Goal: Task Accomplishment & Management: Manage account settings

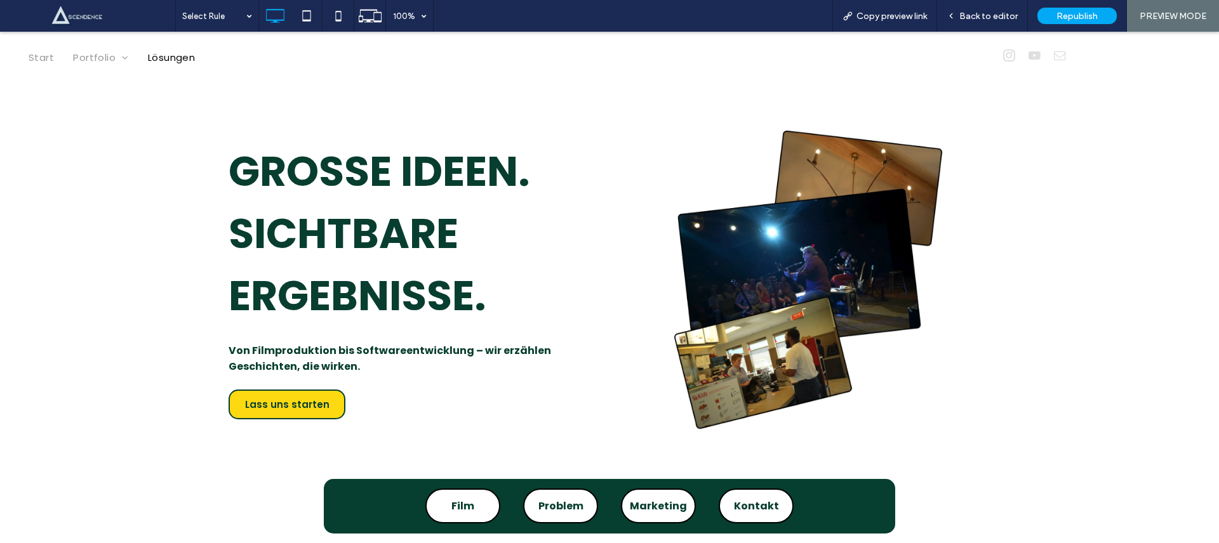
click at [47, 61] on span "Start" at bounding box center [41, 57] width 25 height 15
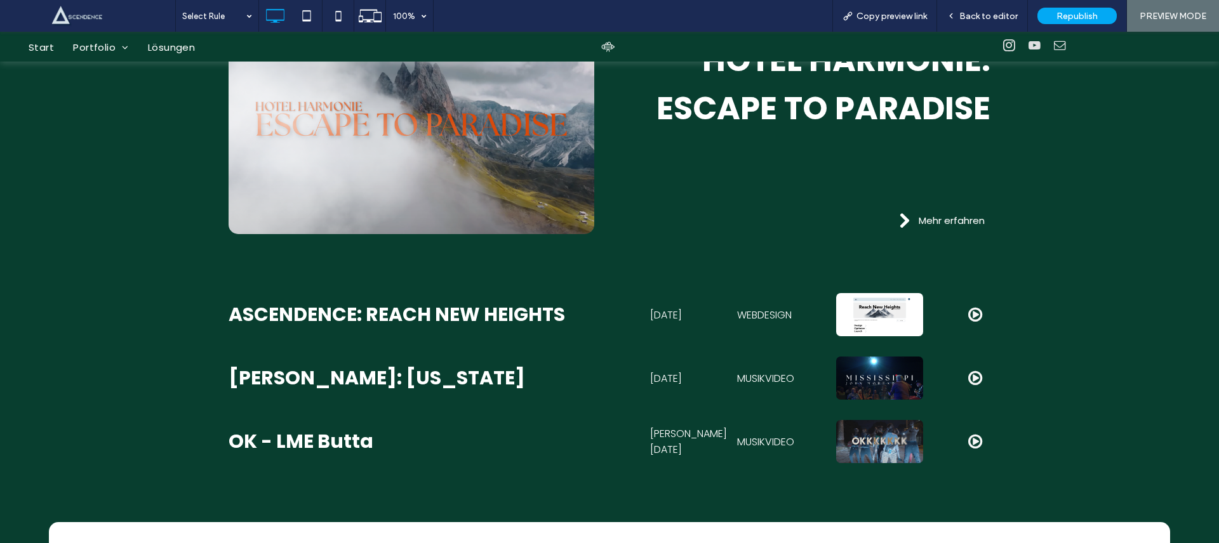
scroll to position [1637, 0]
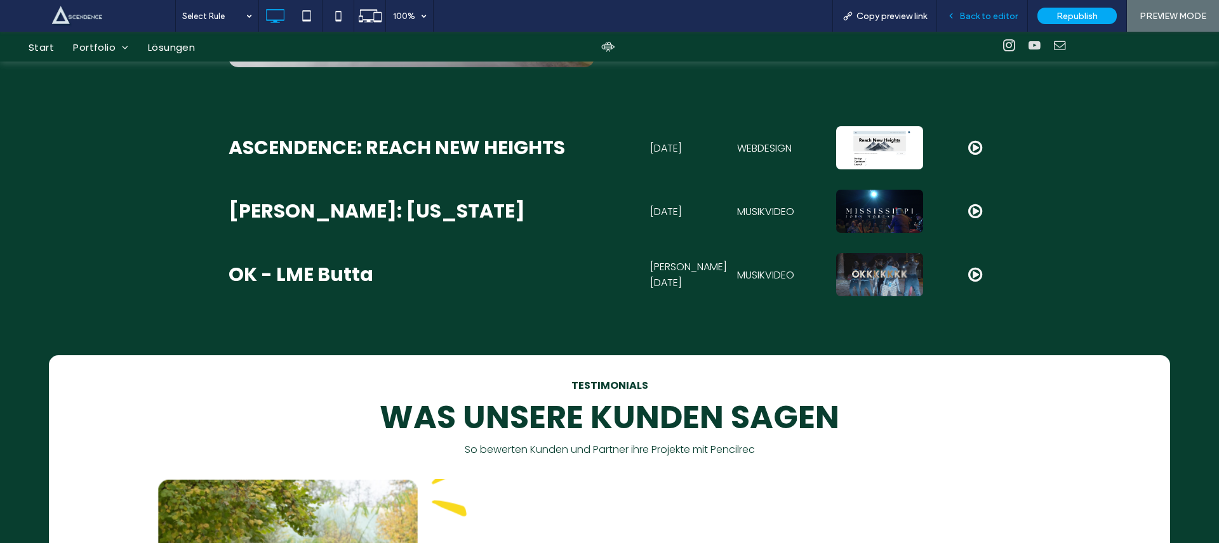
click at [986, 25] on div "Back to editor" at bounding box center [982, 16] width 91 height 32
click at [975, 3] on div "Back to editor" at bounding box center [982, 16] width 91 height 32
click at [969, 6] on div "Back to editor" at bounding box center [982, 16] width 91 height 32
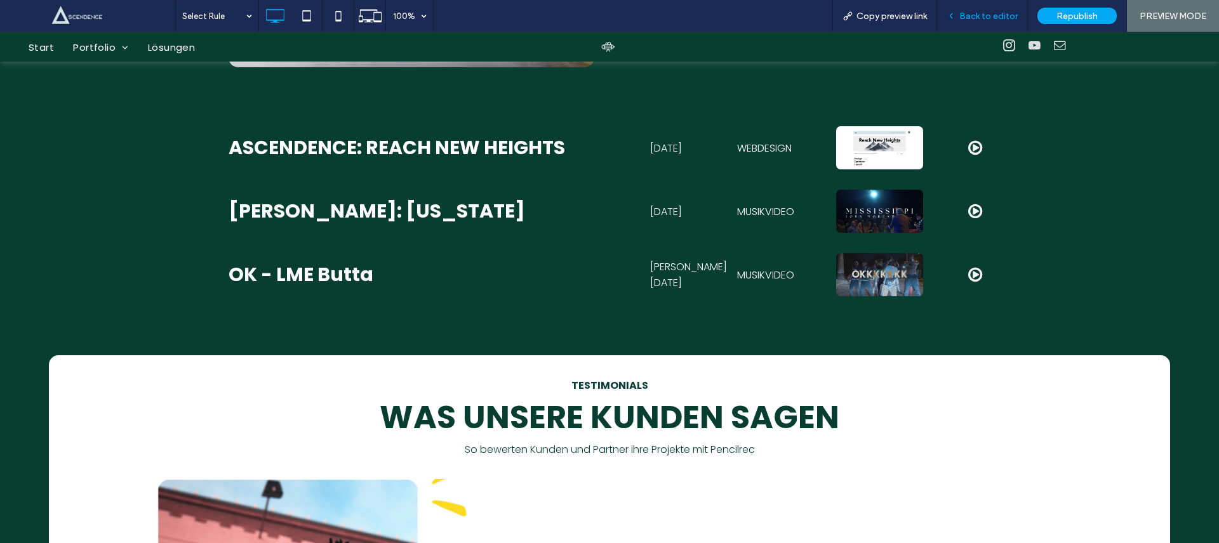
click at [992, 18] on span "Back to editor" at bounding box center [988, 16] width 58 height 11
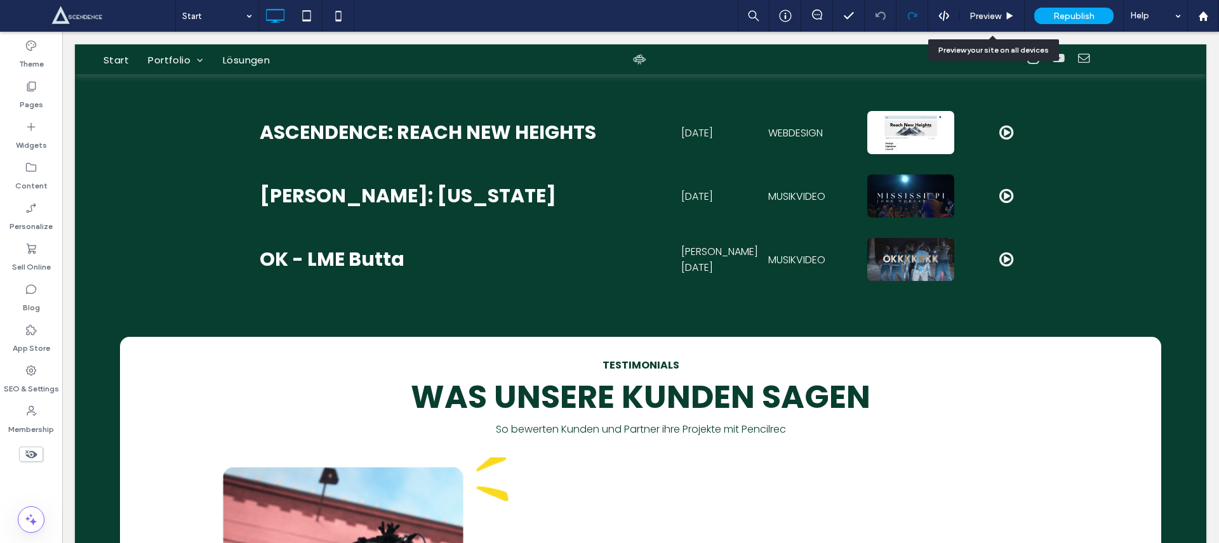
scroll to position [1620, 0]
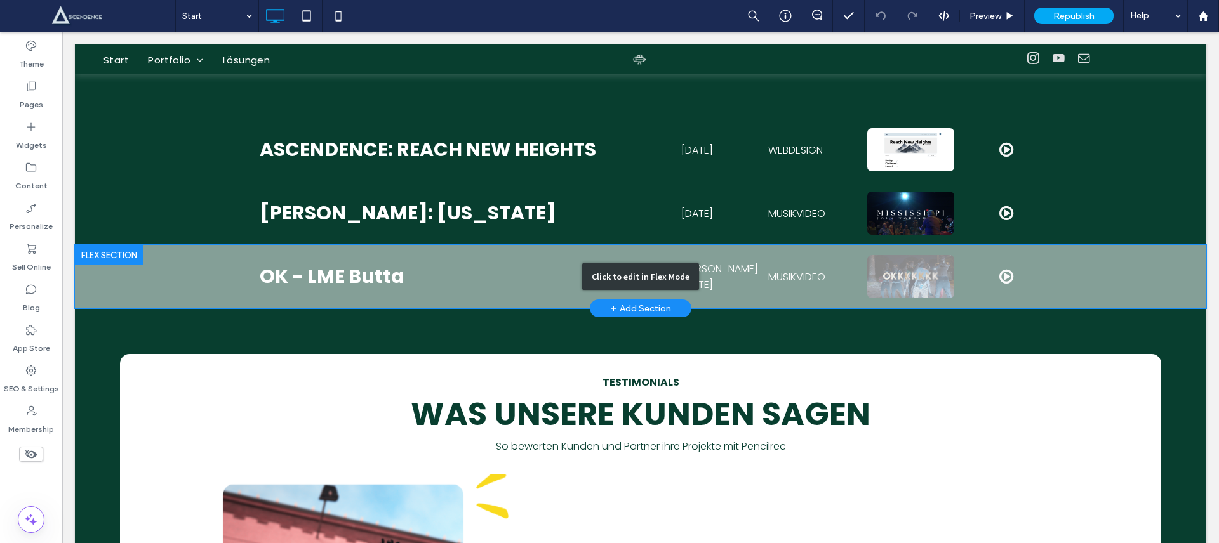
click at [515, 291] on div "Click to edit in Flex Mode" at bounding box center [640, 276] width 1131 height 63
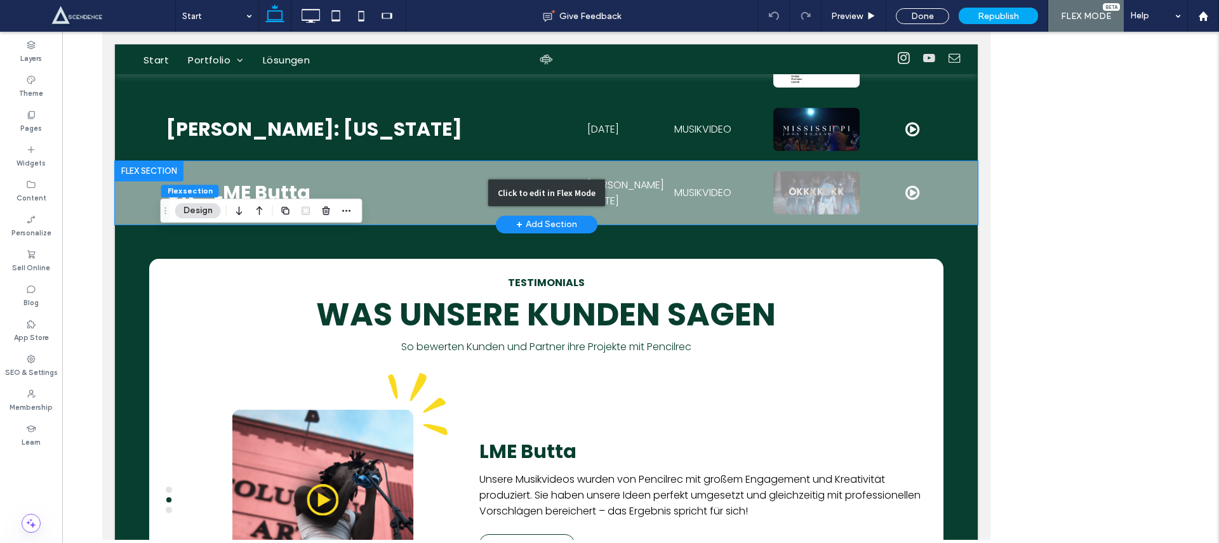
scroll to position [1545, 0]
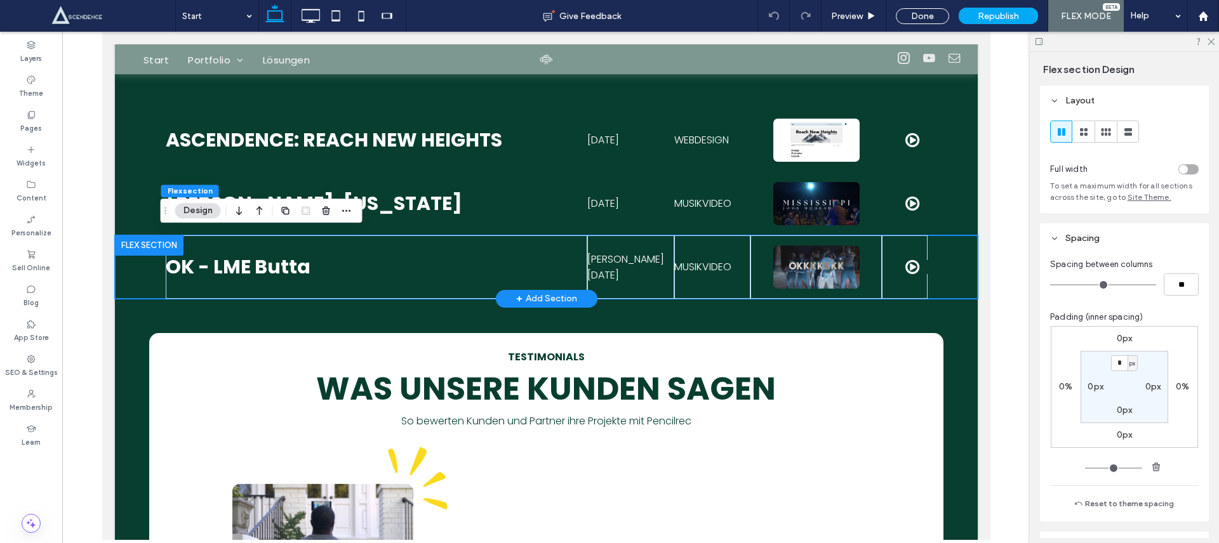
click at [559, 300] on div "+ Add Section" at bounding box center [546, 299] width 61 height 14
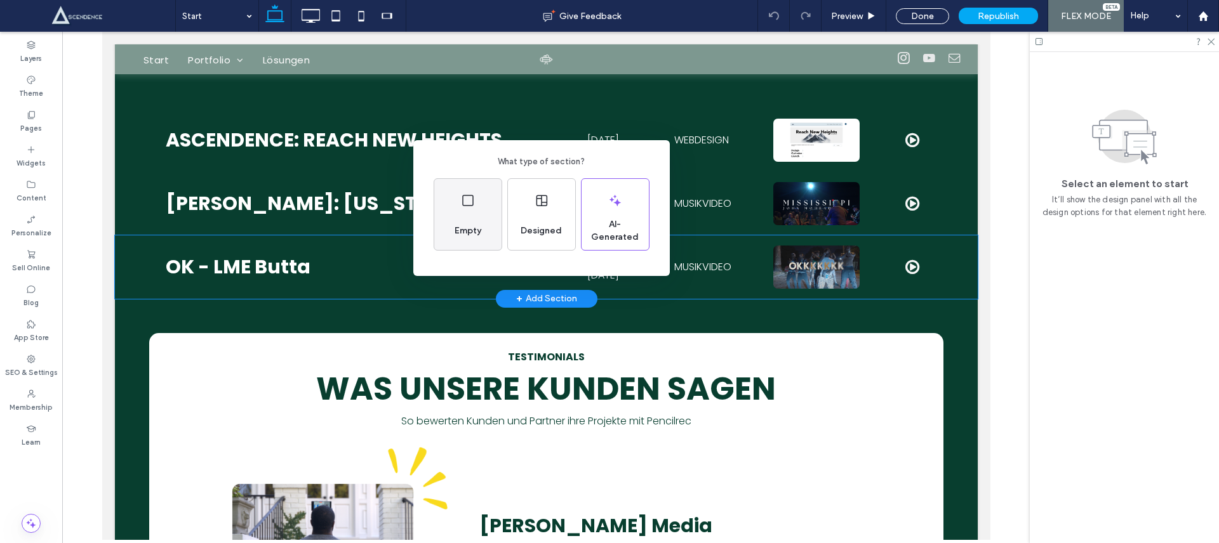
click at [462, 239] on div "Empty" at bounding box center [468, 231] width 37 height 28
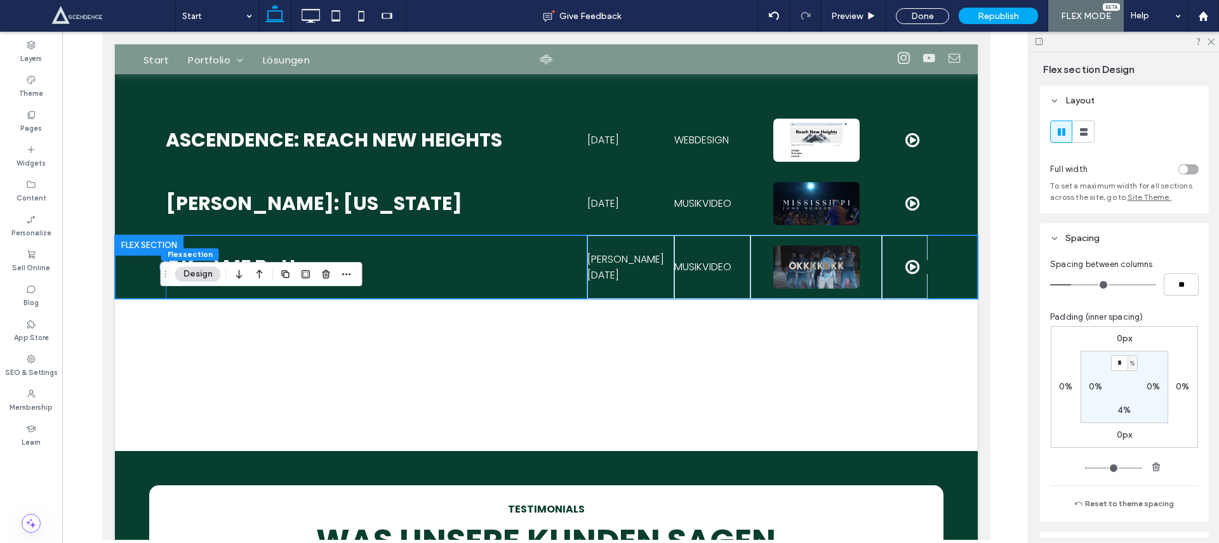
click at [411, 296] on div at bounding box center [540, 299] width 853 height 6
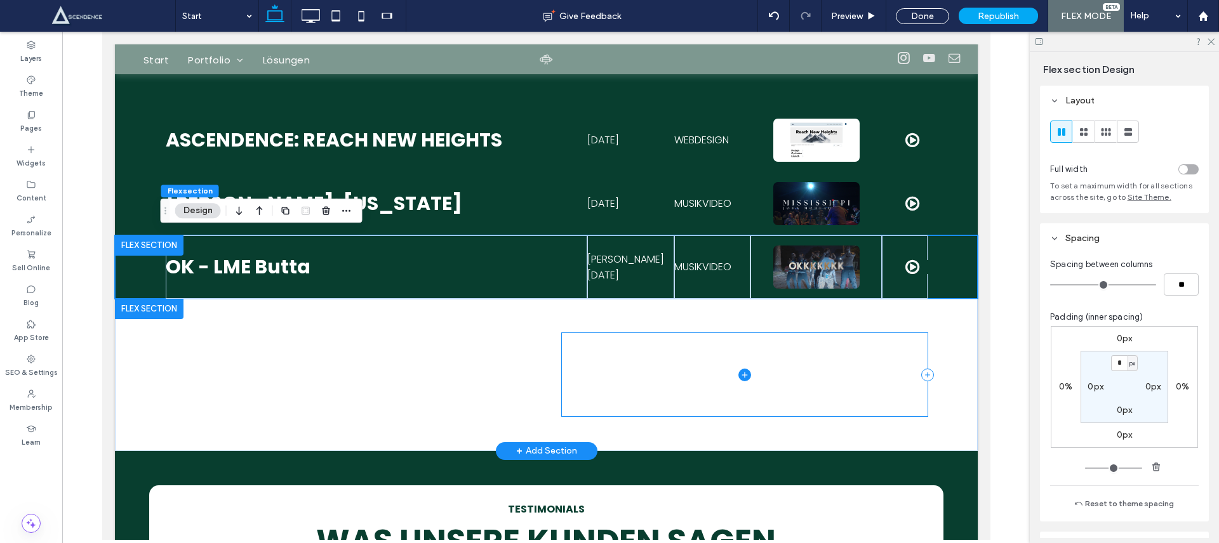
click at [564, 333] on span at bounding box center [744, 374] width 366 height 83
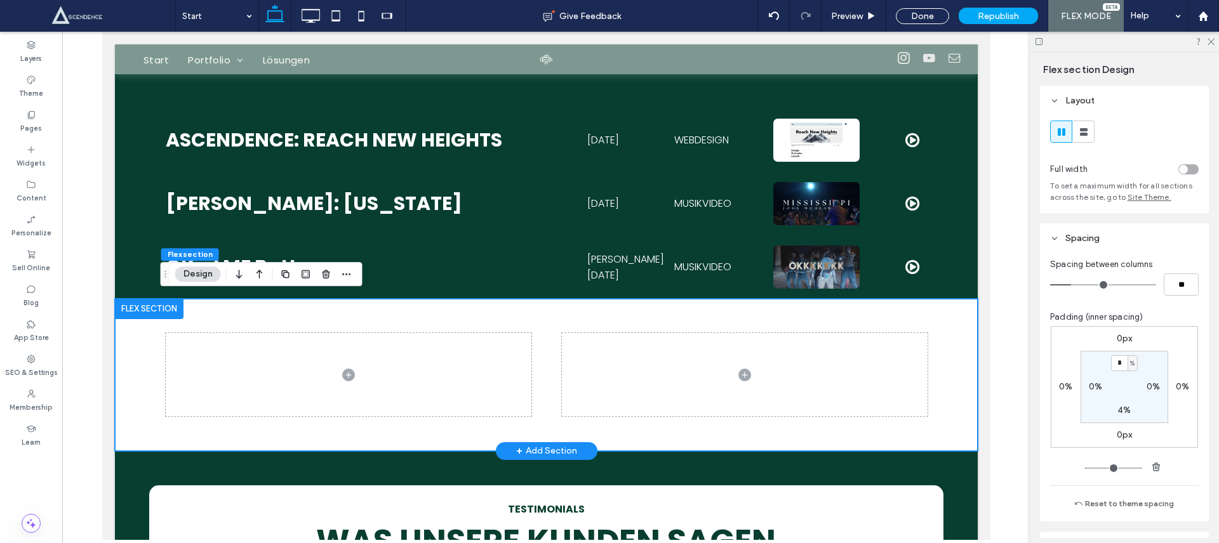
click at [575, 323] on div at bounding box center [546, 375] width 762 height 152
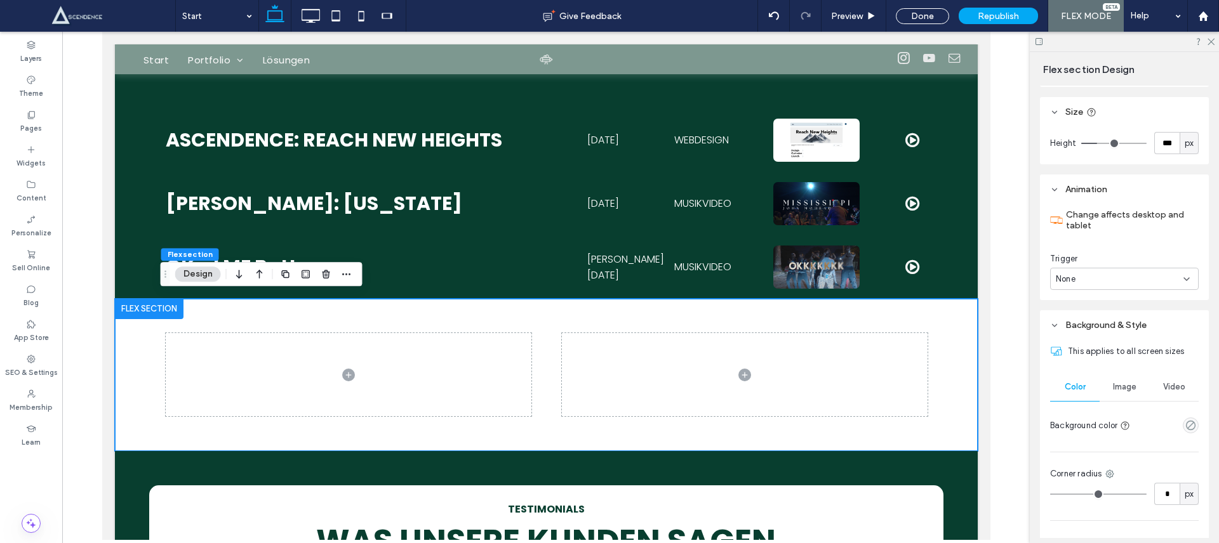
scroll to position [585, 0]
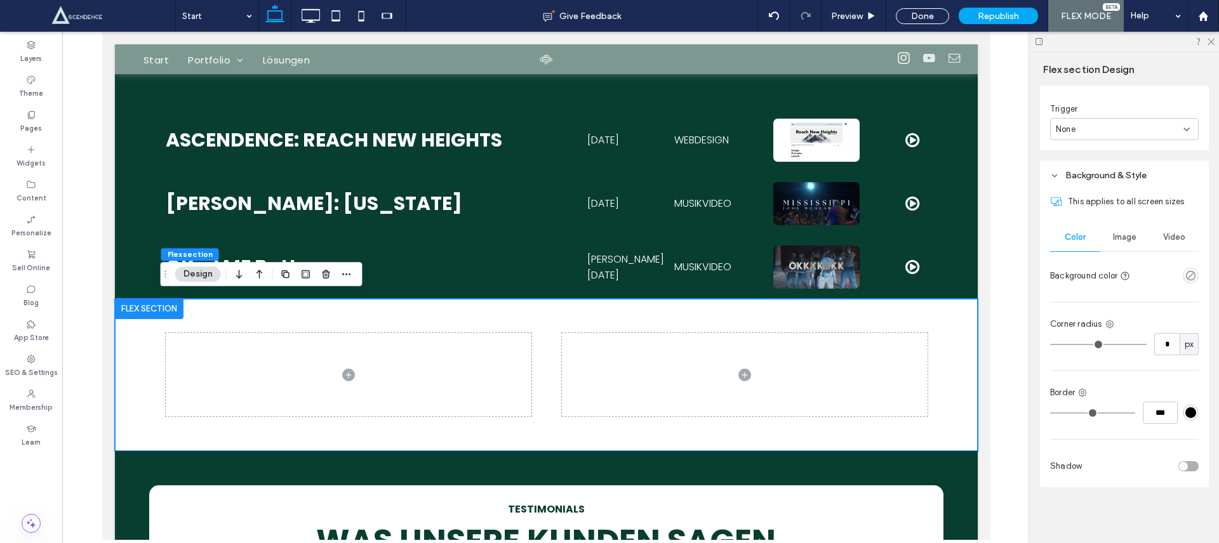
click at [1185, 283] on div "empty color" at bounding box center [1191, 276] width 16 height 16
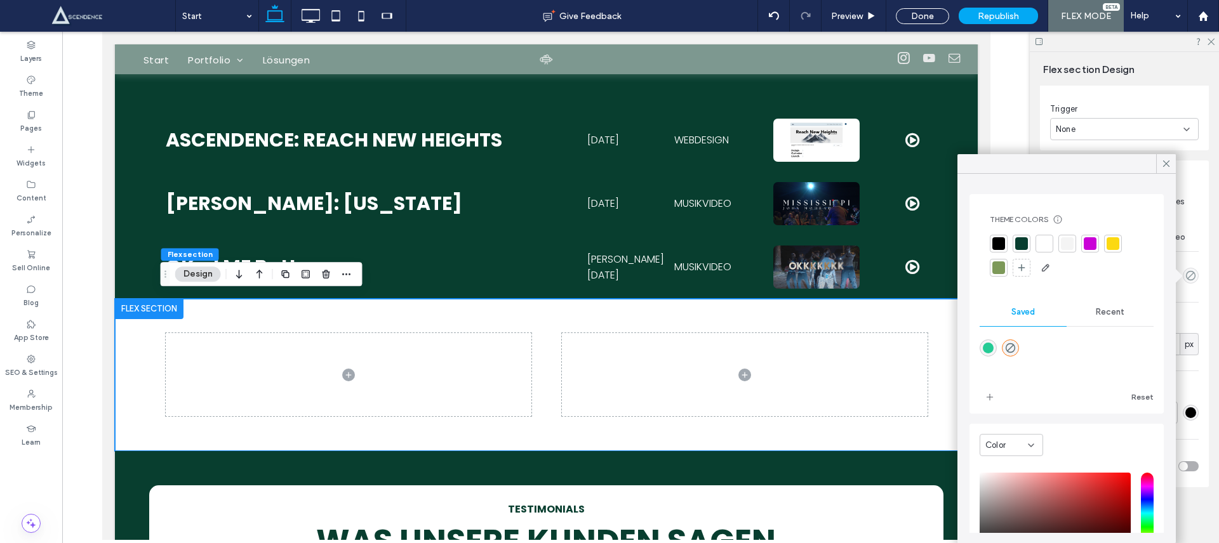
click at [1020, 239] on div at bounding box center [1021, 243] width 13 height 13
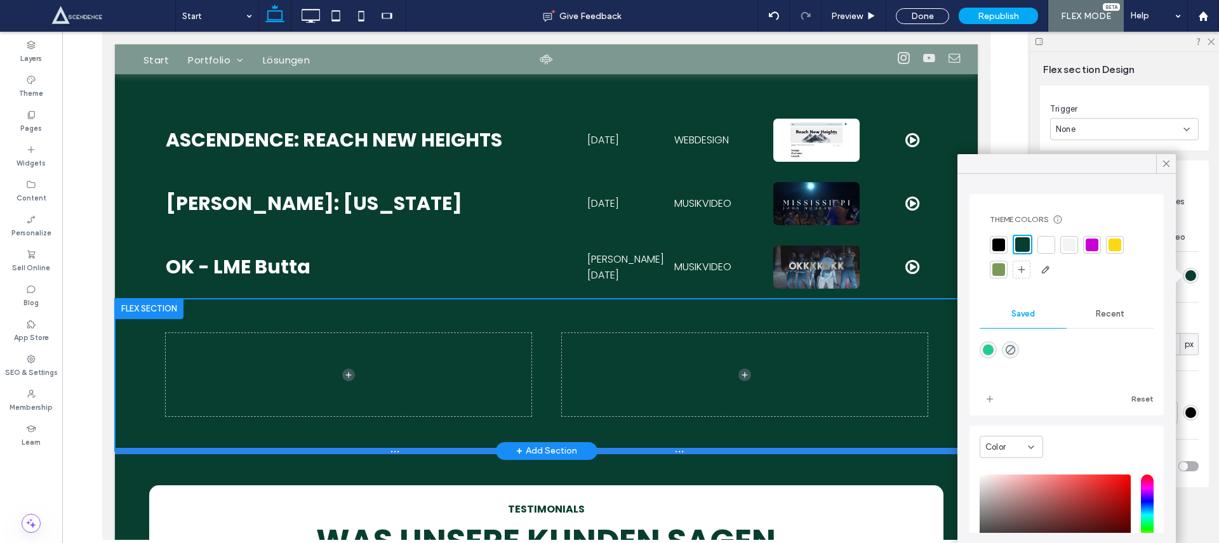
click at [891, 448] on div at bounding box center [540, 451] width 853 height 6
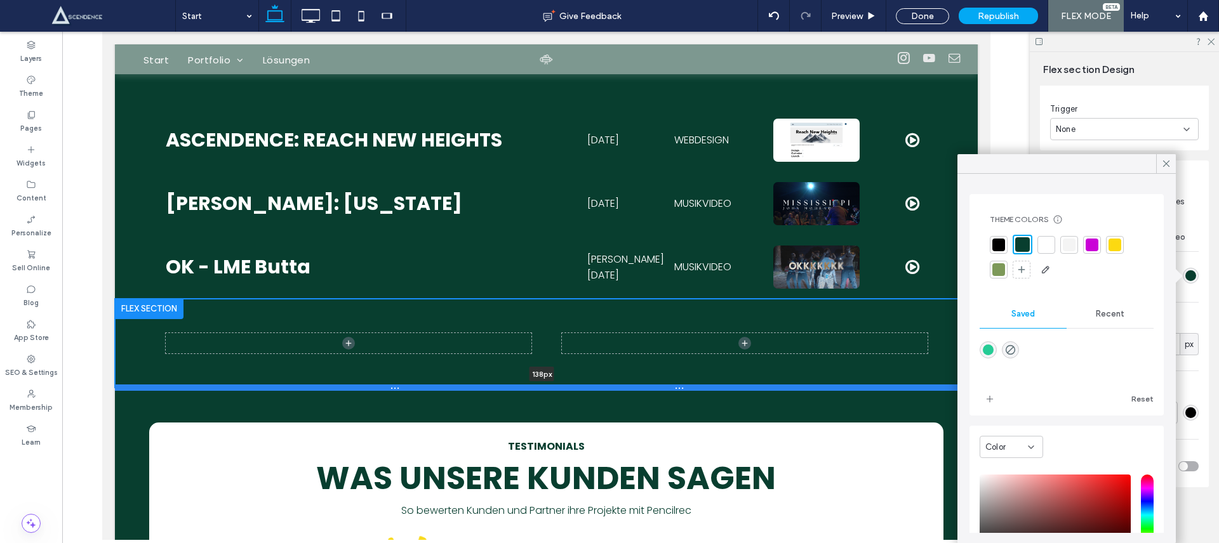
drag, startPoint x: 891, startPoint y: 446, endPoint x: 896, endPoint y: 380, distance: 65.6
click at [896, 385] on div at bounding box center [540, 388] width 853 height 6
type input "***"
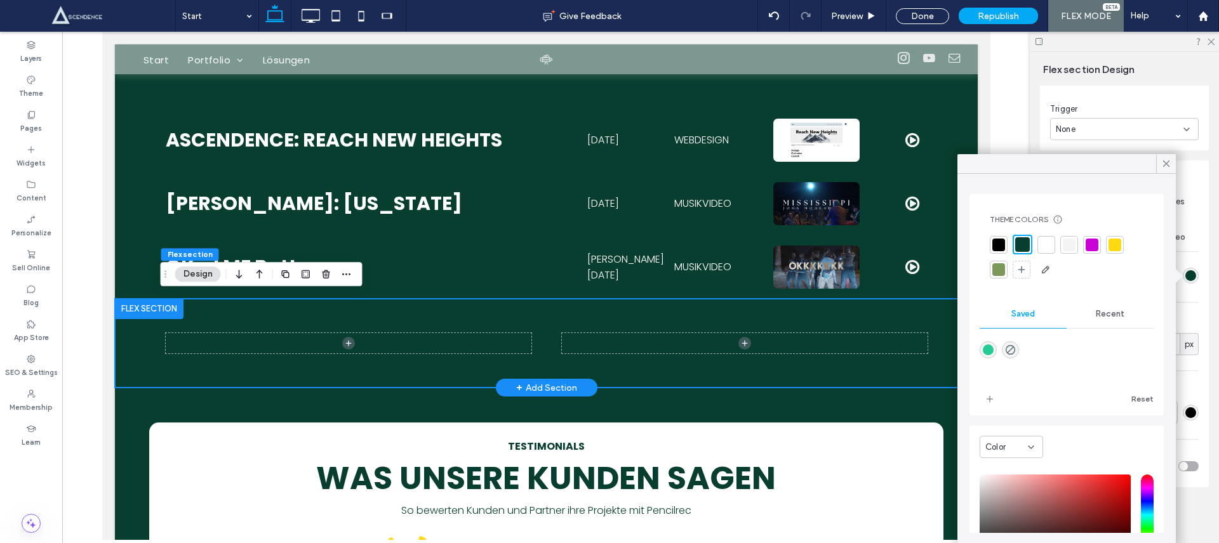
click at [491, 299] on div at bounding box center [546, 344] width 762 height 90
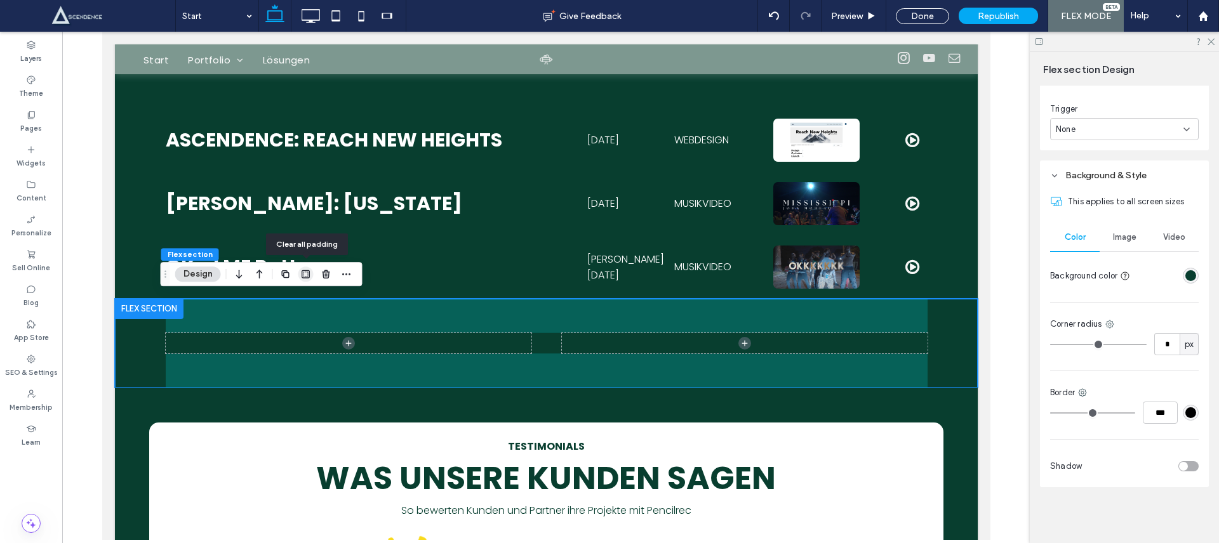
click at [302, 273] on icon "button" at bounding box center [306, 274] width 10 height 10
type input "*"
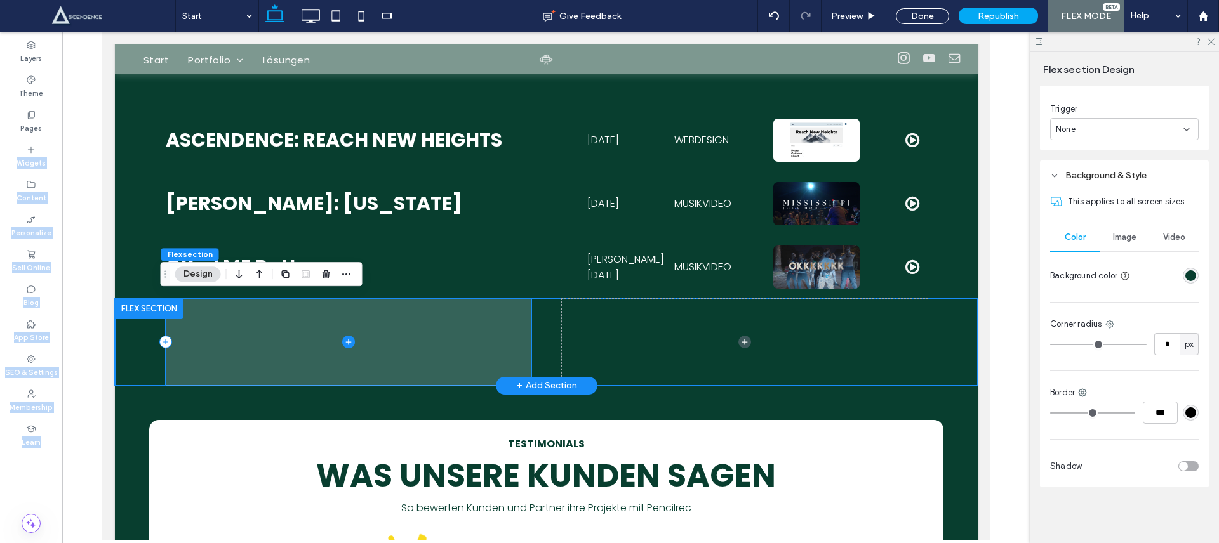
drag, startPoint x: 141, startPoint y: 180, endPoint x: 319, endPoint y: 310, distance: 220.3
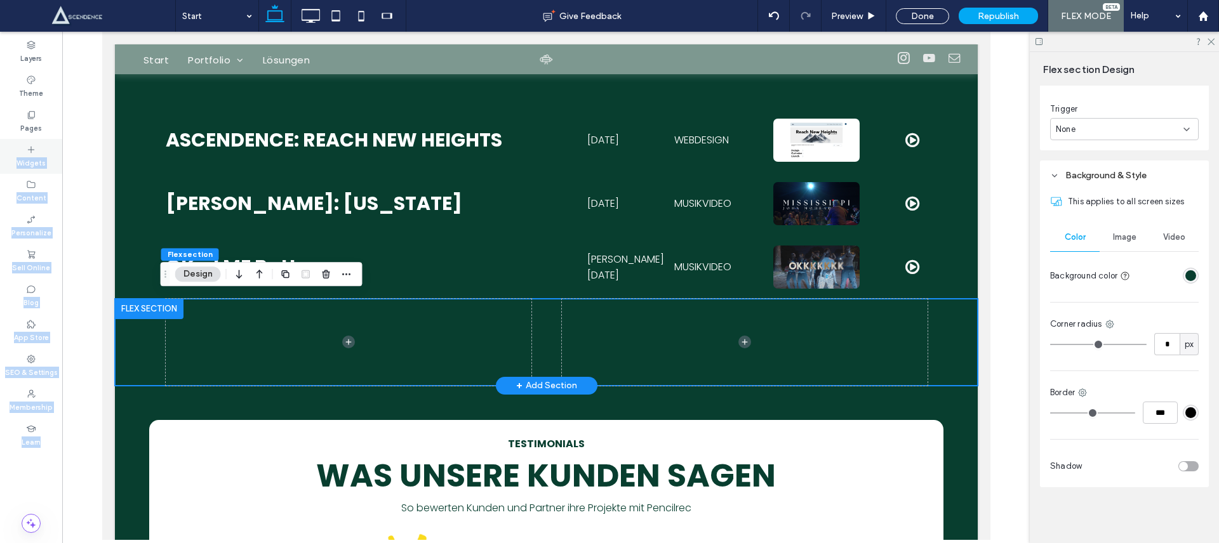
click at [18, 152] on div "Widgets" at bounding box center [31, 156] width 62 height 35
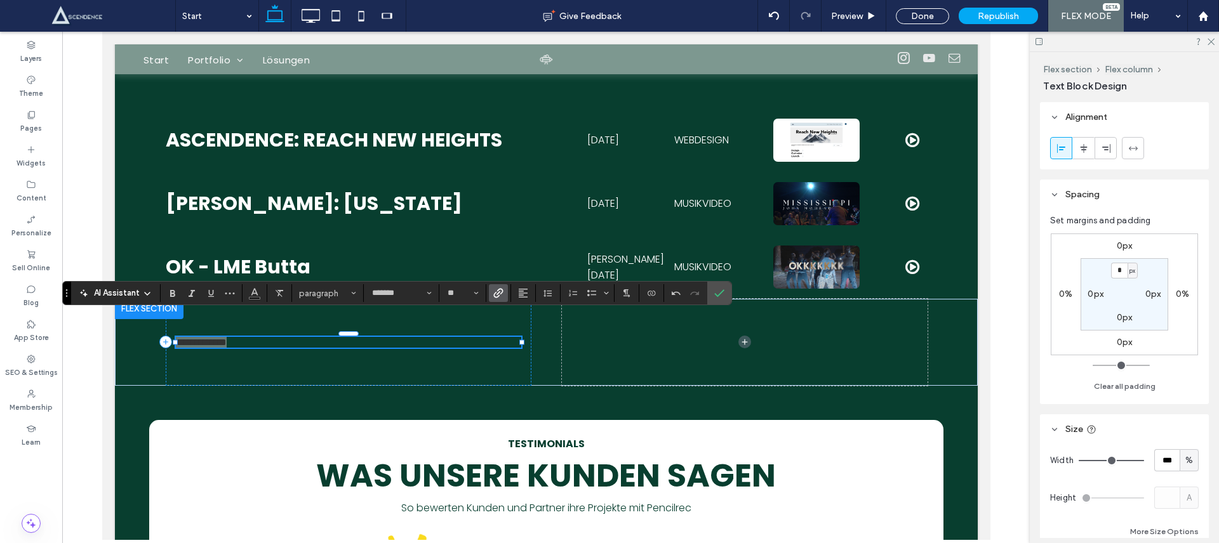
click at [502, 288] on icon "Link" at bounding box center [498, 293] width 10 height 10
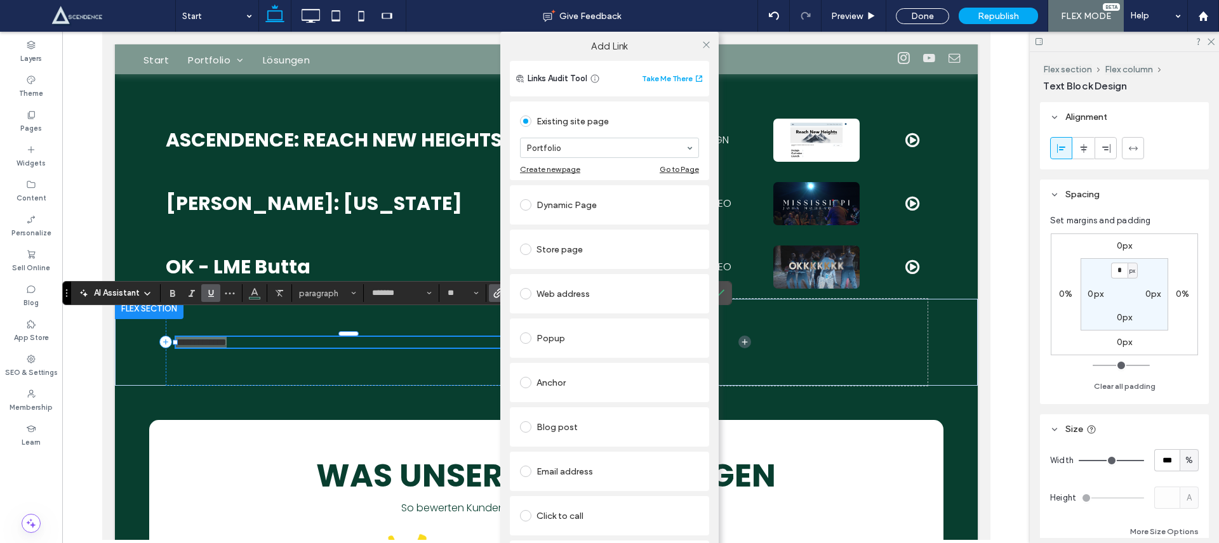
drag, startPoint x: 243, startPoint y: 293, endPoint x: 263, endPoint y: 295, distance: 20.4
click at [243, 293] on div "Add Link Links Audit Tool Take Me There Existing site page Portfolio Create new…" at bounding box center [609, 303] width 1219 height 543
click at [264, 295] on div "Add Link Links Audit Tool Take Me There Existing site page Portfolio Create new…" at bounding box center [609, 303] width 1219 height 543
click at [251, 301] on div "Add Link Links Audit Tool Take Me There Existing site page Portfolio Create new…" at bounding box center [609, 303] width 1219 height 543
click at [702, 44] on icon at bounding box center [707, 45] width 10 height 10
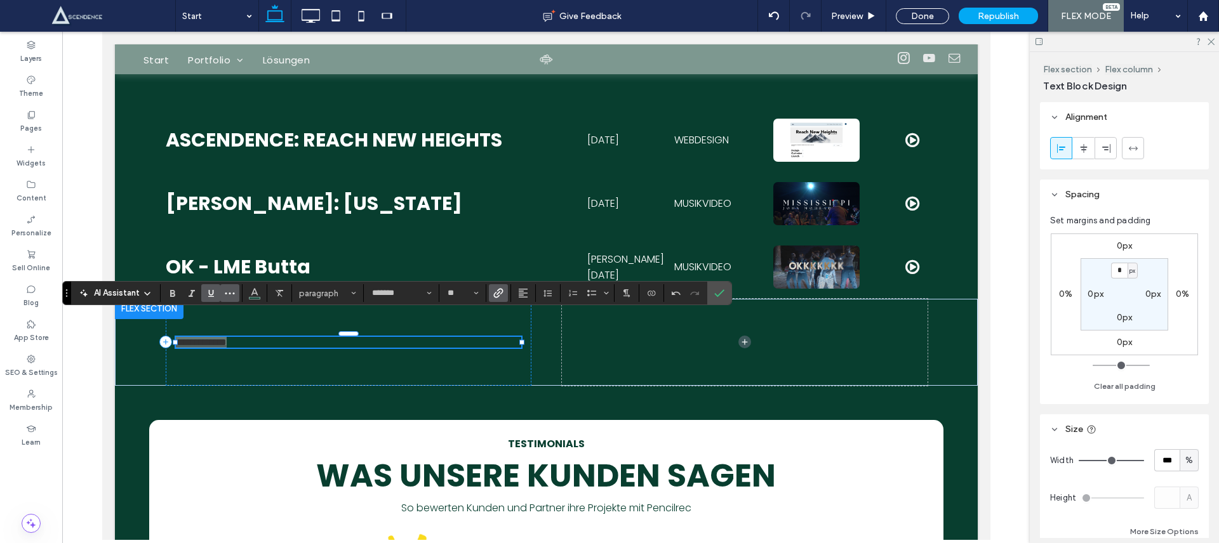
drag, startPoint x: 209, startPoint y: 296, endPoint x: 232, endPoint y: 293, distance: 23.7
click at [209, 296] on icon "Underline" at bounding box center [211, 293] width 10 height 10
click at [258, 298] on span "Color" at bounding box center [255, 292] width 10 height 17
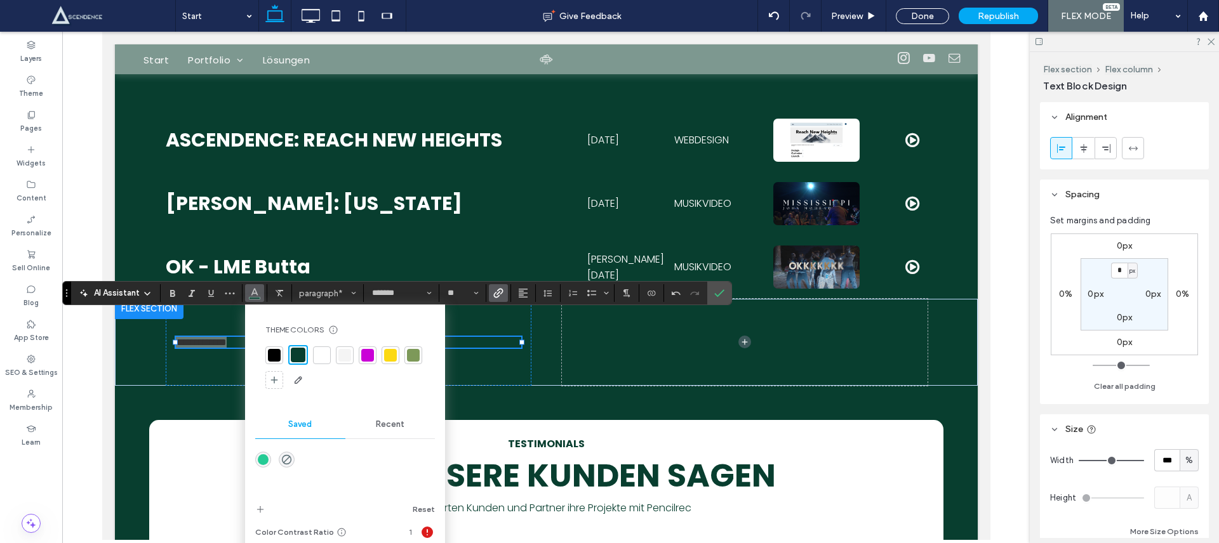
click at [320, 345] on div at bounding box center [344, 367] width 159 height 45
click at [325, 350] on div at bounding box center [322, 355] width 13 height 13
click at [719, 290] on icon "Confirm" at bounding box center [719, 293] width 10 height 10
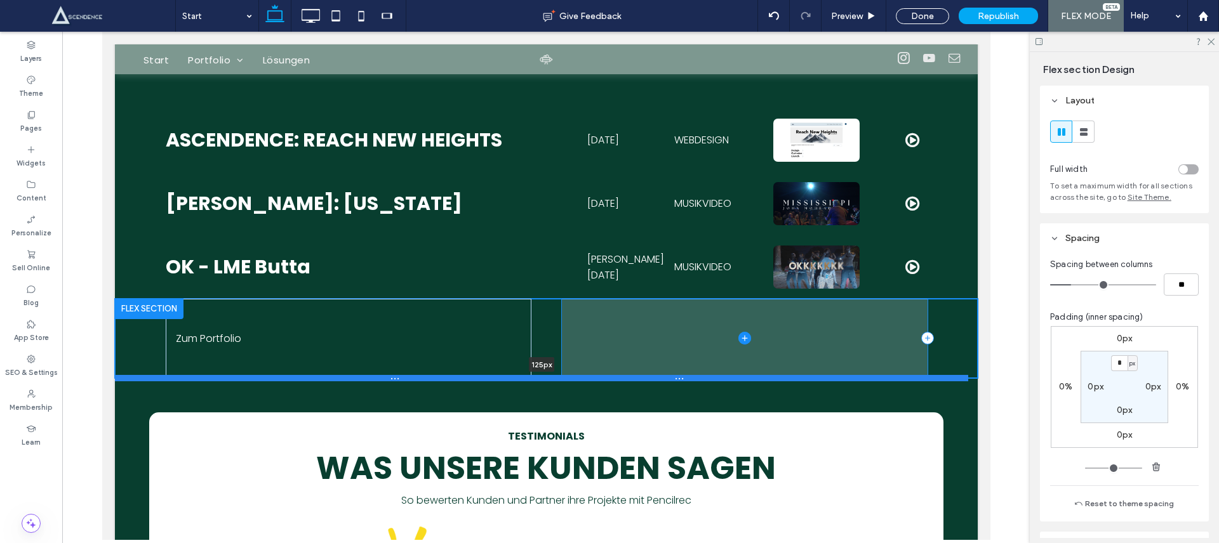
drag, startPoint x: 652, startPoint y: 380, endPoint x: 658, endPoint y: 364, distance: 16.9
click at [658, 375] on div at bounding box center [540, 378] width 853 height 6
type input "***"
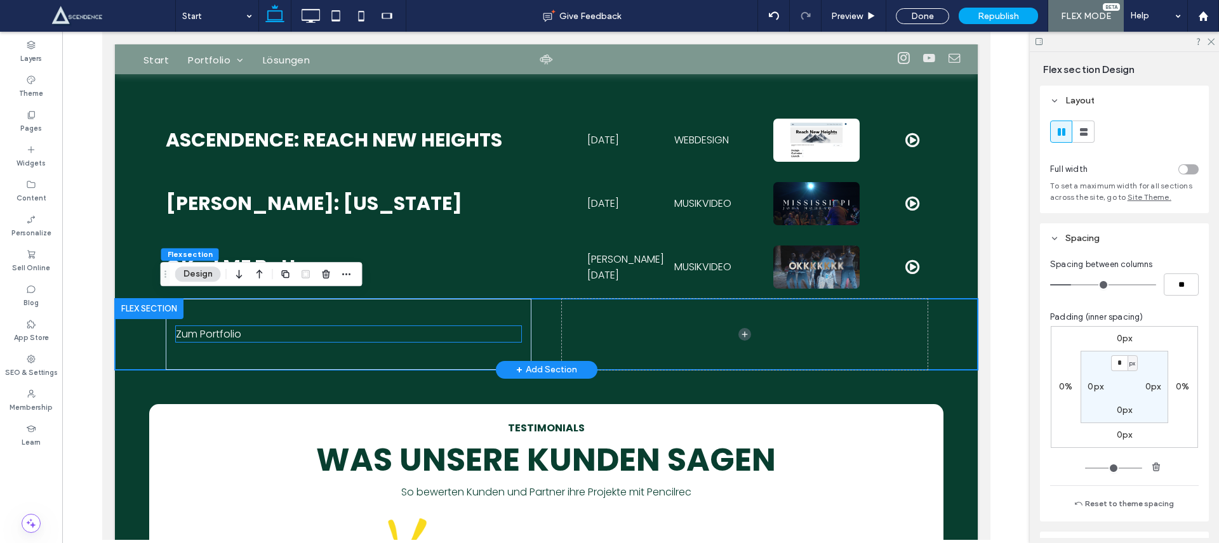
click at [481, 321] on div "Zum Portfolio" at bounding box center [348, 334] width 366 height 71
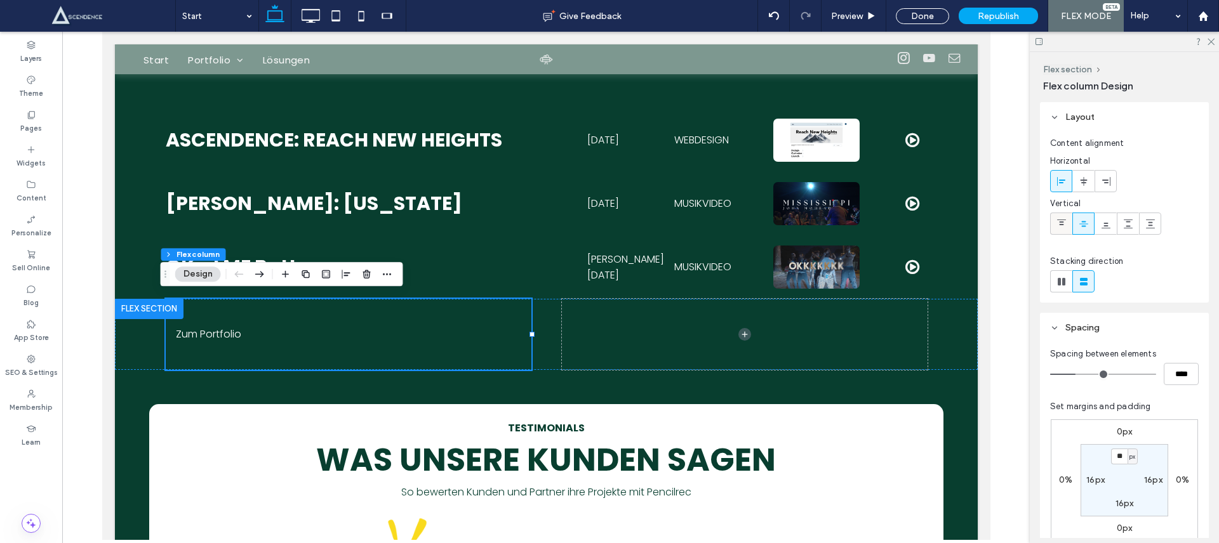
click at [1063, 221] on icon at bounding box center [1061, 224] width 10 height 10
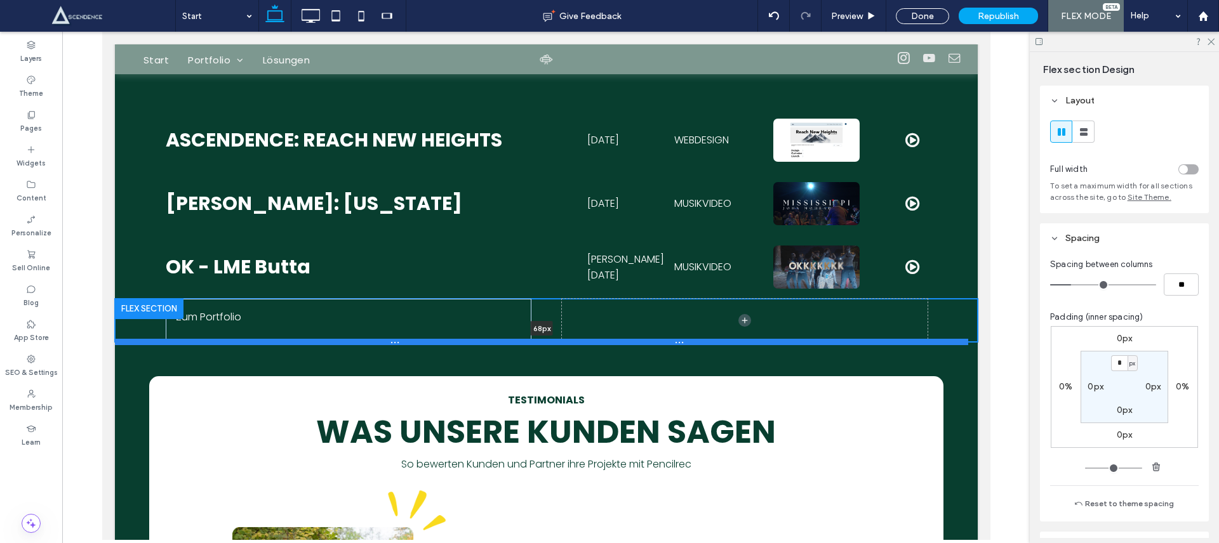
drag, startPoint x: 920, startPoint y: 367, endPoint x: 925, endPoint y: 339, distance: 28.4
click at [925, 339] on div at bounding box center [540, 342] width 853 height 6
type input "**"
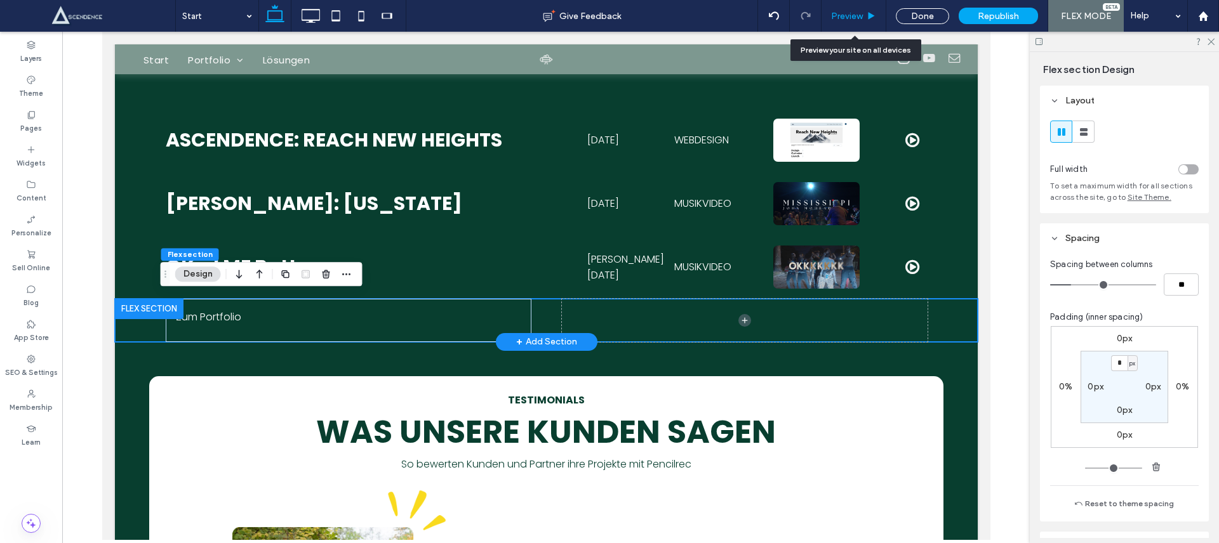
click at [848, 4] on div "Preview" at bounding box center [854, 16] width 65 height 32
click at [855, 11] on span "Preview" at bounding box center [847, 16] width 32 height 11
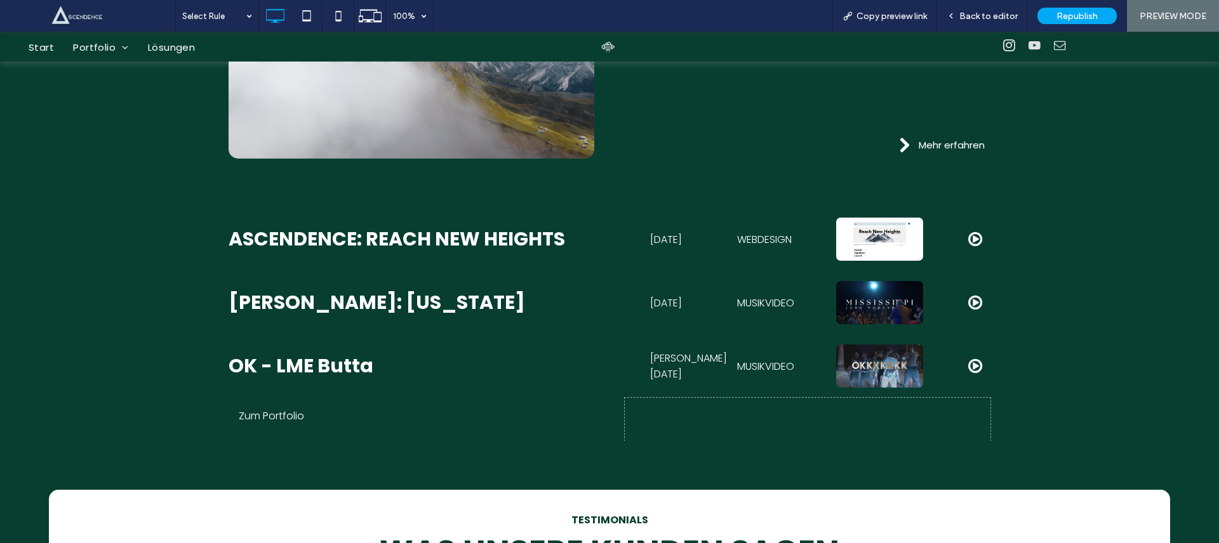
scroll to position [1611, 0]
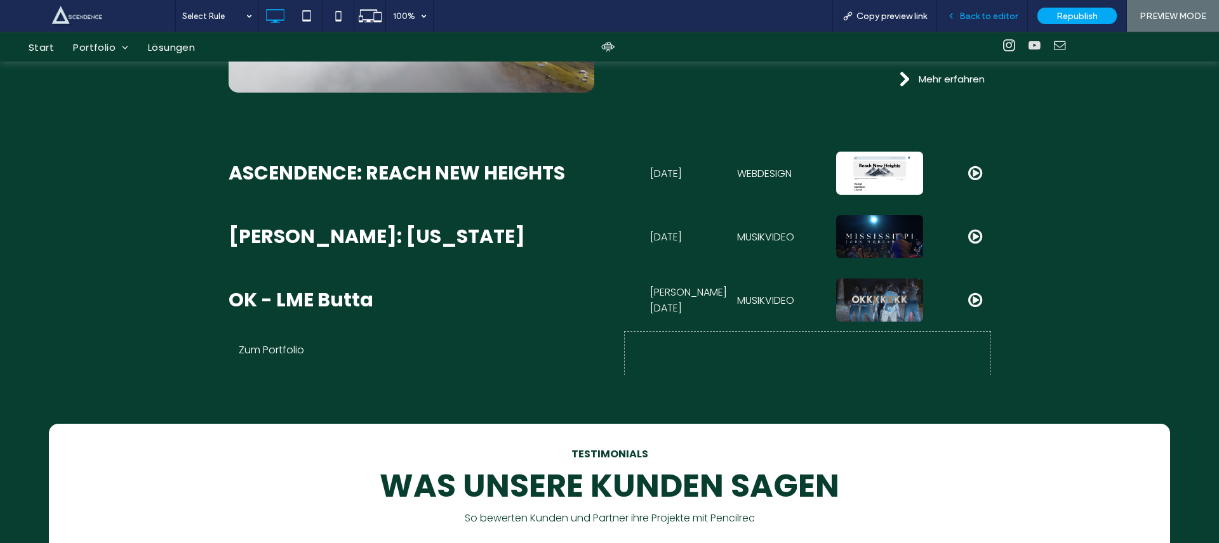
click at [967, 23] on div "Back to editor" at bounding box center [982, 16] width 91 height 32
click at [973, 22] on div "Back to editor" at bounding box center [982, 16] width 91 height 32
click at [982, 17] on span "Back to editor" at bounding box center [988, 16] width 58 height 11
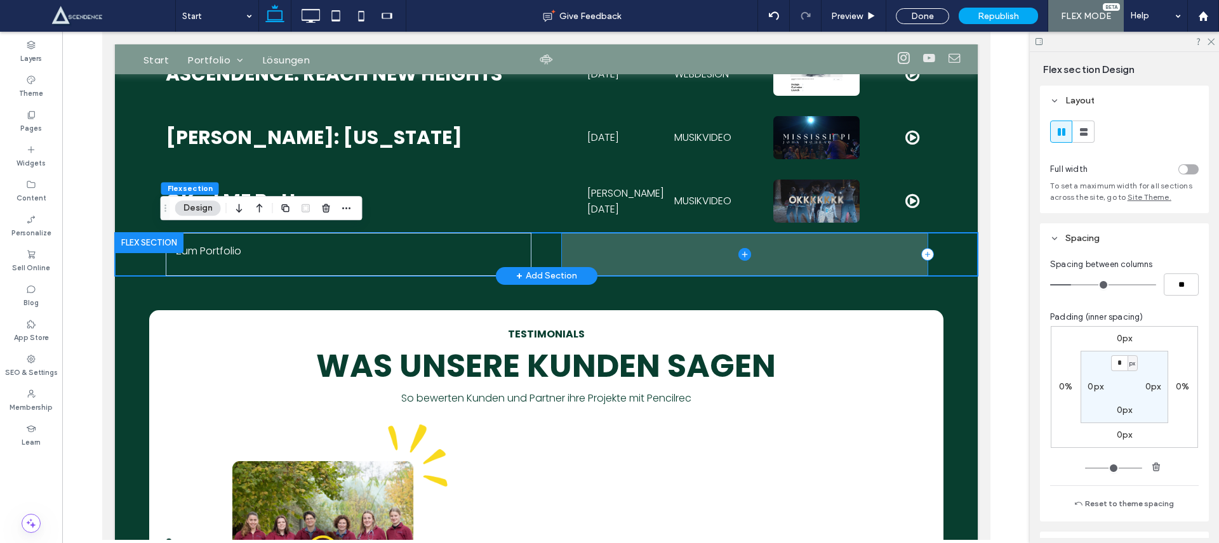
click at [671, 248] on span at bounding box center [744, 254] width 366 height 43
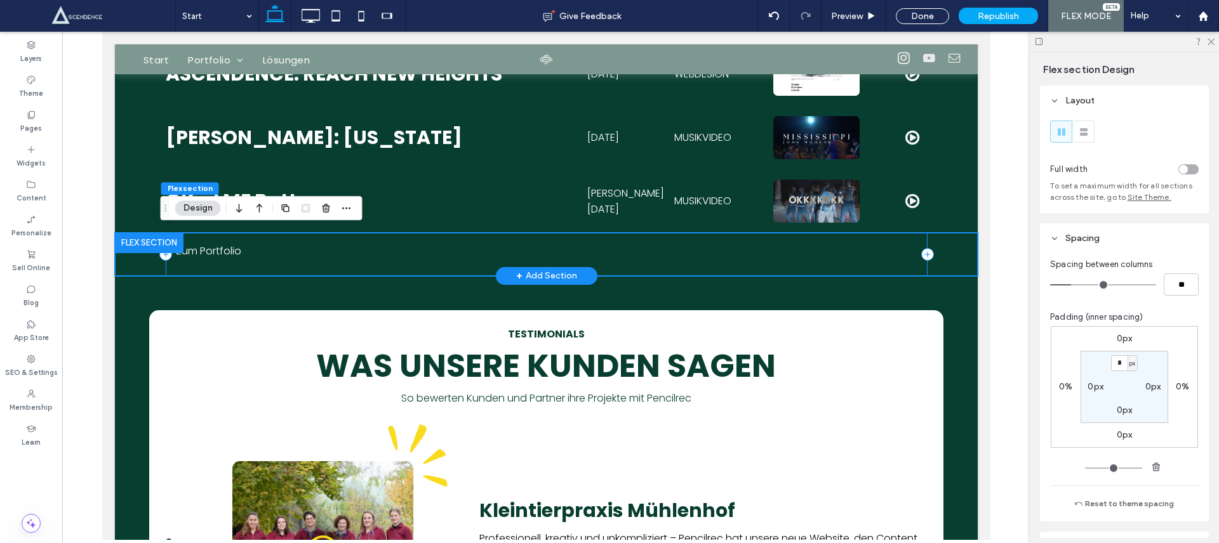
click at [405, 264] on div "Zum Portfolio" at bounding box center [546, 254] width 762 height 43
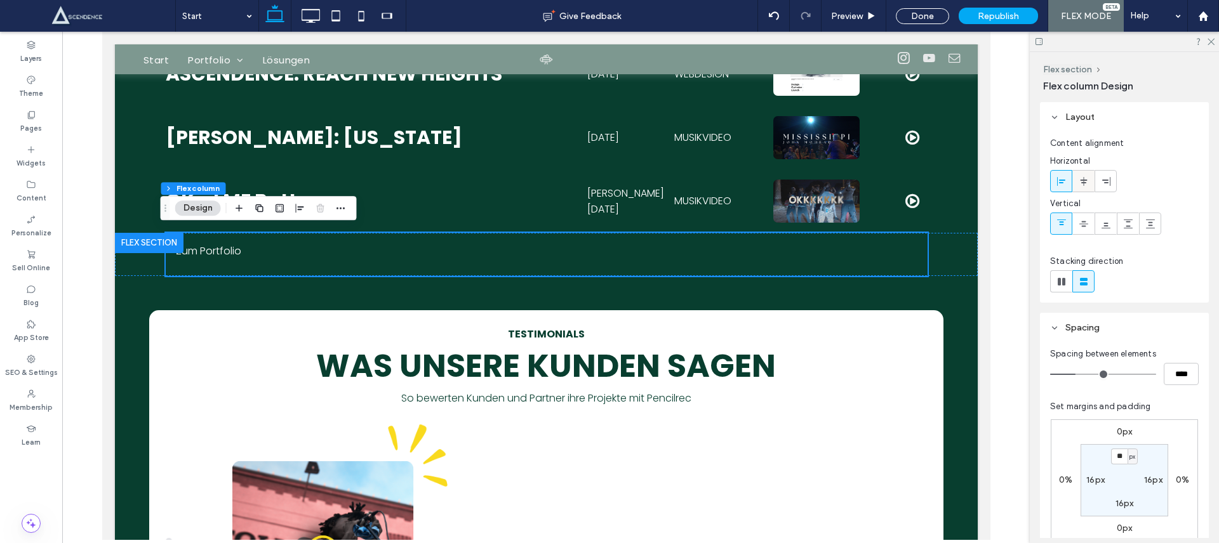
click at [1084, 184] on icon at bounding box center [1084, 182] width 10 height 10
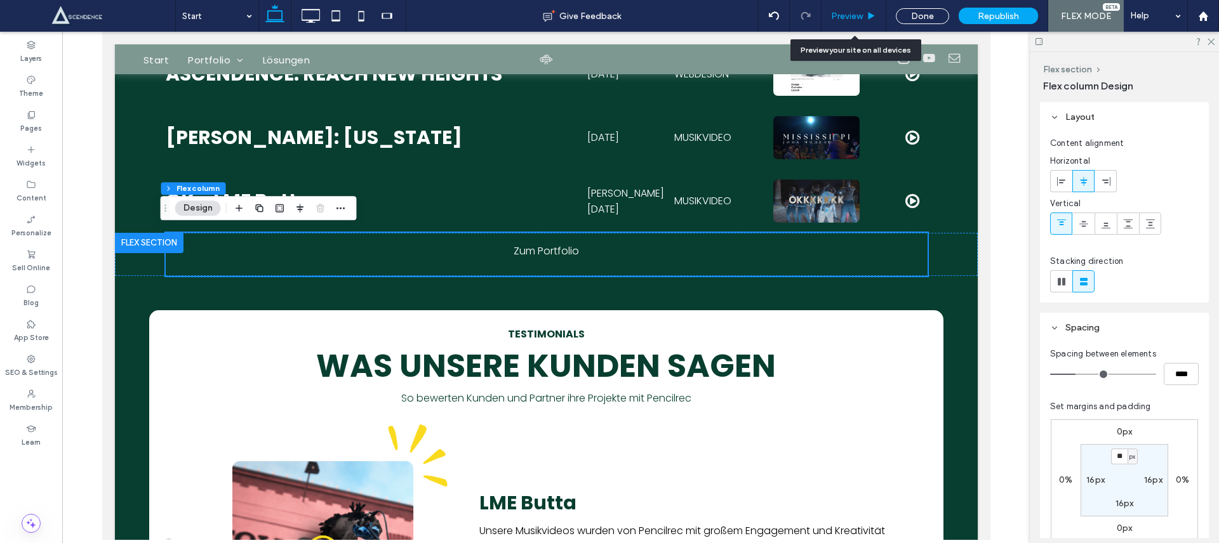
click at [855, 14] on span "Preview" at bounding box center [847, 16] width 32 height 11
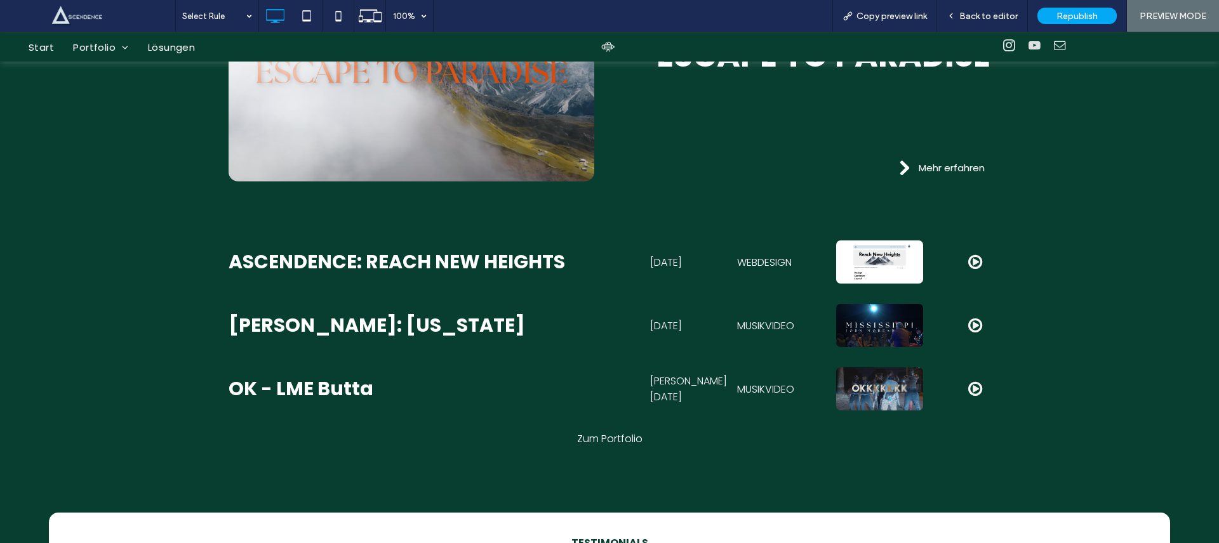
scroll to position [1525, 0]
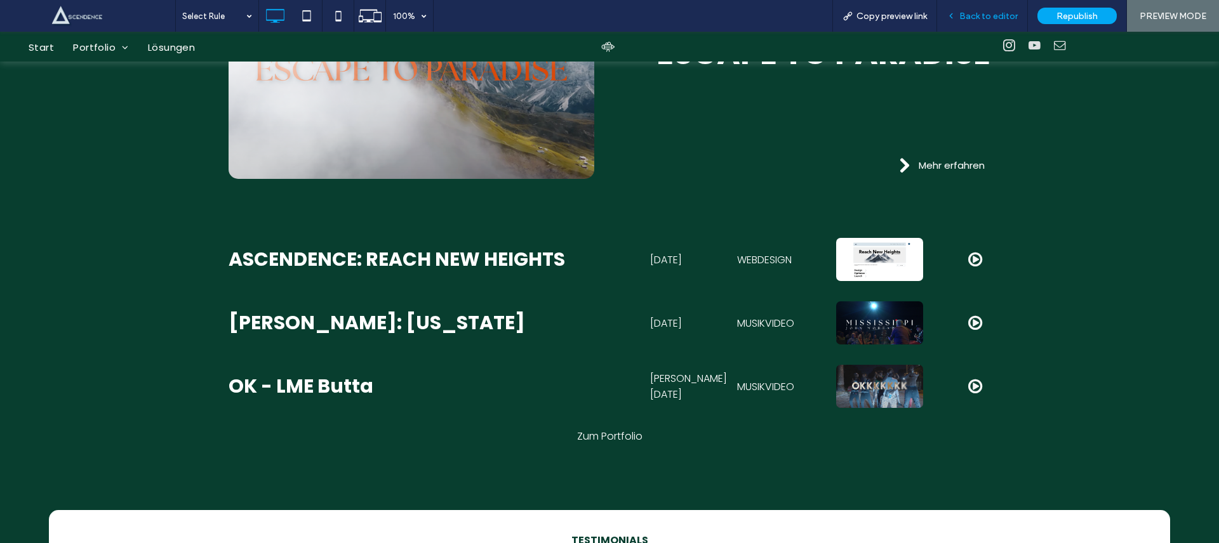
click at [968, 22] on div "Back to editor" at bounding box center [982, 16] width 91 height 32
click at [969, 8] on div "Back to editor" at bounding box center [982, 16] width 91 height 32
click at [970, 11] on span "Back to editor" at bounding box center [988, 16] width 58 height 11
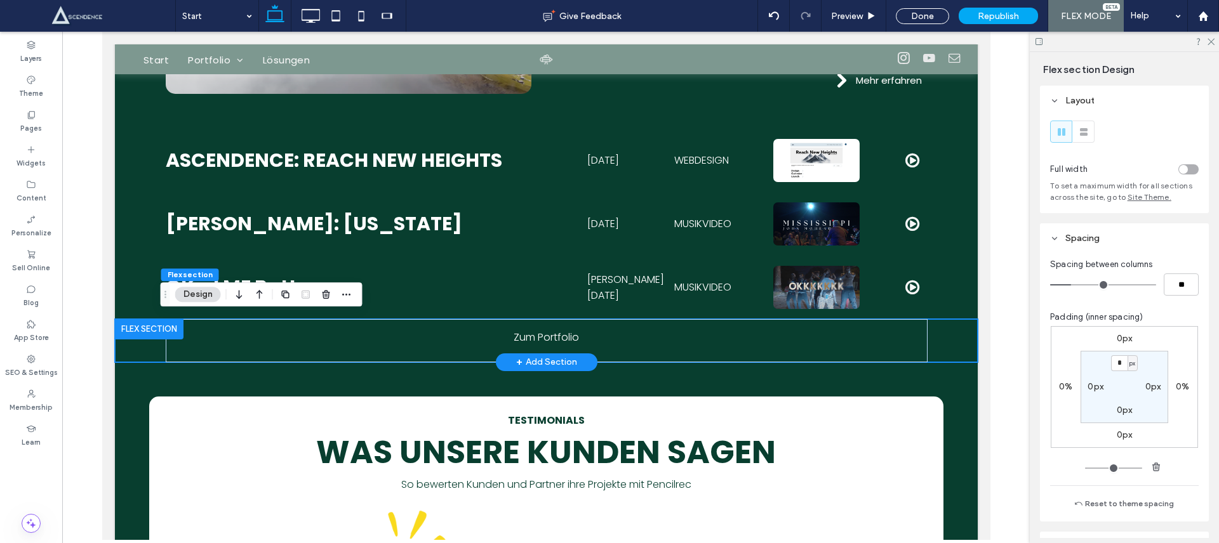
click at [950, 332] on div "Zum Portfolio" at bounding box center [545, 340] width 863 height 43
click at [897, 345] on div "Zum Portfolio" at bounding box center [546, 340] width 762 height 43
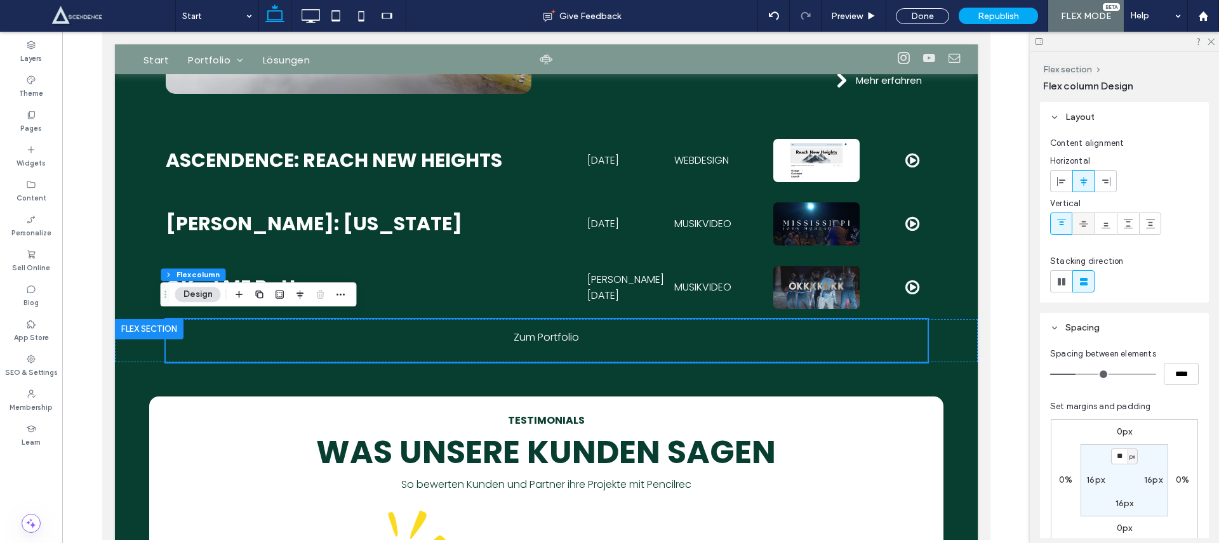
click at [1083, 221] on icon at bounding box center [1084, 224] width 10 height 10
click at [1120, 504] on label "16px" at bounding box center [1125, 503] width 18 height 11
type input "*"
type input "***"
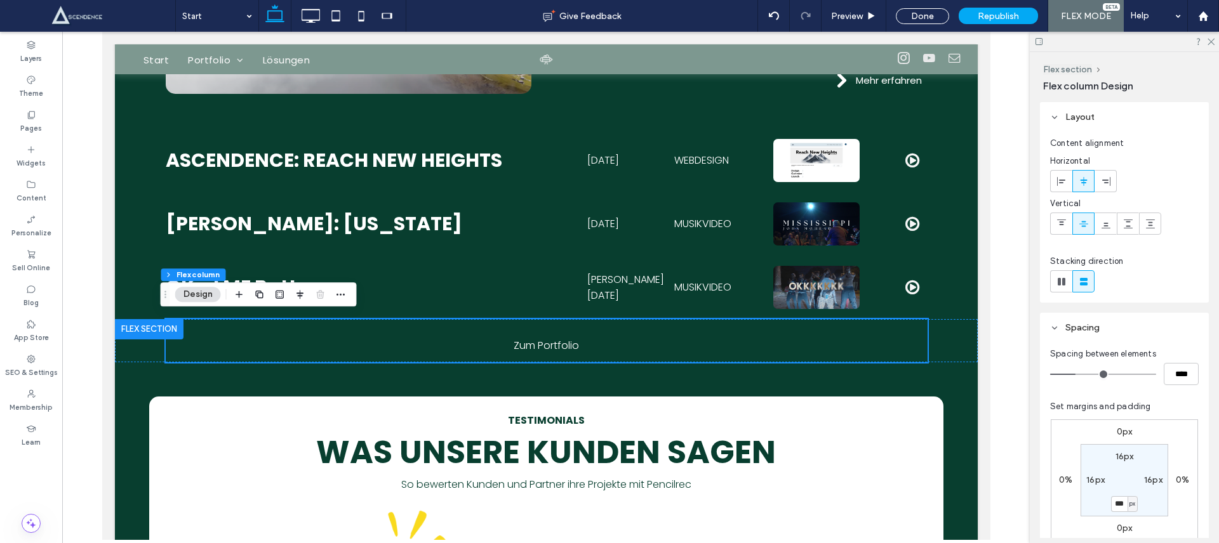
type input "**"
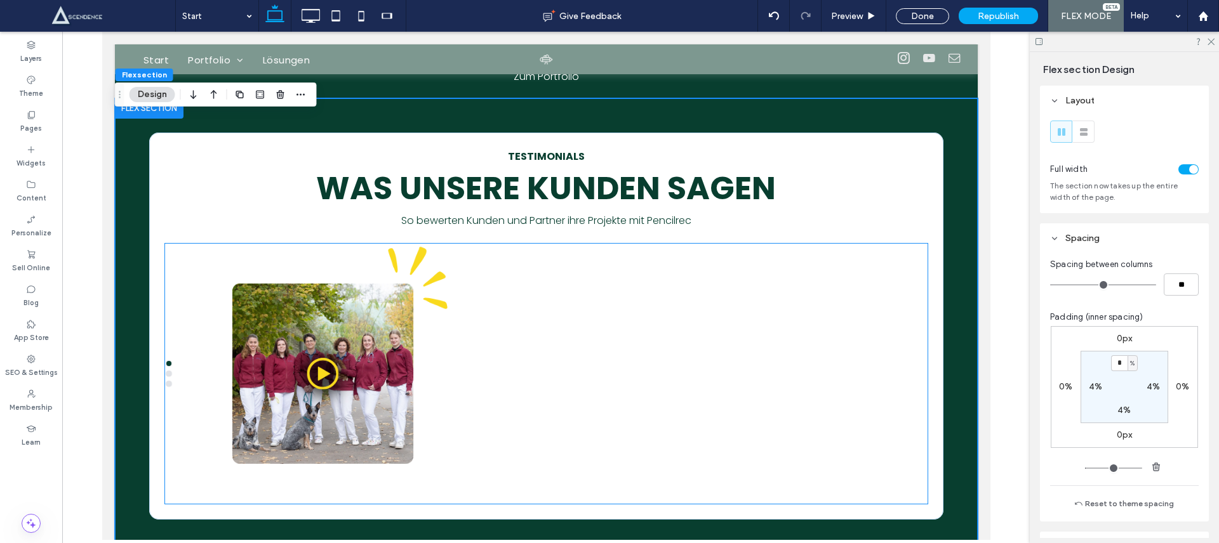
scroll to position [1799, 0]
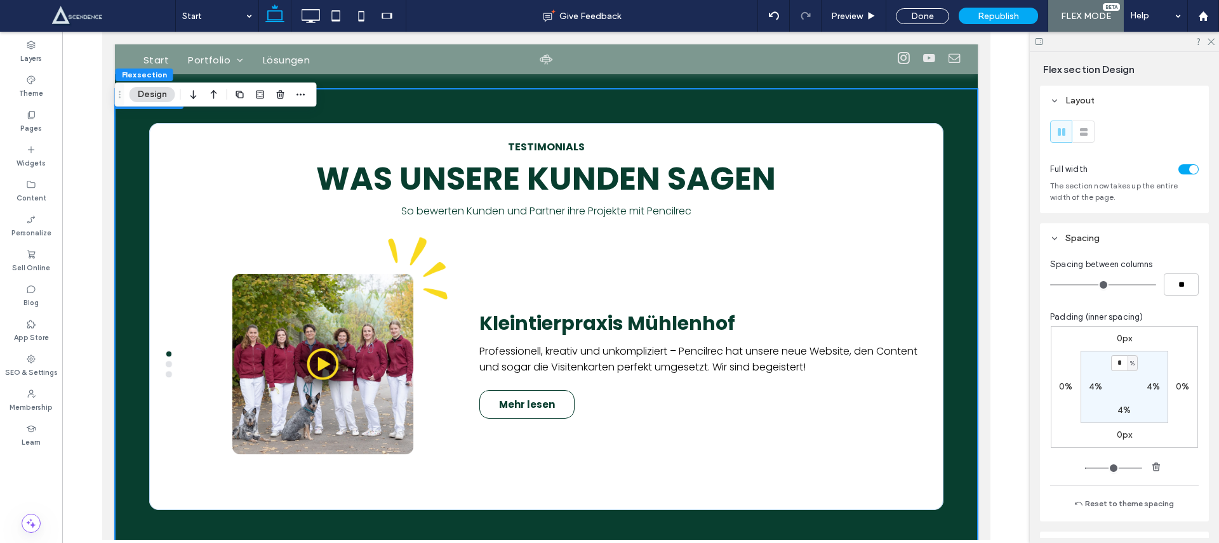
type input "*"
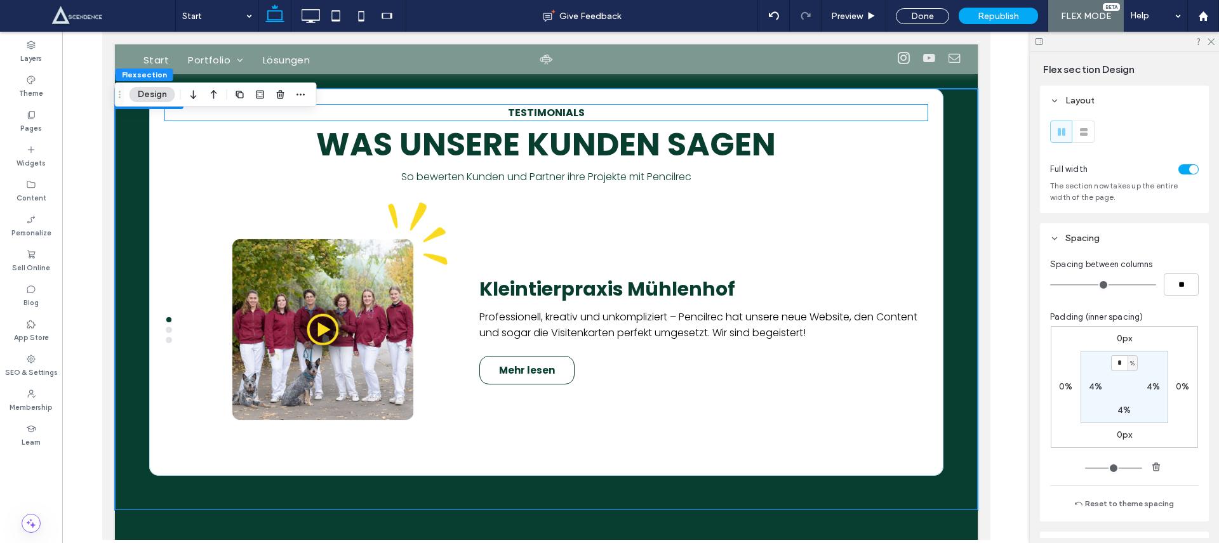
scroll to position [1543, 0]
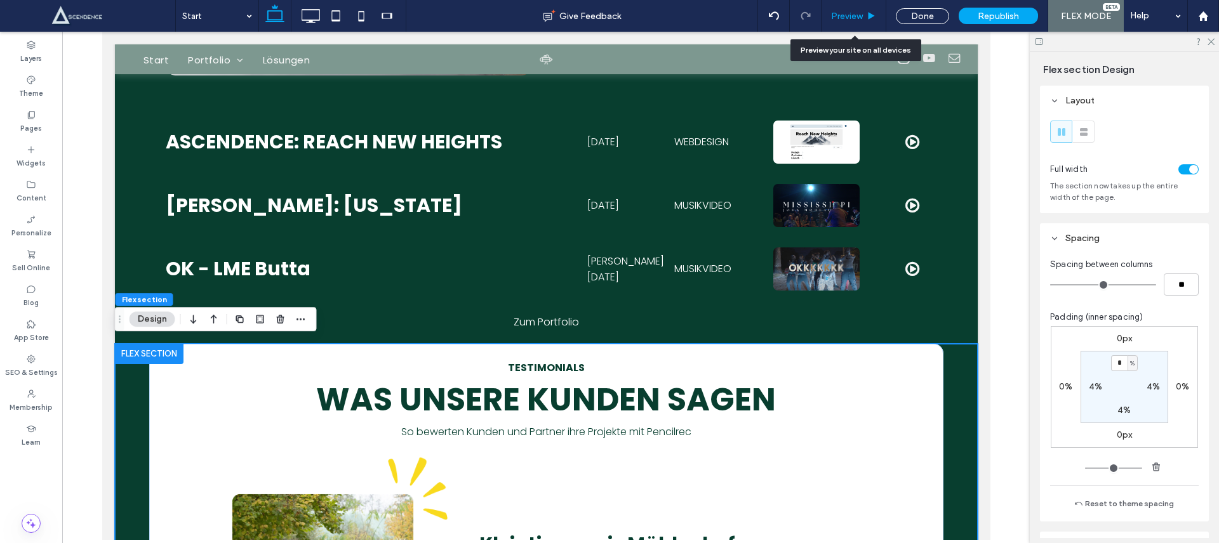
click at [858, 23] on div "Preview" at bounding box center [854, 16] width 65 height 32
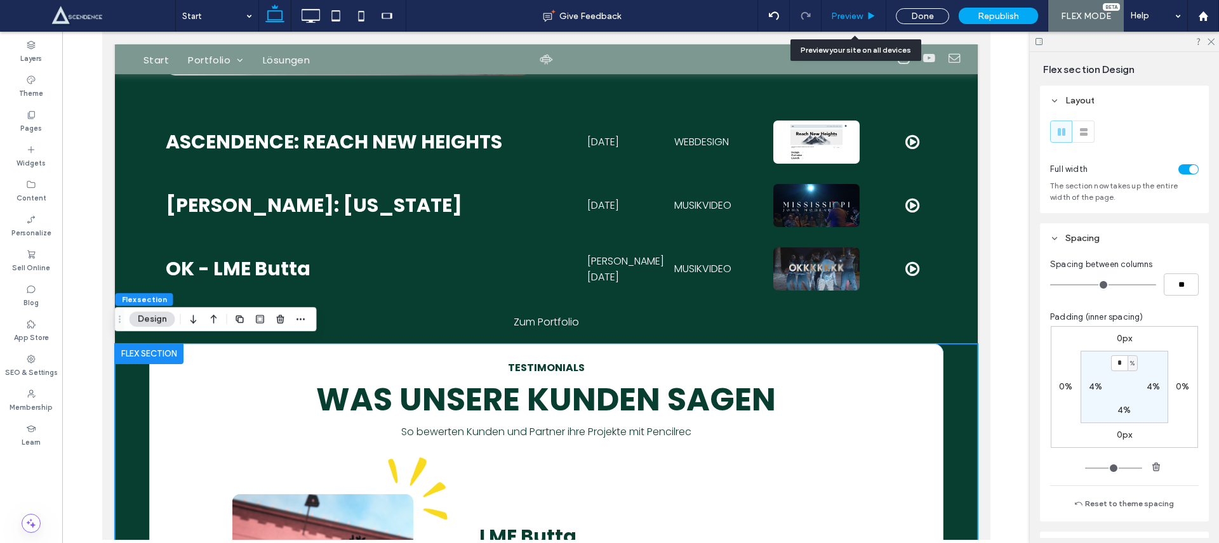
click at [849, 11] on span "Preview" at bounding box center [847, 16] width 32 height 11
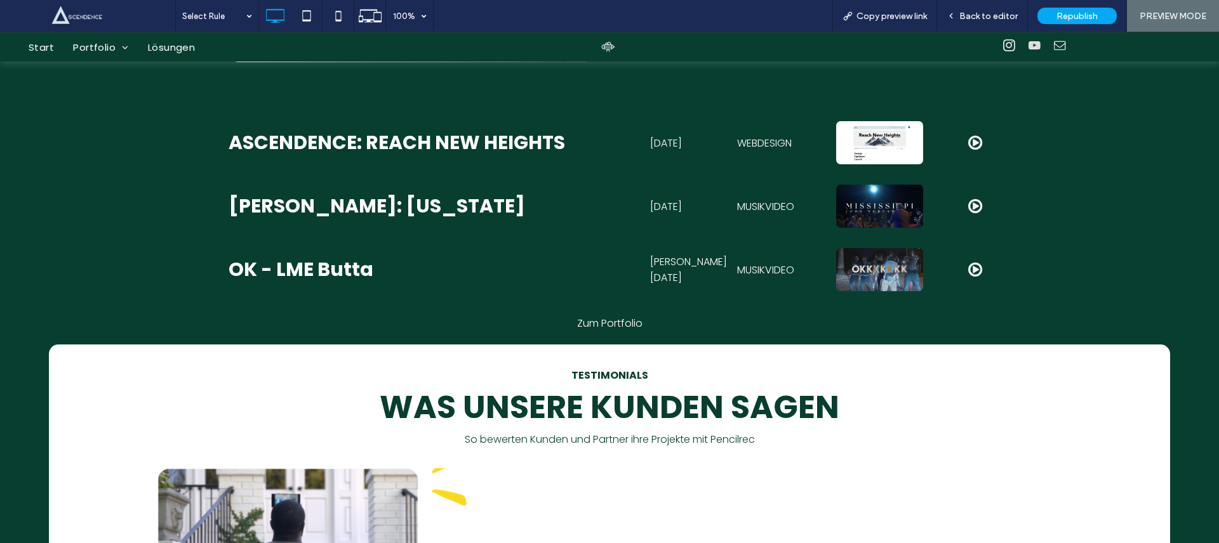
scroll to position [1568, 0]
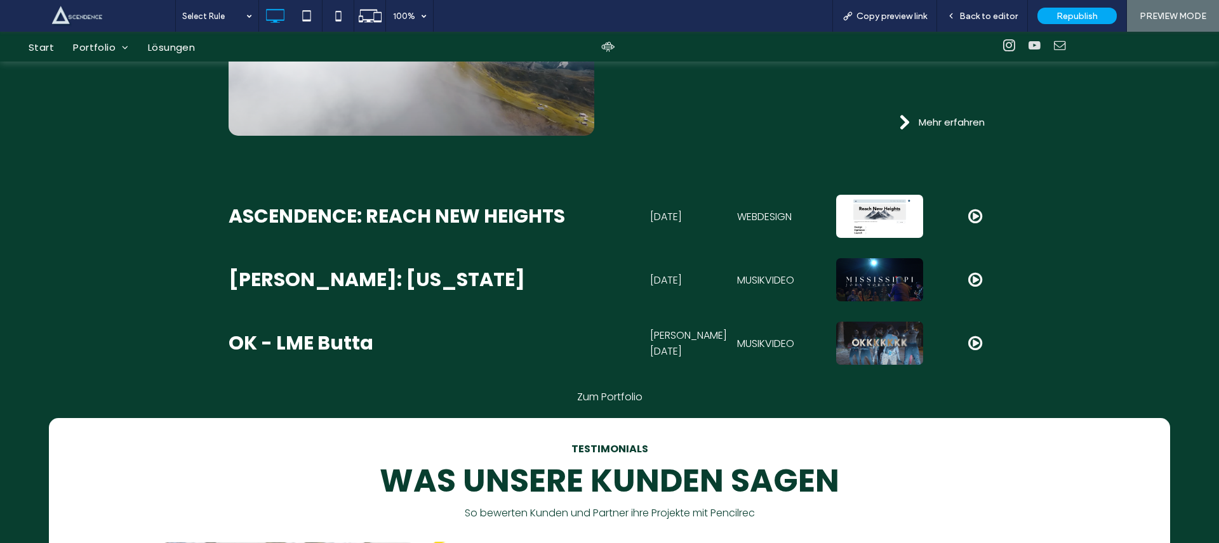
click at [619, 396] on link "Zum Portfolio" at bounding box center [609, 397] width 65 height 15
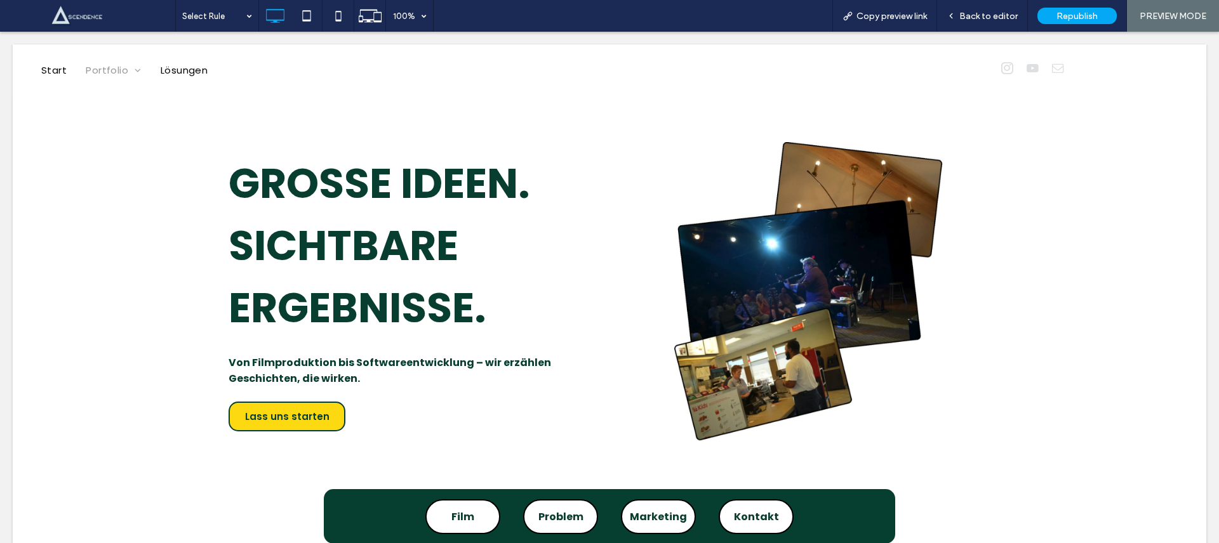
scroll to position [0, 0]
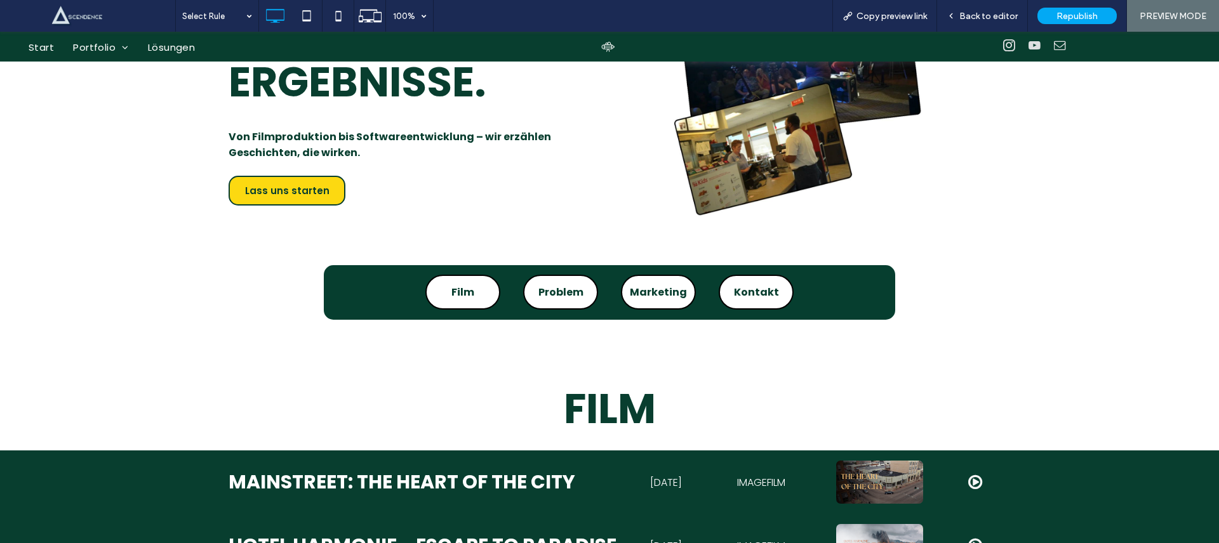
scroll to position [215, 0]
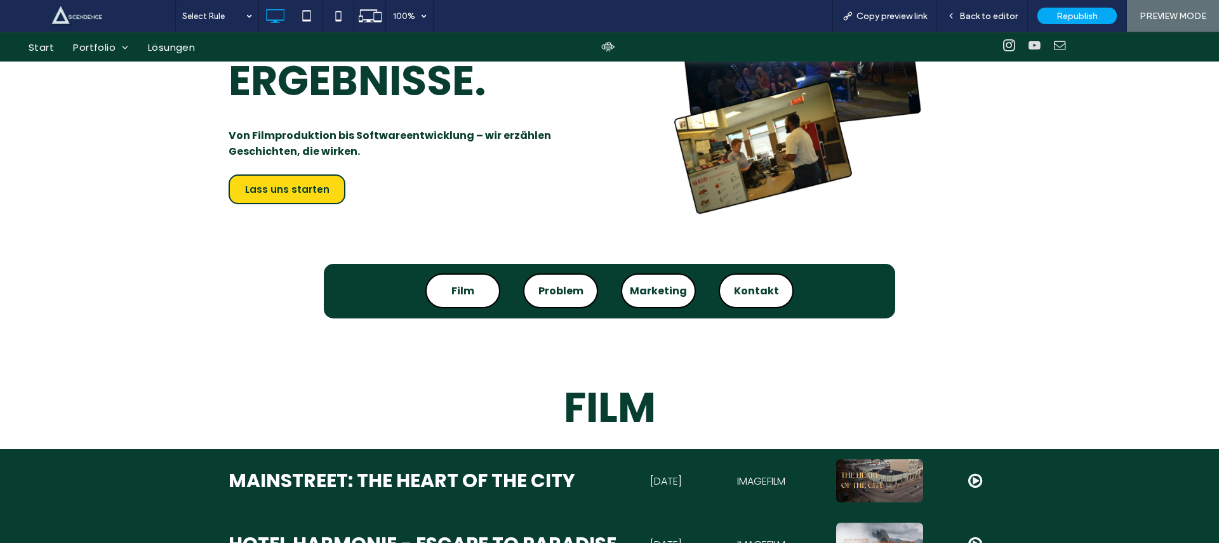
click at [474, 287] on link "Film" at bounding box center [462, 291] width 75 height 35
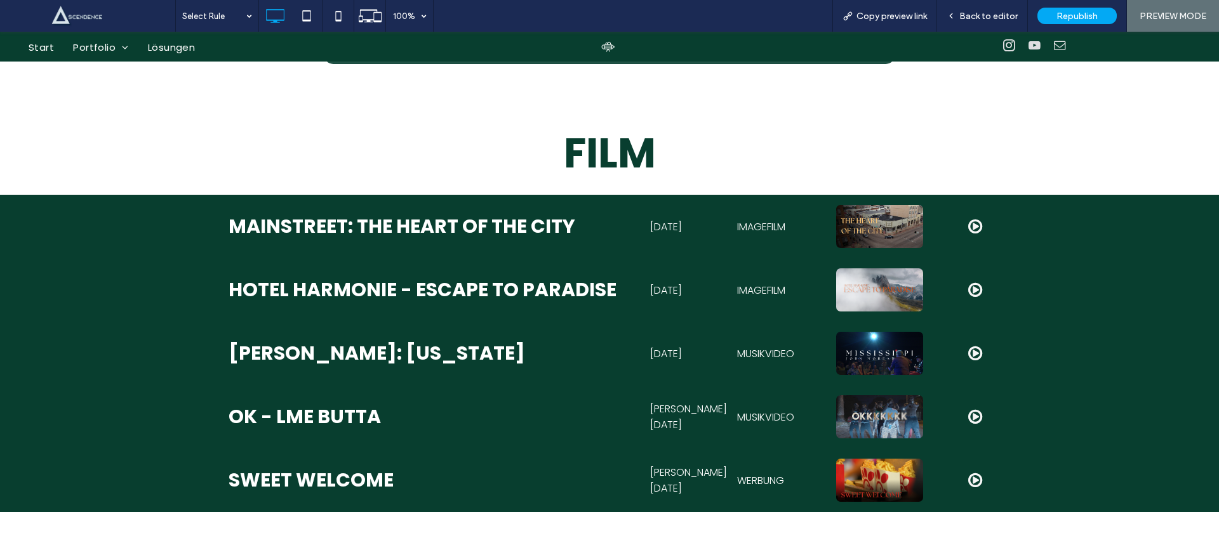
scroll to position [471, 0]
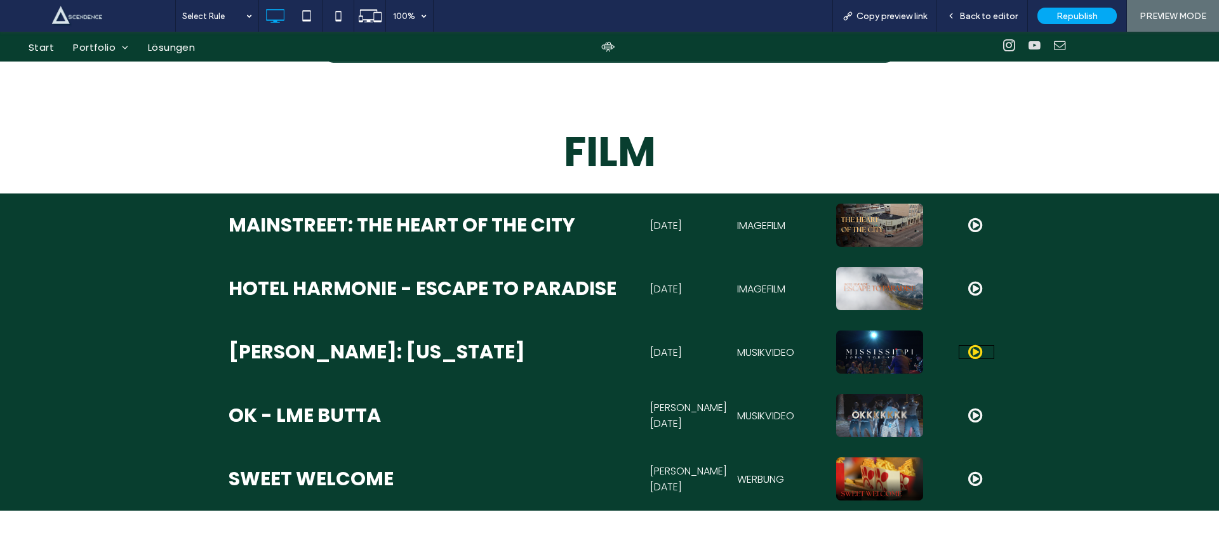
click at [972, 359] on span at bounding box center [975, 352] width 14 height 17
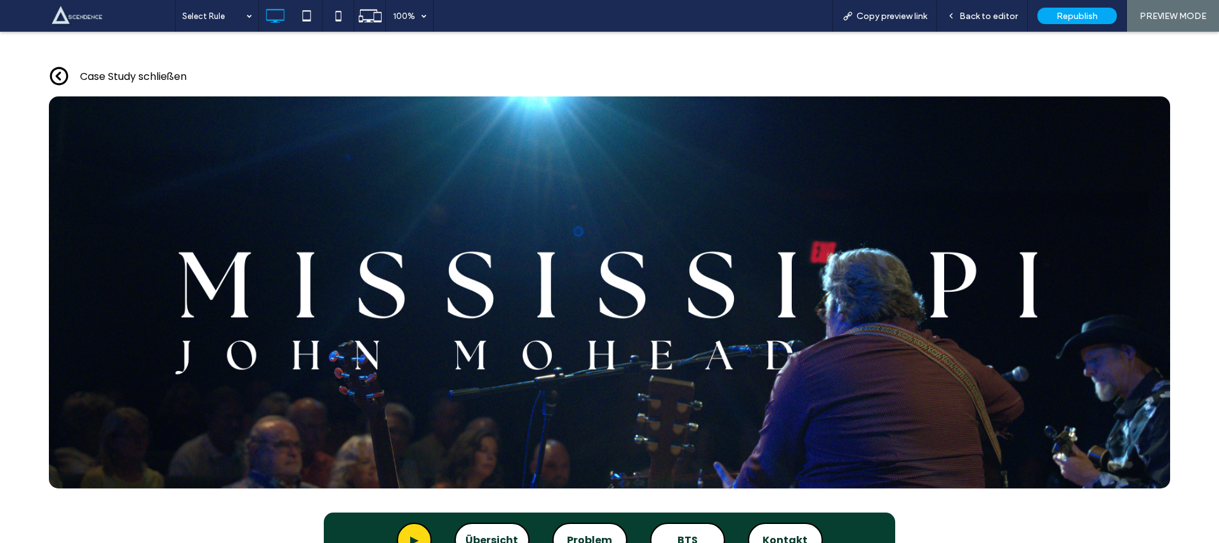
click at [131, 80] on link "Case Study schließen" at bounding box center [133, 76] width 107 height 15
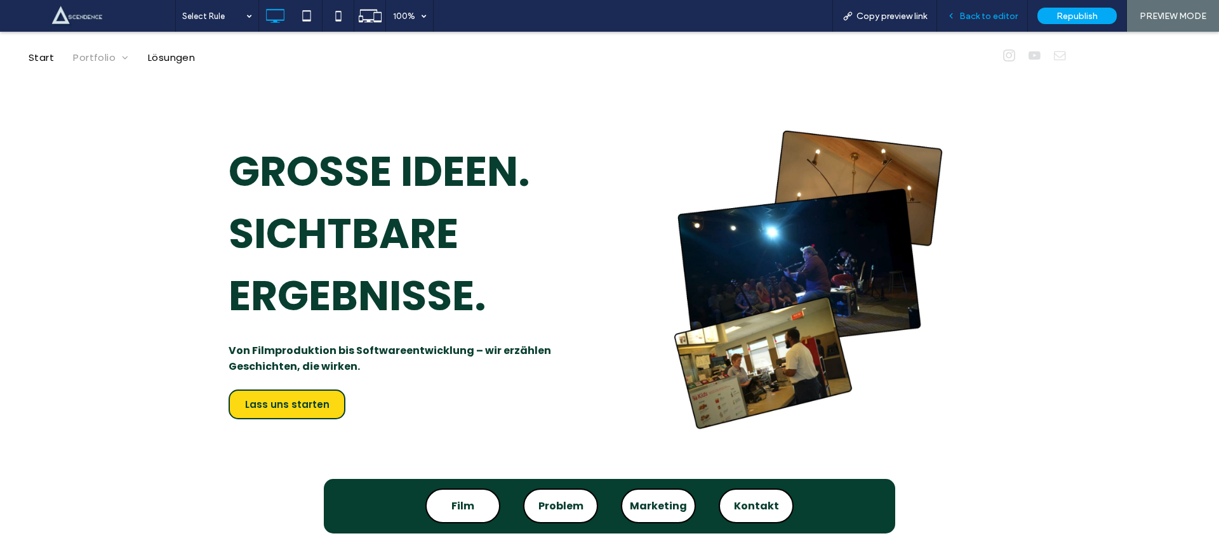
click at [989, 15] on span "Back to editor" at bounding box center [988, 16] width 58 height 11
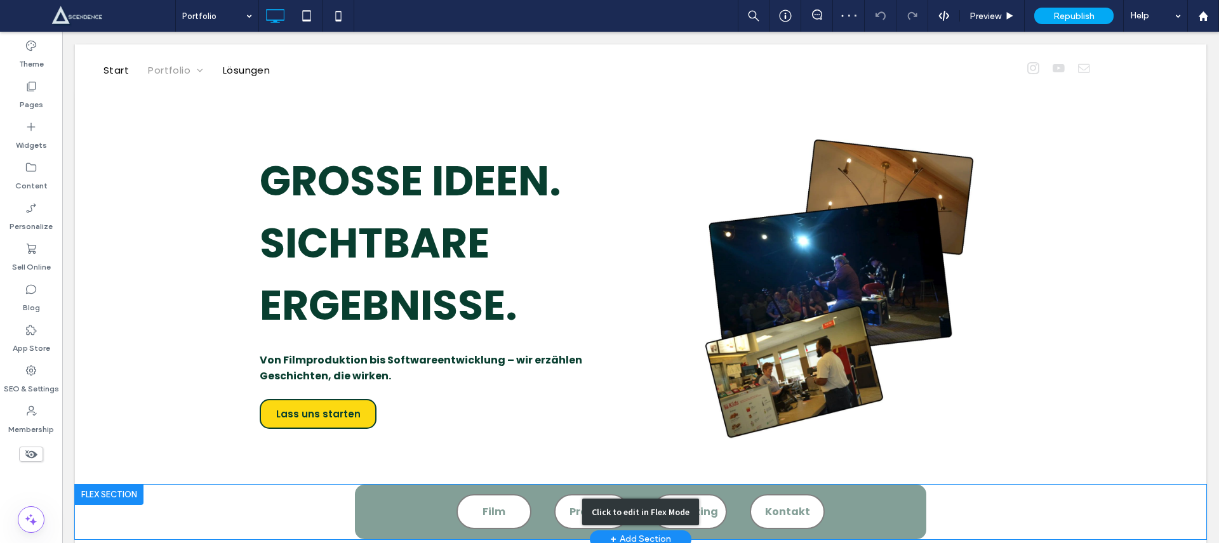
click at [580, 488] on div "Click to edit in Flex Mode" at bounding box center [640, 512] width 1131 height 55
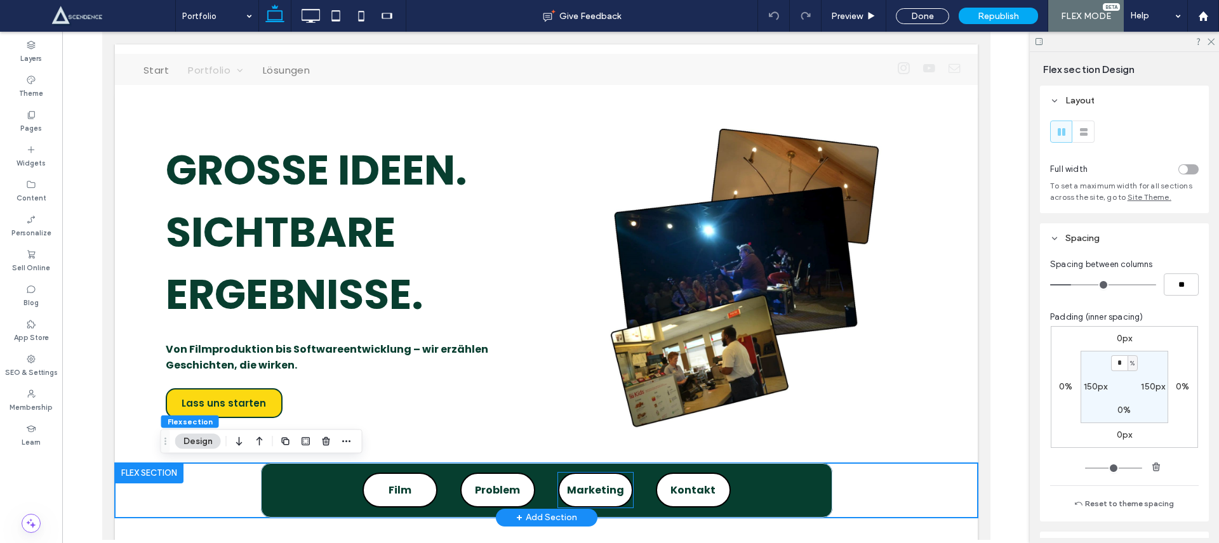
click at [573, 492] on span "Marketing" at bounding box center [594, 491] width 57 height 16
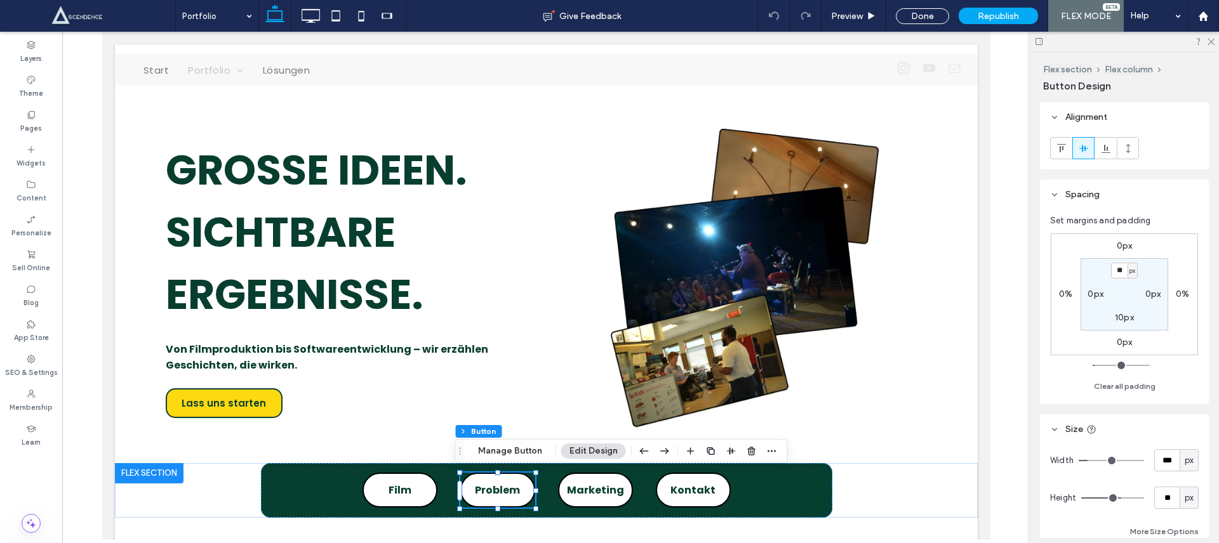
drag, startPoint x: 514, startPoint y: 450, endPoint x: 526, endPoint y: 441, distance: 14.5
click at [516, 448] on button "Manage Button" at bounding box center [510, 451] width 81 height 15
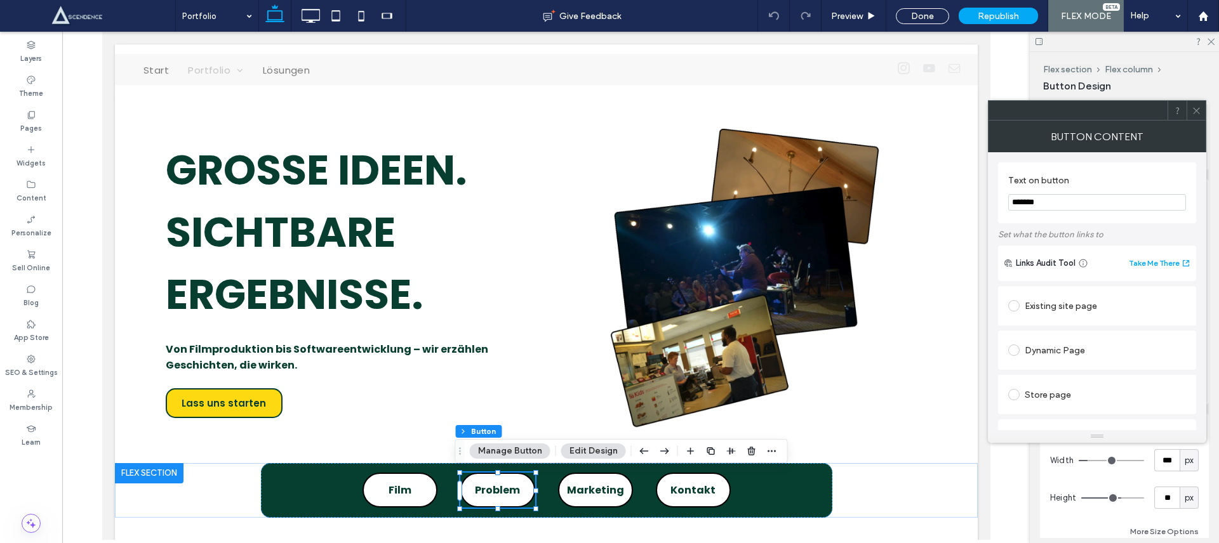
click at [1071, 210] on input "*******" at bounding box center [1097, 202] width 178 height 17
click at [1071, 209] on input "*******" at bounding box center [1097, 202] width 178 height 17
type input "****"
click at [1200, 106] on icon at bounding box center [1197, 111] width 10 height 10
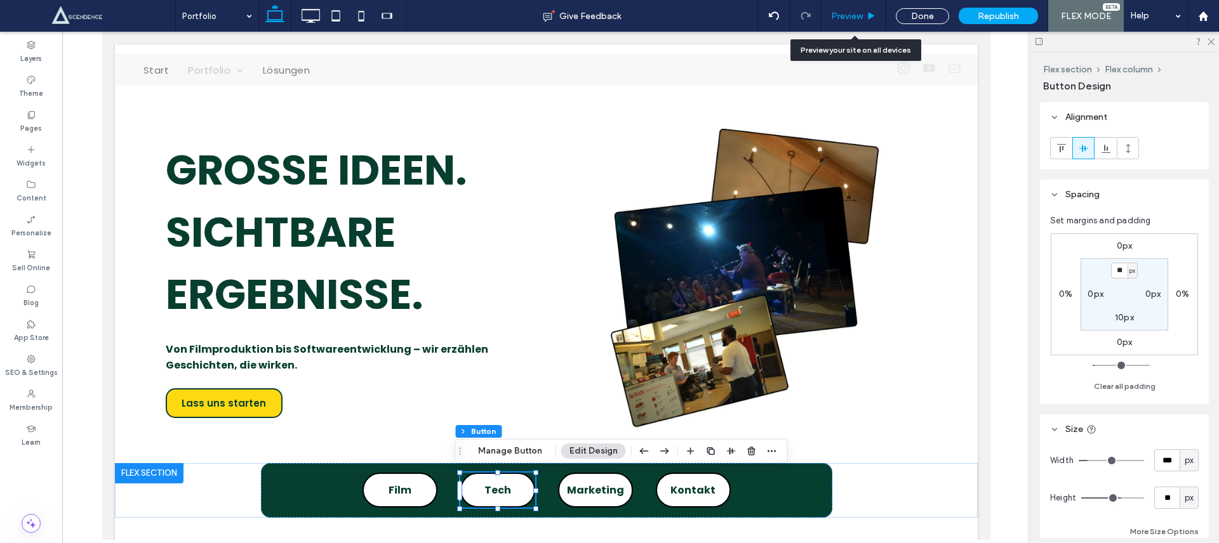
click at [858, 8] on div "Preview" at bounding box center [854, 16] width 65 height 32
click at [856, 8] on div "Preview" at bounding box center [854, 16] width 65 height 32
click at [863, 5] on div "Preview" at bounding box center [854, 16] width 65 height 32
click at [917, 28] on div "Done" at bounding box center [922, 16] width 72 height 32
click at [924, 24] on div "Done" at bounding box center [922, 16] width 72 height 32
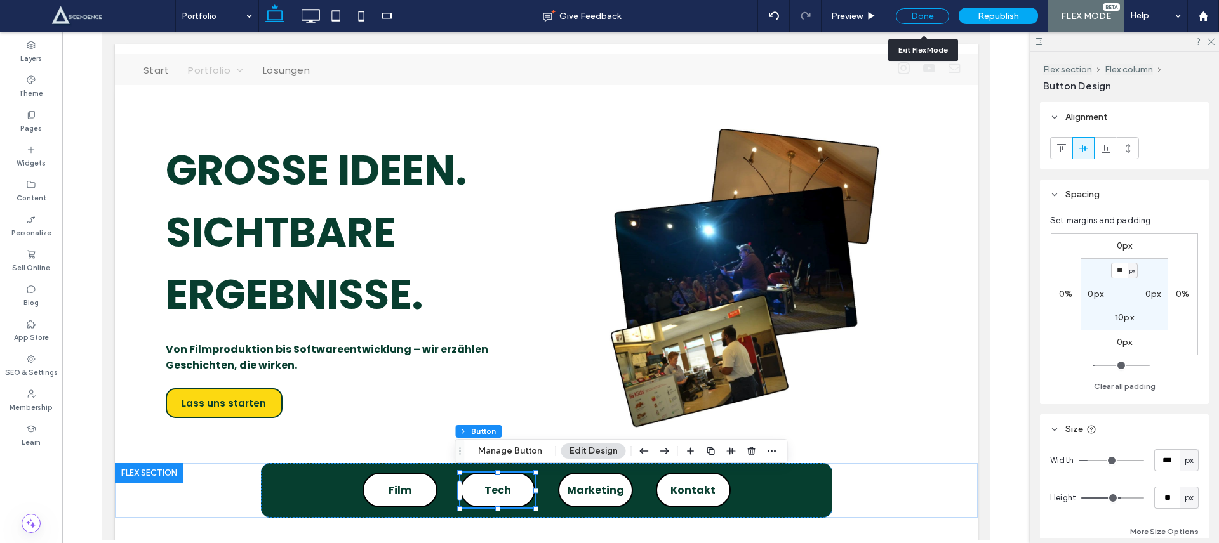
click at [931, 21] on div "Done" at bounding box center [922, 16] width 53 height 16
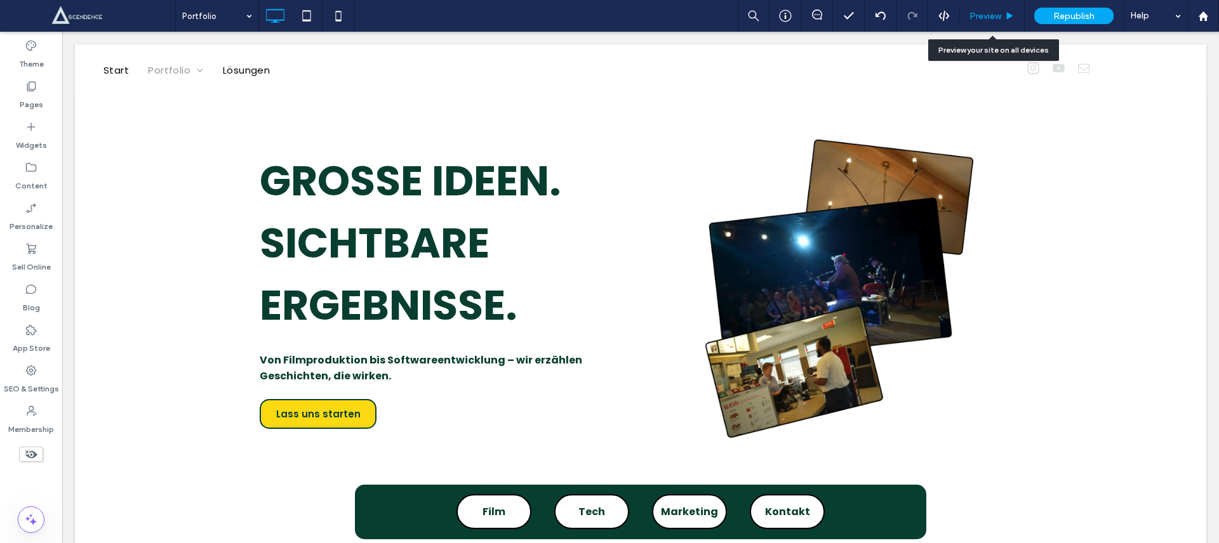
drag, startPoint x: 996, startPoint y: 8, endPoint x: 980, endPoint y: 15, distance: 17.6
click at [996, 8] on div "Preview" at bounding box center [992, 16] width 65 height 32
click at [964, 18] on div "Preview" at bounding box center [992, 16] width 64 height 11
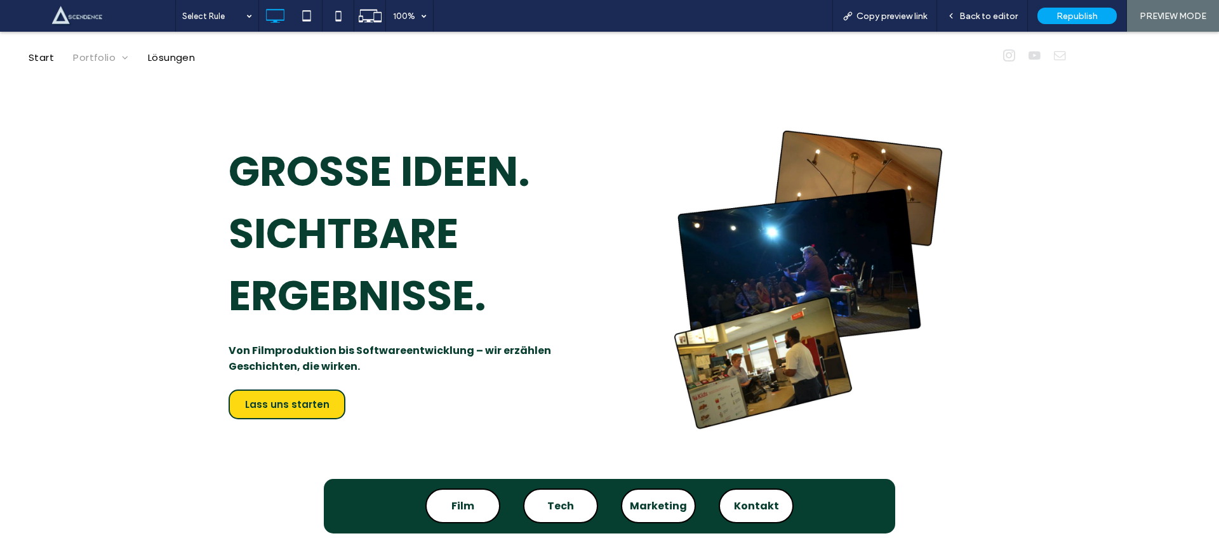
click at [546, 521] on link "Tech" at bounding box center [560, 506] width 75 height 35
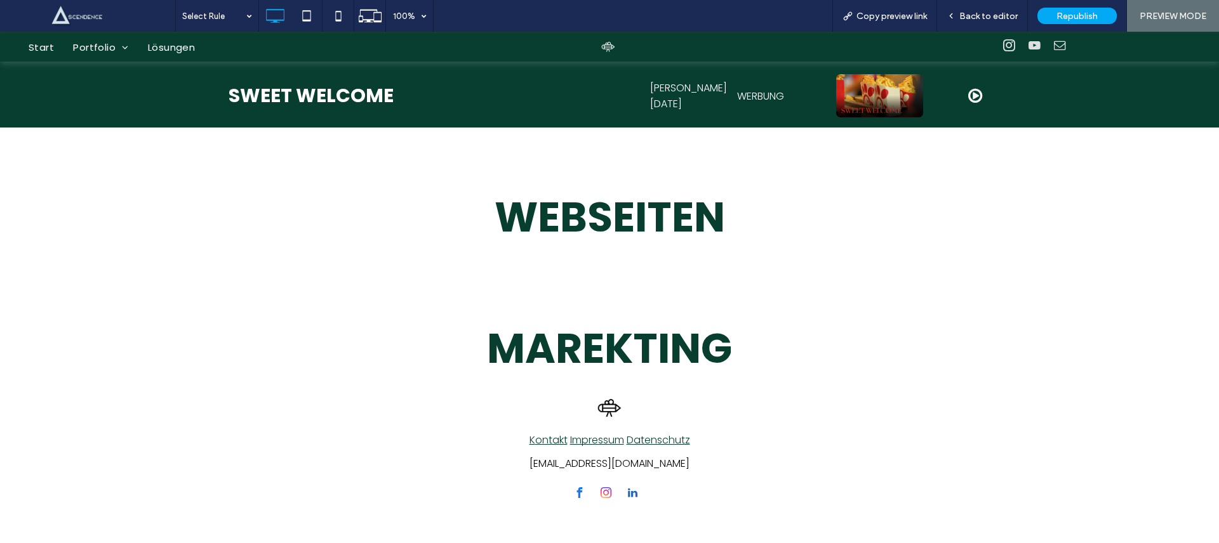
scroll to position [858, 0]
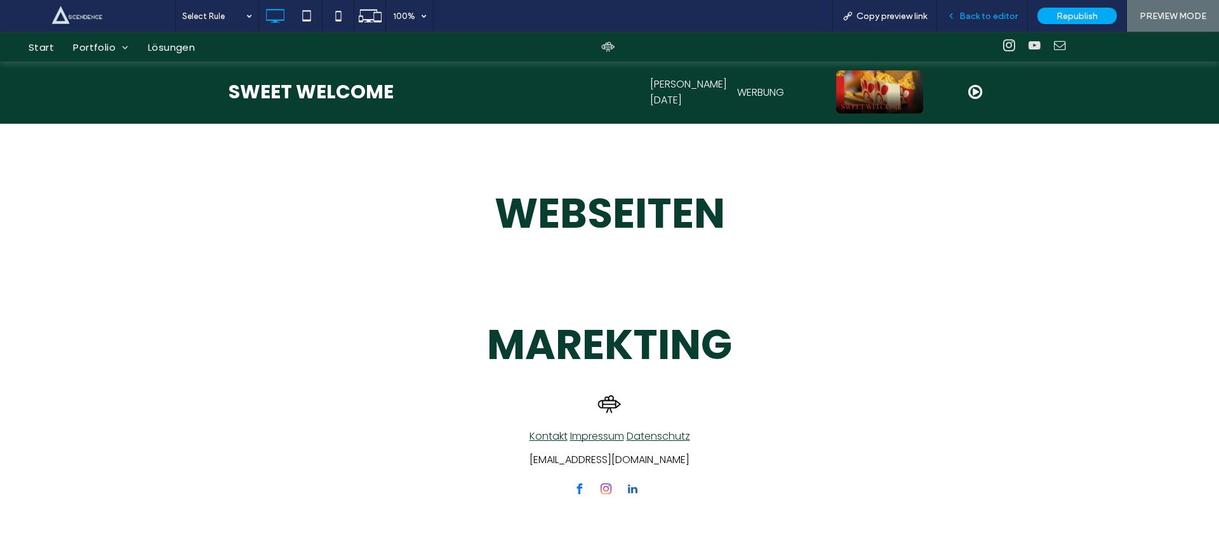
click at [982, 4] on div "Back to editor" at bounding box center [982, 16] width 91 height 32
click at [979, 15] on span "Back to editor" at bounding box center [988, 16] width 58 height 11
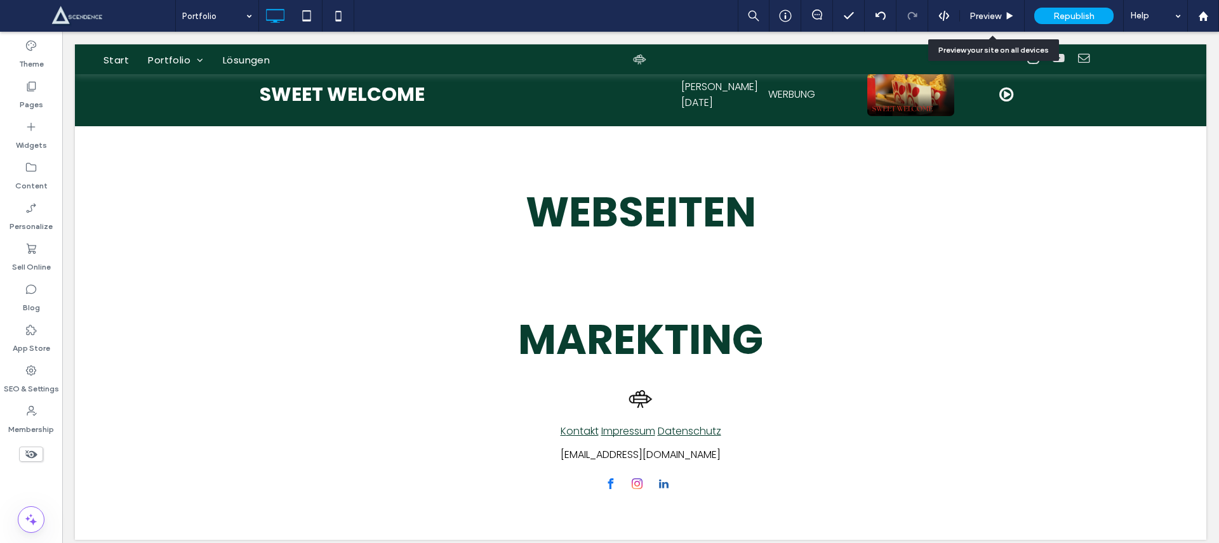
scroll to position [851, 0]
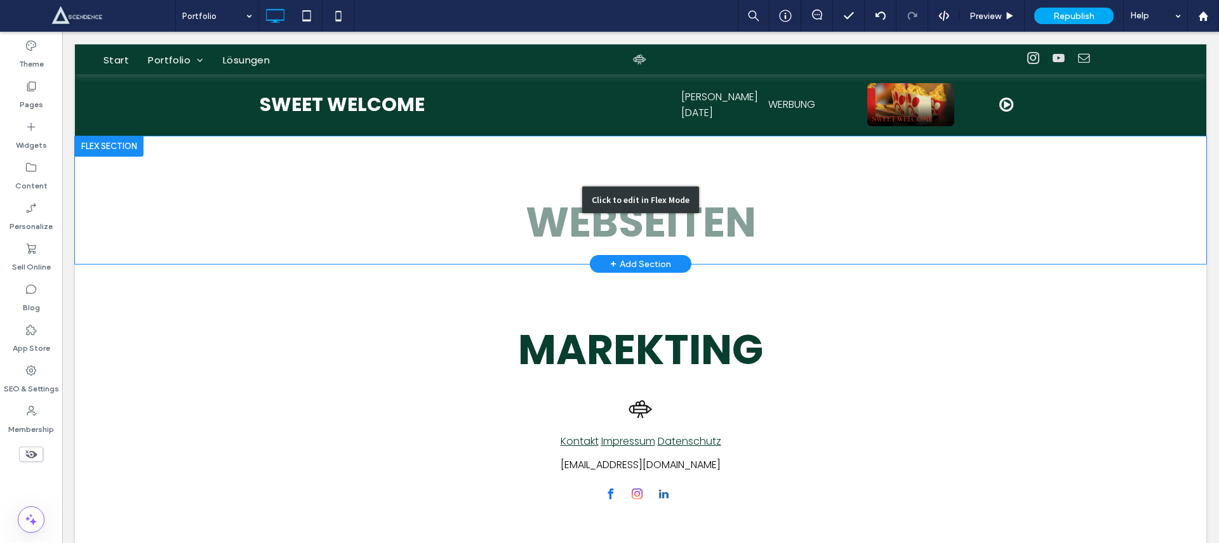
click at [688, 221] on div "Click to edit in Flex Mode" at bounding box center [640, 201] width 1131 height 128
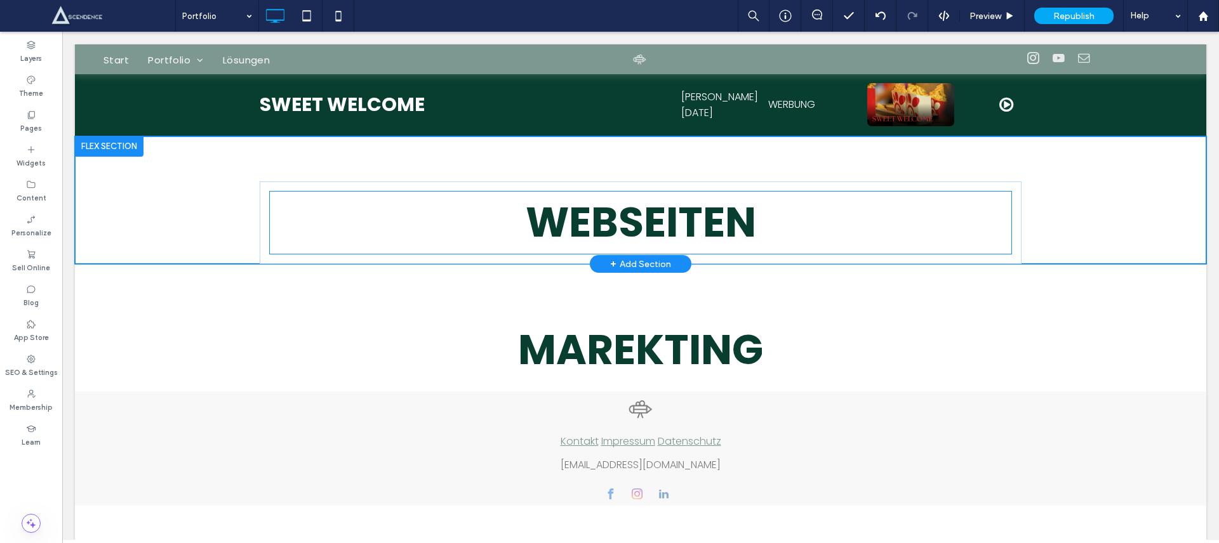
scroll to position [806, 0]
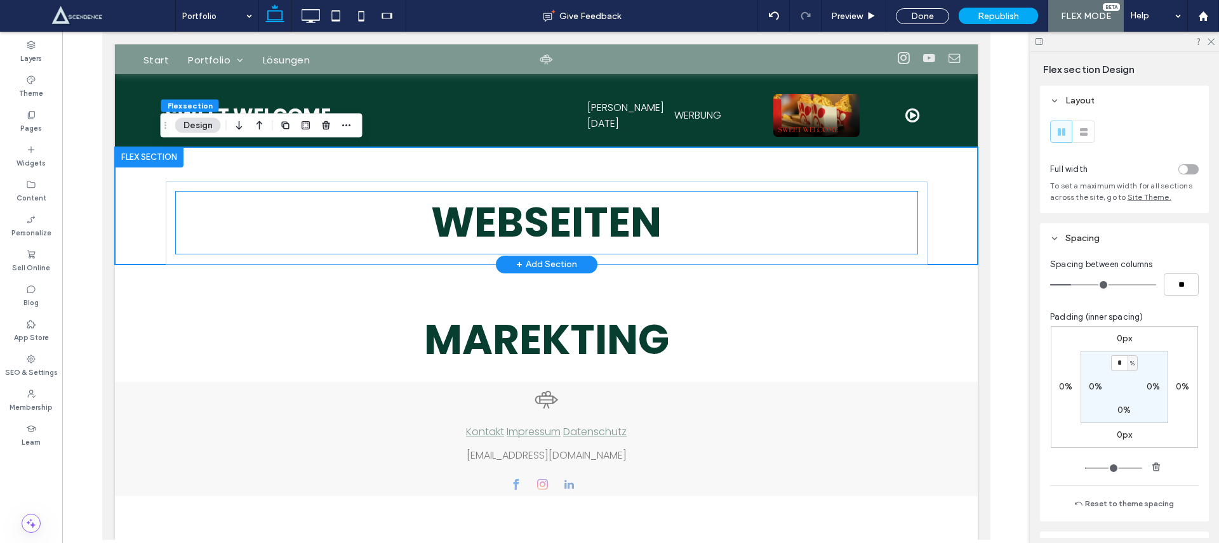
click at [670, 228] on h1 "Webseiten" at bounding box center [546, 223] width 742 height 62
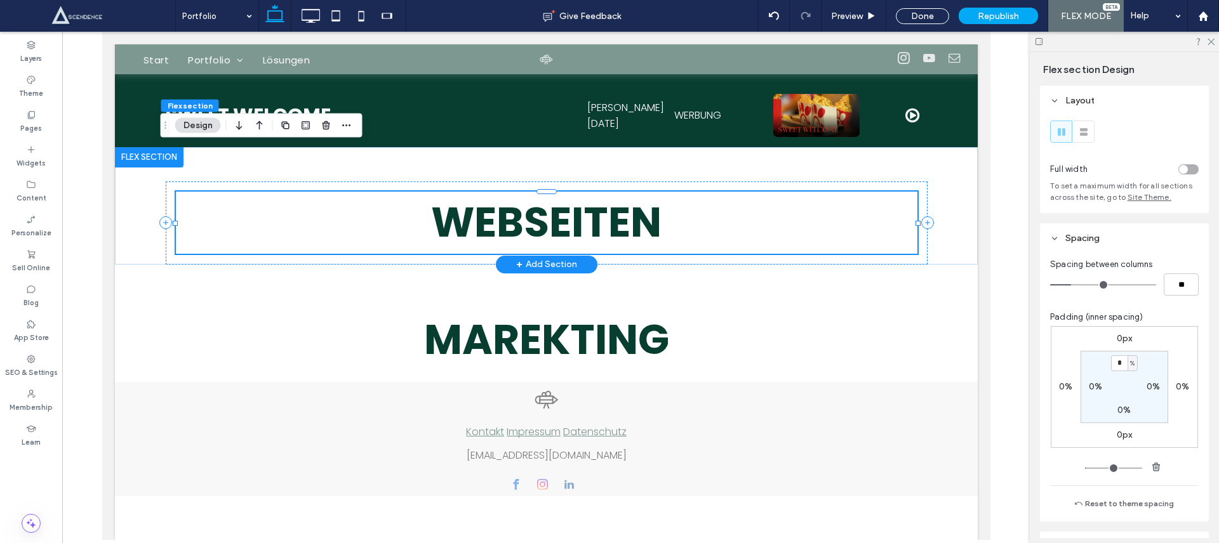
click at [670, 228] on h1 "Webseiten" at bounding box center [546, 223] width 742 height 62
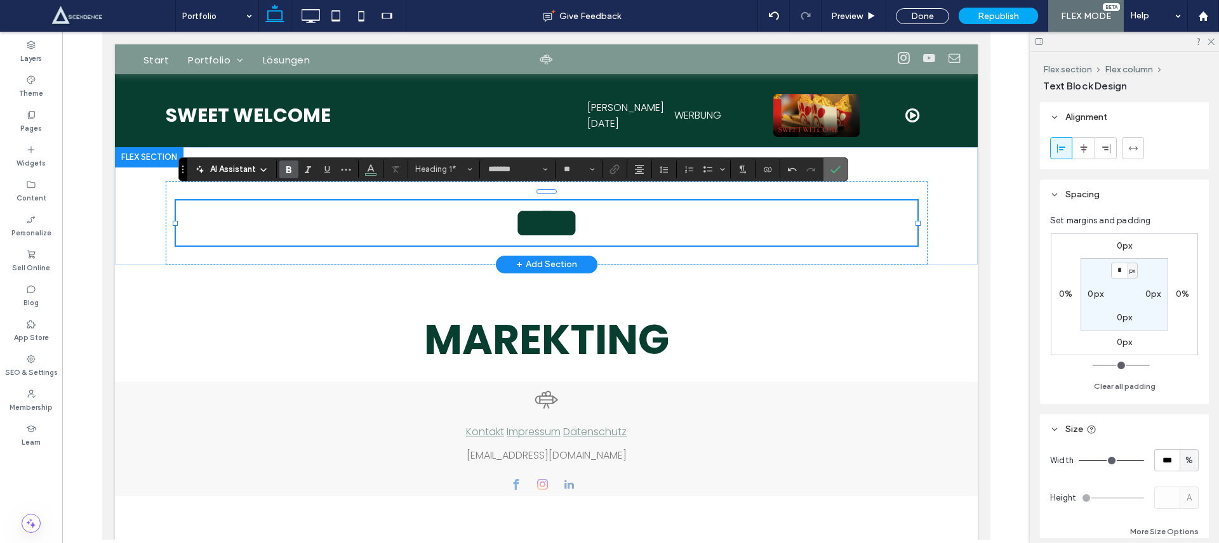
drag, startPoint x: 841, startPoint y: 173, endPoint x: 739, endPoint y: 131, distance: 110.1
click at [841, 173] on label "Confirm" at bounding box center [835, 169] width 19 height 23
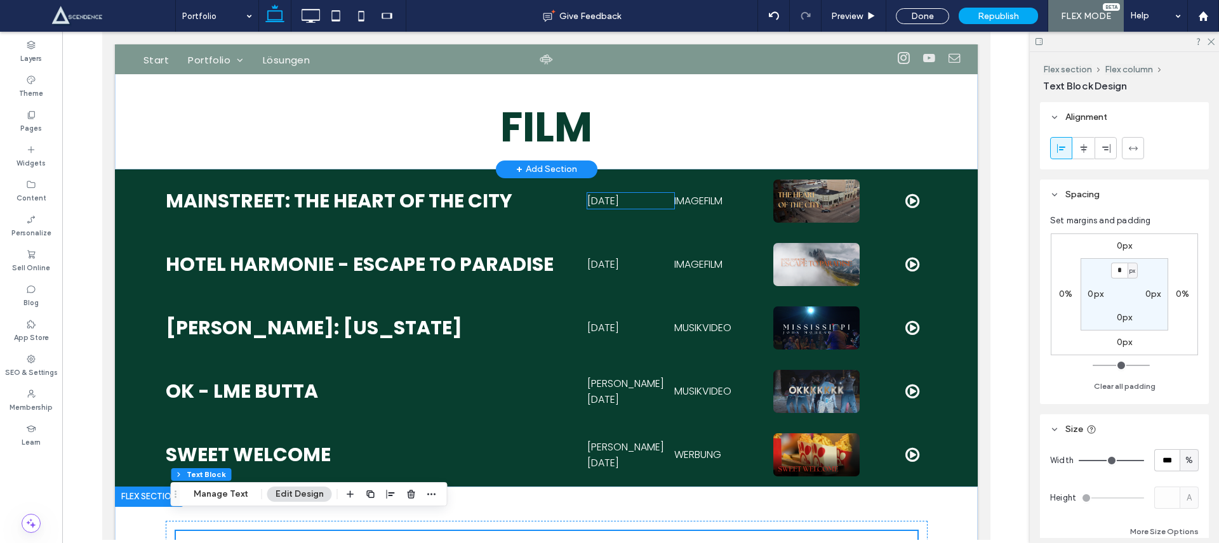
scroll to position [450, 0]
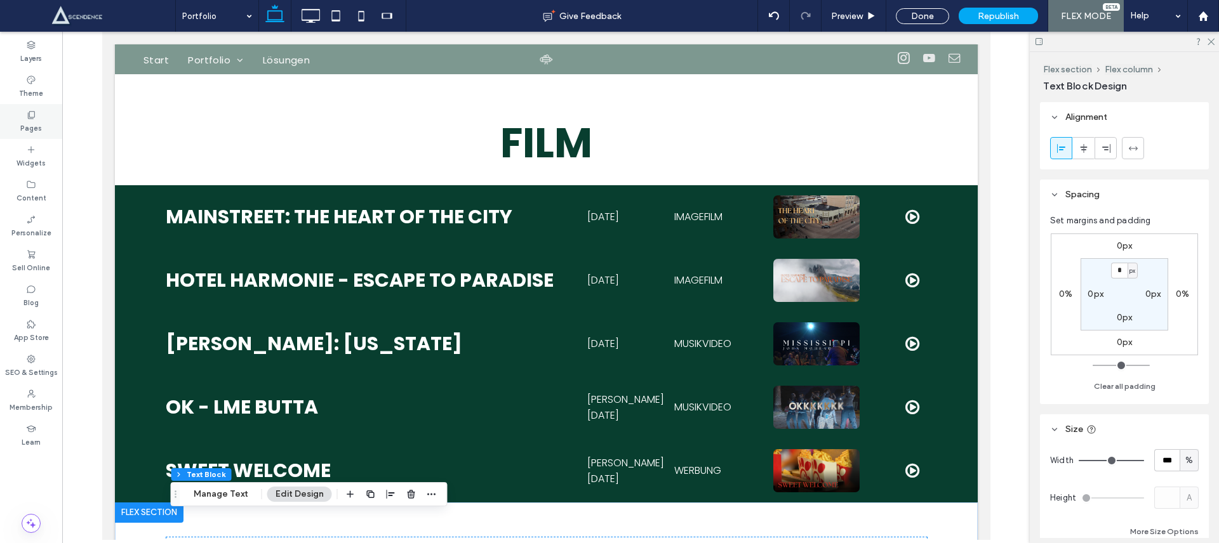
click at [22, 121] on label "Pages" at bounding box center [31, 127] width 22 height 14
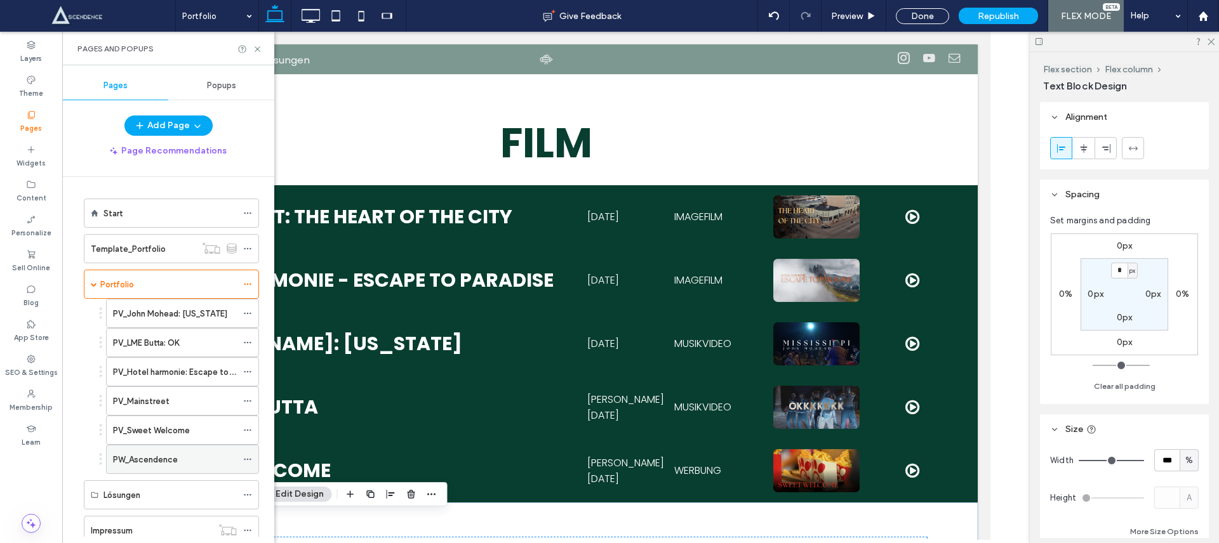
click at [159, 455] on label "PW_Ascendence" at bounding box center [145, 460] width 65 height 22
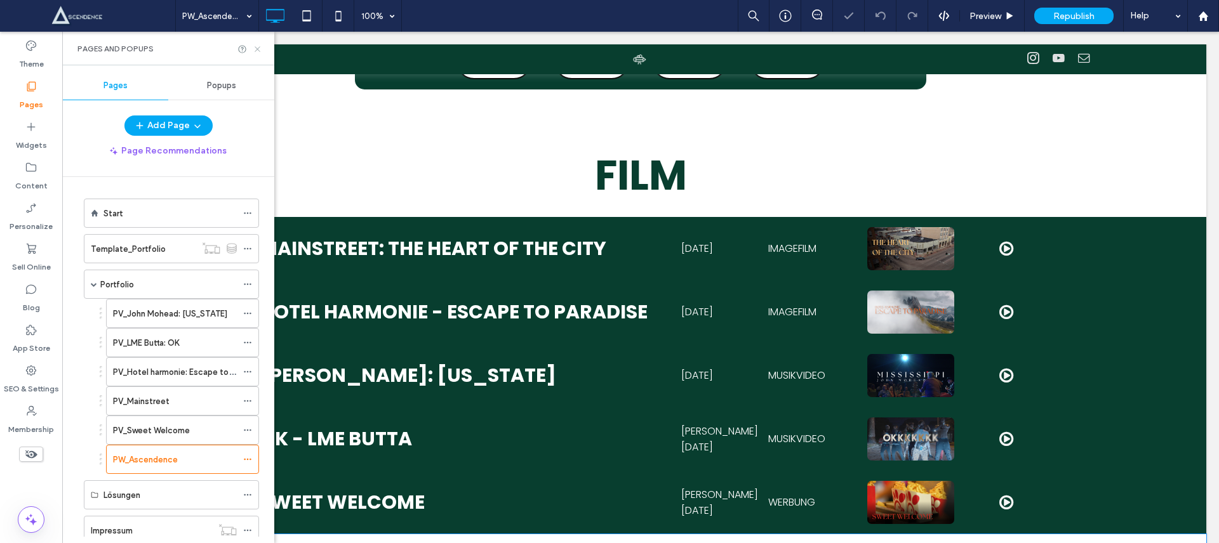
click at [260, 48] on icon at bounding box center [258, 49] width 10 height 10
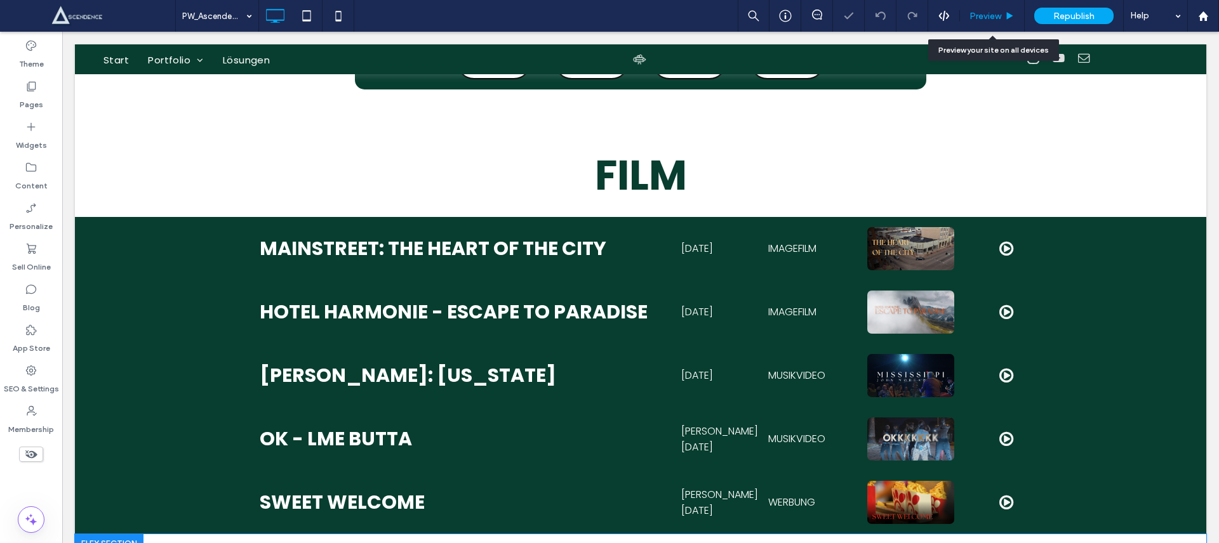
click at [983, 23] on div "Preview" at bounding box center [992, 16] width 65 height 32
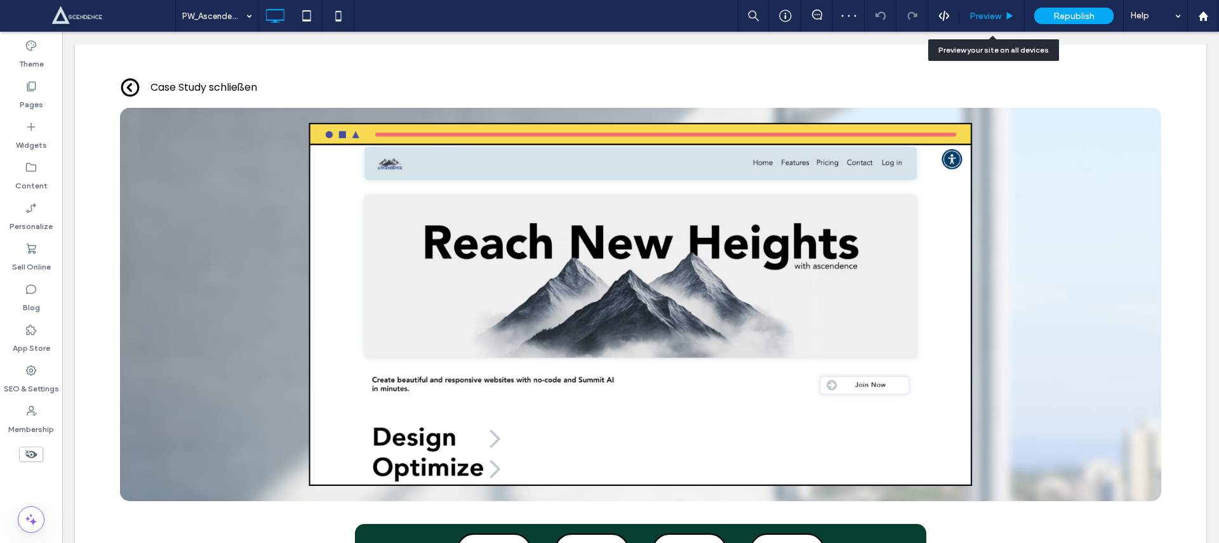
click at [1006, 13] on icon at bounding box center [1010, 16] width 10 height 10
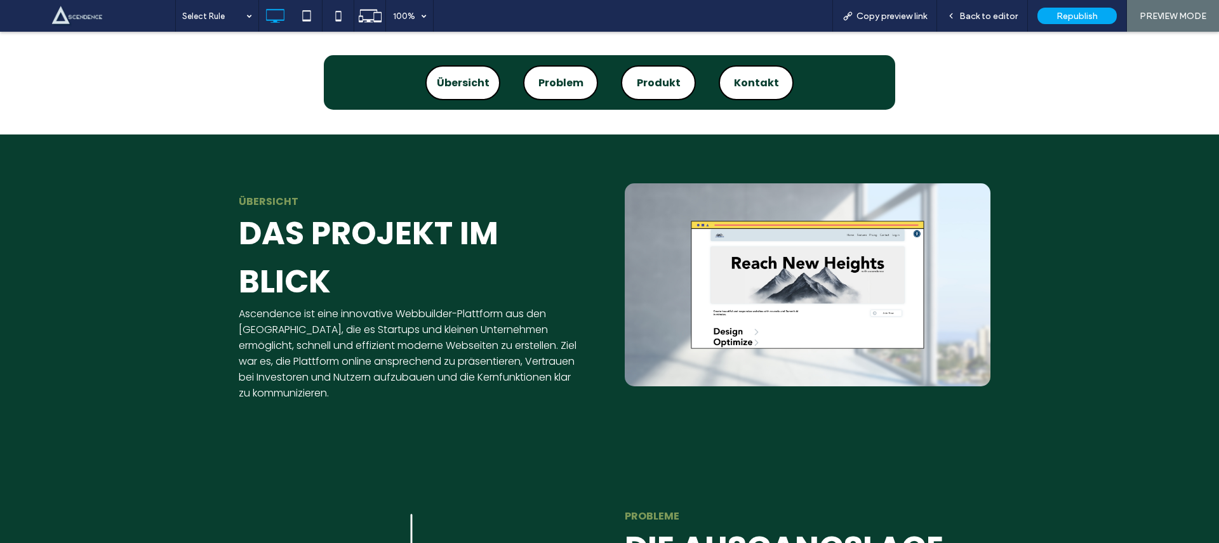
scroll to position [460, 0]
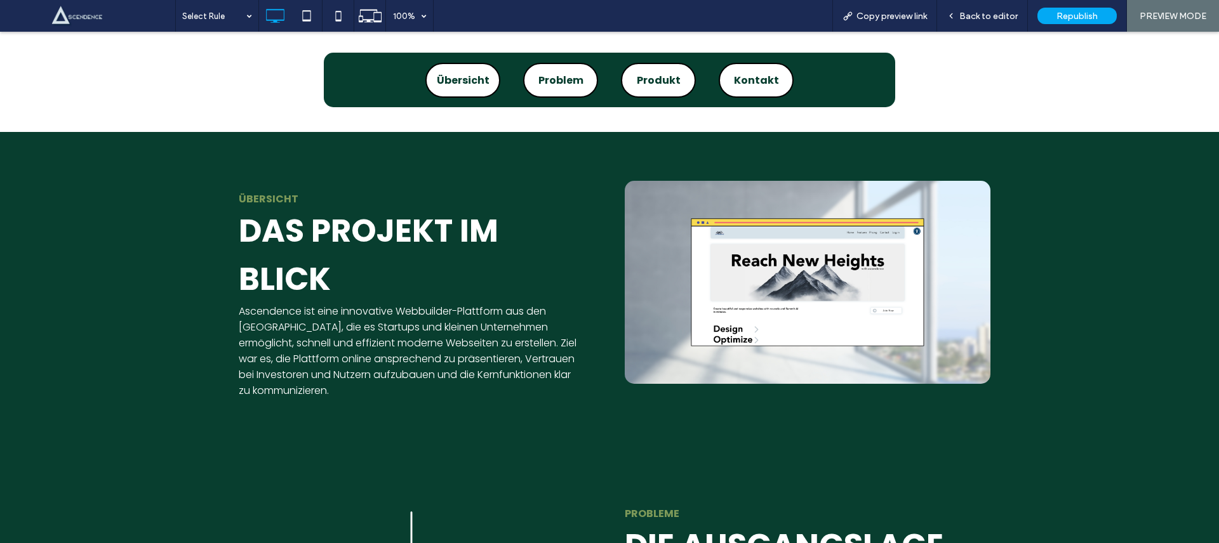
click at [560, 88] on link "Problem" at bounding box center [560, 80] width 75 height 35
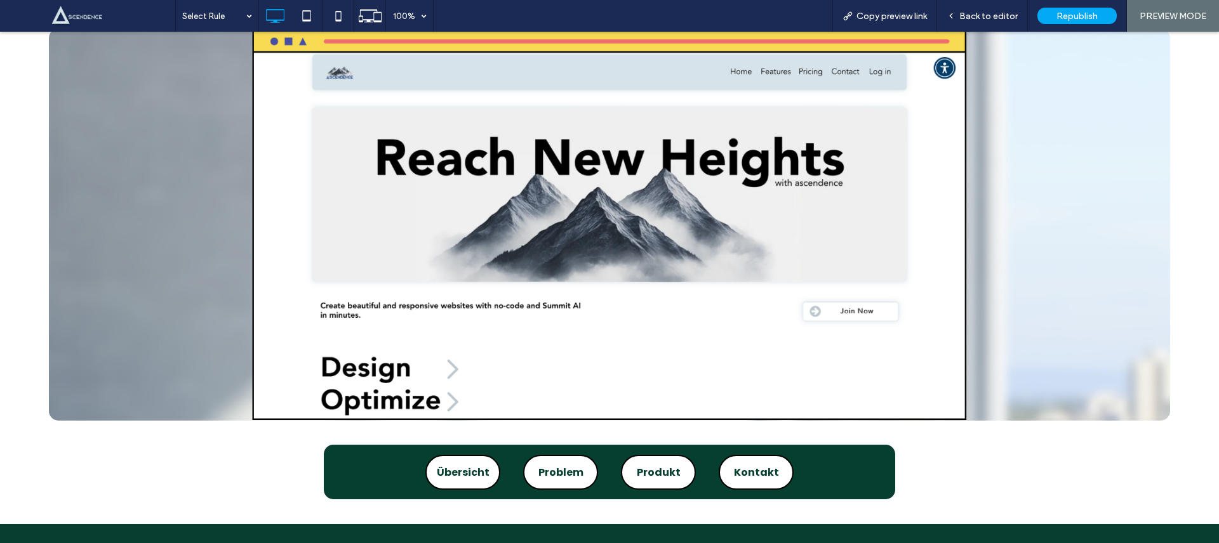
scroll to position [60, 0]
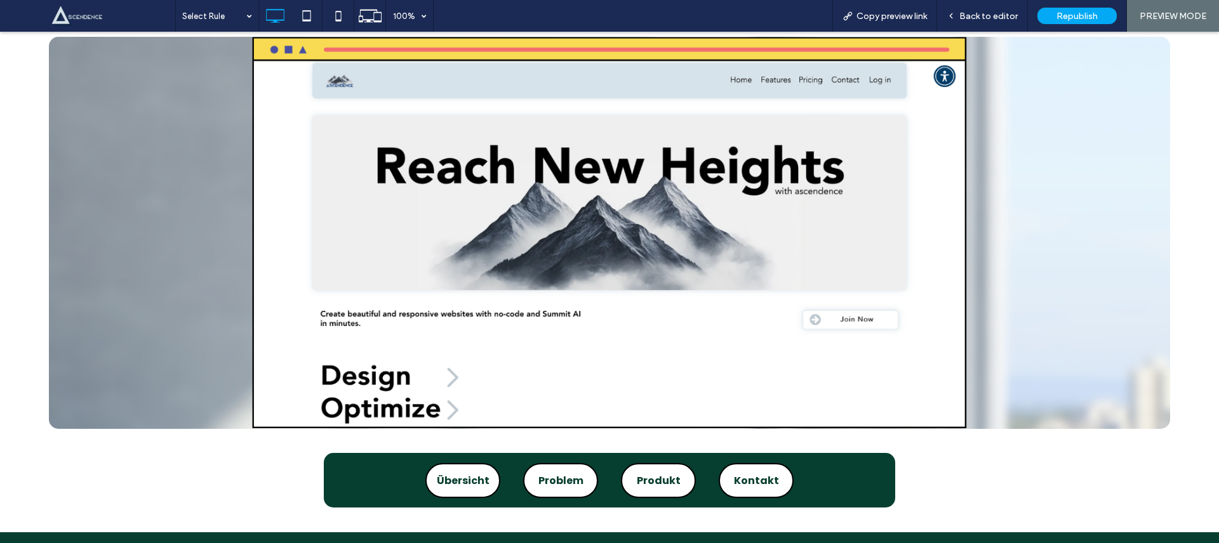
click at [667, 481] on span "Produkt" at bounding box center [659, 481] width 44 height 16
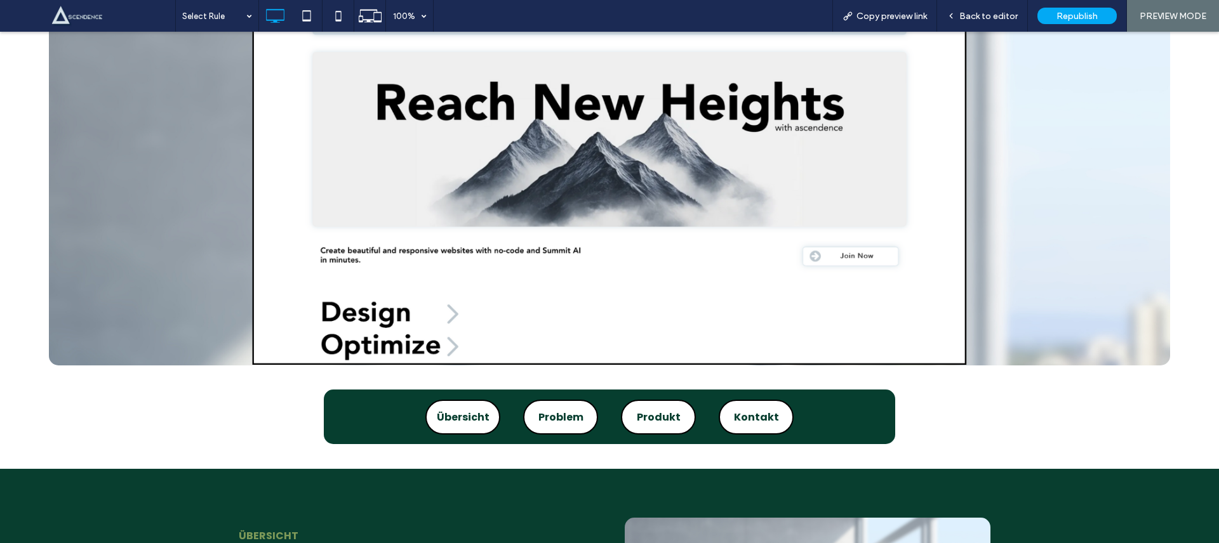
scroll to position [0, 0]
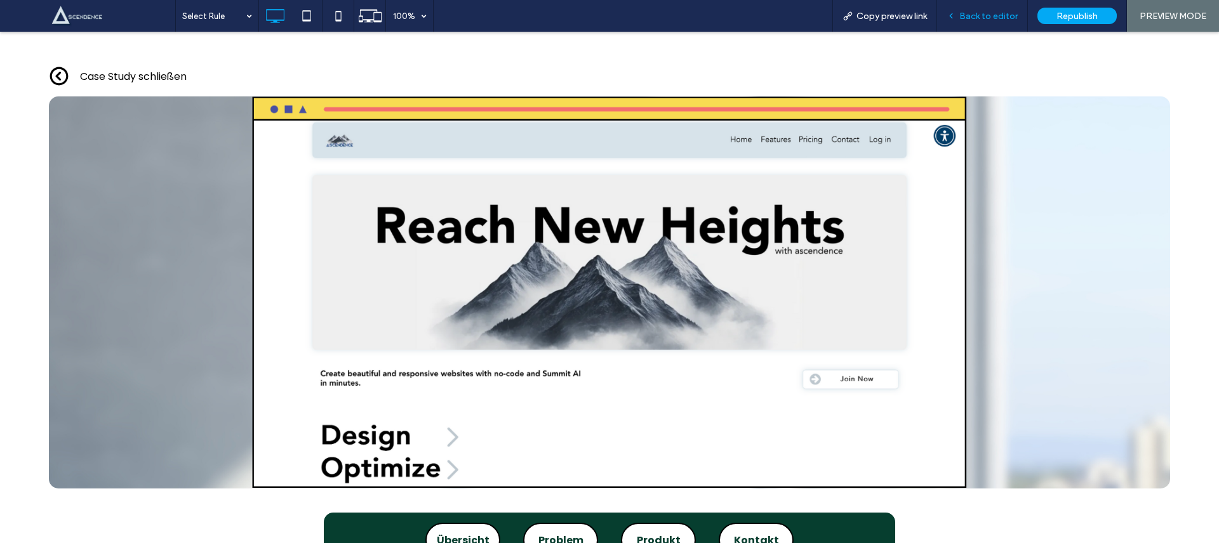
click at [990, 14] on span "Back to editor" at bounding box center [988, 16] width 58 height 11
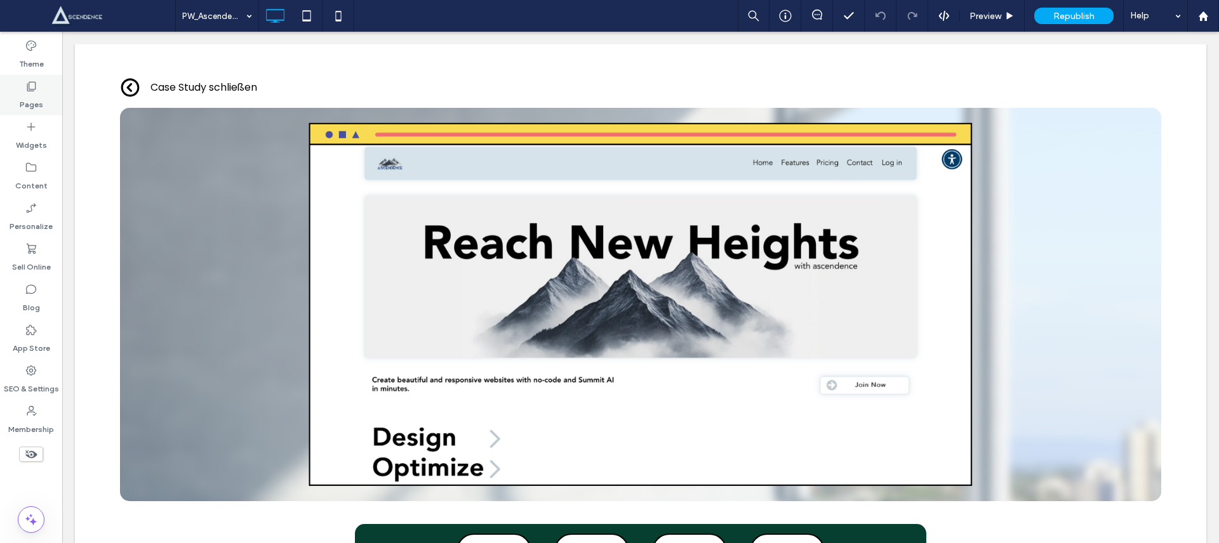
click at [30, 99] on label "Pages" at bounding box center [31, 102] width 23 height 18
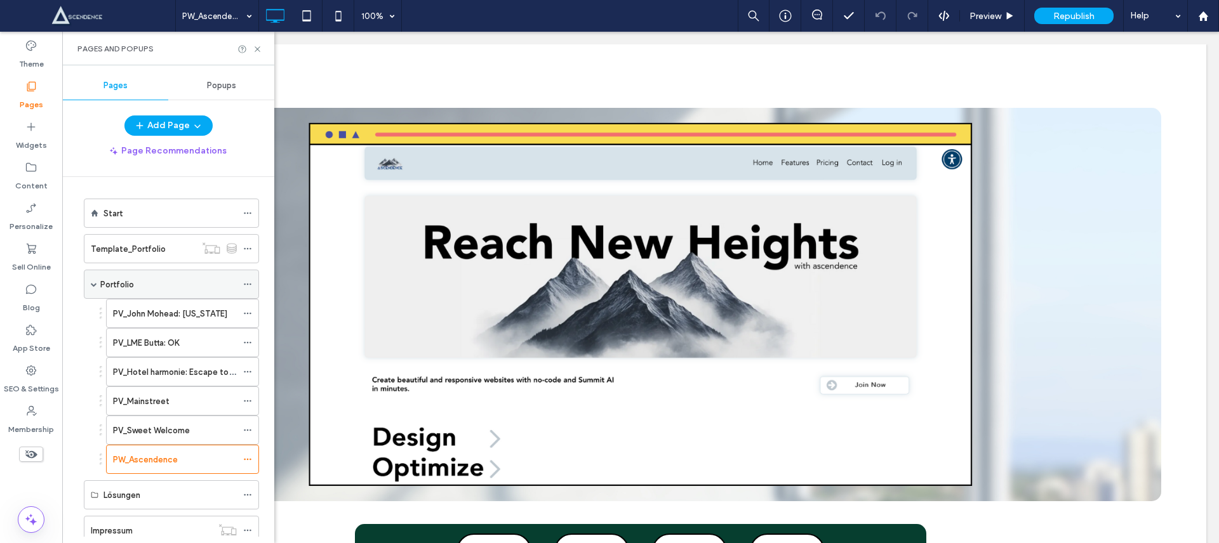
click at [164, 293] on div "Portfolio" at bounding box center [168, 284] width 137 height 28
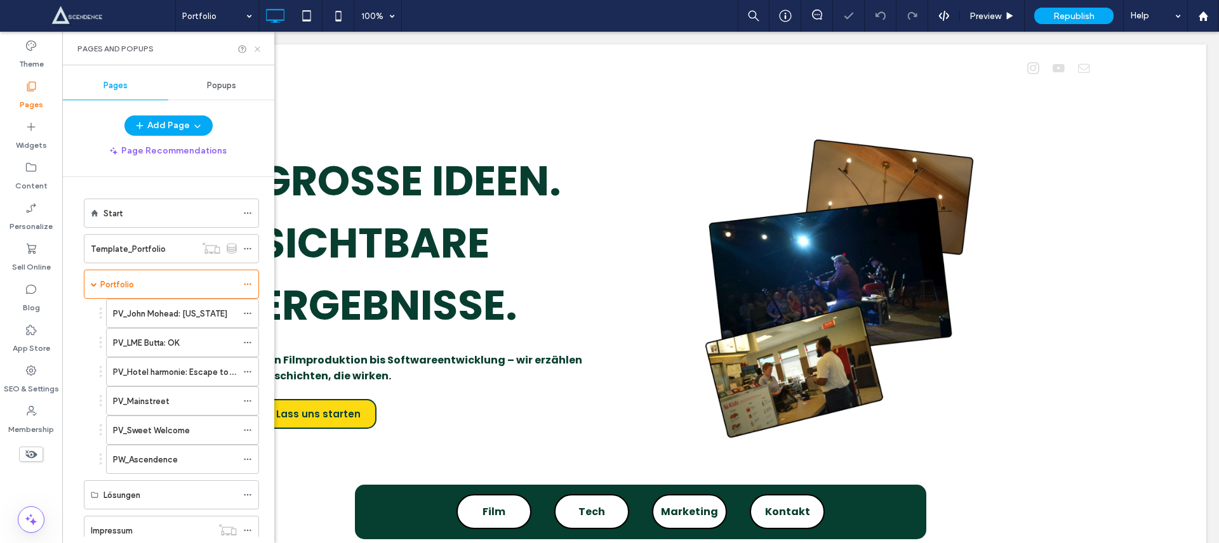
click at [256, 50] on icon at bounding box center [258, 49] width 10 height 10
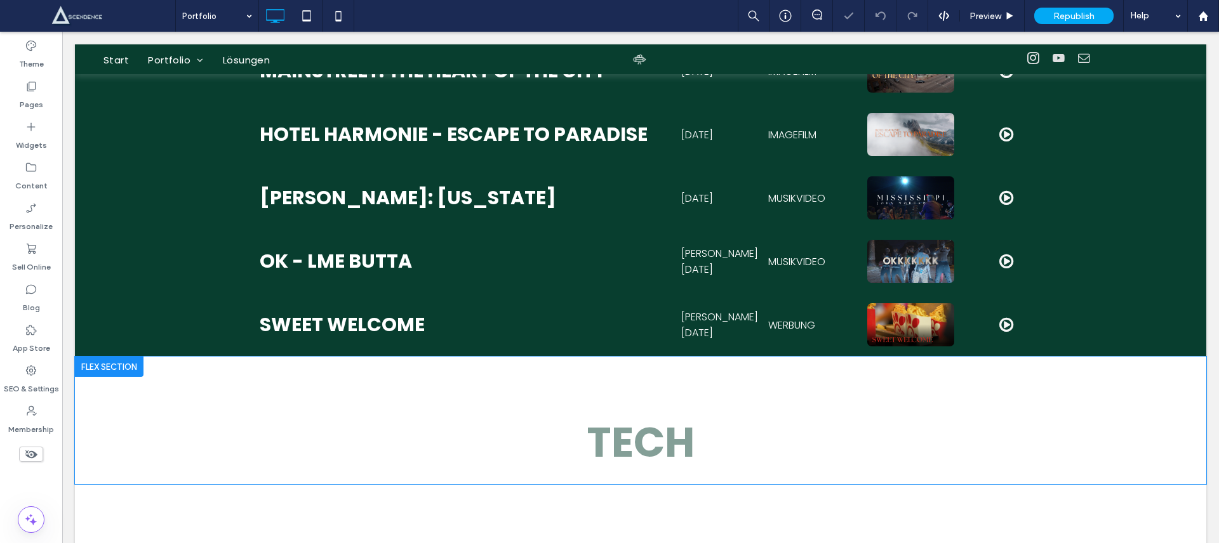
scroll to position [689, 0]
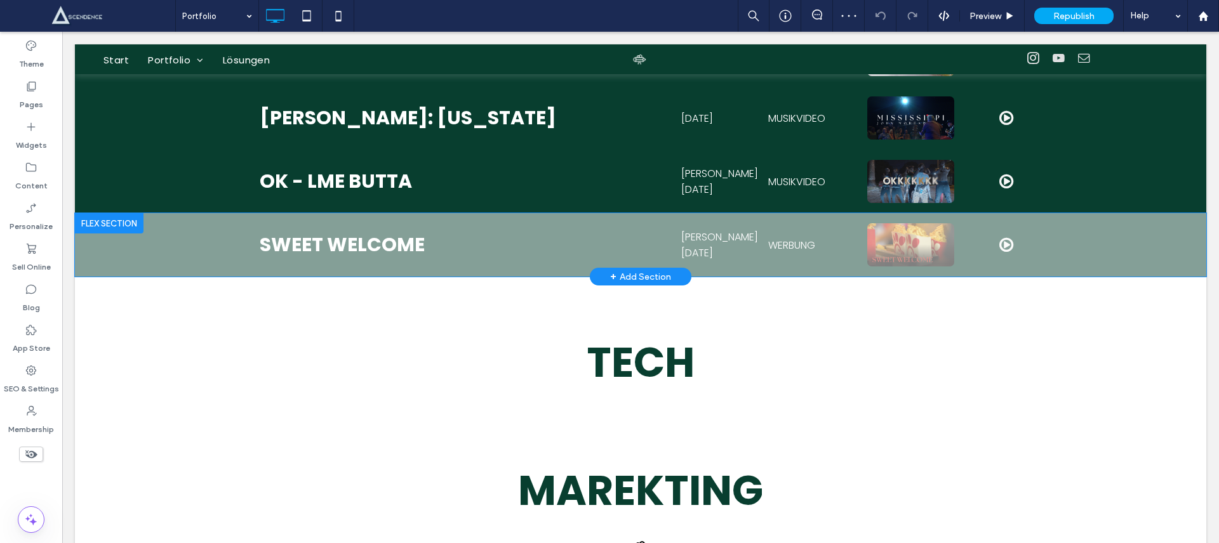
click at [116, 227] on div at bounding box center [109, 223] width 69 height 20
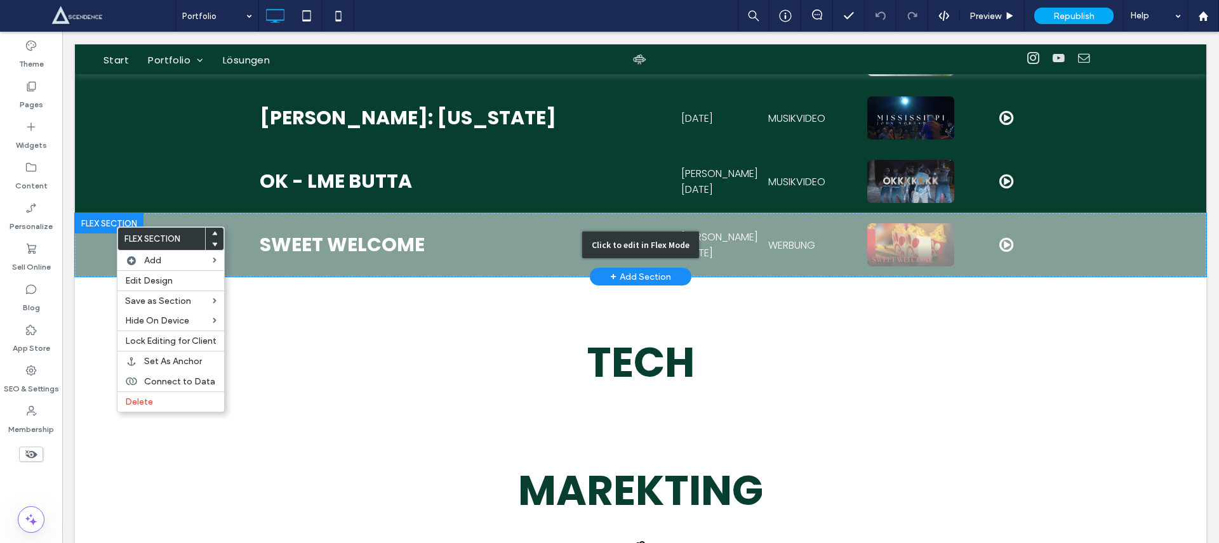
click at [94, 258] on div "Click to edit in Flex Mode" at bounding box center [640, 244] width 1131 height 63
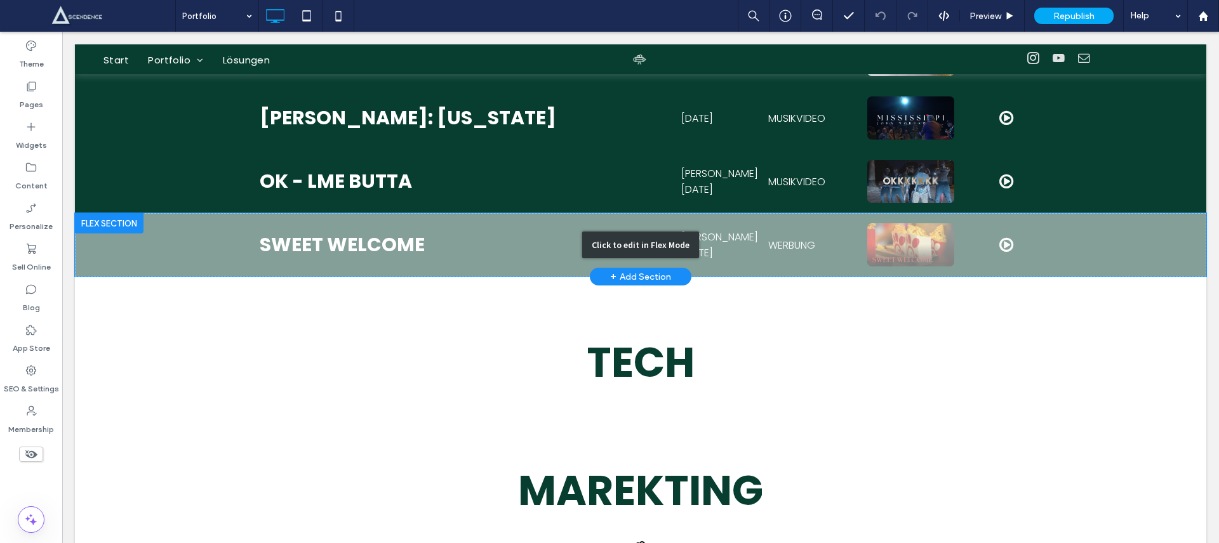
click at [95, 254] on div "Click to edit in Flex Mode" at bounding box center [640, 244] width 1131 height 63
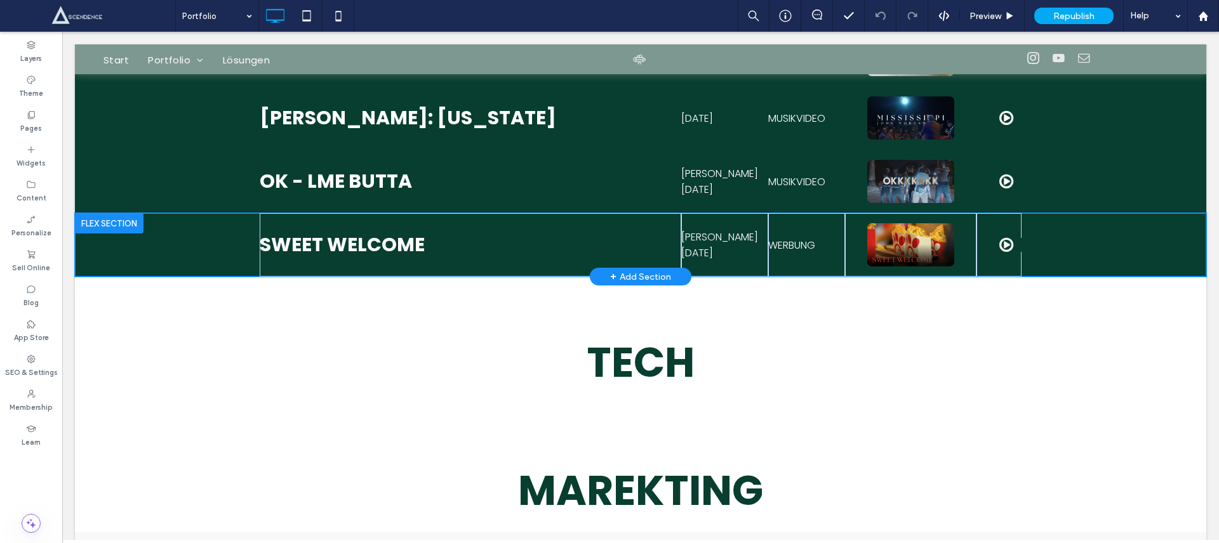
scroll to position [658, 0]
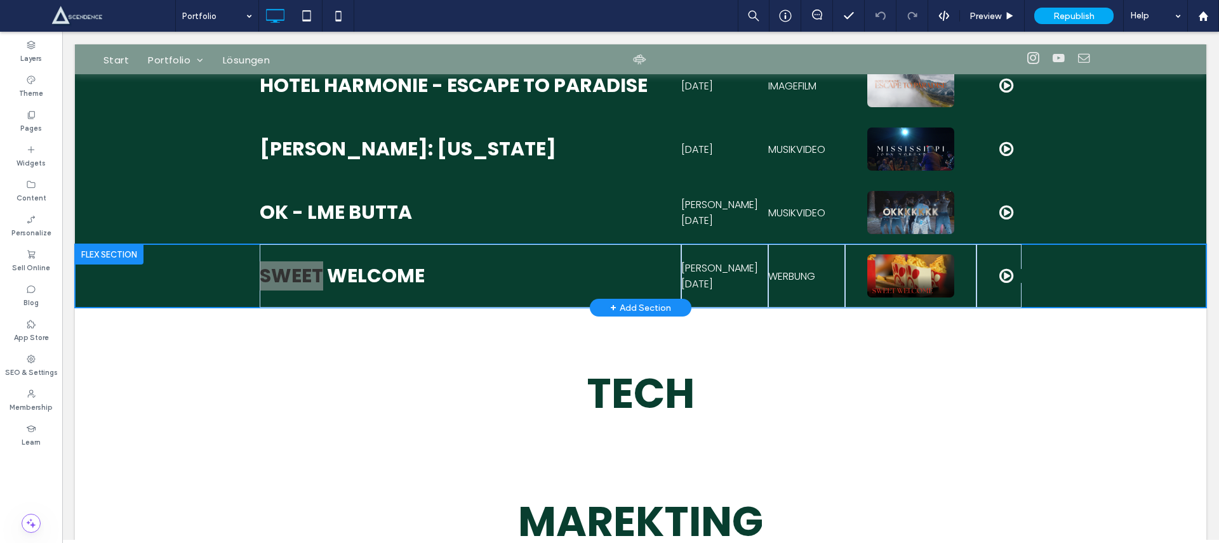
drag, startPoint x: 95, startPoint y: 254, endPoint x: 157, endPoint y: 286, distance: 69.9
click at [62, 254] on html "Click To Paste Row Start Start Start Click To Paste Row Get in touch 555-555-55…" at bounding box center [640, 48] width 1157 height 1349
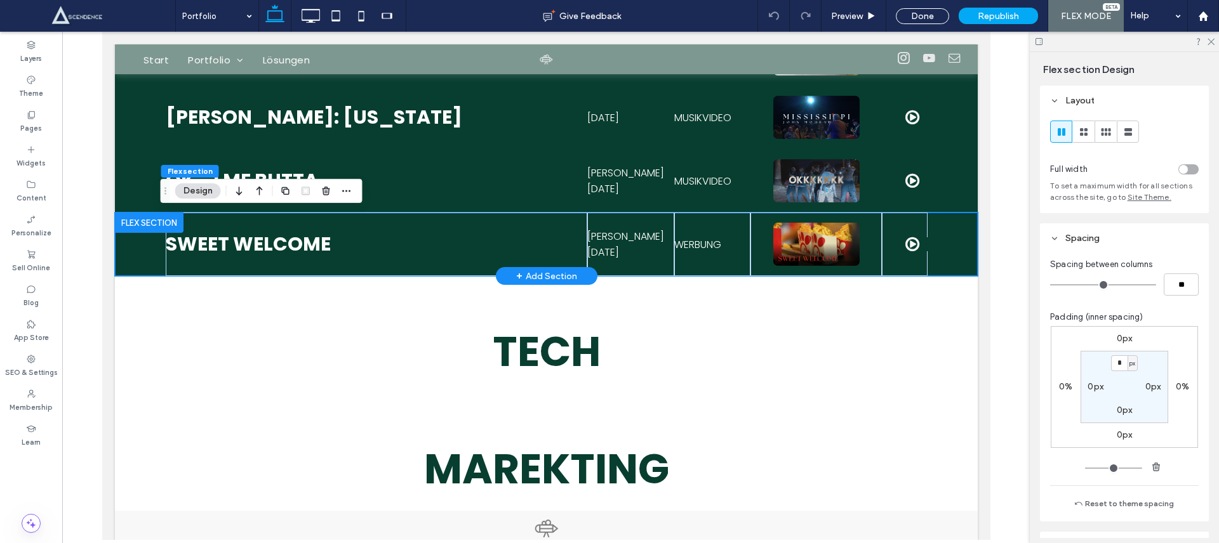
click at [152, 227] on div at bounding box center [148, 223] width 69 height 20
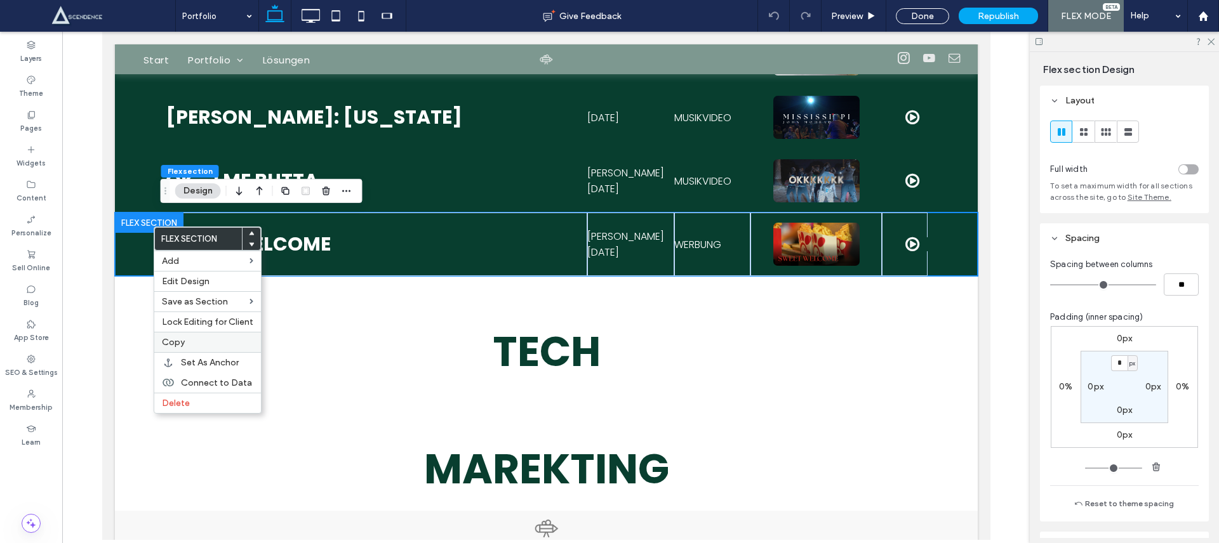
click at [175, 342] on span "Copy" at bounding box center [173, 342] width 23 height 11
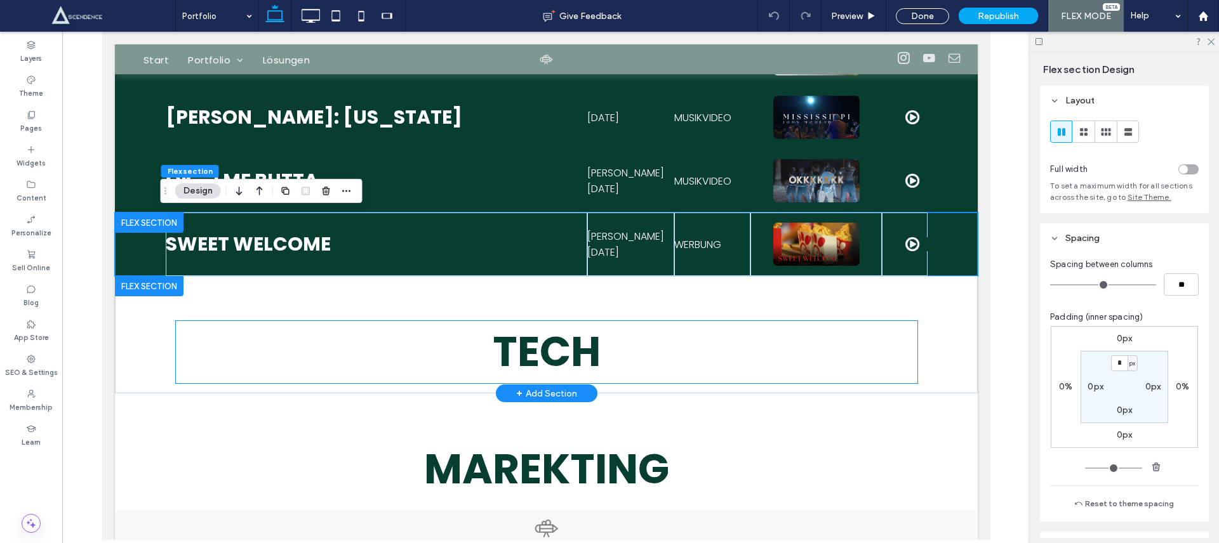
click at [291, 357] on h1 "tech" at bounding box center [546, 352] width 742 height 62
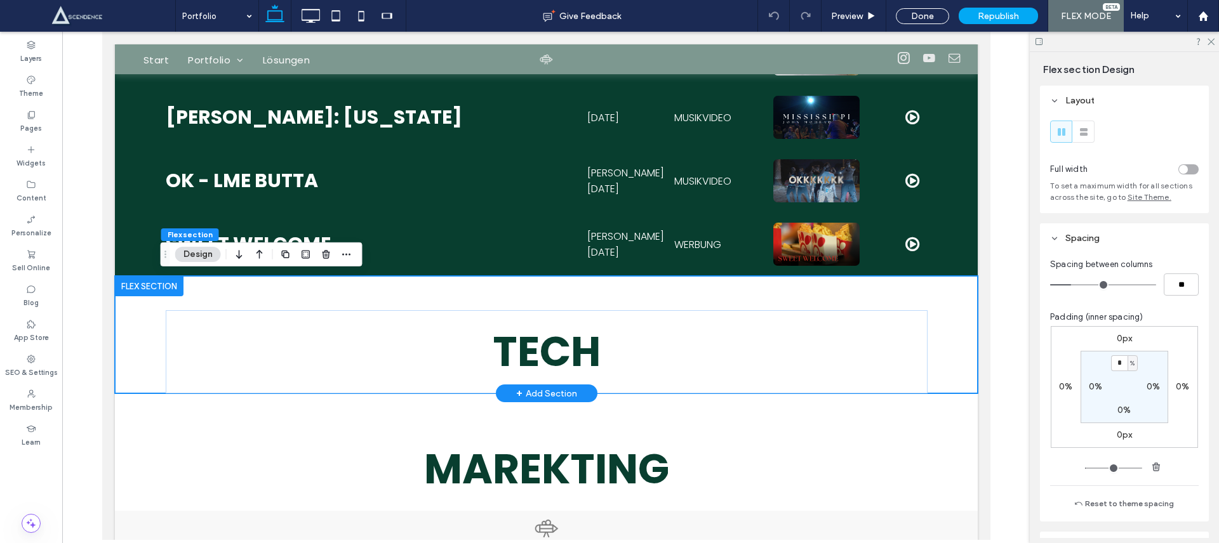
click at [156, 365] on div "tech" at bounding box center [545, 334] width 863 height 117
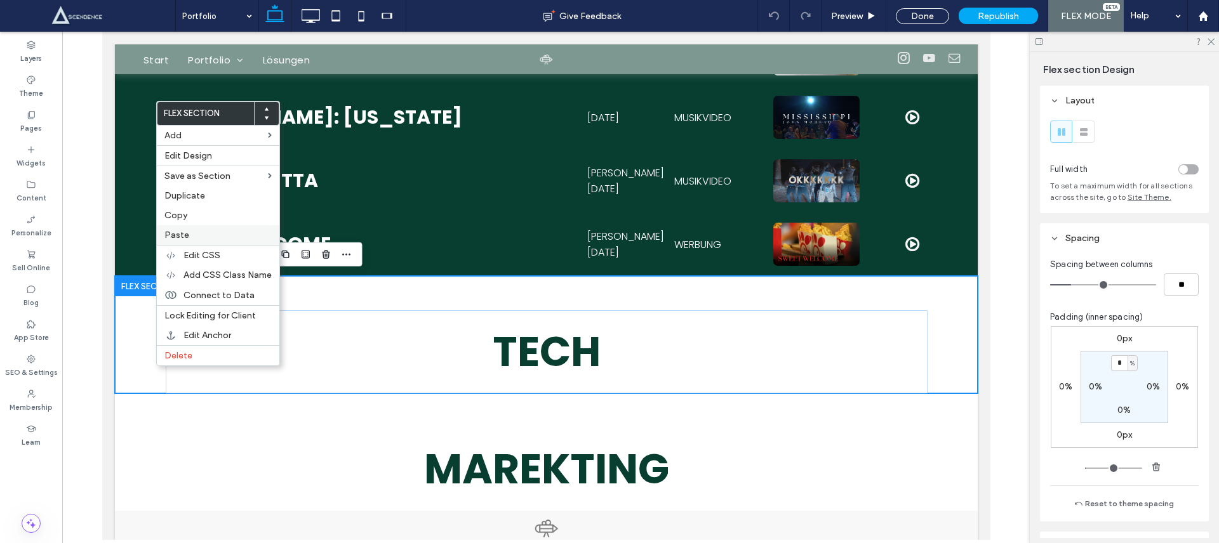
click at [226, 231] on label "Paste" at bounding box center [217, 235] width 107 height 11
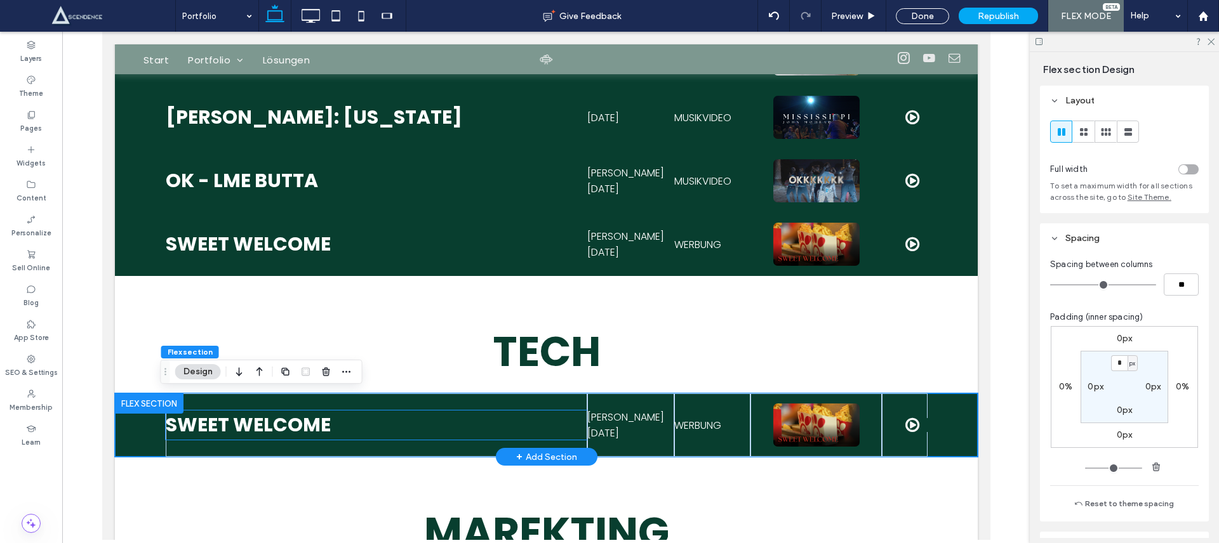
click at [269, 423] on link "Sweet welcome" at bounding box center [247, 424] width 165 height 27
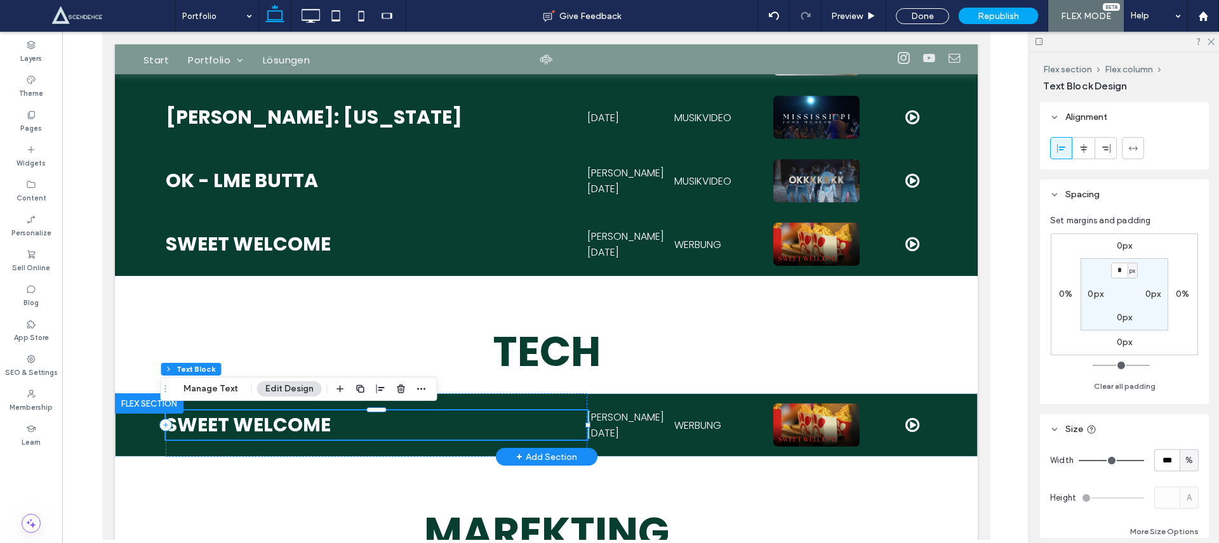
click at [269, 423] on link "Sweet welcome" at bounding box center [247, 424] width 165 height 27
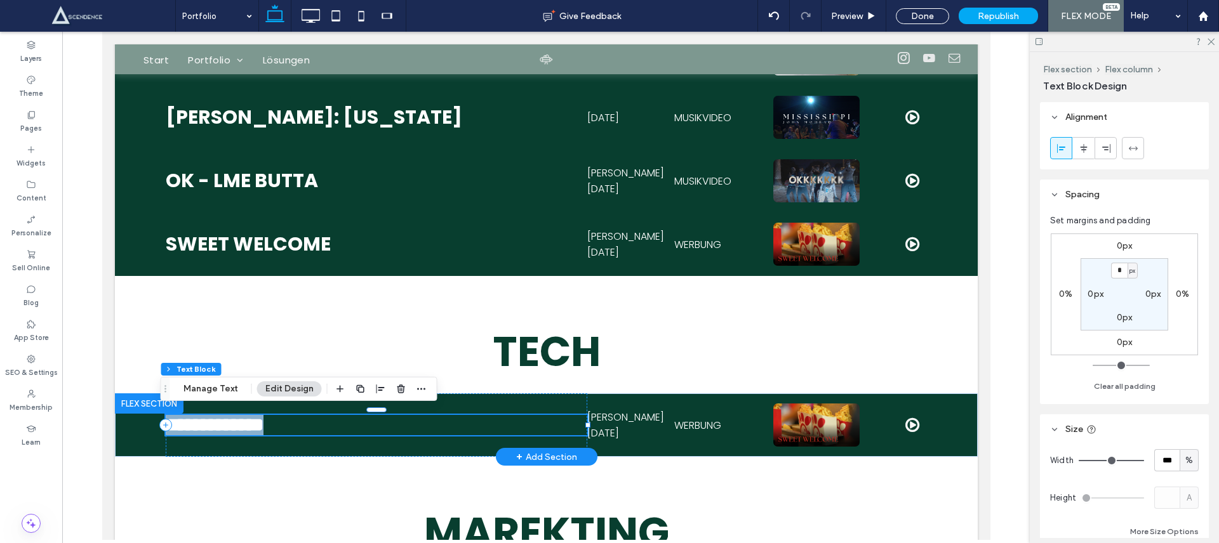
click at [263, 423] on link "**********" at bounding box center [214, 425] width 98 height 18
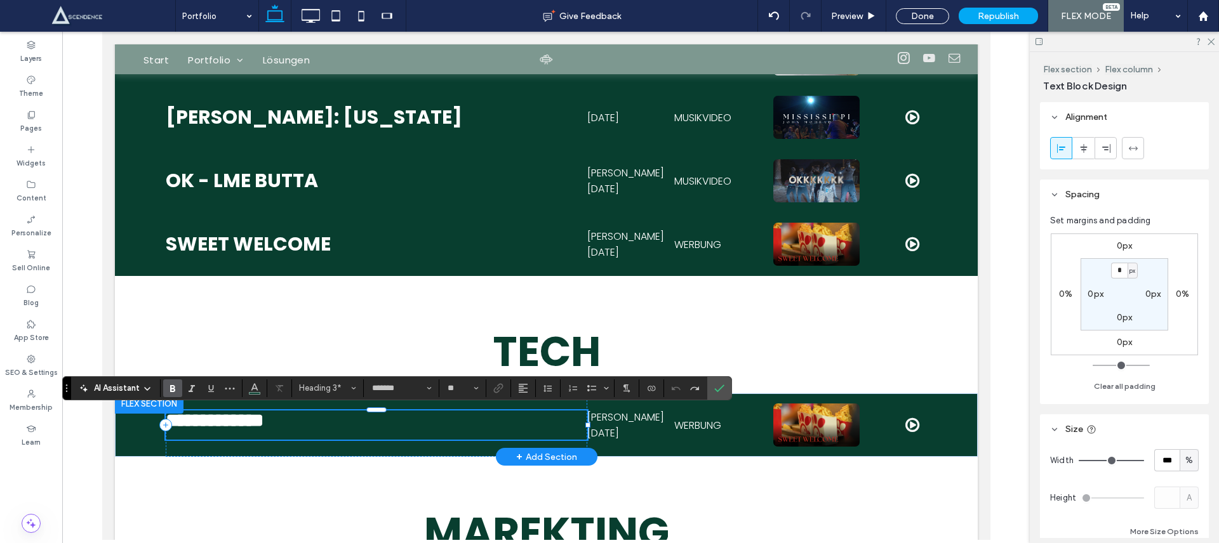
click at [263, 423] on link "**********" at bounding box center [214, 420] width 98 height 18
click at [255, 387] on icon "Color" at bounding box center [255, 387] width 10 height 10
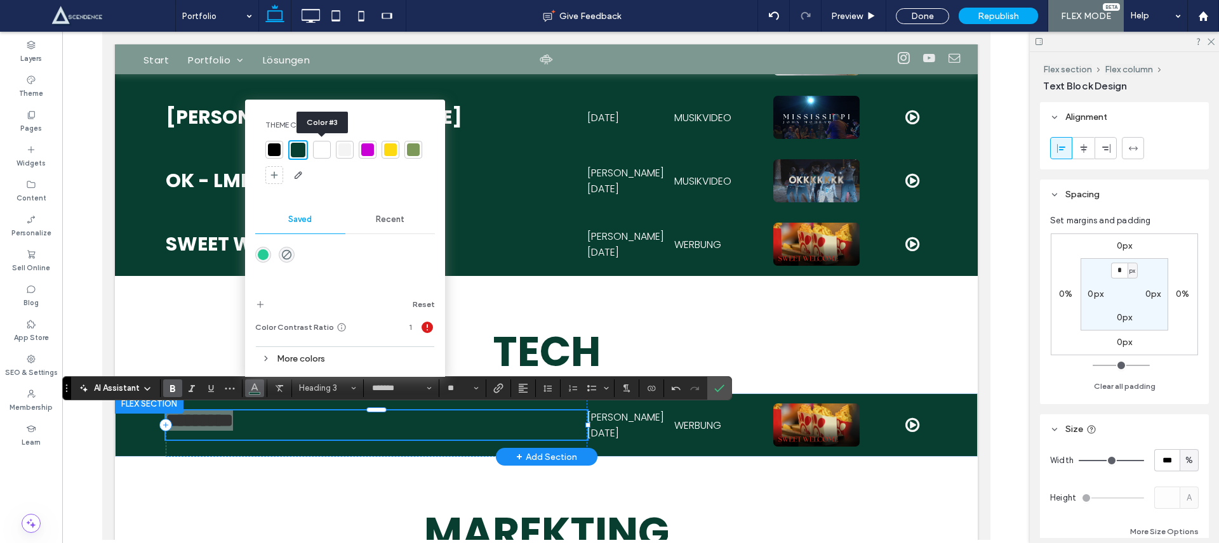
click at [322, 149] on div at bounding box center [322, 149] width 13 height 13
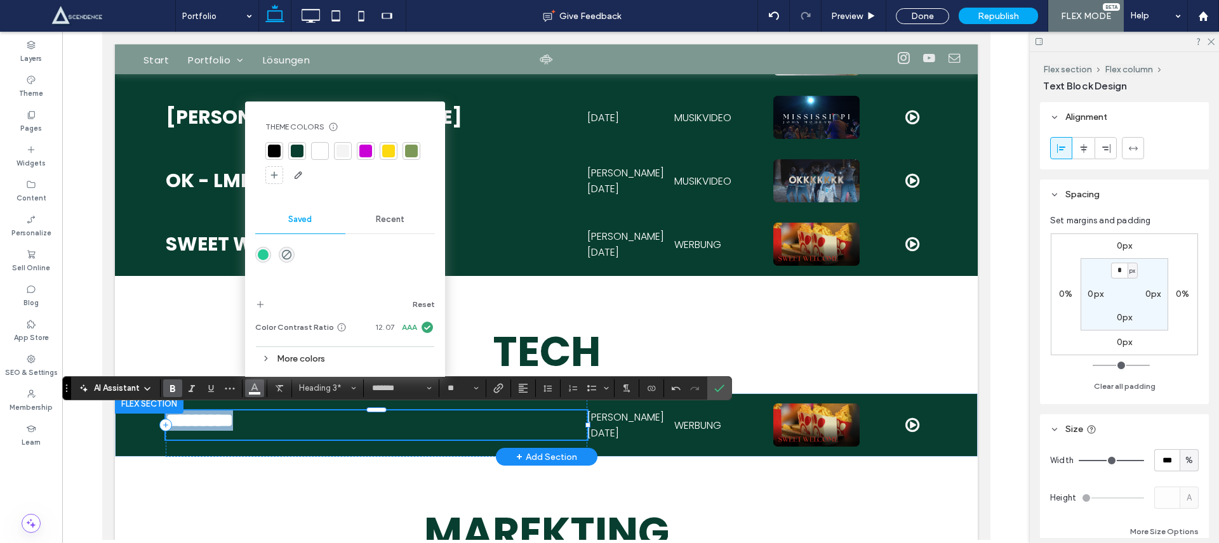
click at [211, 422] on span "********* ﻿" at bounding box center [198, 420] width 67 height 18
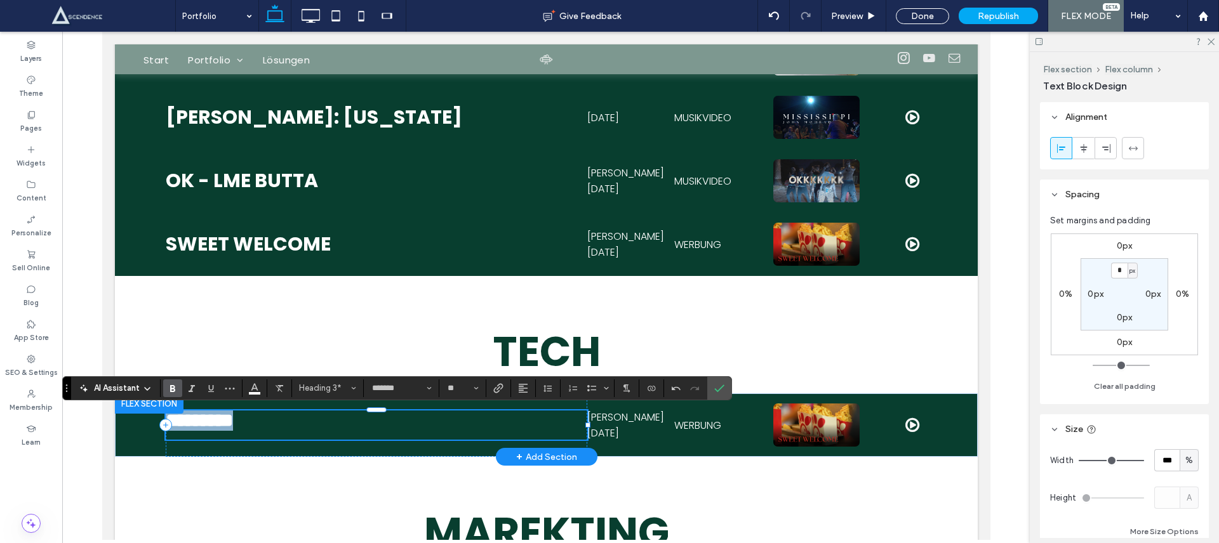
click at [210, 423] on span "********* ﻿" at bounding box center [198, 420] width 67 height 18
click at [240, 423] on span "**********" at bounding box center [202, 420] width 75 height 18
click at [309, 391] on span "Heading 3*" at bounding box center [324, 388] width 50 height 10
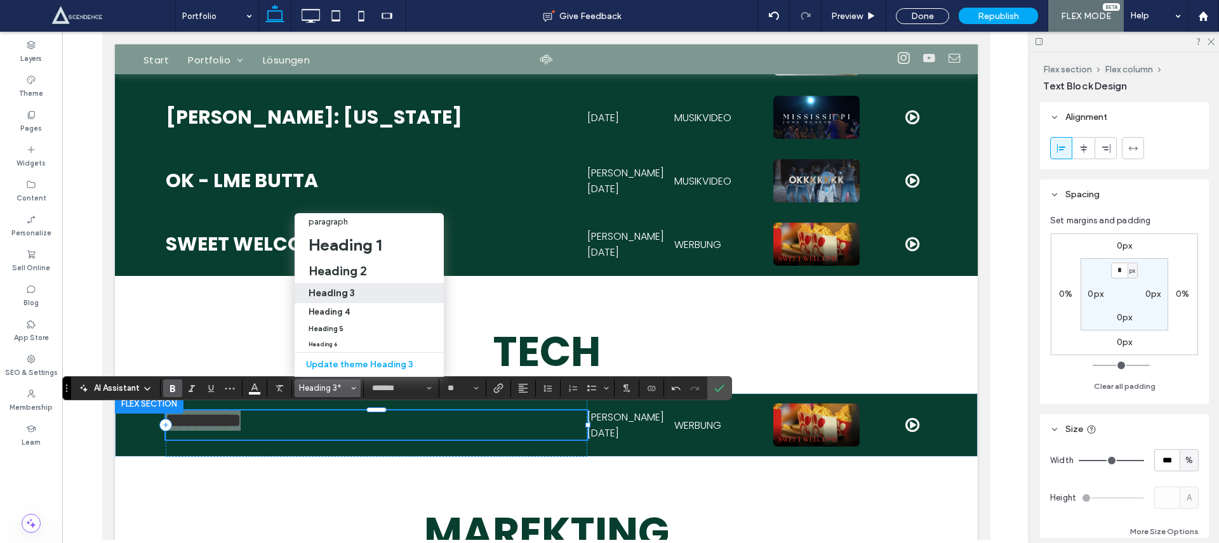
click at [363, 287] on div "Heading 3" at bounding box center [369, 293] width 121 height 12
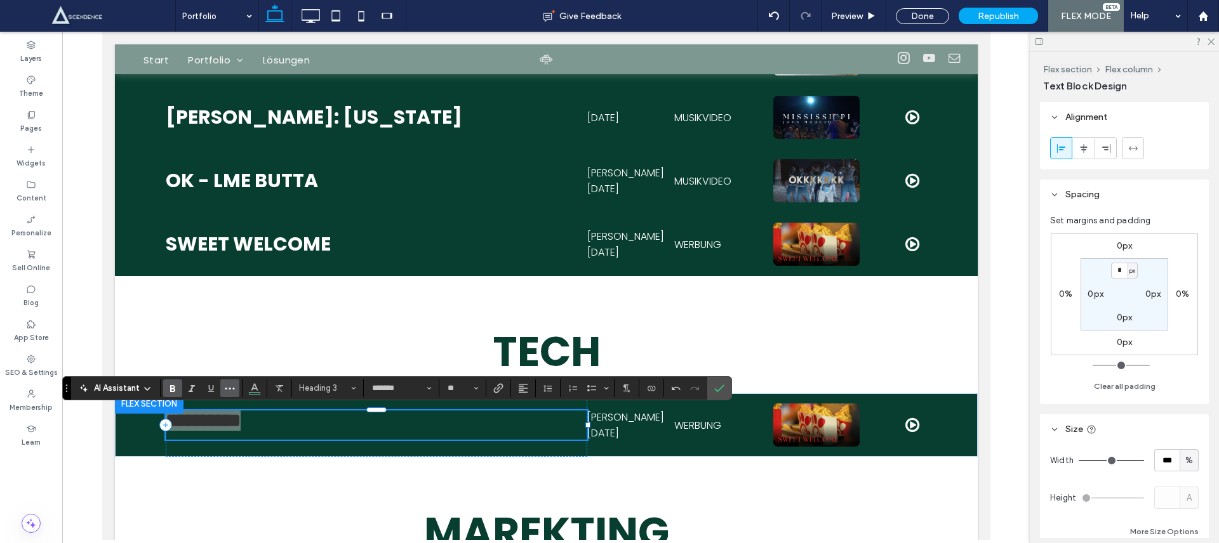
click at [229, 392] on icon "More" at bounding box center [230, 388] width 10 height 10
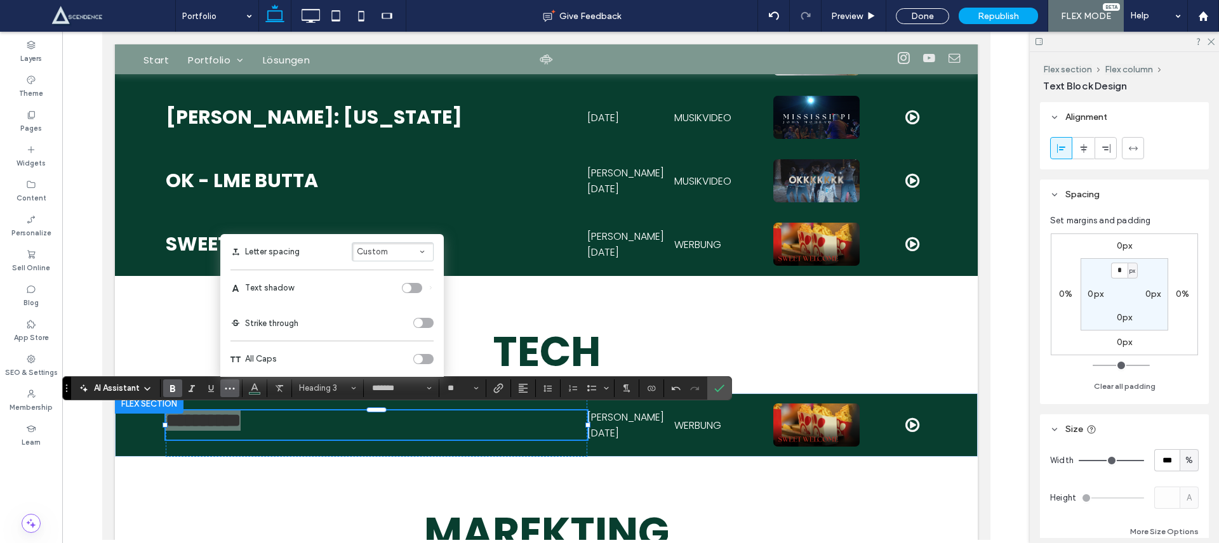
drag, startPoint x: 423, startPoint y: 361, endPoint x: 416, endPoint y: 365, distance: 8.0
click at [423, 361] on div "toggle" at bounding box center [423, 359] width 20 height 10
click at [254, 392] on span "Color" at bounding box center [255, 387] width 10 height 17
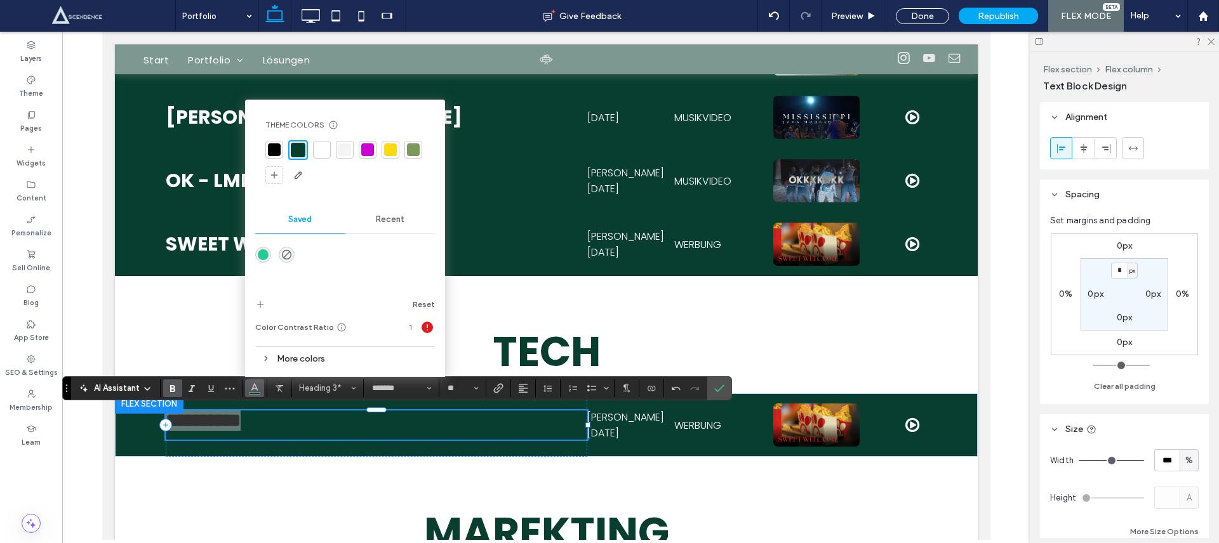
click at [327, 152] on div at bounding box center [322, 149] width 13 height 13
drag, startPoint x: 725, startPoint y: 392, endPoint x: 615, endPoint y: 364, distance: 113.3
click at [725, 392] on label "Confirm" at bounding box center [719, 388] width 19 height 23
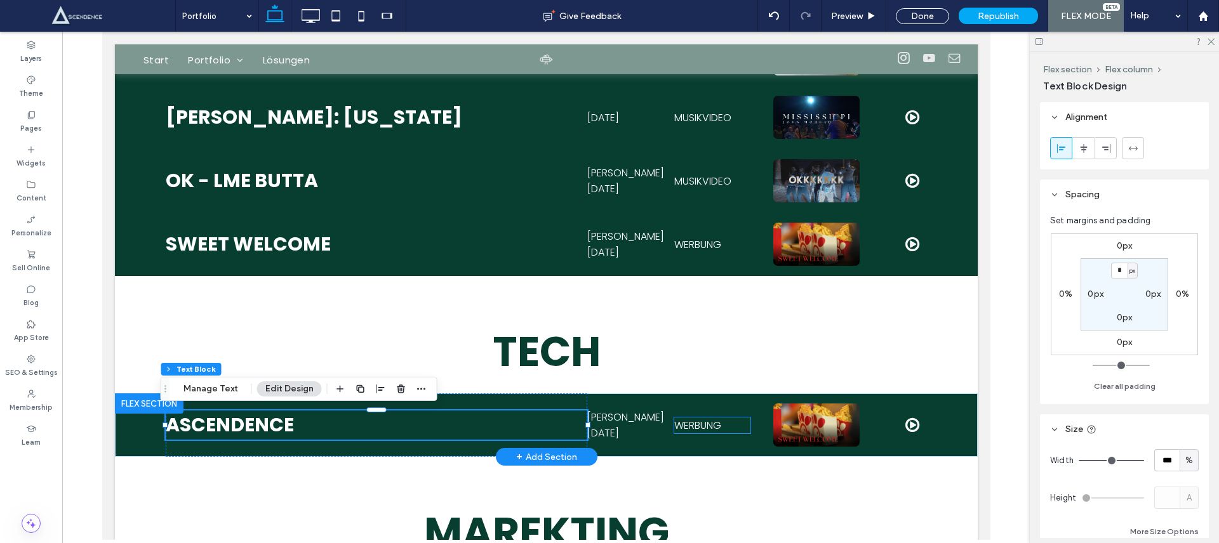
click at [702, 430] on span "werbung" at bounding box center [697, 425] width 47 height 15
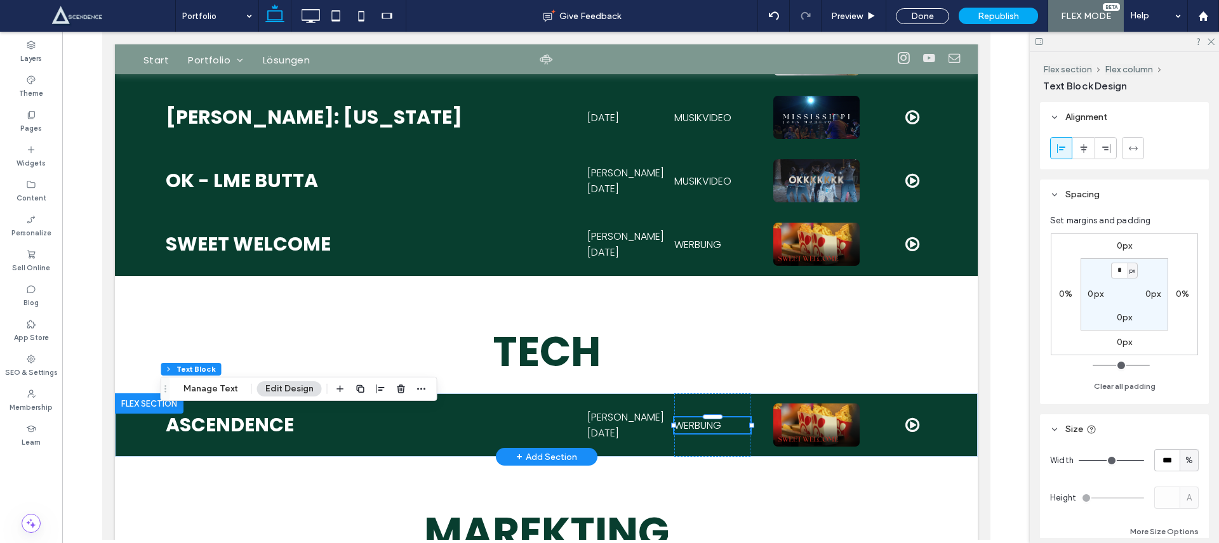
click at [702, 430] on span "werbung" at bounding box center [697, 425] width 47 height 15
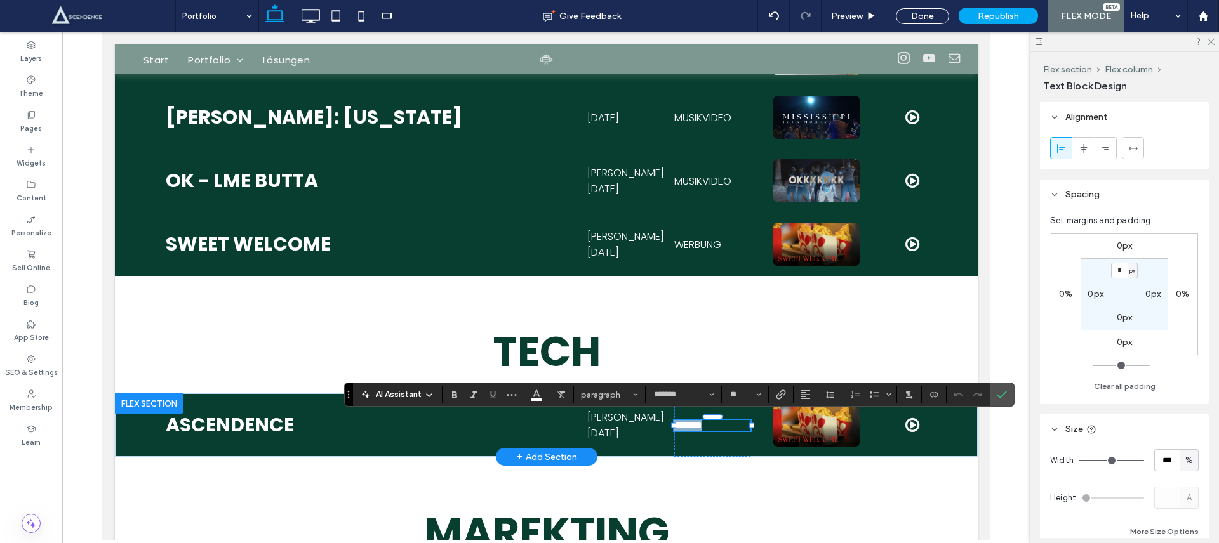
click at [702, 430] on span "*******" at bounding box center [688, 426] width 28 height 10
drag, startPoint x: 993, startPoint y: 393, endPoint x: 869, endPoint y: 366, distance: 126.8
click at [993, 393] on label "Confirm" at bounding box center [1001, 394] width 19 height 23
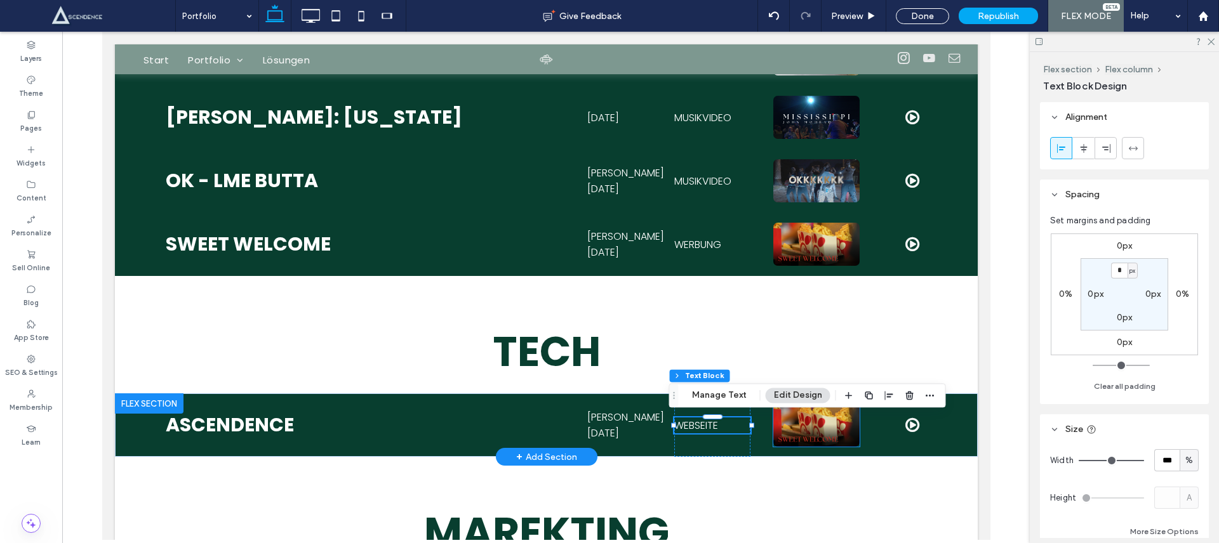
click at [811, 430] on img at bounding box center [816, 425] width 86 height 43
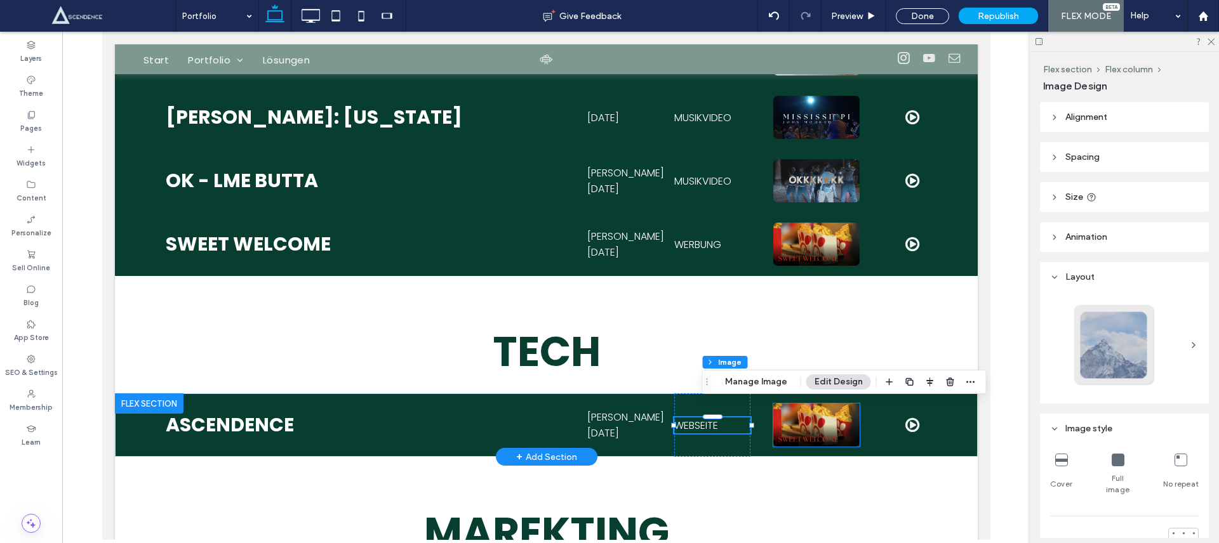
type input "*"
click at [811, 430] on img at bounding box center [816, 425] width 86 height 43
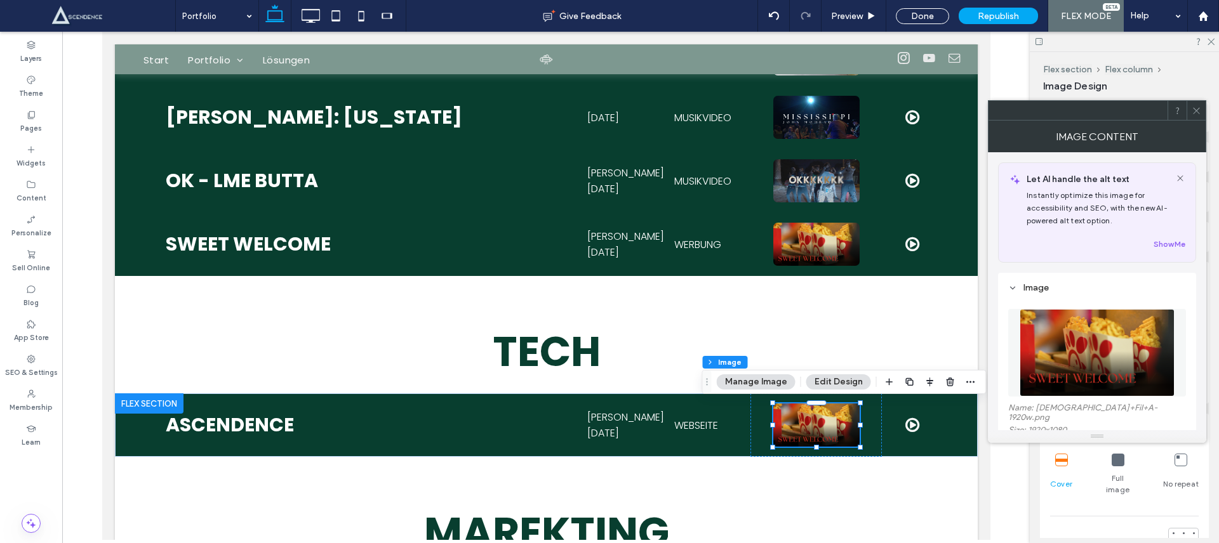
click at [1037, 358] on figure at bounding box center [1097, 353] width 178 height 88
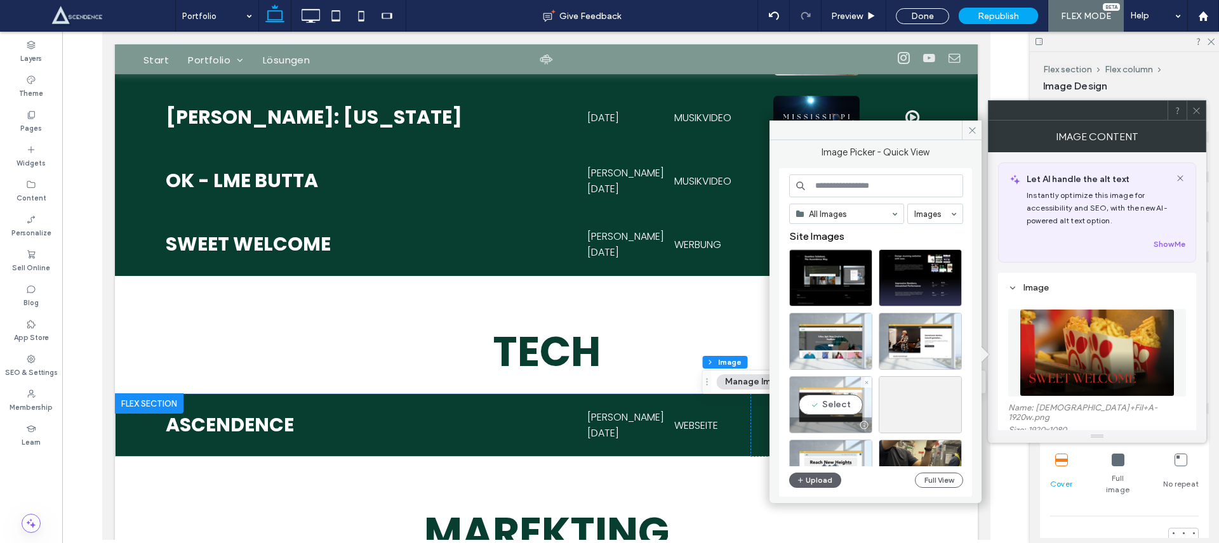
scroll to position [18, 0]
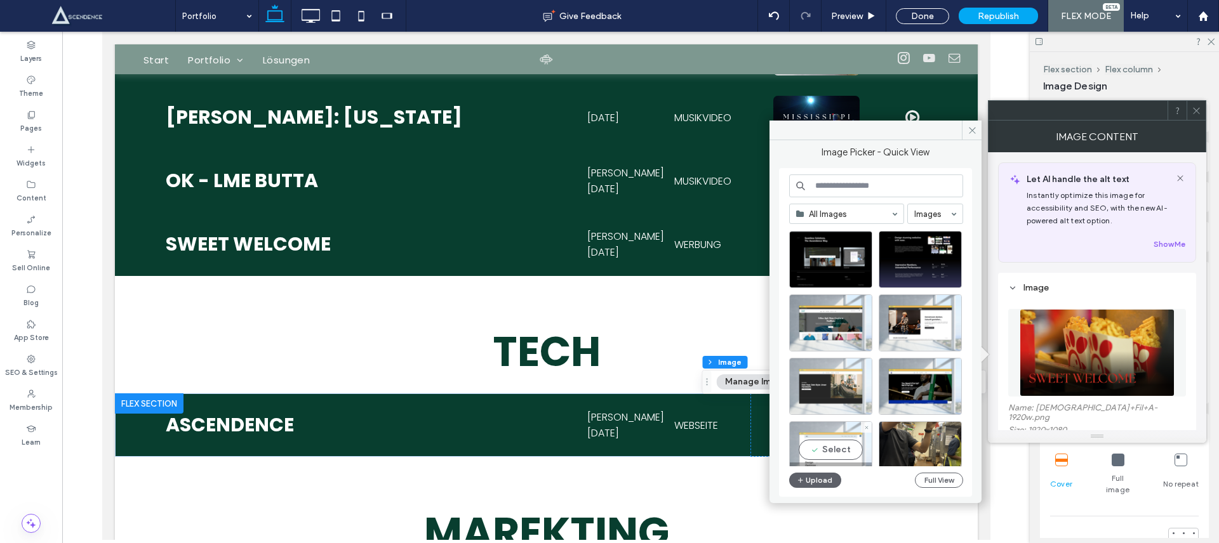
click at [827, 439] on div "Select" at bounding box center [830, 450] width 83 height 57
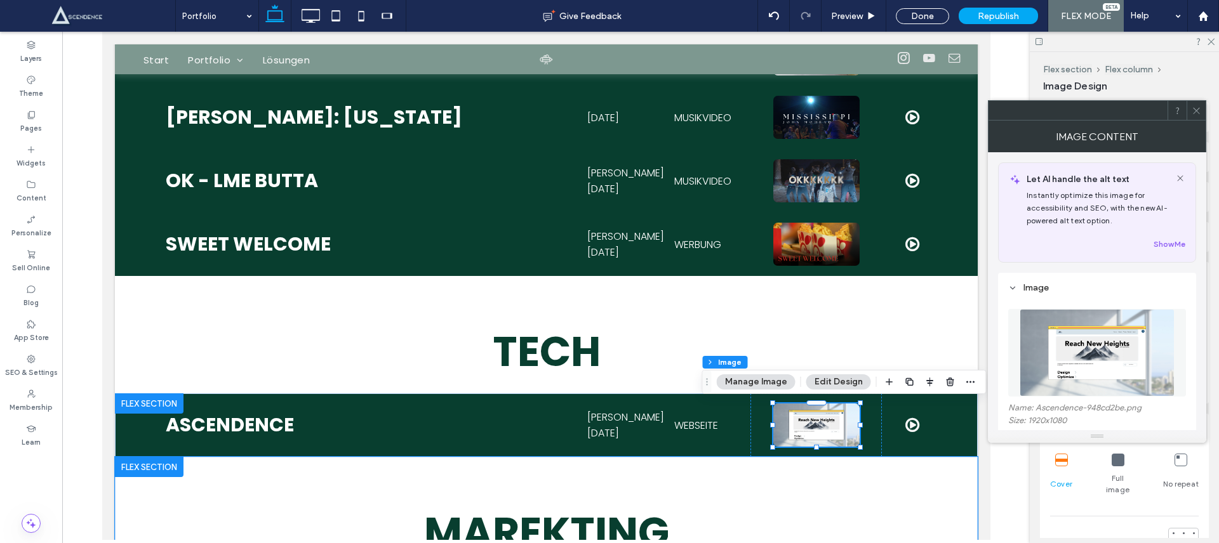
click at [808, 481] on div "Marekting" at bounding box center [546, 515] width 762 height 117
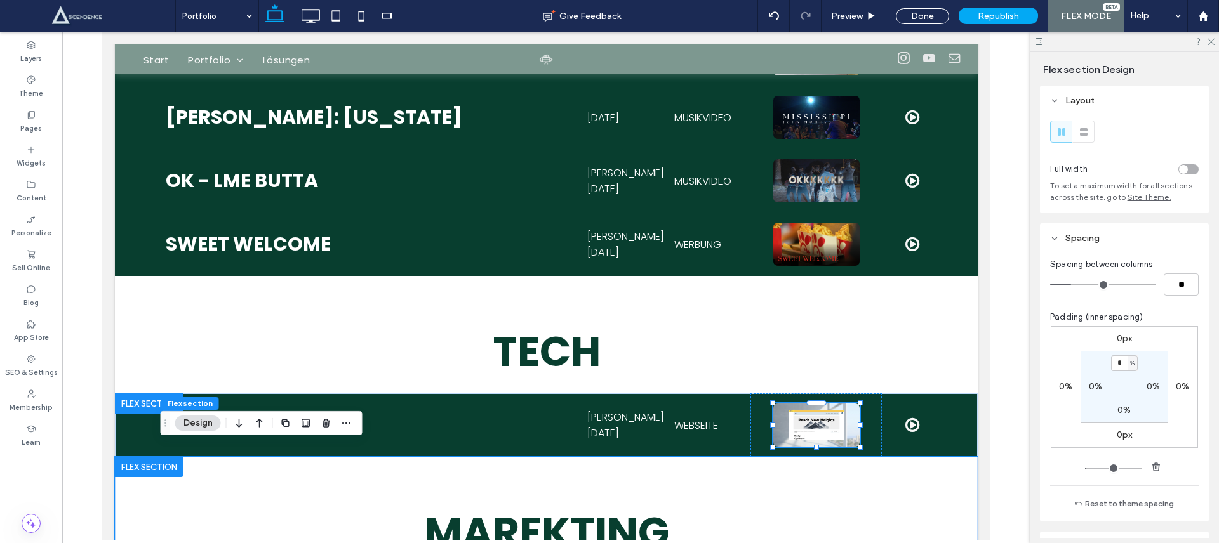
scroll to position [691, 0]
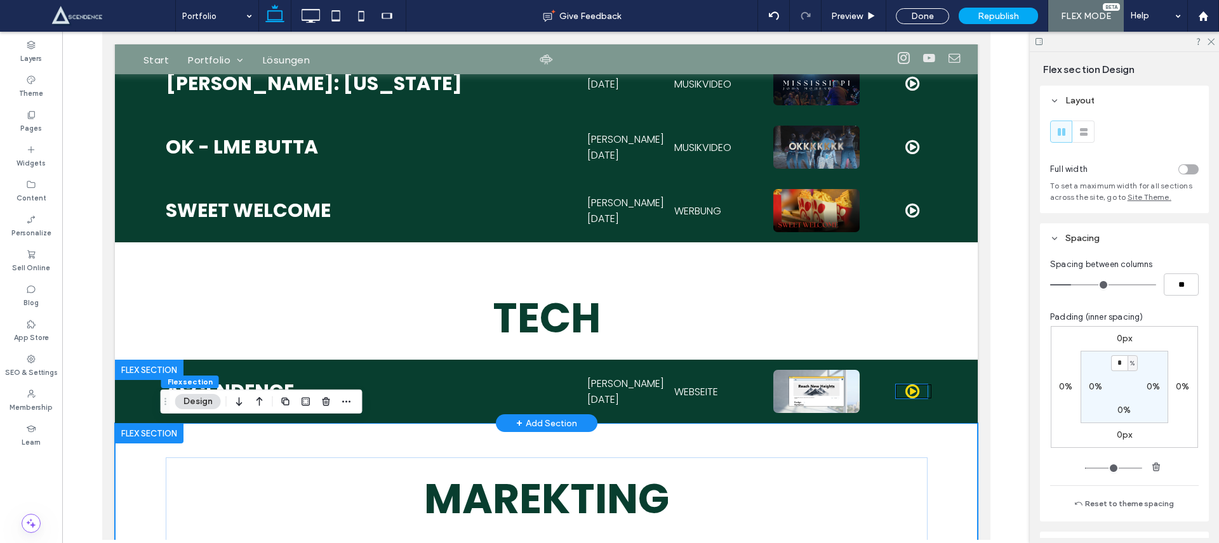
click at [905, 397] on span at bounding box center [912, 391] width 14 height 17
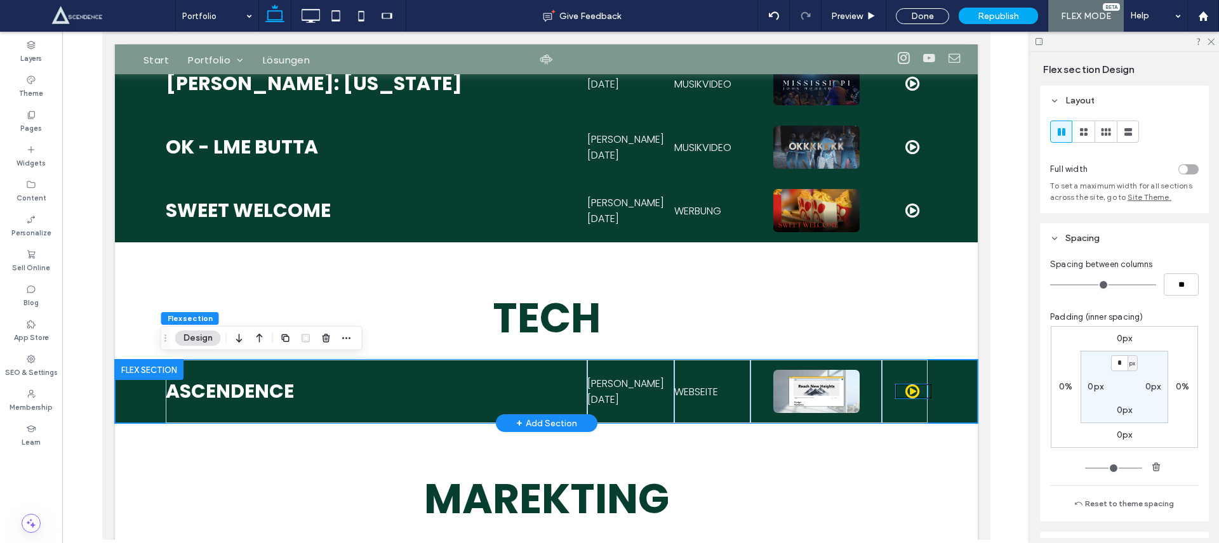
click at [905, 391] on span at bounding box center [912, 391] width 14 height 17
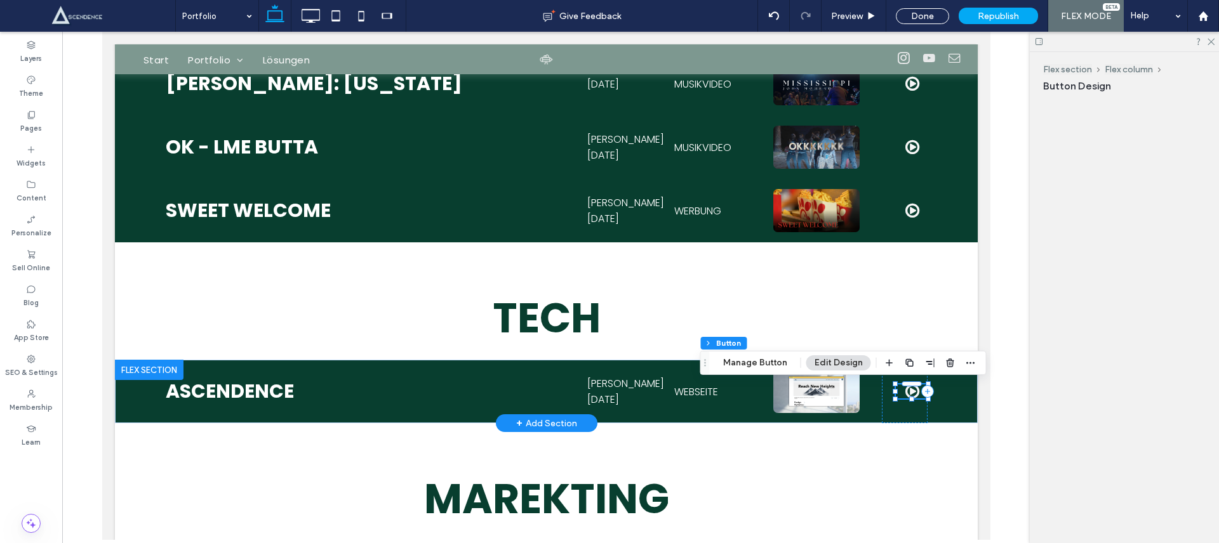
click at [905, 391] on span at bounding box center [912, 391] width 14 height 17
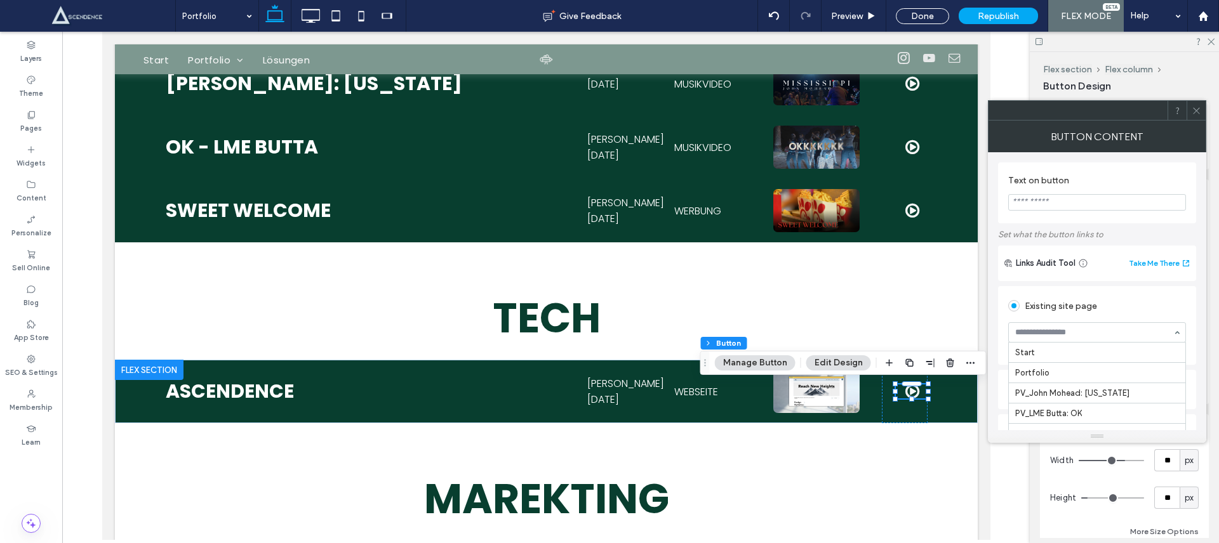
scroll to position [122, 0]
click at [1203, 105] on div at bounding box center [1196, 110] width 19 height 19
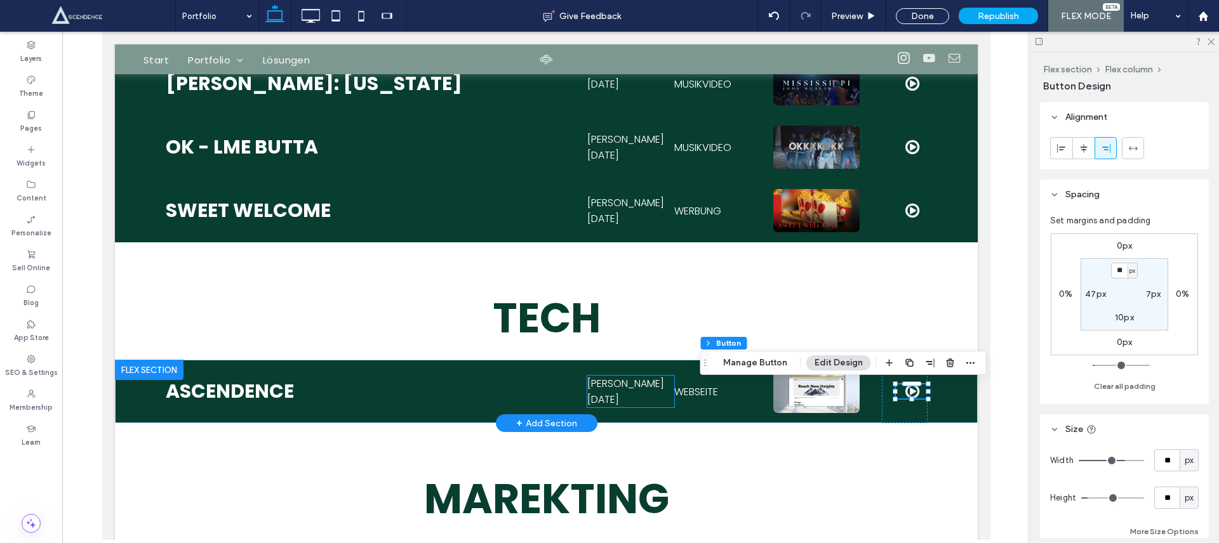
click at [606, 394] on span "März 2024" at bounding box center [625, 391] width 77 height 30
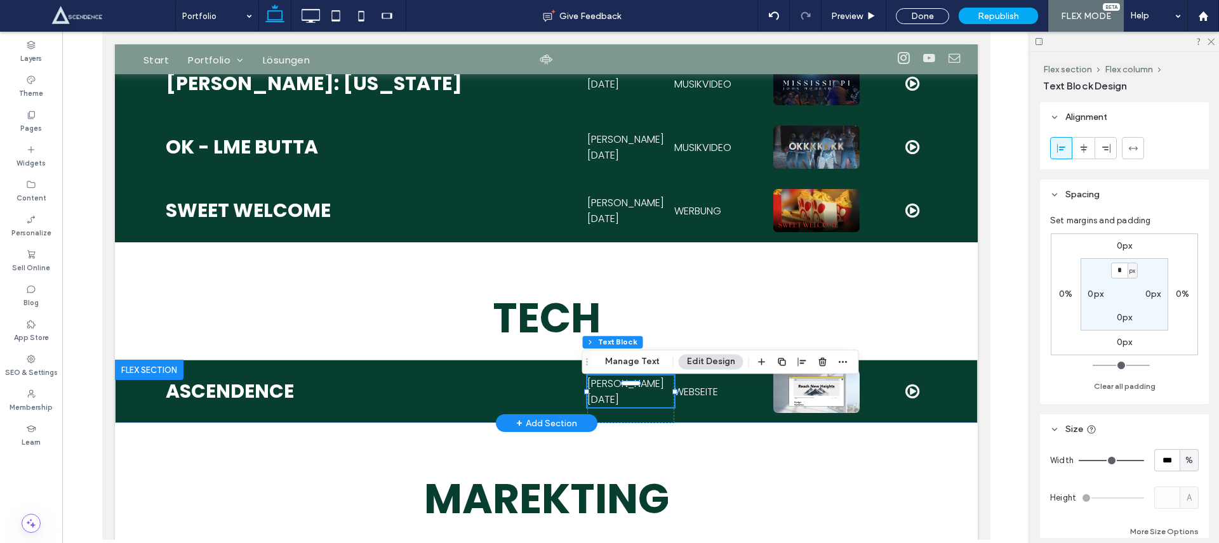
click at [606, 394] on span "März 2024" at bounding box center [625, 391] width 77 height 30
click at [606, 394] on span "*********" at bounding box center [605, 392] width 36 height 10
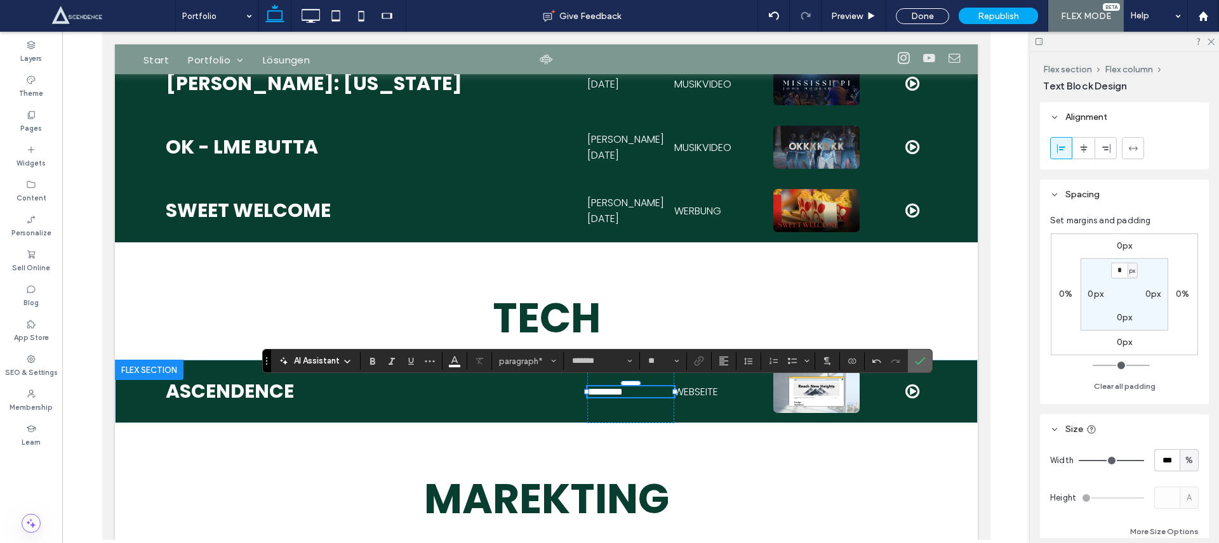
click at [914, 356] on label "Confirm" at bounding box center [919, 361] width 19 height 23
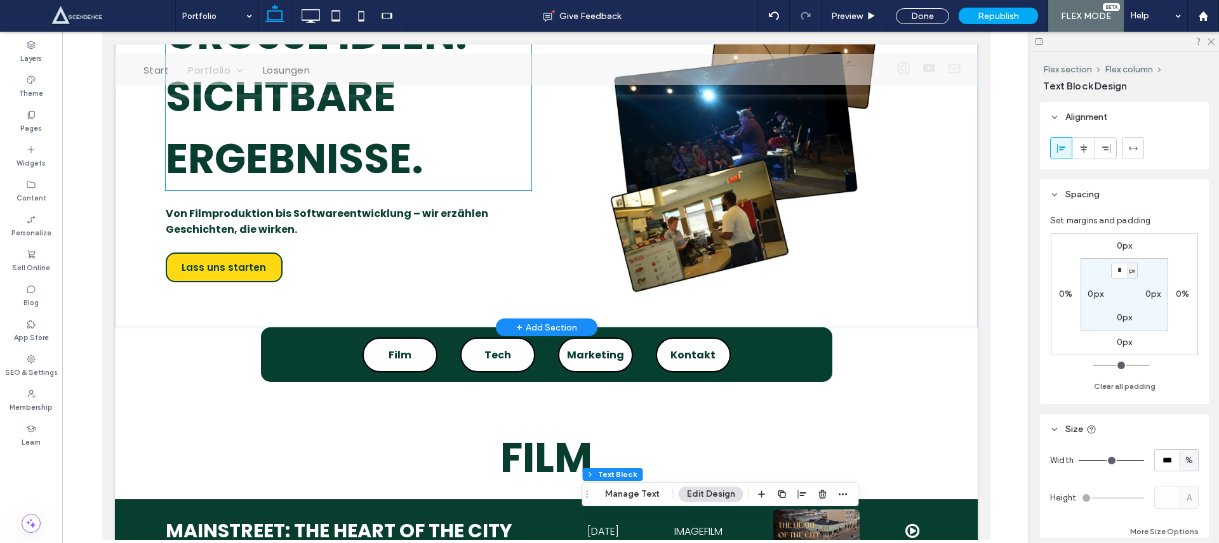
scroll to position [7, 0]
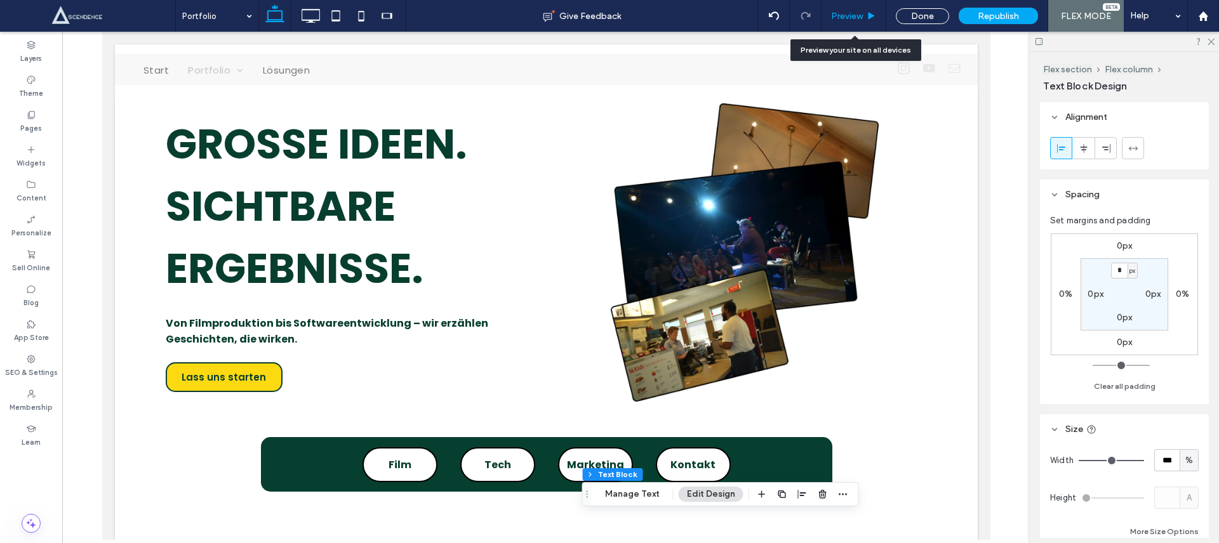
click at [850, 18] on span "Preview" at bounding box center [847, 16] width 32 height 11
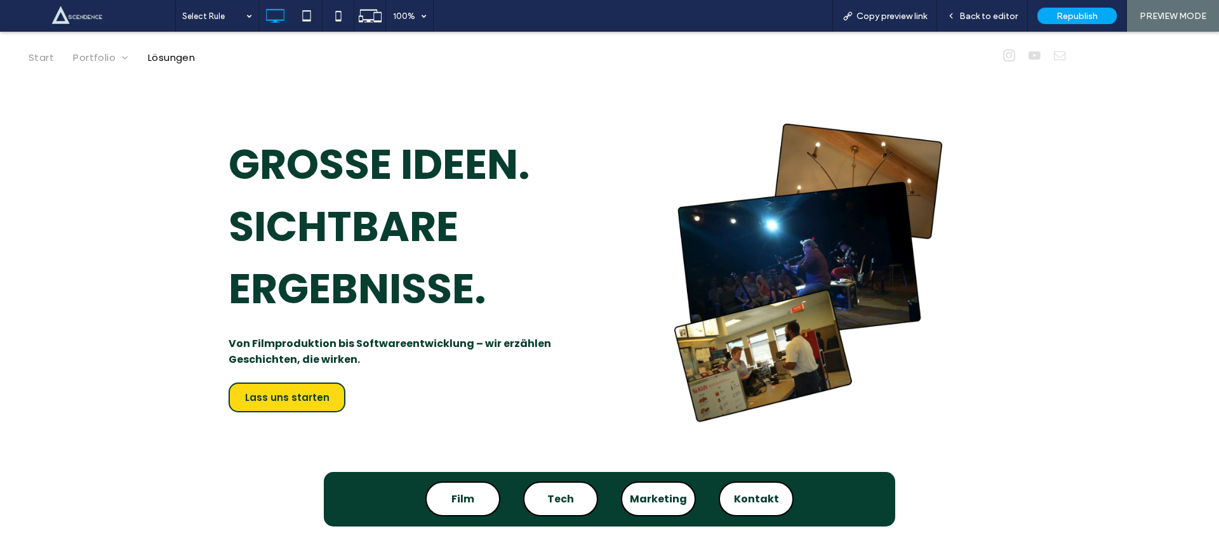
click at [45, 51] on span "Start" at bounding box center [41, 57] width 25 height 15
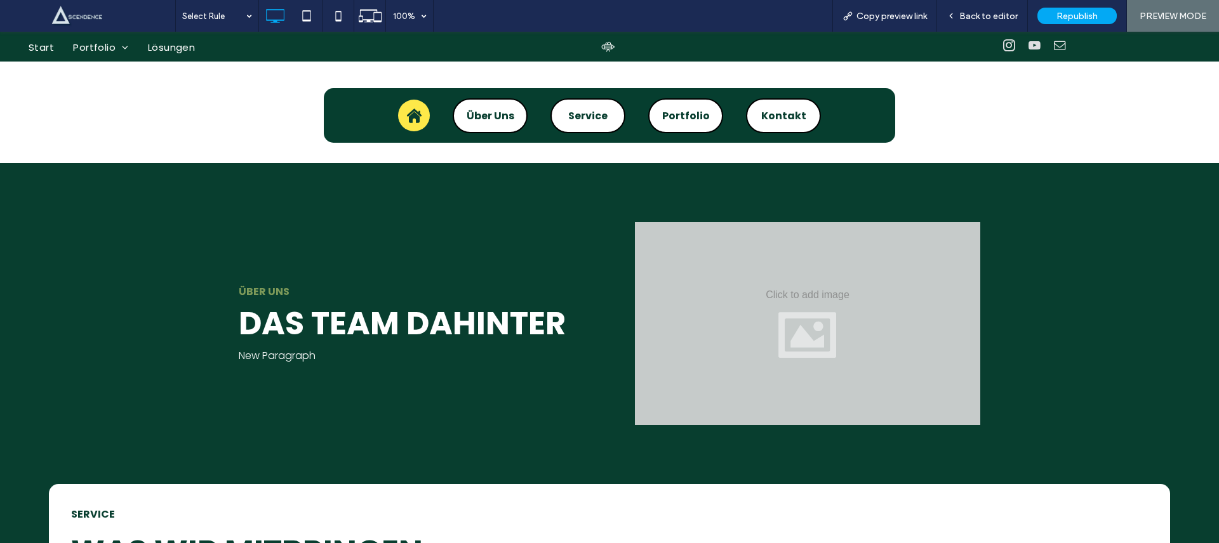
scroll to position [338, 0]
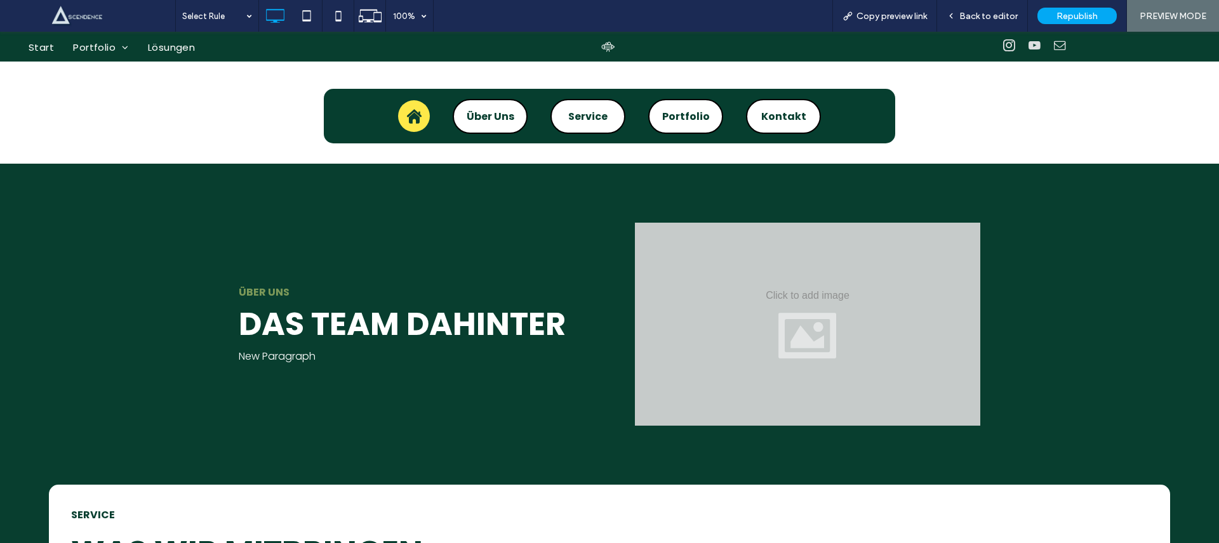
click at [597, 109] on span "Service" at bounding box center [587, 117] width 39 height 16
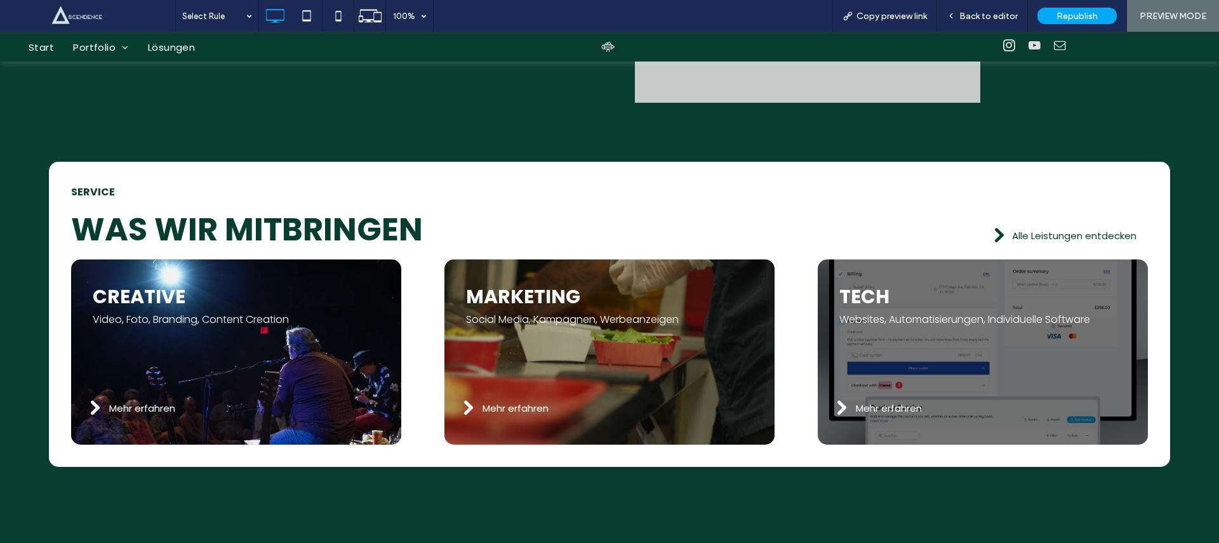
scroll to position [712, 0]
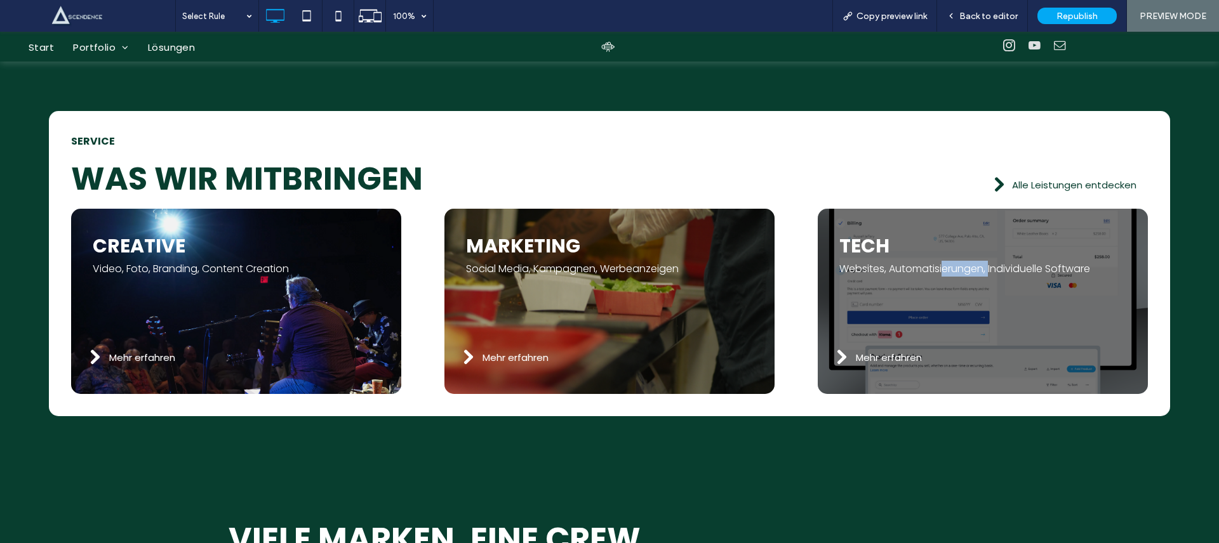
drag, startPoint x: 947, startPoint y: 269, endPoint x: 983, endPoint y: 265, distance: 35.8
click at [983, 265] on span "Websites, Automatisierungen, Individuelle Software" at bounding box center [964, 269] width 251 height 15
drag, startPoint x: 983, startPoint y: 265, endPoint x: 970, endPoint y: 257, distance: 15.4
click at [982, 265] on span "Websites, Automatisierungen, Individuelle Software" at bounding box center [964, 269] width 251 height 15
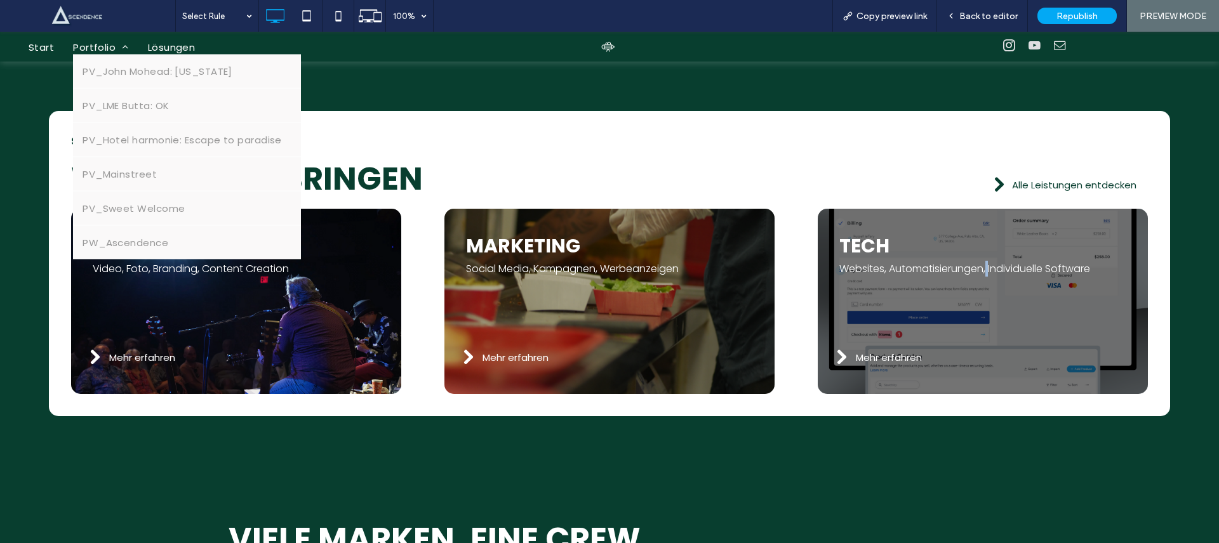
click at [81, 46] on span "Portfolio" at bounding box center [101, 46] width 56 height 15
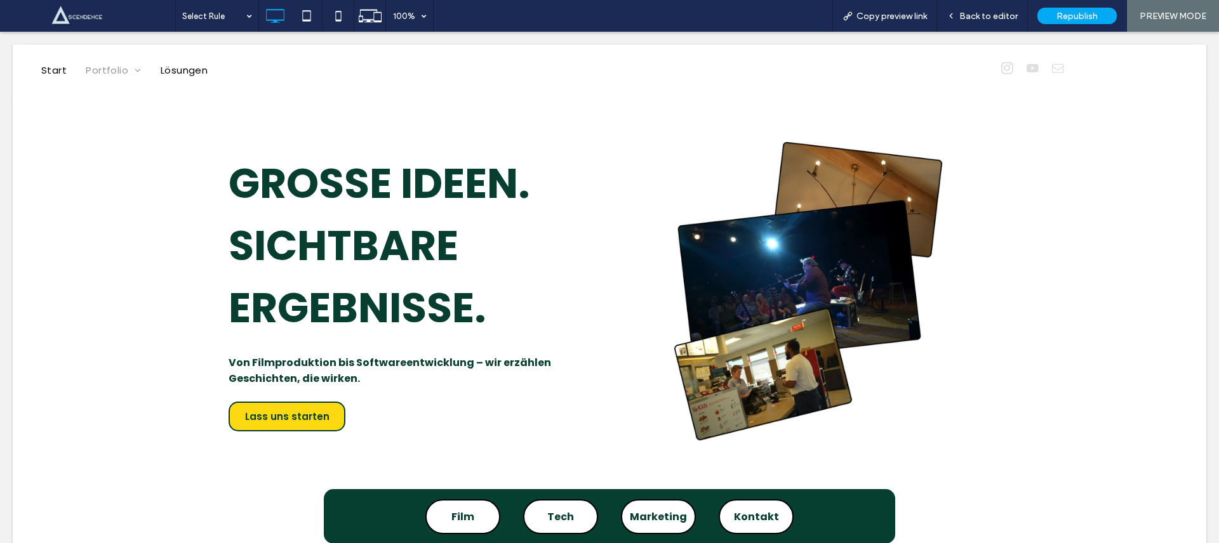
scroll to position [0, 0]
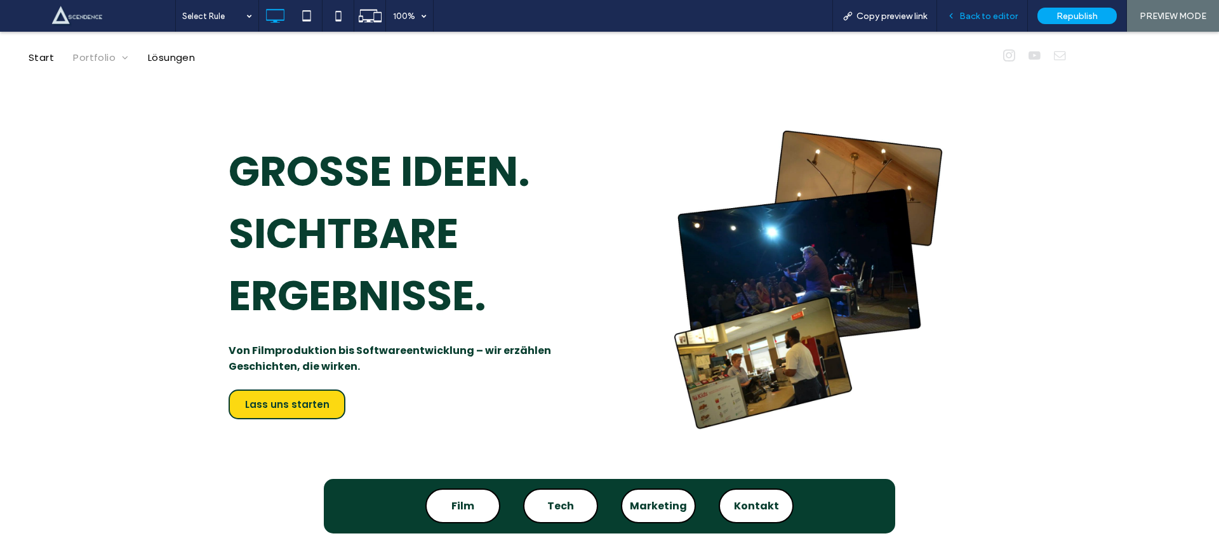
click at [959, 15] on div "Back to editor" at bounding box center [982, 16] width 90 height 11
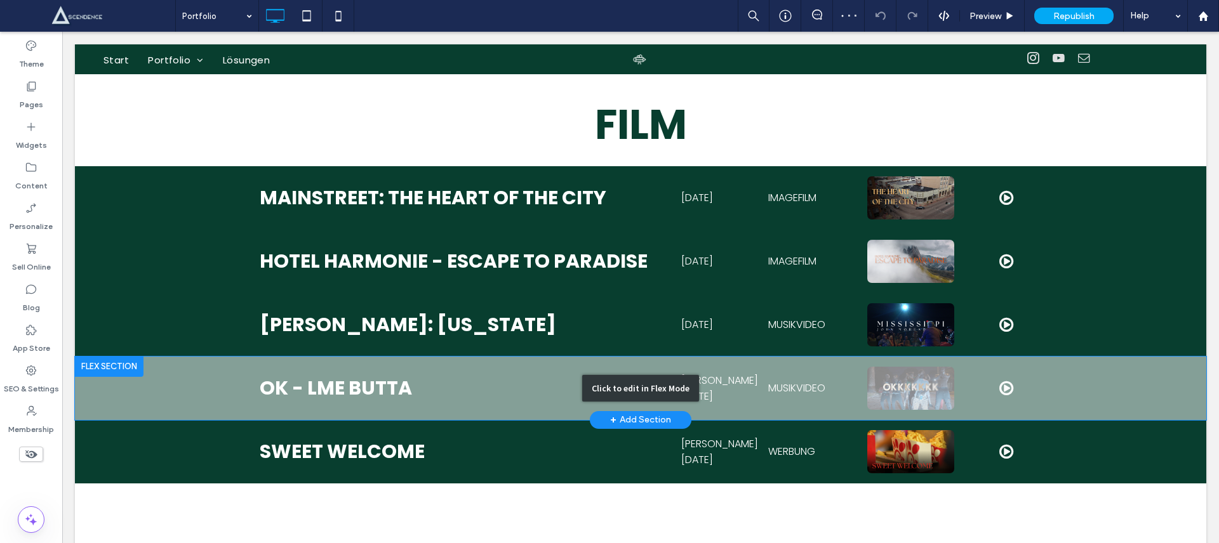
scroll to position [805, 0]
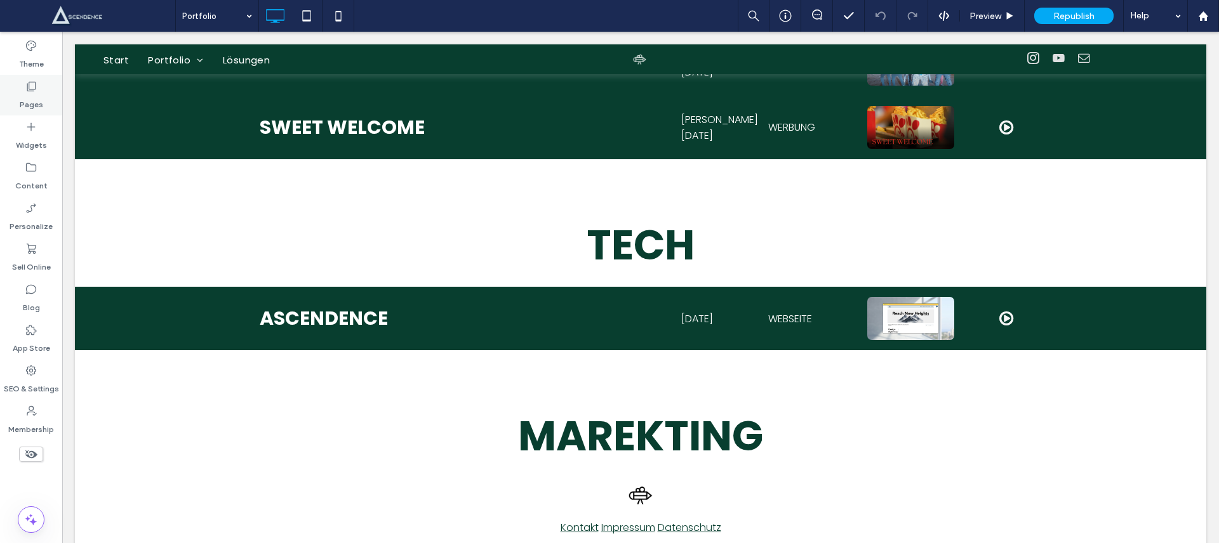
click at [48, 102] on div "Pages" at bounding box center [31, 95] width 62 height 41
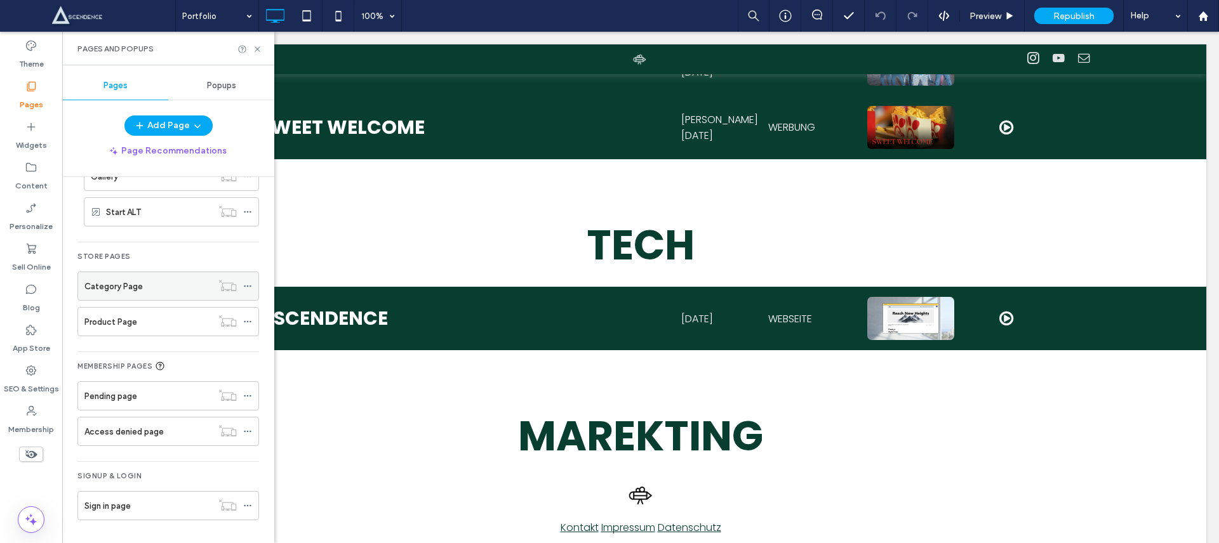
scroll to position [152, 0]
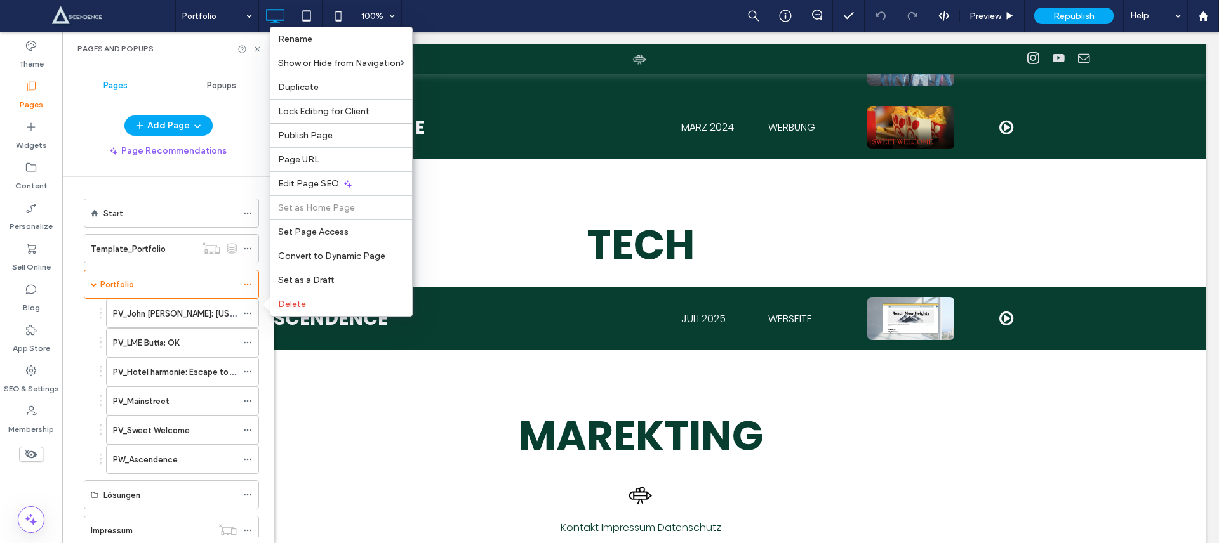
scroll to position [152, 0]
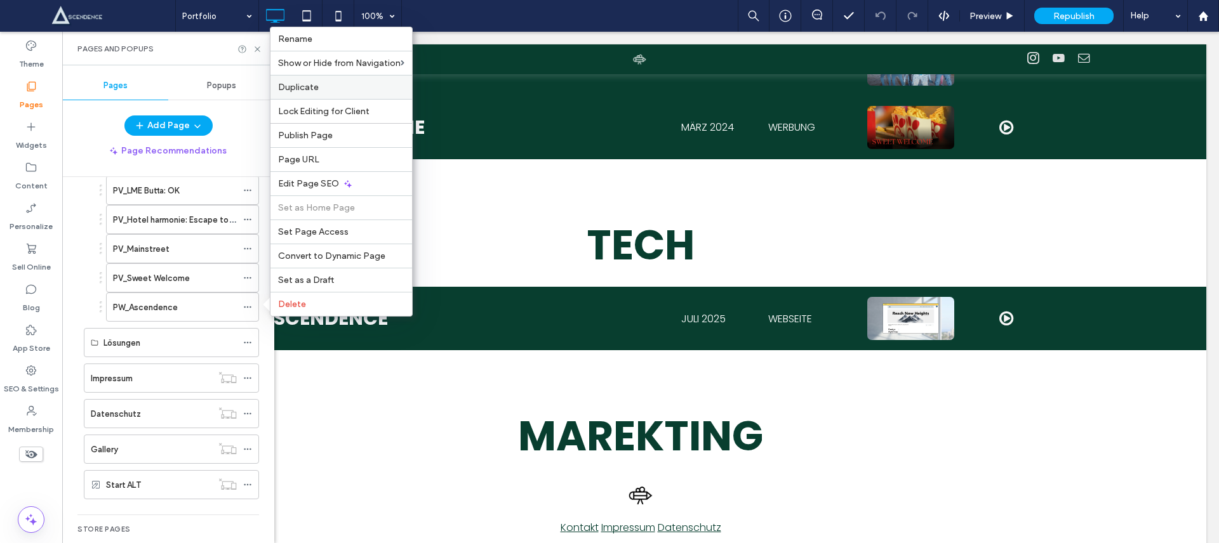
click at [324, 92] on div "Duplicate" at bounding box center [341, 87] width 142 height 24
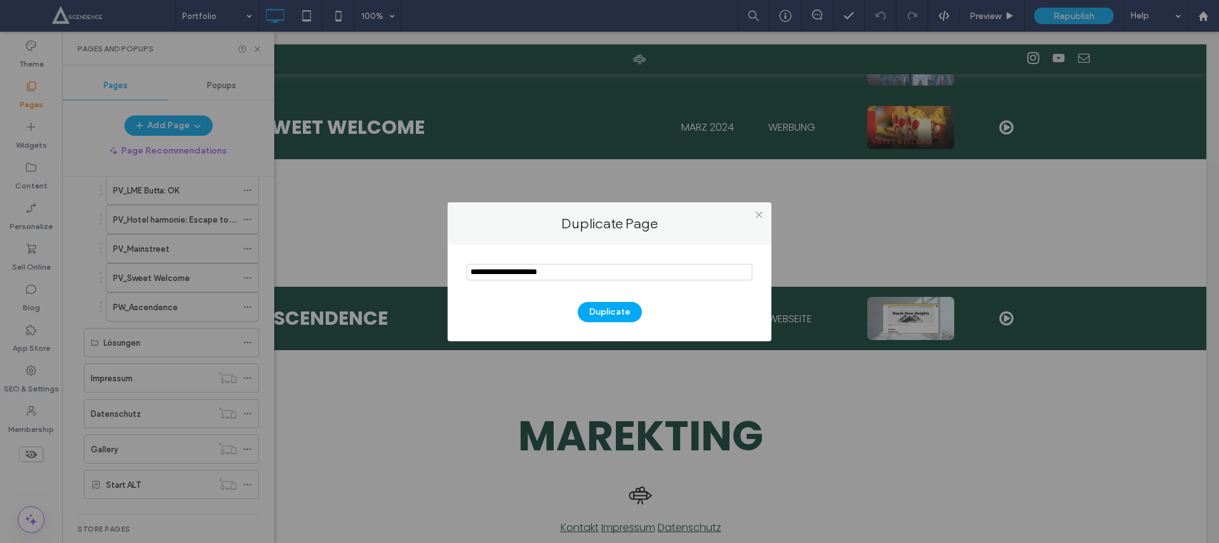
drag, startPoint x: 503, startPoint y: 274, endPoint x: 461, endPoint y: 272, distance: 42.6
click at [461, 272] on div "Duplicate" at bounding box center [610, 293] width 324 height 97
click at [528, 268] on input "notEmpty" at bounding box center [610, 272] width 286 height 17
click at [544, 269] on input "notEmpty" at bounding box center [610, 272] width 286 height 17
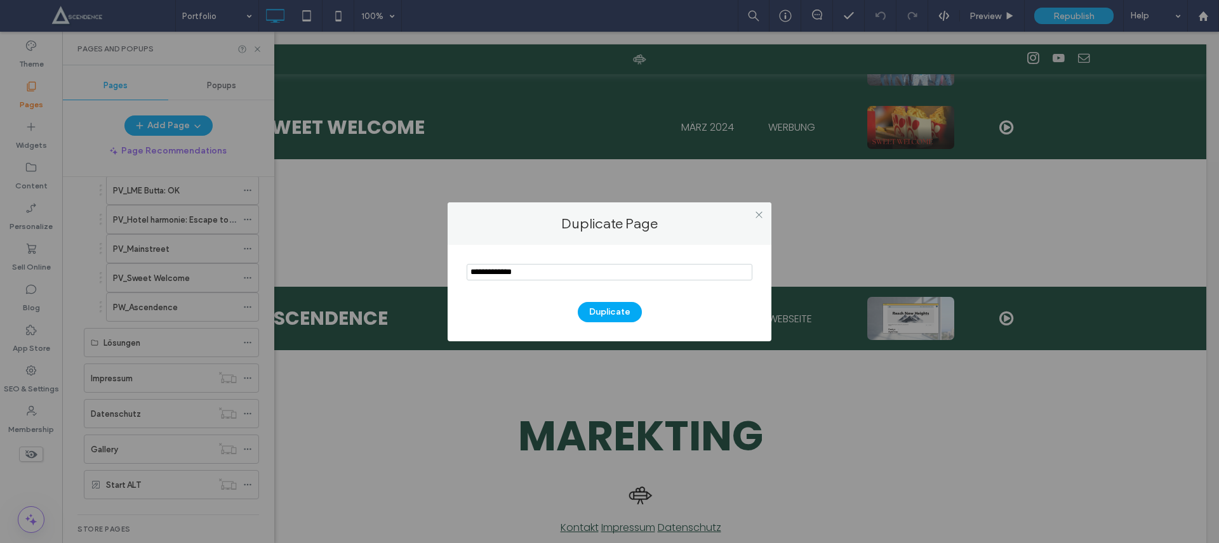
click at [544, 270] on input "notEmpty" at bounding box center [610, 272] width 286 height 17
click at [543, 270] on input "notEmpty" at bounding box center [610, 272] width 286 height 17
drag, startPoint x: 542, startPoint y: 271, endPoint x: 490, endPoint y: 272, distance: 52.7
click at [490, 272] on input "notEmpty" at bounding box center [610, 272] width 286 height 17
type input "**********"
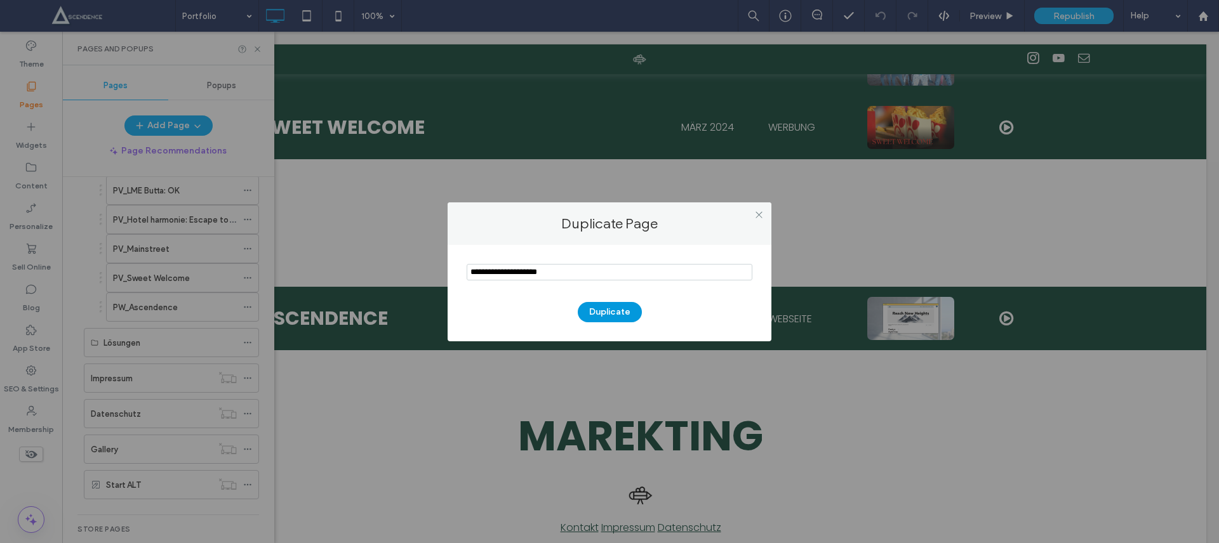
click at [606, 307] on button "Duplicate" at bounding box center [610, 312] width 64 height 20
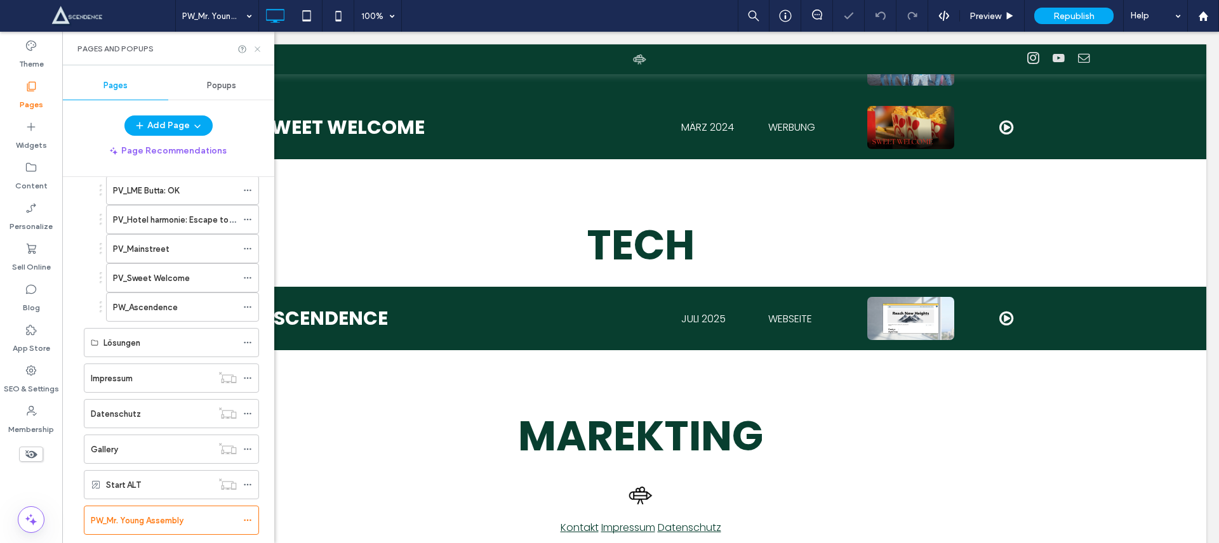
click at [258, 50] on icon at bounding box center [258, 49] width 10 height 10
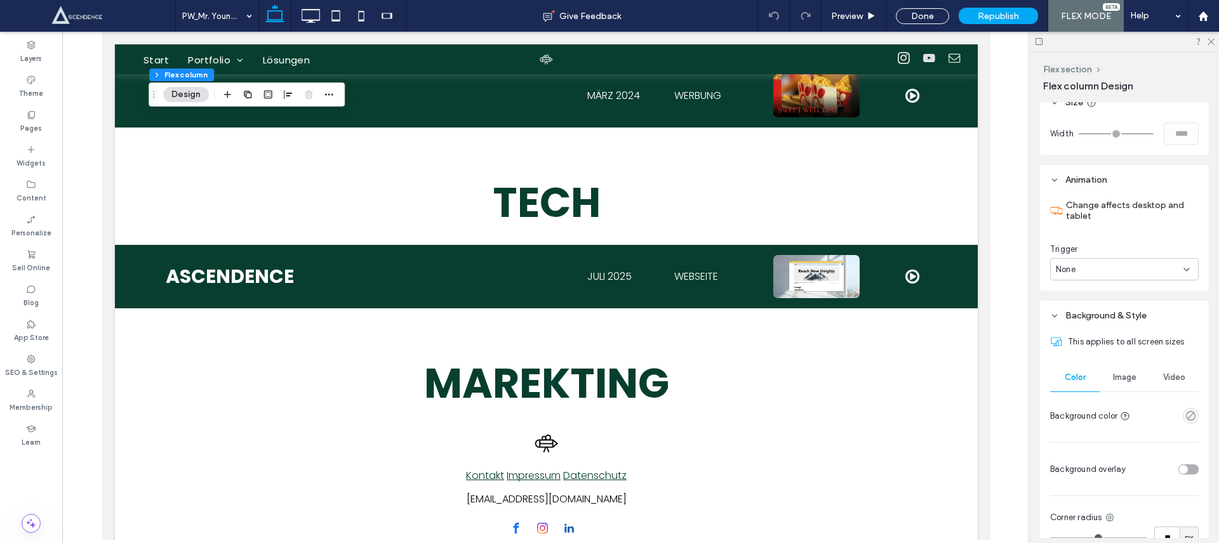
click at [1129, 375] on span "Image" at bounding box center [1124, 378] width 23 height 10
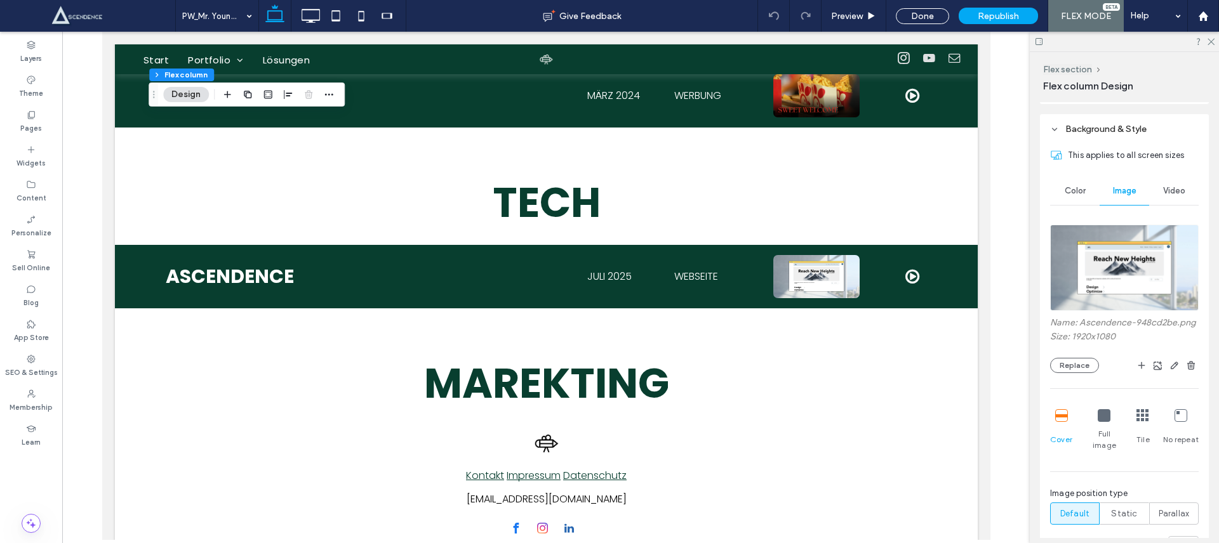
scroll to position [726, 0]
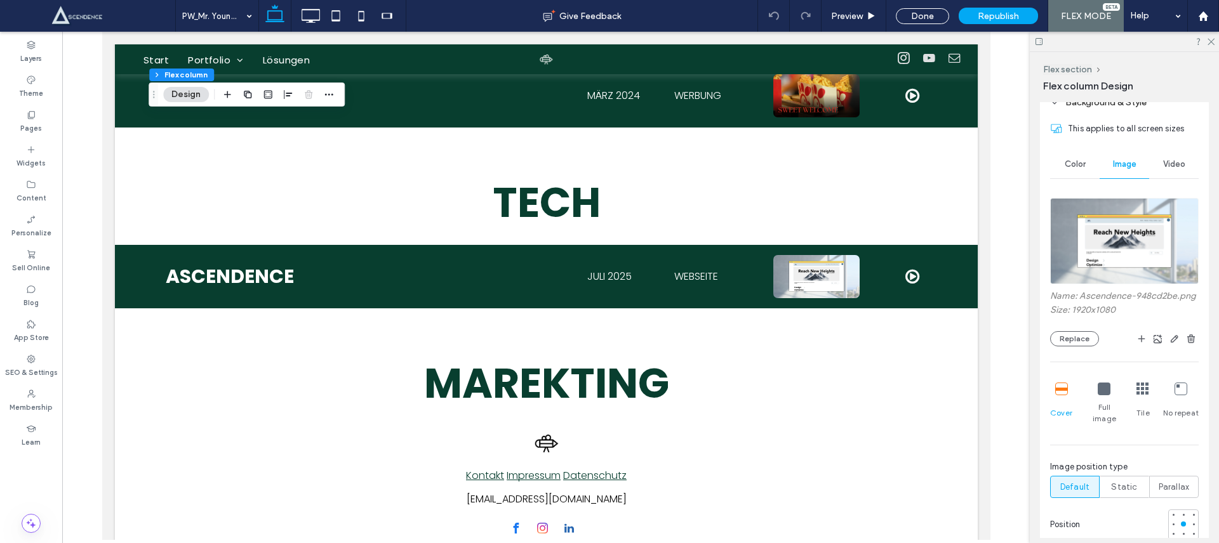
click at [1135, 262] on img at bounding box center [1124, 241] width 149 height 86
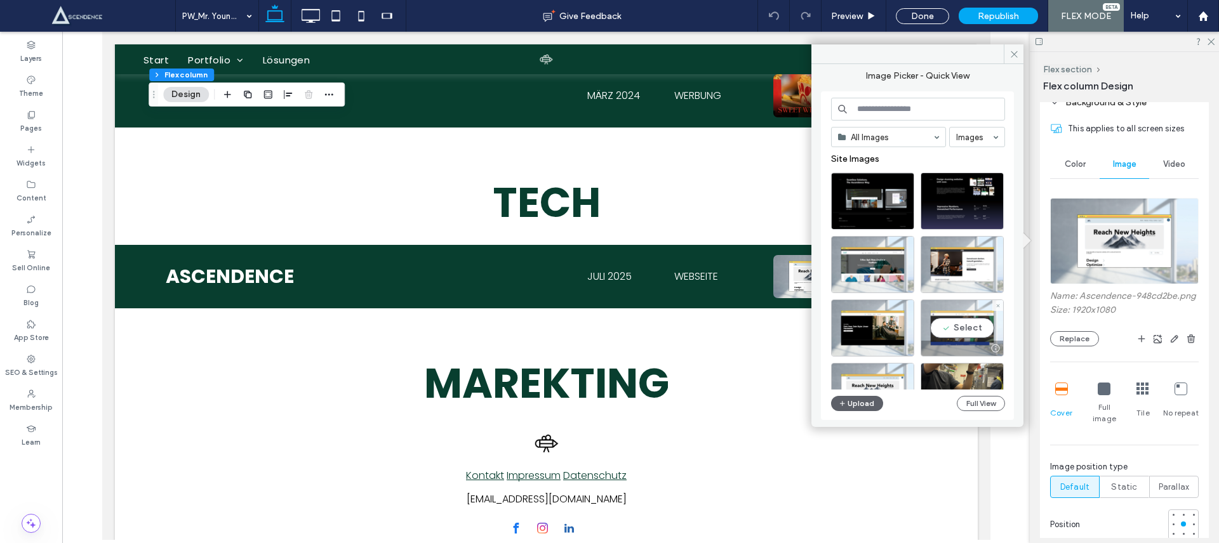
click at [956, 327] on div "Select" at bounding box center [962, 328] width 83 height 57
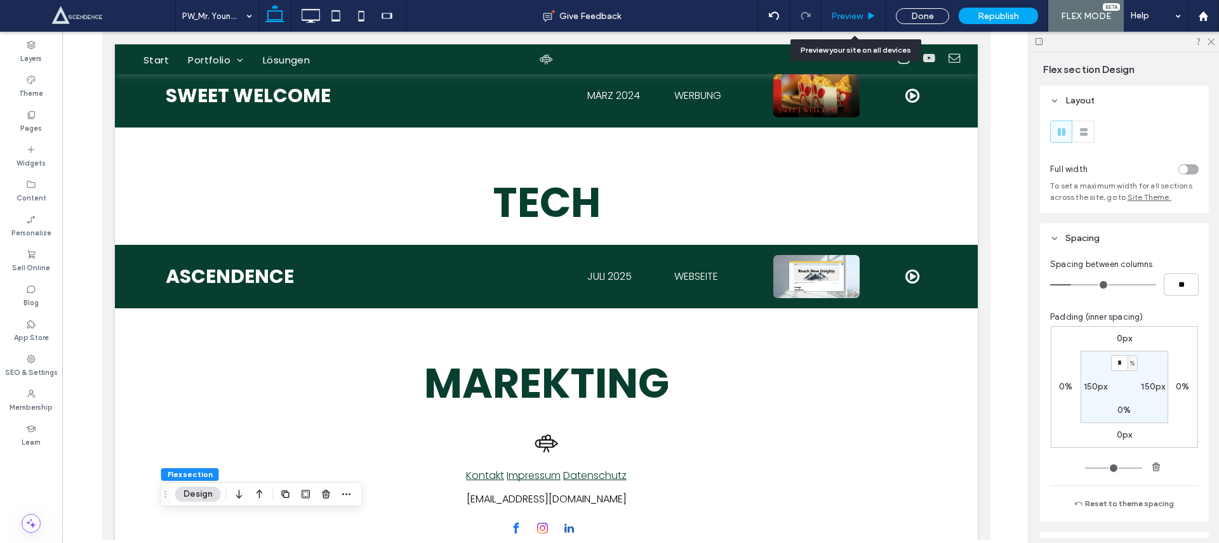
click at [845, 20] on span "Preview" at bounding box center [847, 16] width 32 height 11
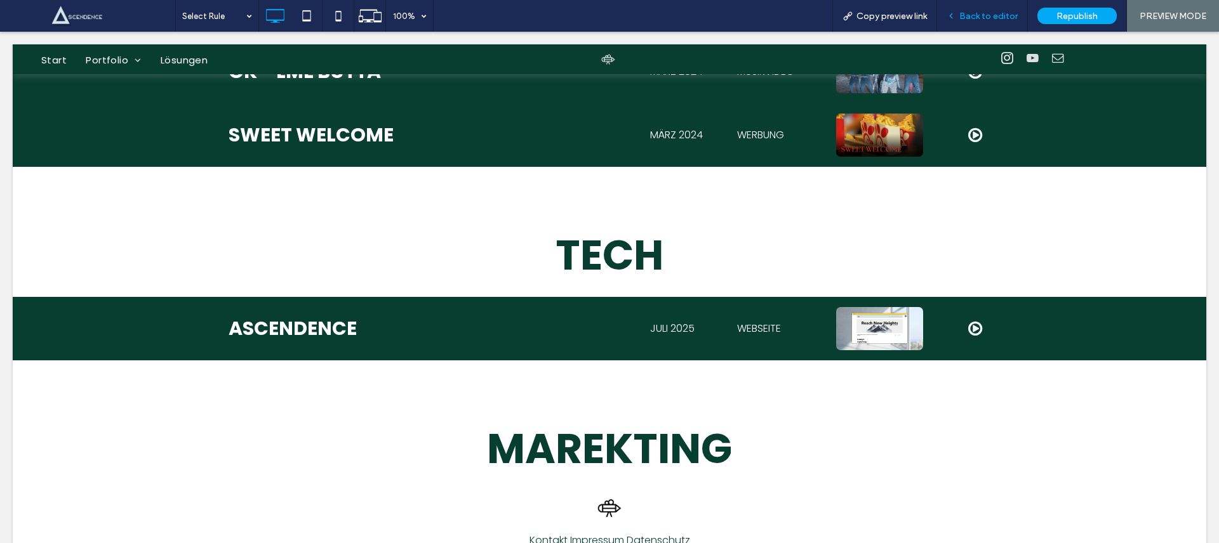
click at [966, 11] on span "Back to editor" at bounding box center [988, 16] width 58 height 11
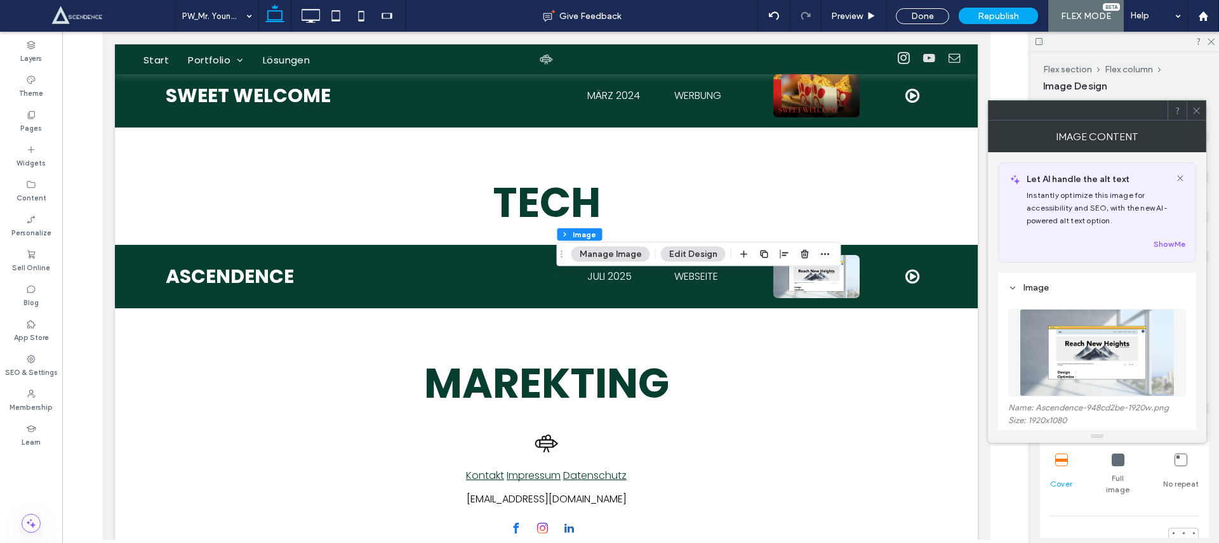
click at [1121, 366] on figure at bounding box center [1097, 353] width 178 height 88
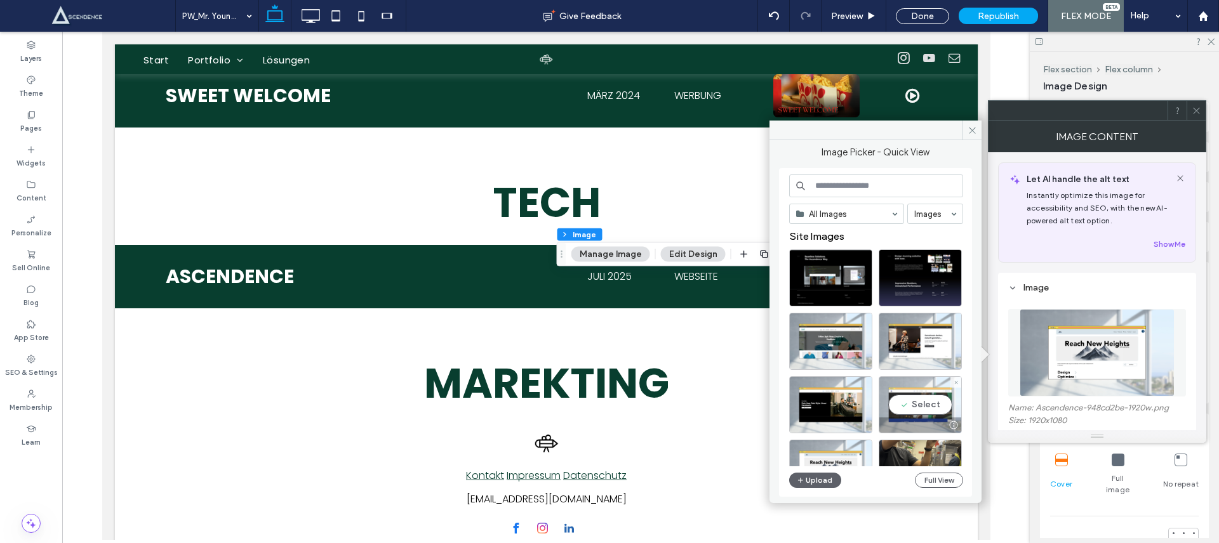
click at [912, 397] on div "Select" at bounding box center [920, 404] width 83 height 57
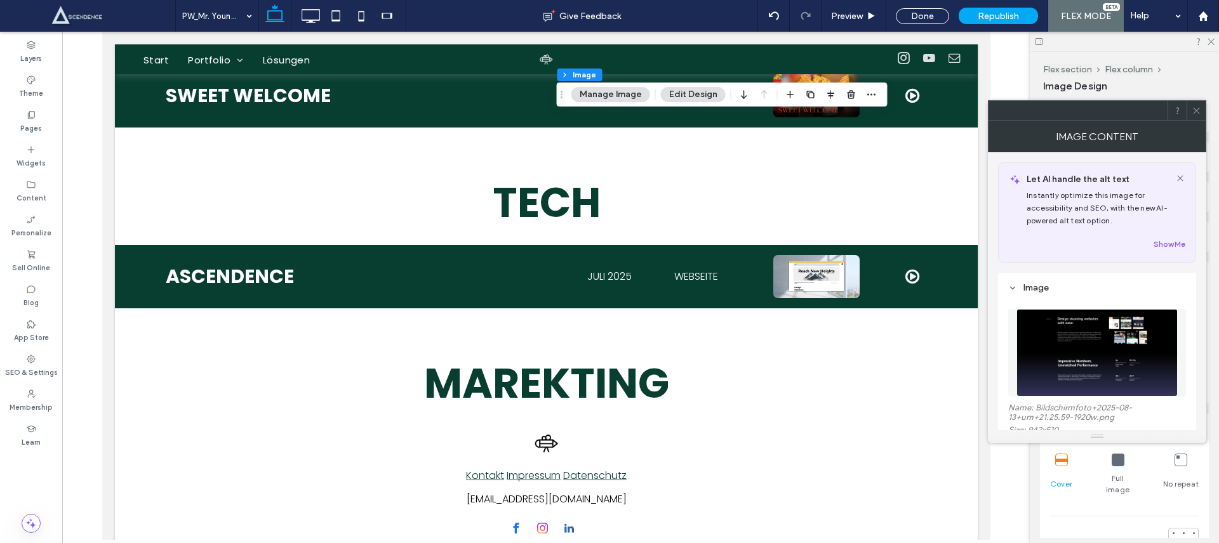
click at [1107, 338] on figure at bounding box center [1097, 353] width 178 height 88
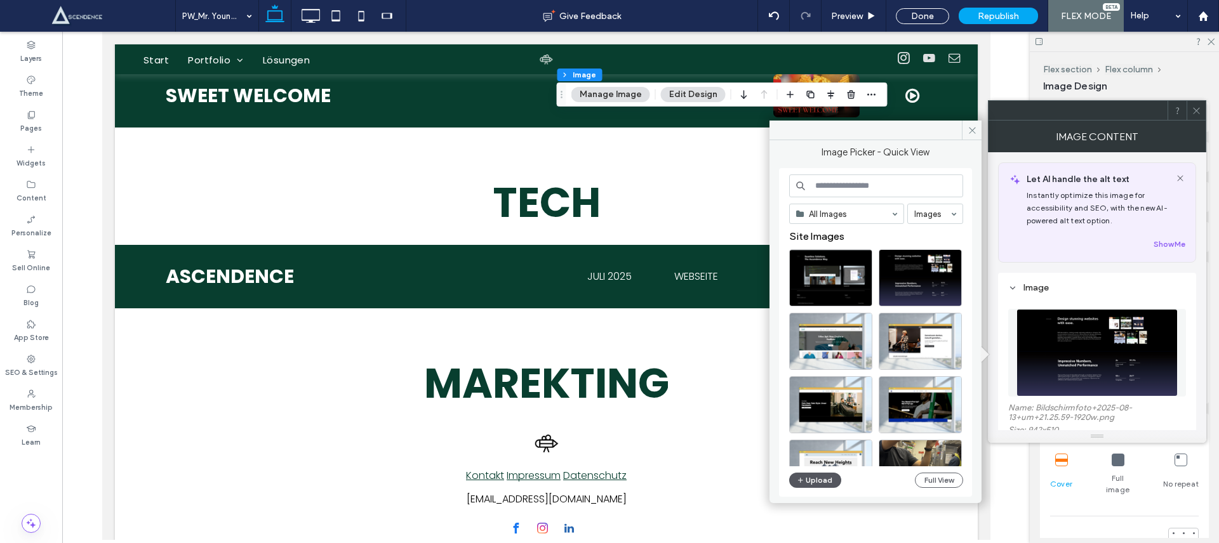
click at [822, 477] on button "Upload" at bounding box center [815, 480] width 52 height 15
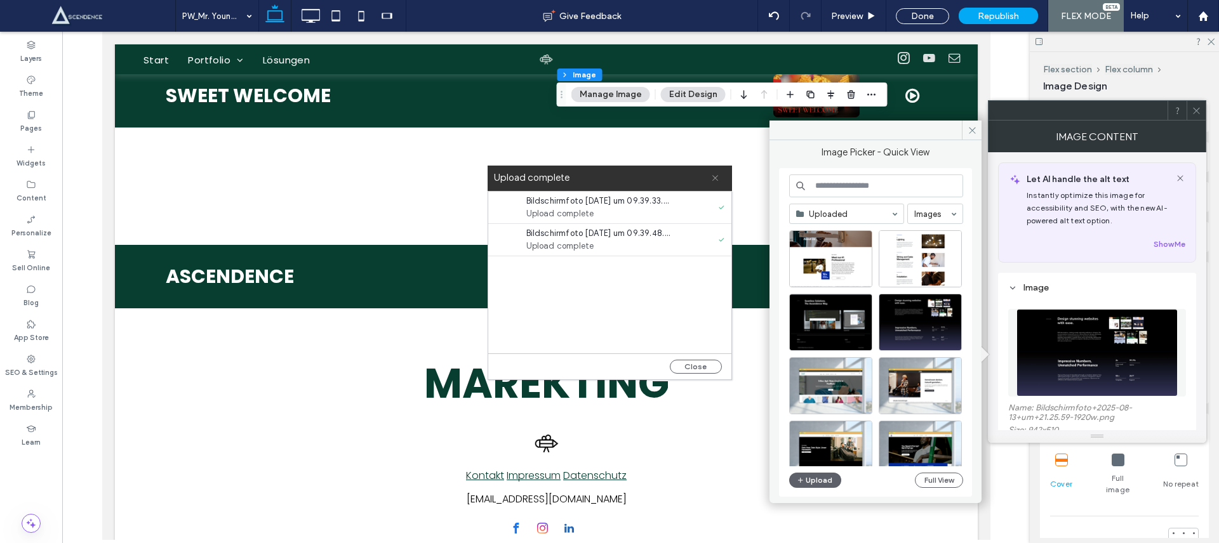
click at [716, 178] on icon at bounding box center [715, 178] width 8 height 8
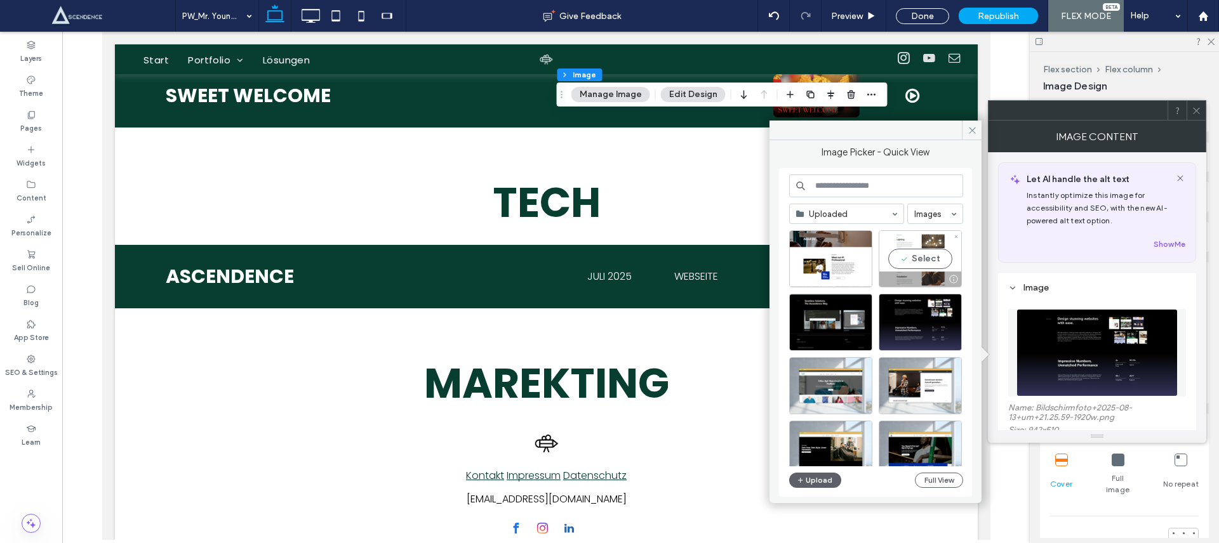
click at [923, 258] on div "Select" at bounding box center [920, 258] width 83 height 57
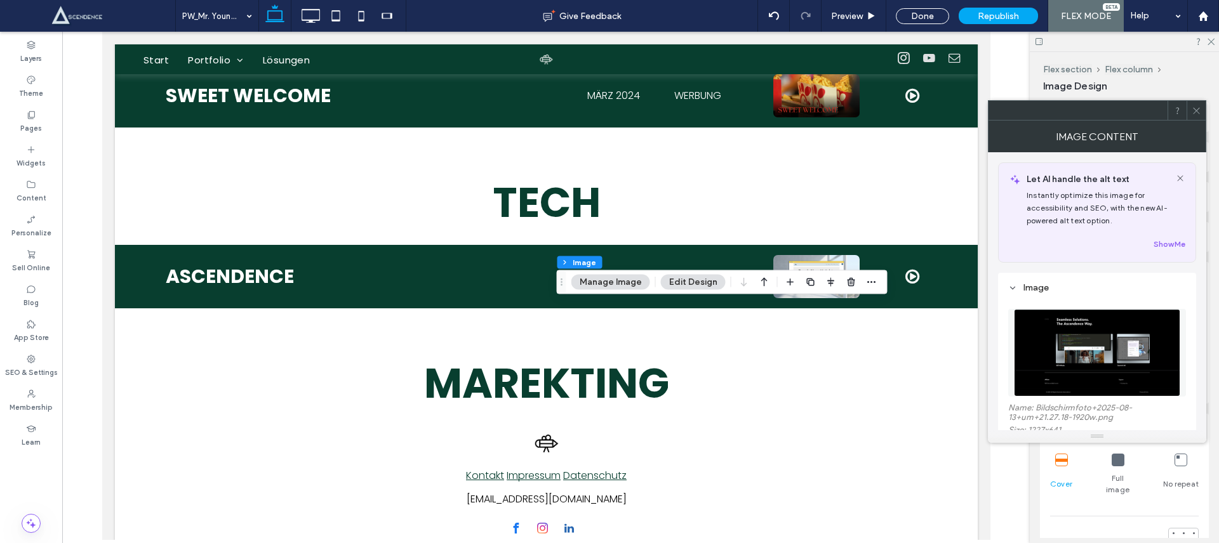
click at [1156, 361] on figure at bounding box center [1097, 353] width 178 height 88
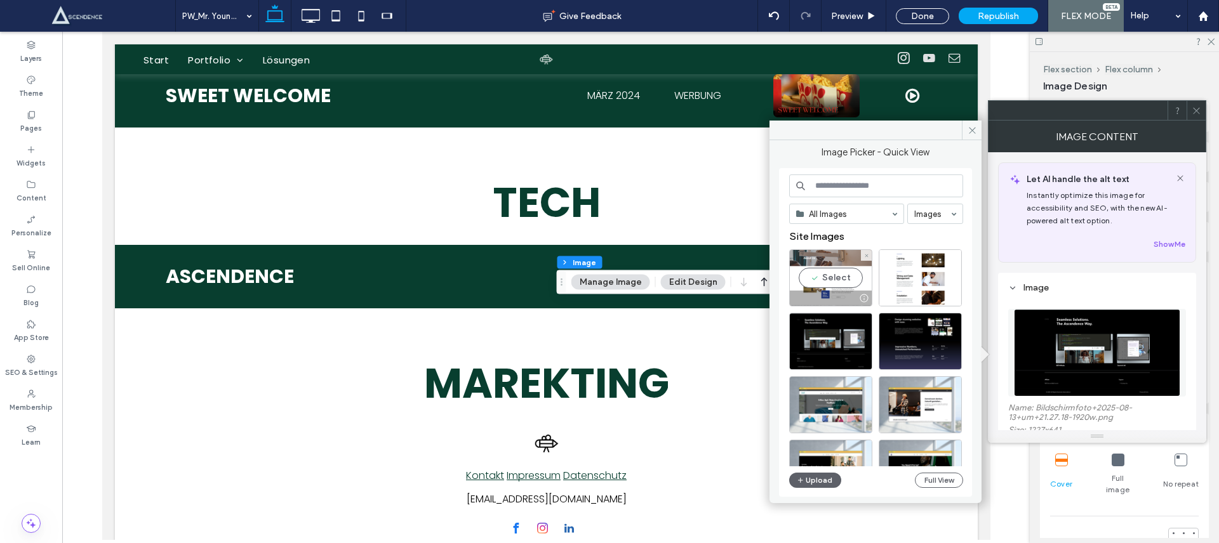
click at [834, 269] on div "Select" at bounding box center [830, 278] width 83 height 57
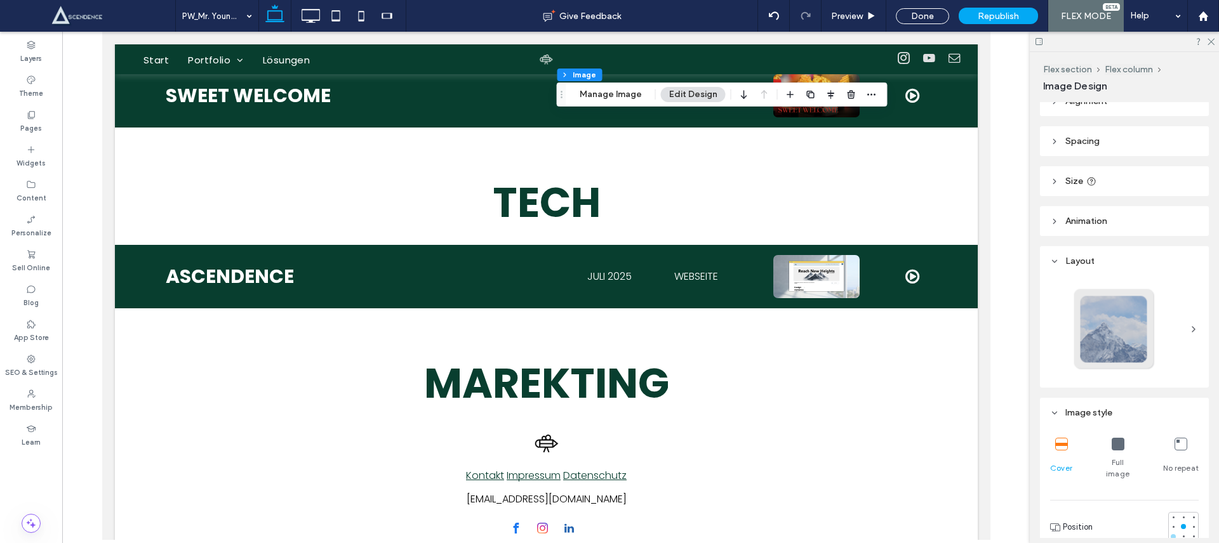
scroll to position [23, 0]
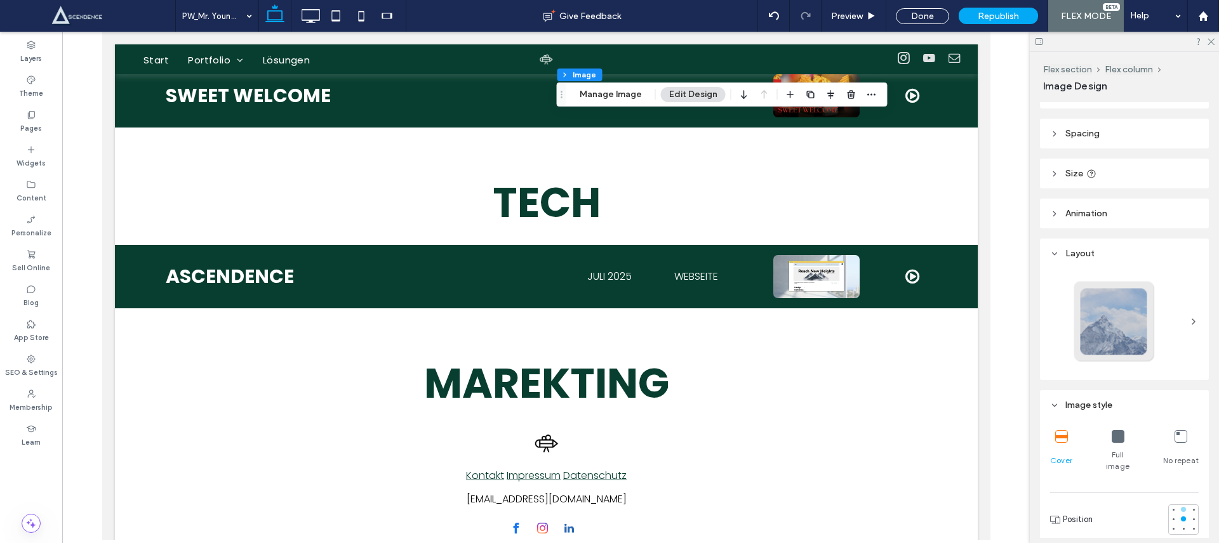
click at [1181, 507] on div at bounding box center [1183, 509] width 5 height 5
click at [1180, 515] on div at bounding box center [1183, 519] width 9 height 9
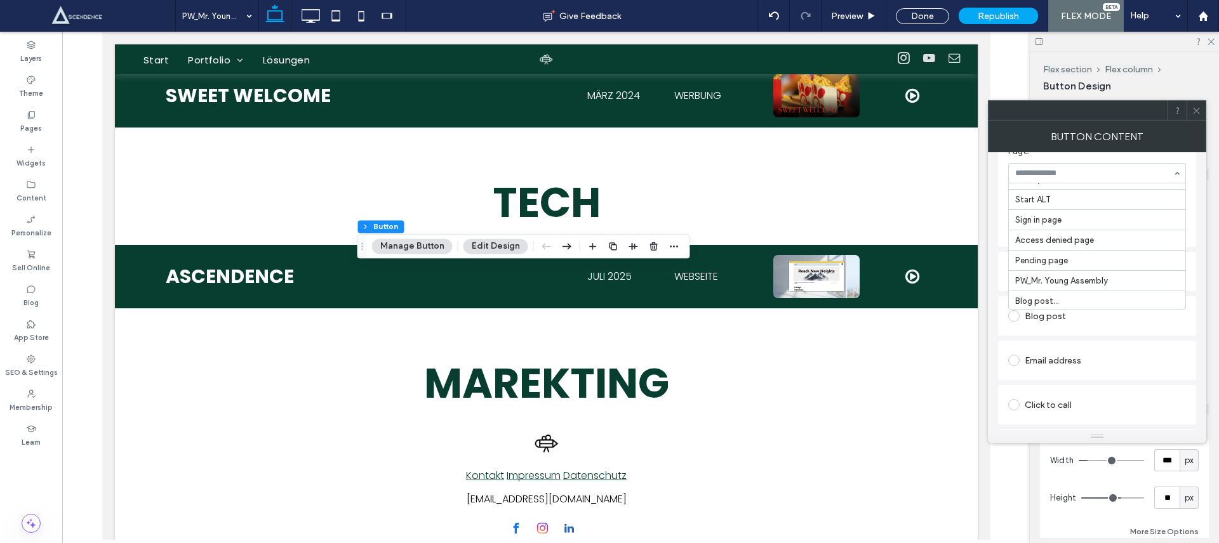
scroll to position [219, 0]
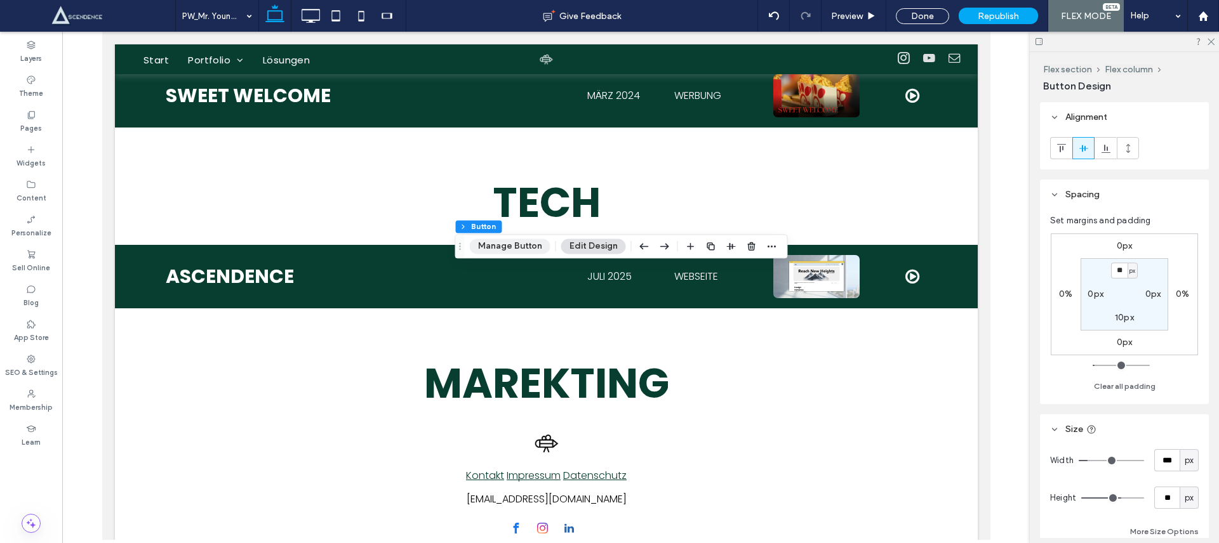
click at [510, 249] on button "Manage Button" at bounding box center [510, 246] width 81 height 15
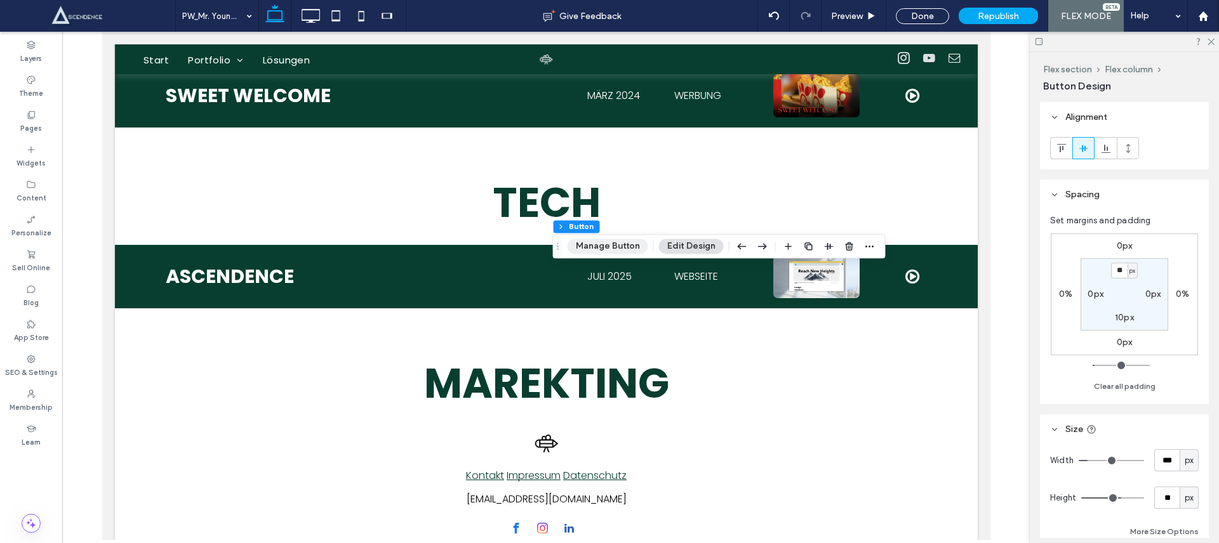
click at [615, 248] on button "Manage Button" at bounding box center [608, 246] width 81 height 15
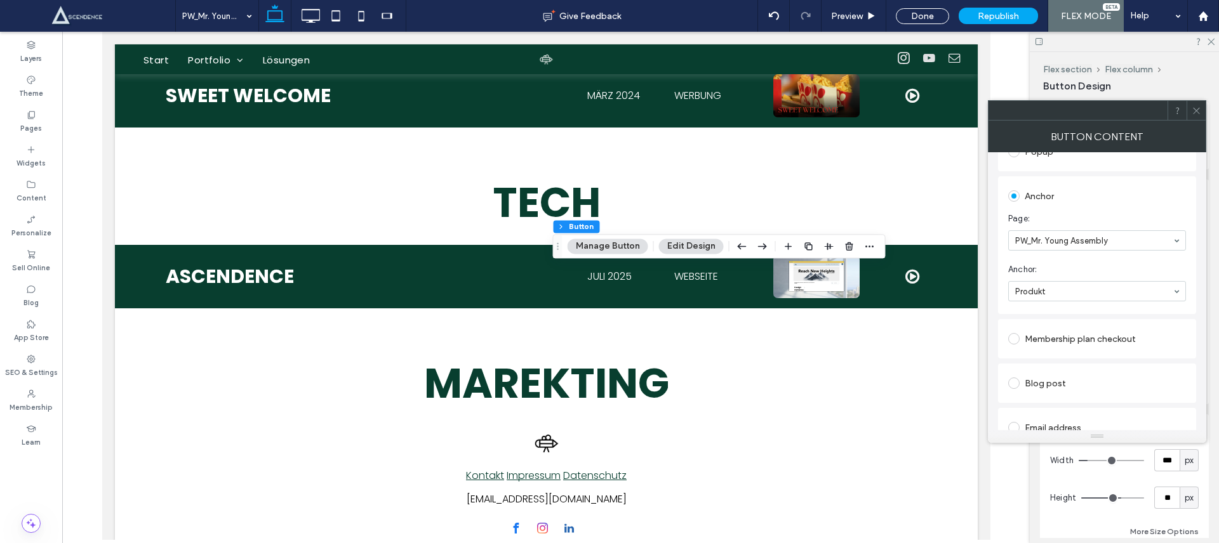
click at [1197, 110] on icon at bounding box center [1197, 111] width 10 height 10
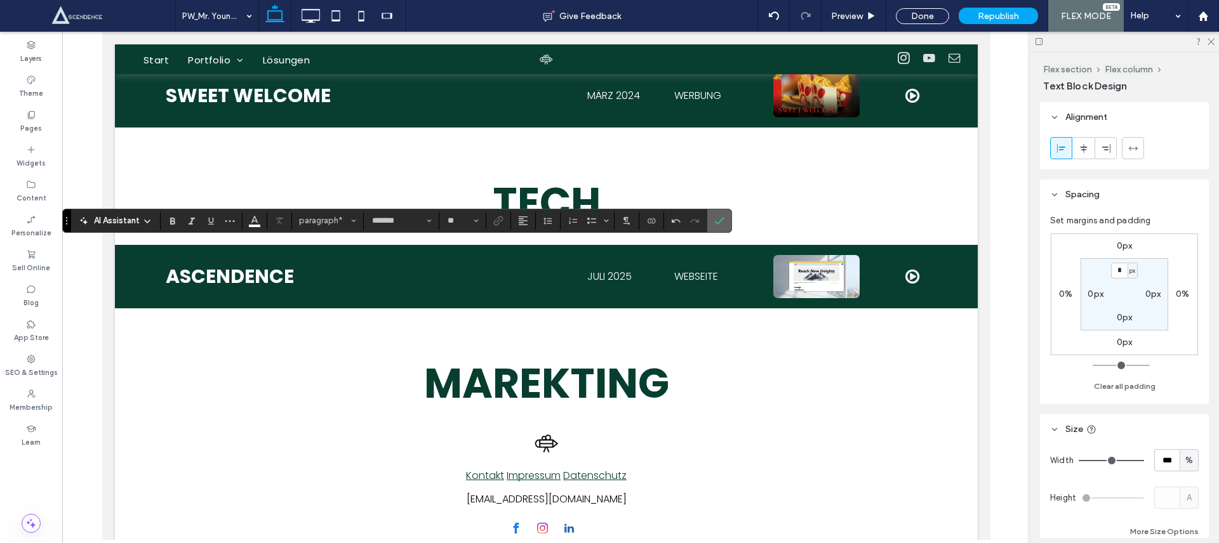
click at [724, 218] on label "Confirm" at bounding box center [719, 221] width 19 height 23
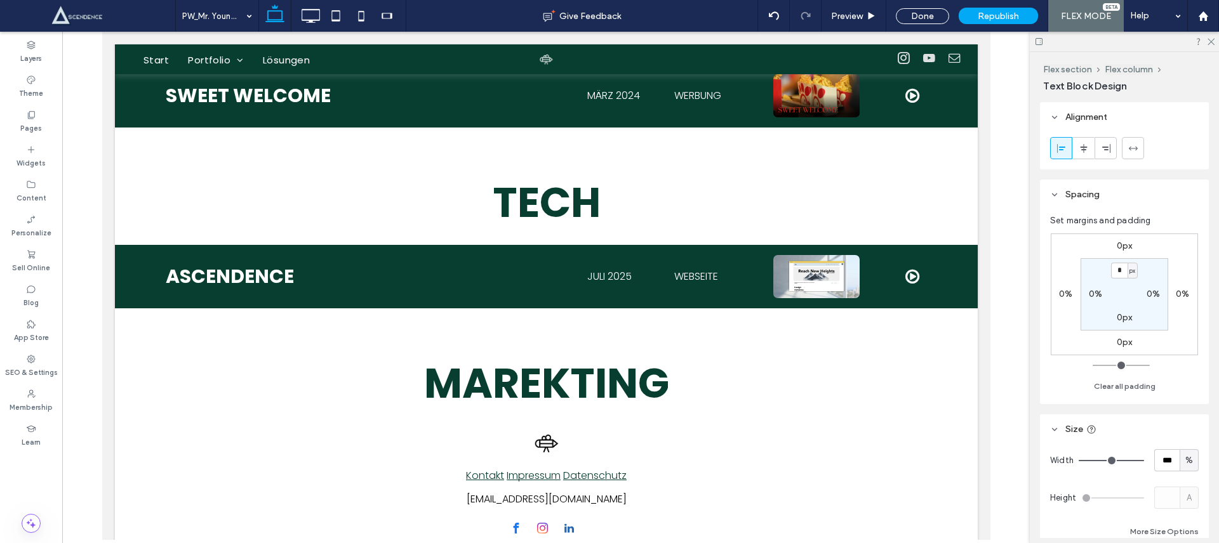
type input "*******"
type input "**"
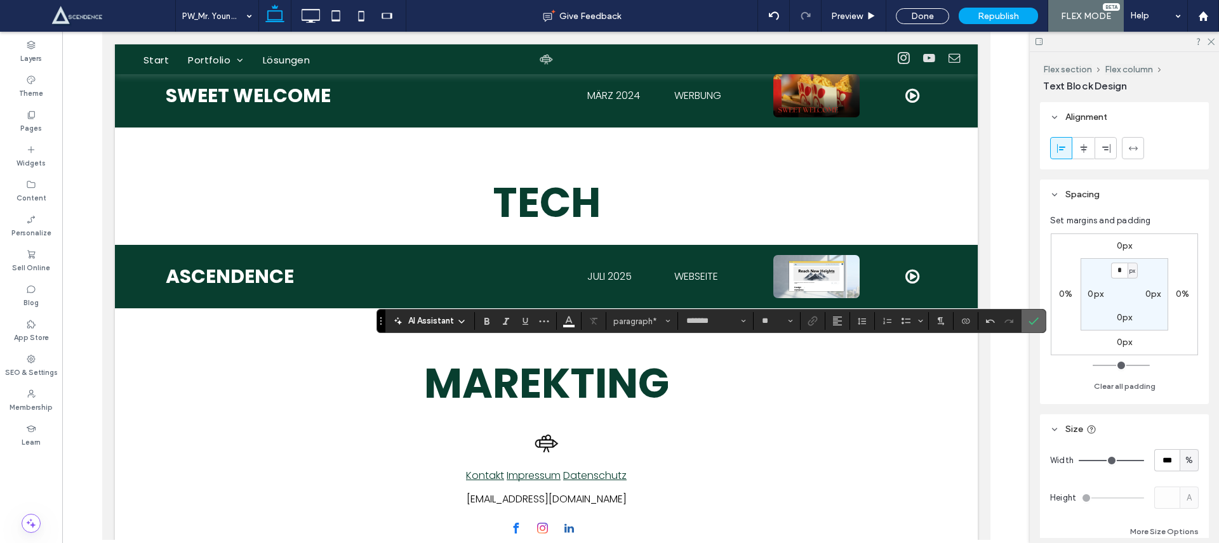
click at [1035, 317] on icon "Confirm" at bounding box center [1034, 321] width 10 height 10
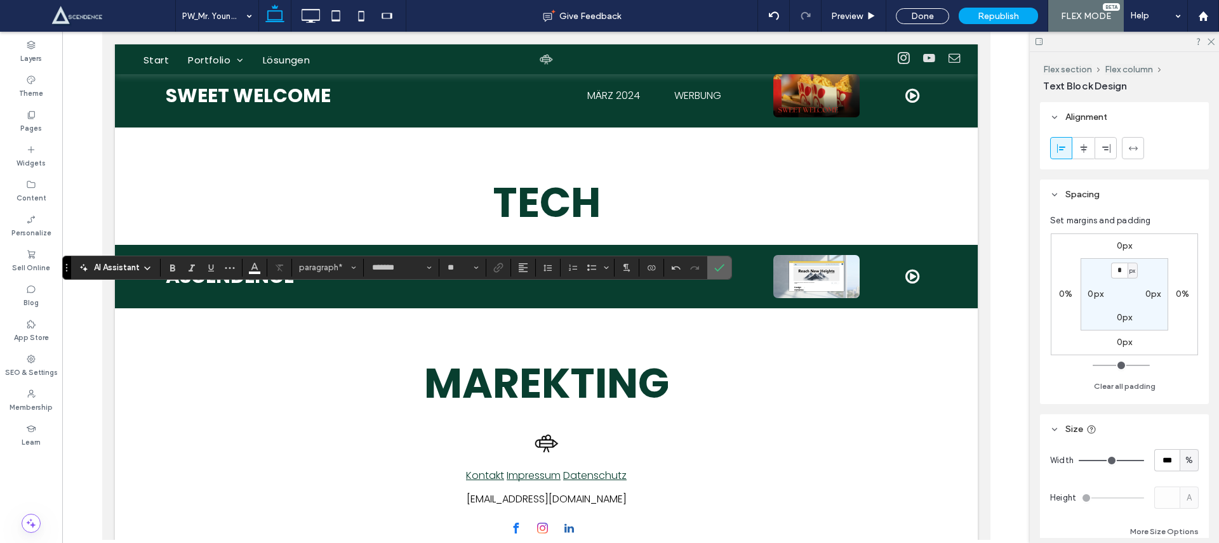
click at [722, 268] on icon "Confirm" at bounding box center [719, 268] width 10 height 10
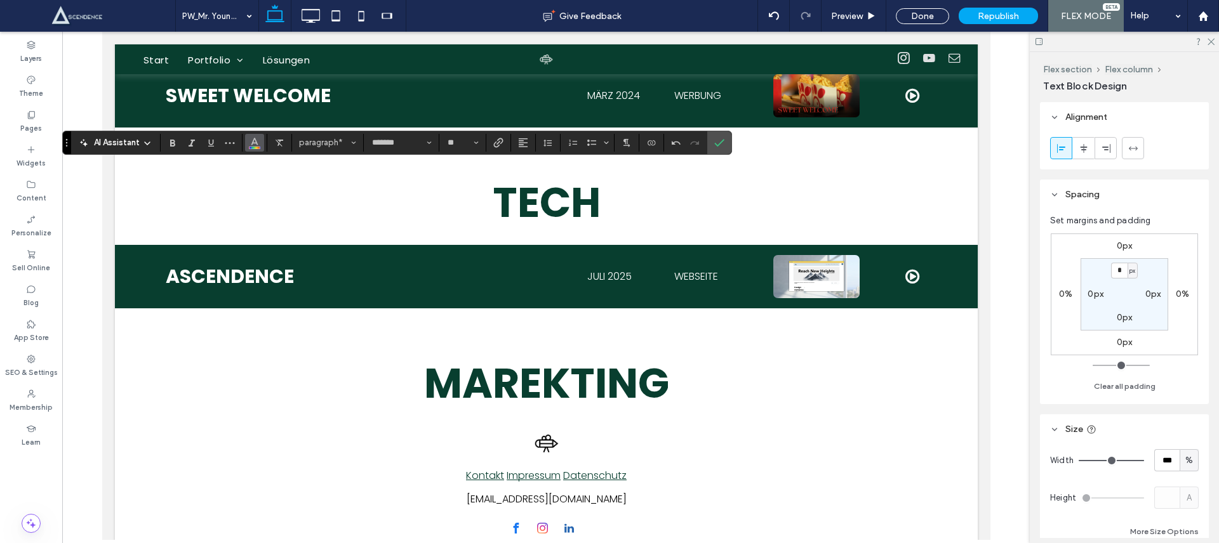
click at [248, 147] on button "Color" at bounding box center [254, 143] width 19 height 18
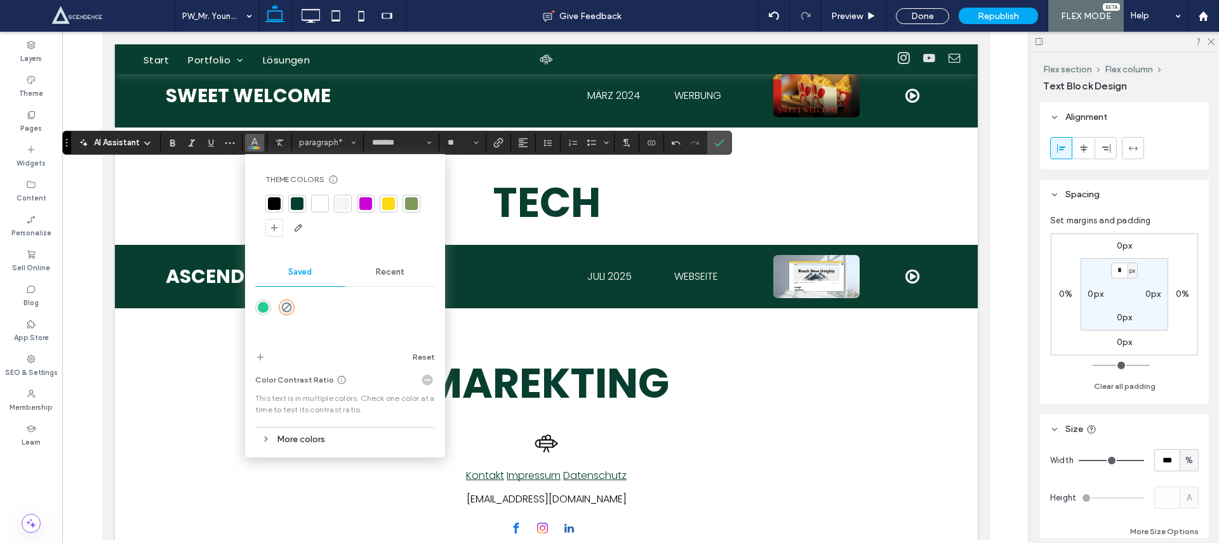
click at [328, 204] on div at bounding box center [320, 204] width 18 height 18
click at [714, 149] on span "Confirm" at bounding box center [717, 142] width 6 height 23
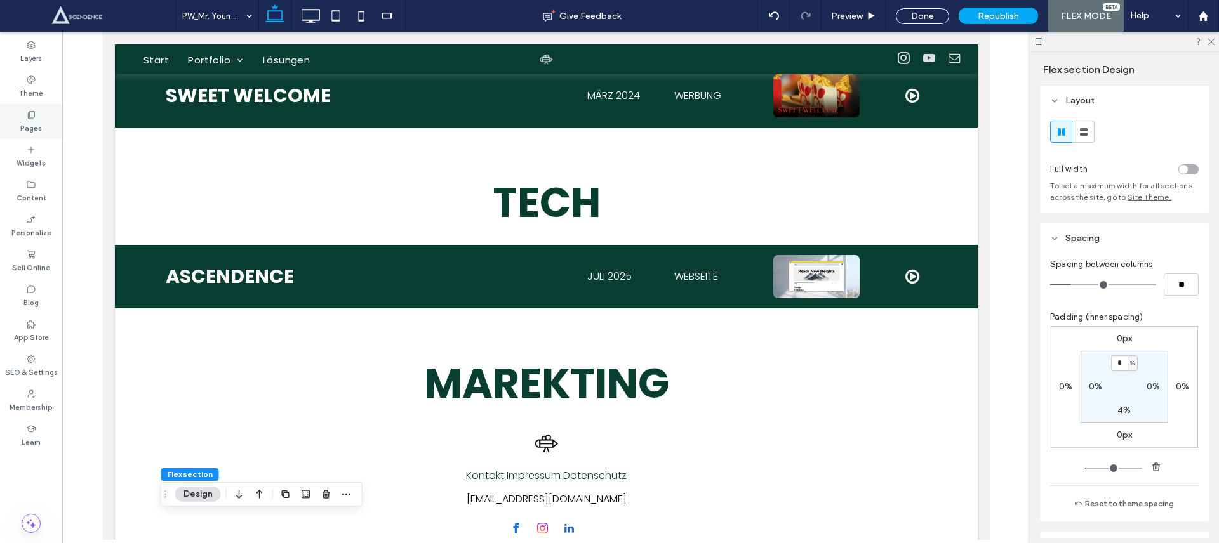
click at [42, 128] on div "Pages" at bounding box center [31, 121] width 62 height 35
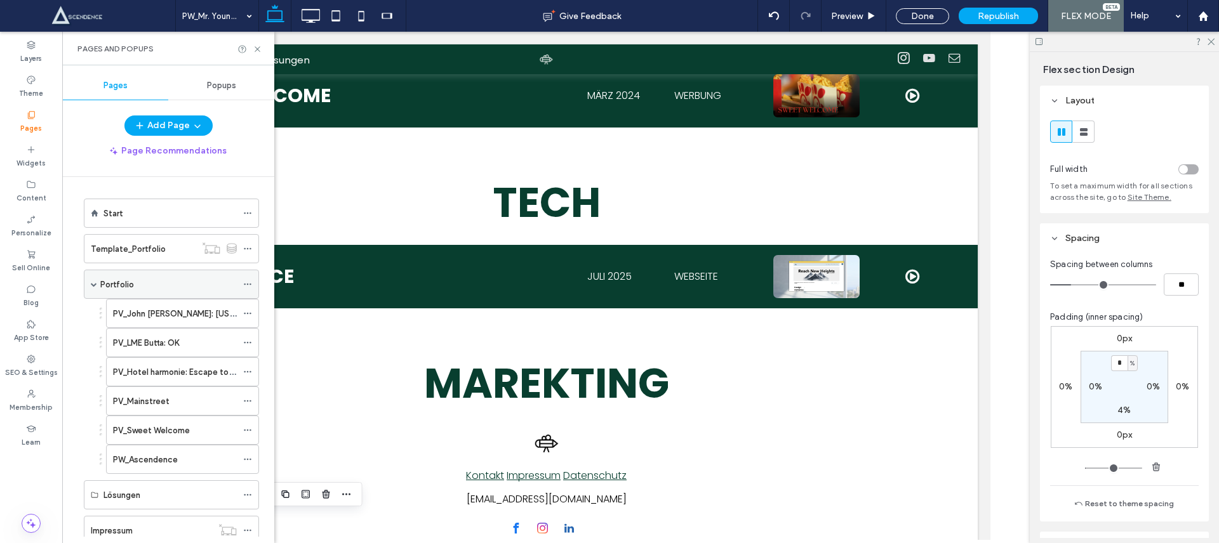
click at [158, 292] on div "Portfolio" at bounding box center [168, 284] width 137 height 28
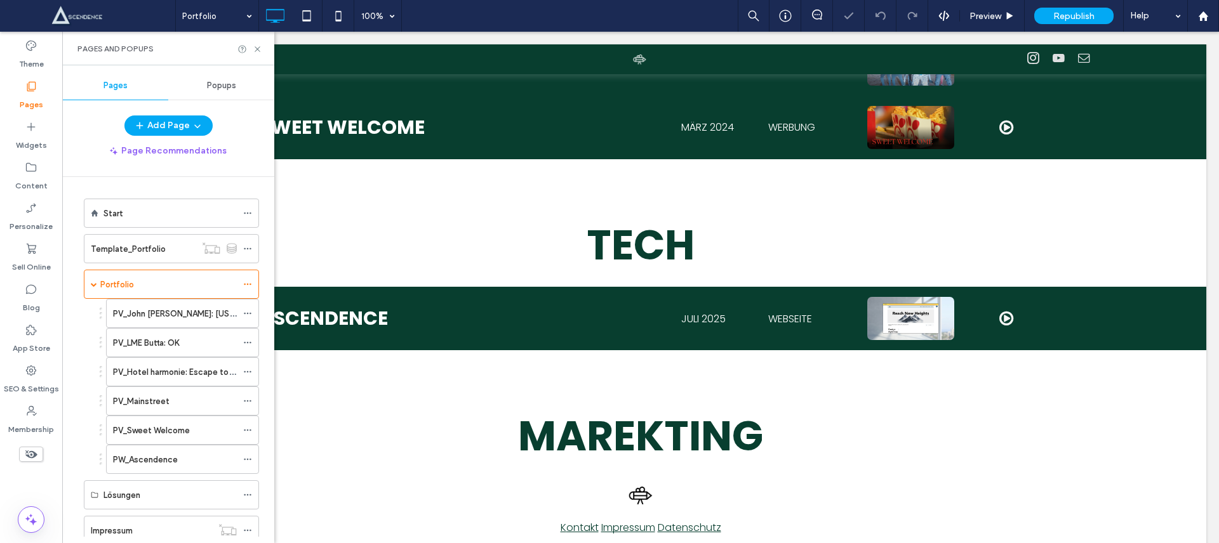
click at [263, 51] on div "Pages and Popups" at bounding box center [168, 49] width 212 height 34
click at [260, 50] on icon at bounding box center [258, 49] width 10 height 10
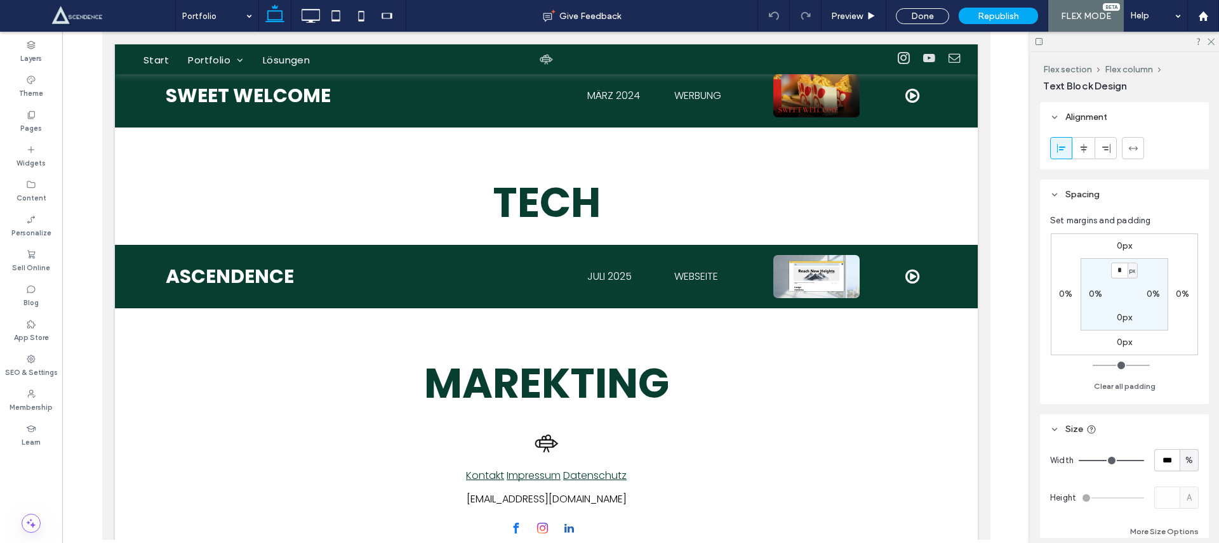
type input "*******"
type input "**"
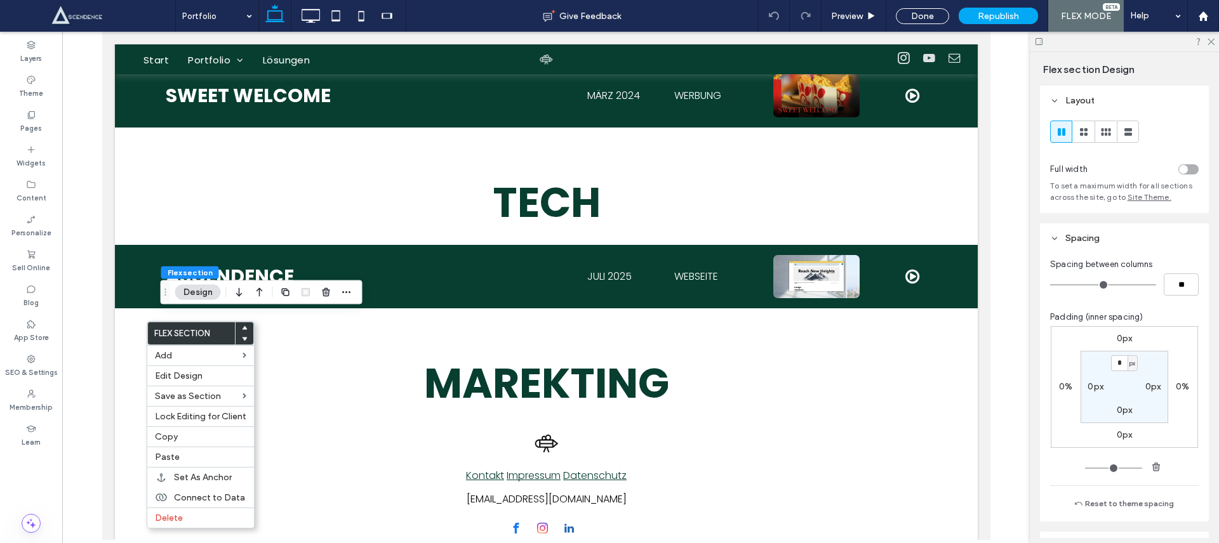
click at [293, 297] on div at bounding box center [316, 292] width 76 height 23
click at [281, 293] on use "button" at bounding box center [285, 292] width 8 height 8
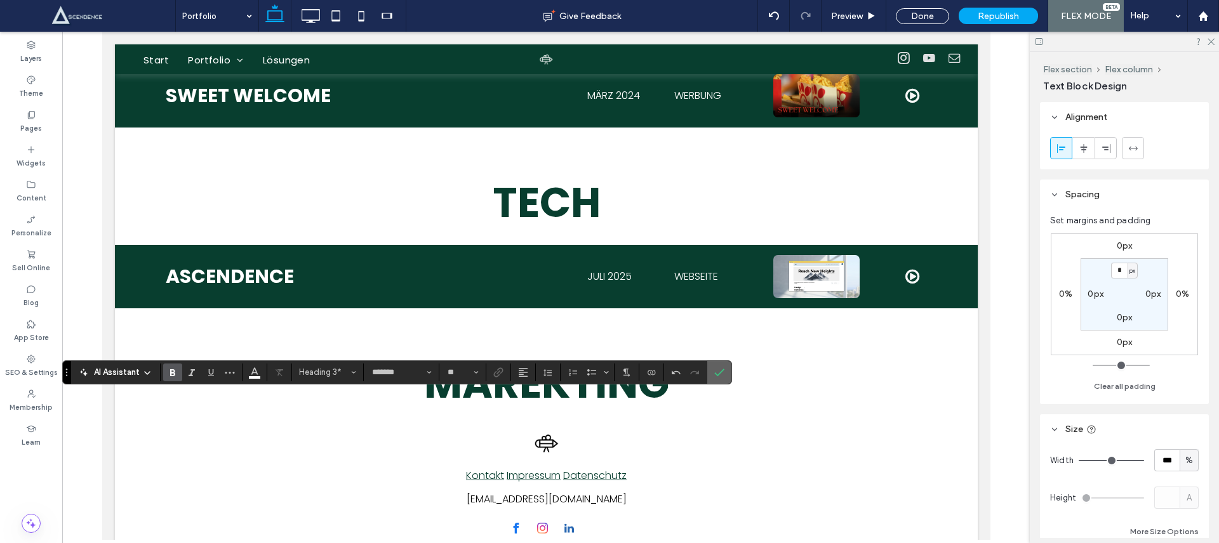
click at [707, 378] on section at bounding box center [719, 372] width 24 height 23
click at [716, 379] on span "Confirm" at bounding box center [717, 372] width 6 height 23
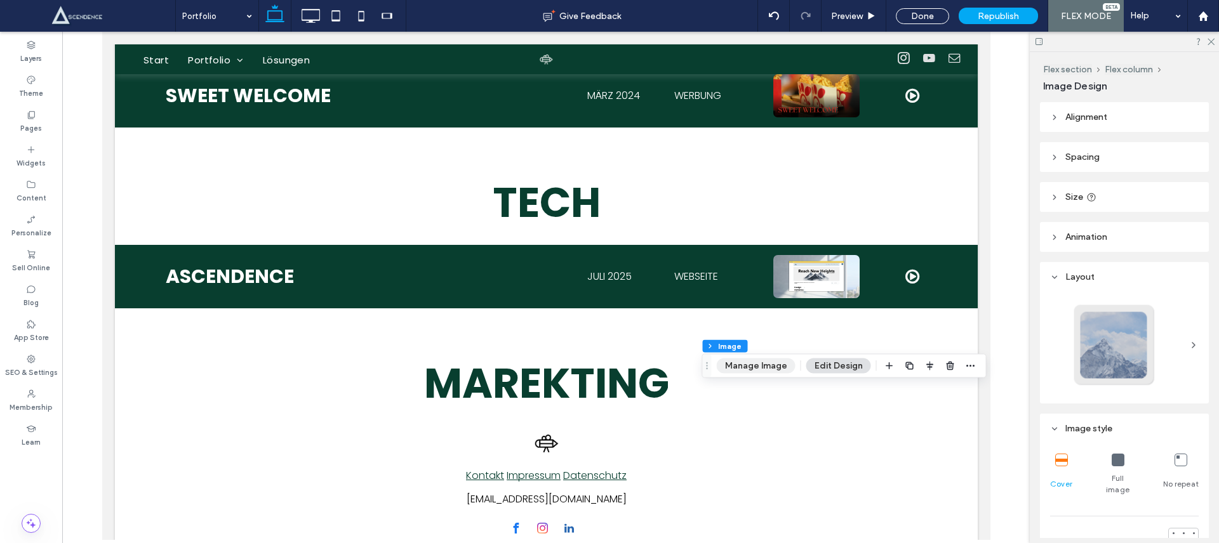
click at [763, 370] on button "Manage Image" at bounding box center [756, 366] width 79 height 15
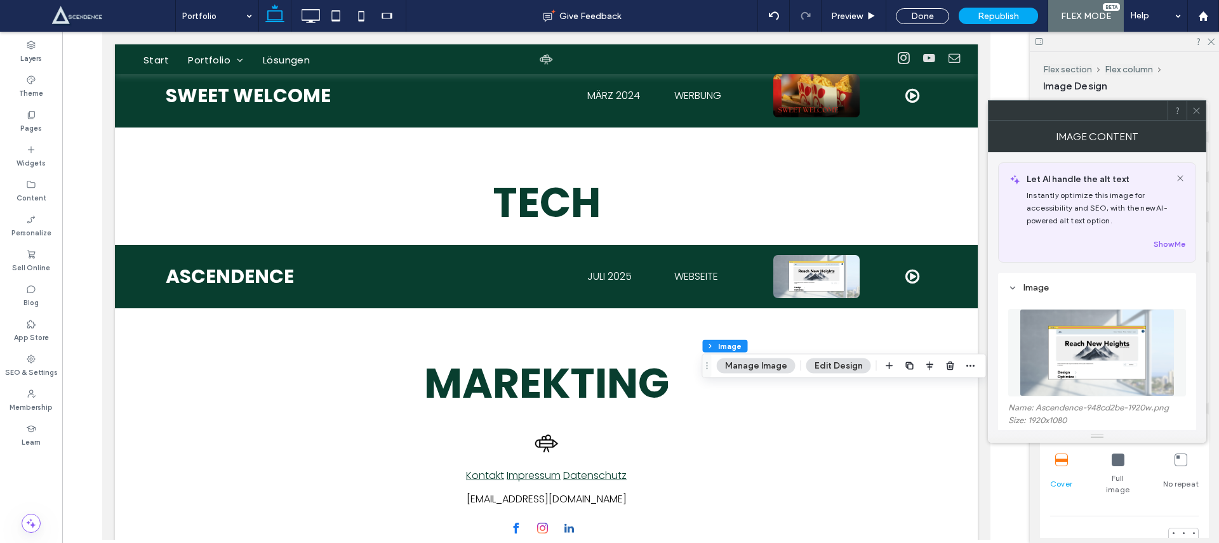
click at [1044, 342] on img at bounding box center [1097, 353] width 155 height 88
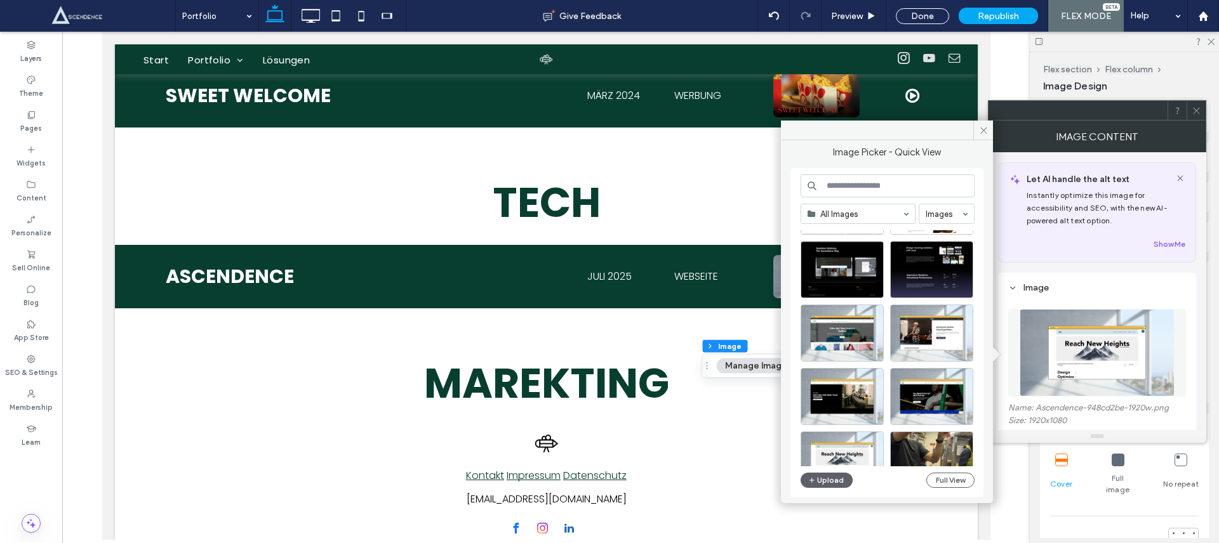
scroll to position [81, 0]
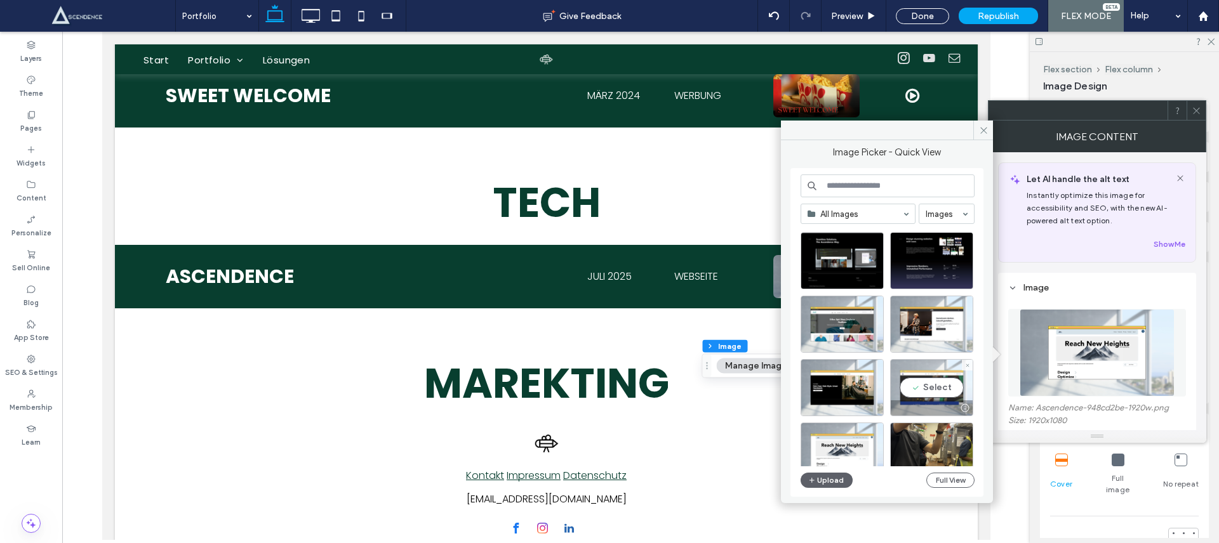
click at [925, 385] on div "Select" at bounding box center [931, 387] width 83 height 57
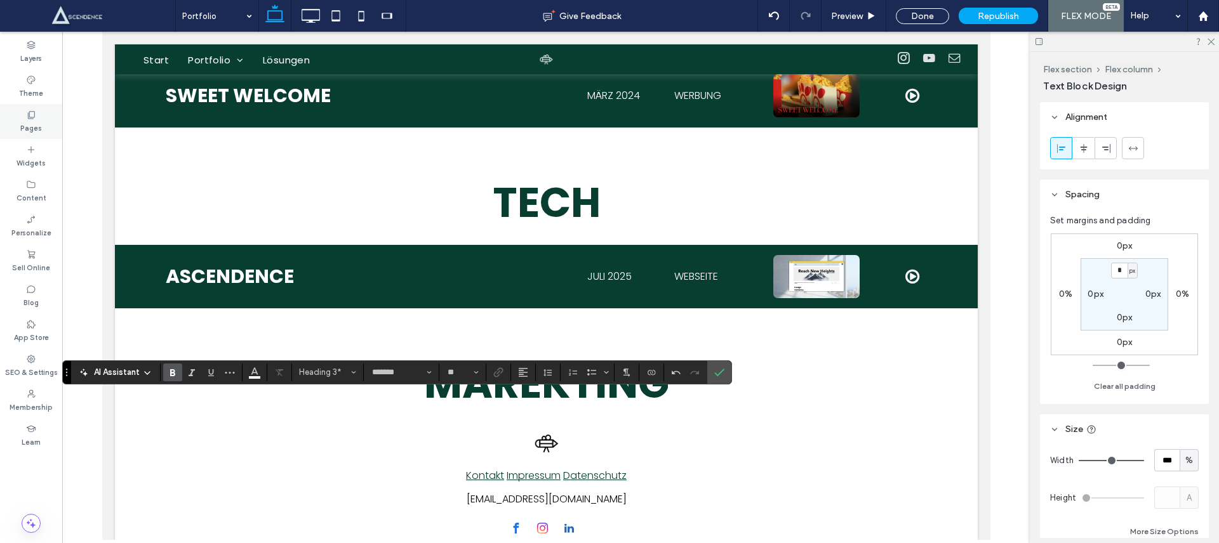
click at [11, 124] on div "Pages" at bounding box center [31, 121] width 62 height 35
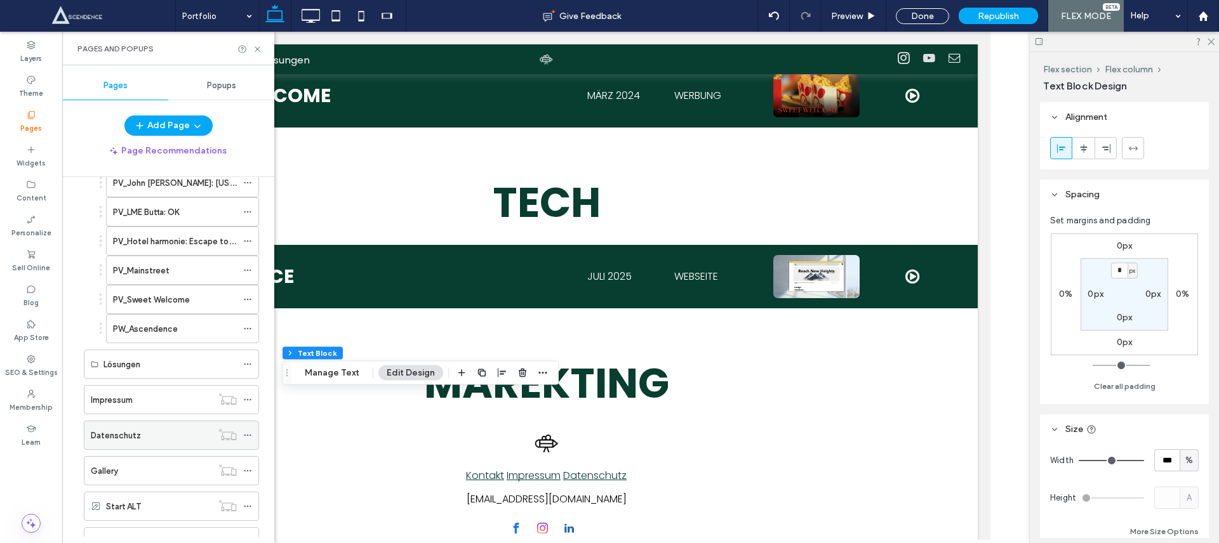
scroll to position [157, 0]
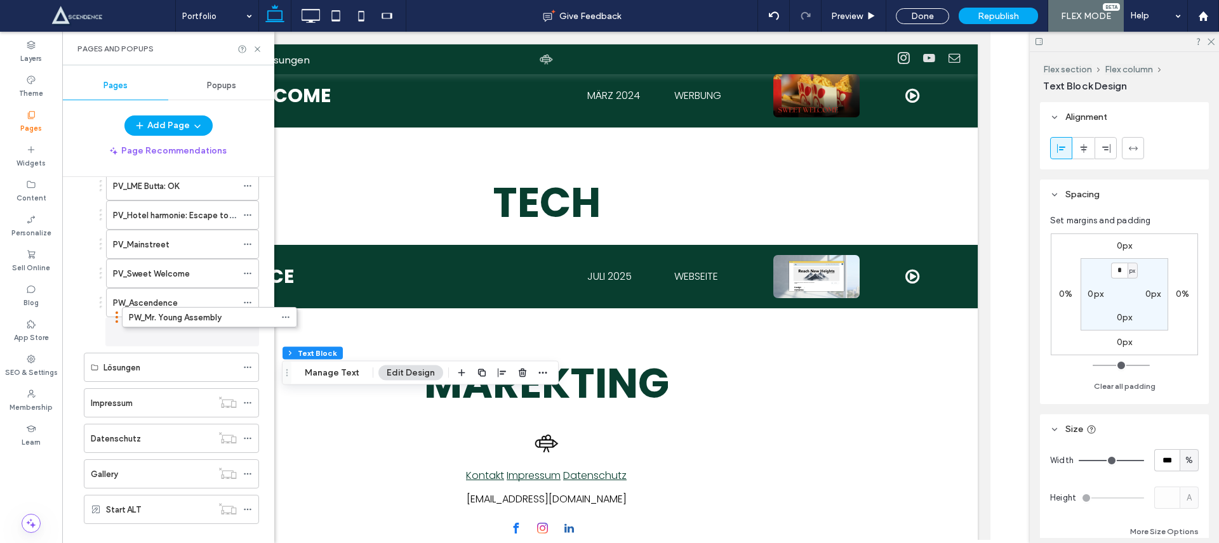
drag, startPoint x: 79, startPoint y: 515, endPoint x: 117, endPoint y: 321, distance: 198.0
click at [258, 46] on icon at bounding box center [258, 49] width 10 height 10
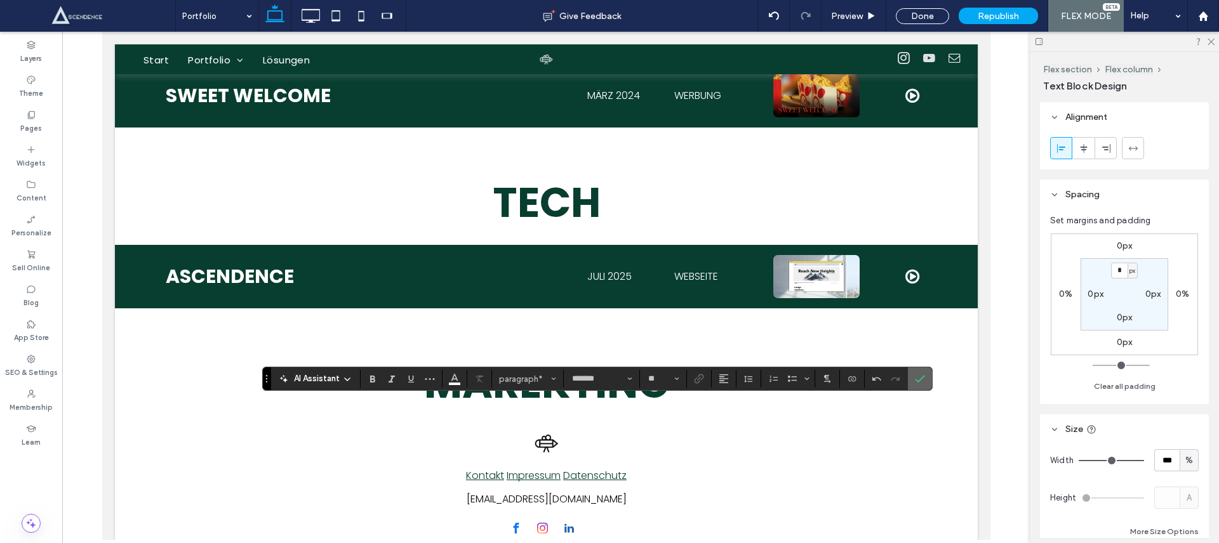
click at [919, 374] on icon "Confirm" at bounding box center [920, 379] width 10 height 10
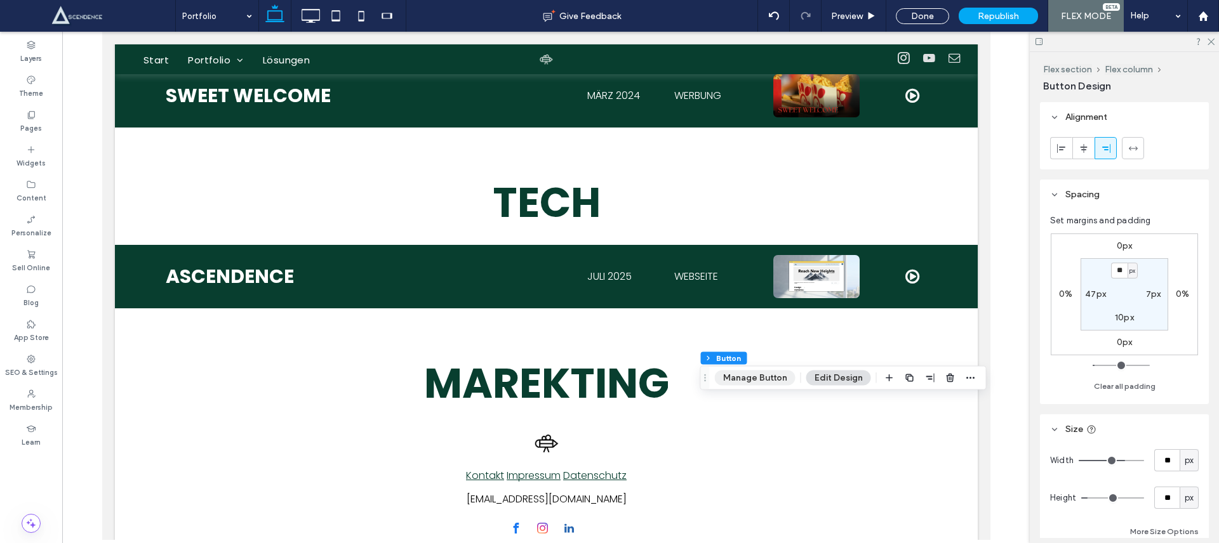
click at [764, 372] on button "Manage Button" at bounding box center [755, 378] width 81 height 15
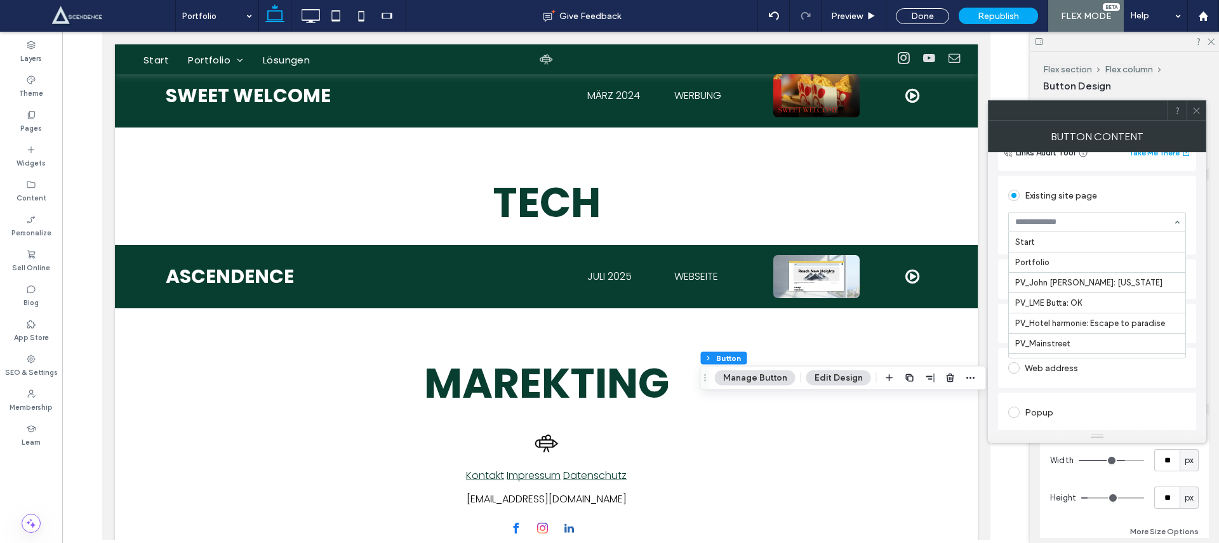
scroll to position [142, 0]
click at [1194, 114] on icon at bounding box center [1197, 111] width 10 height 10
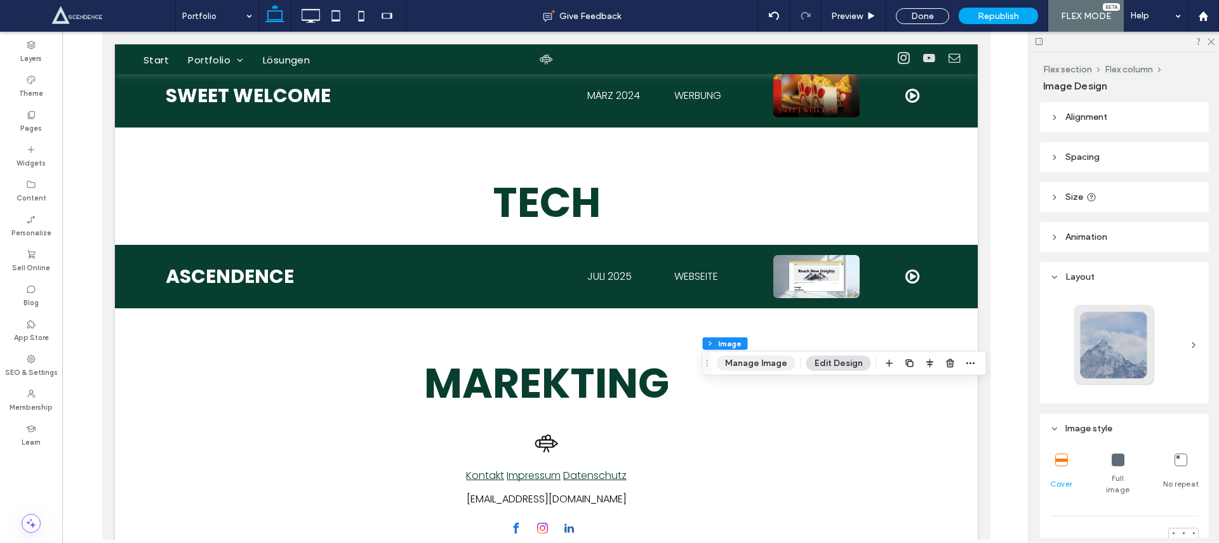
click at [785, 368] on button "Manage Image" at bounding box center [756, 363] width 79 height 15
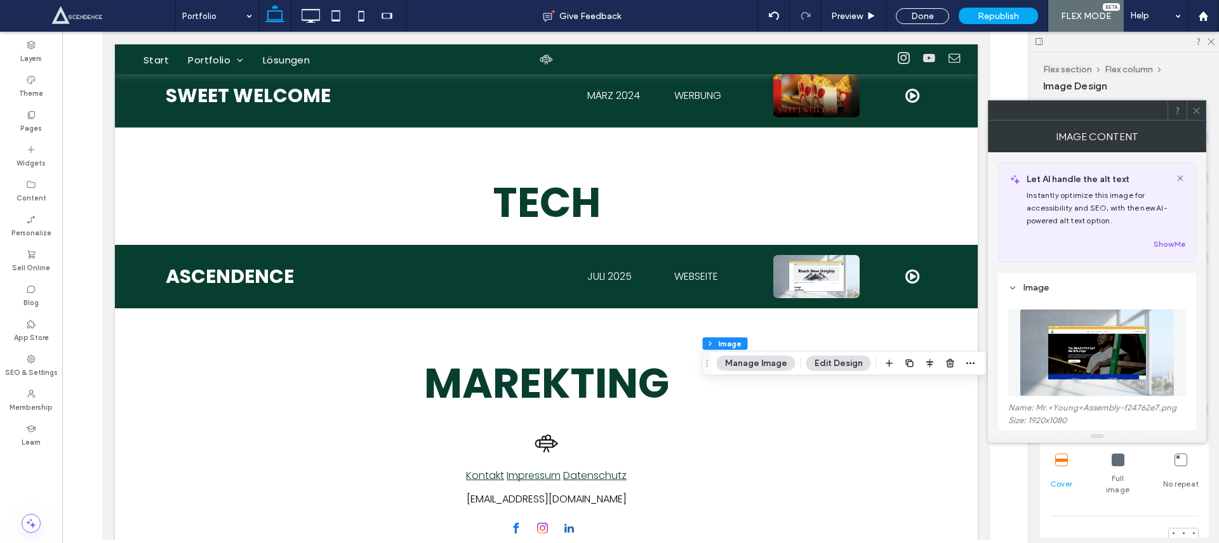
click at [1096, 345] on img at bounding box center [1097, 353] width 155 height 88
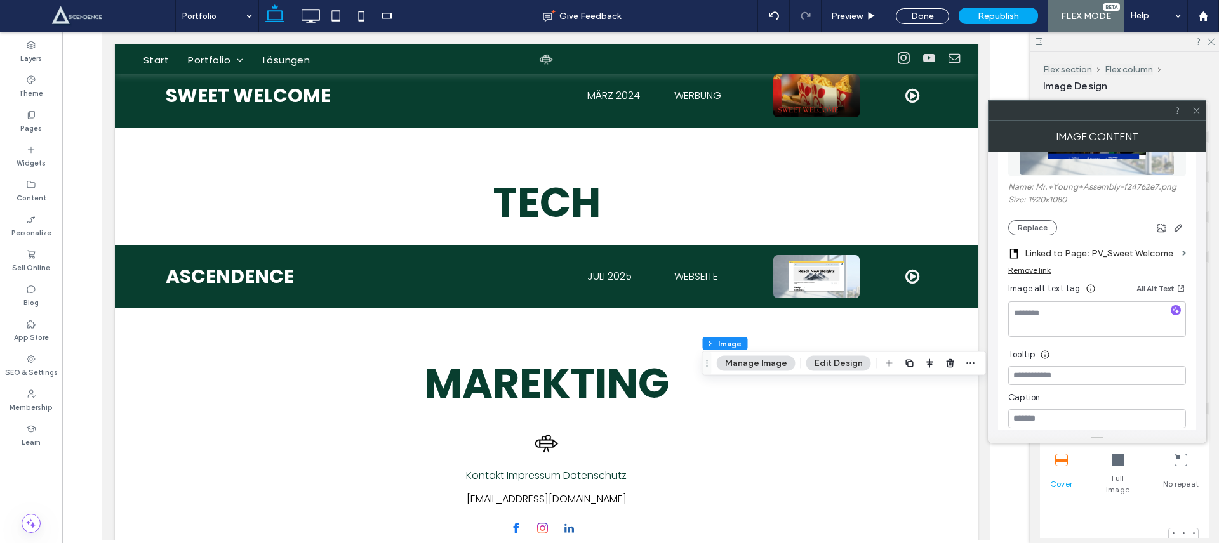
scroll to position [166, 0]
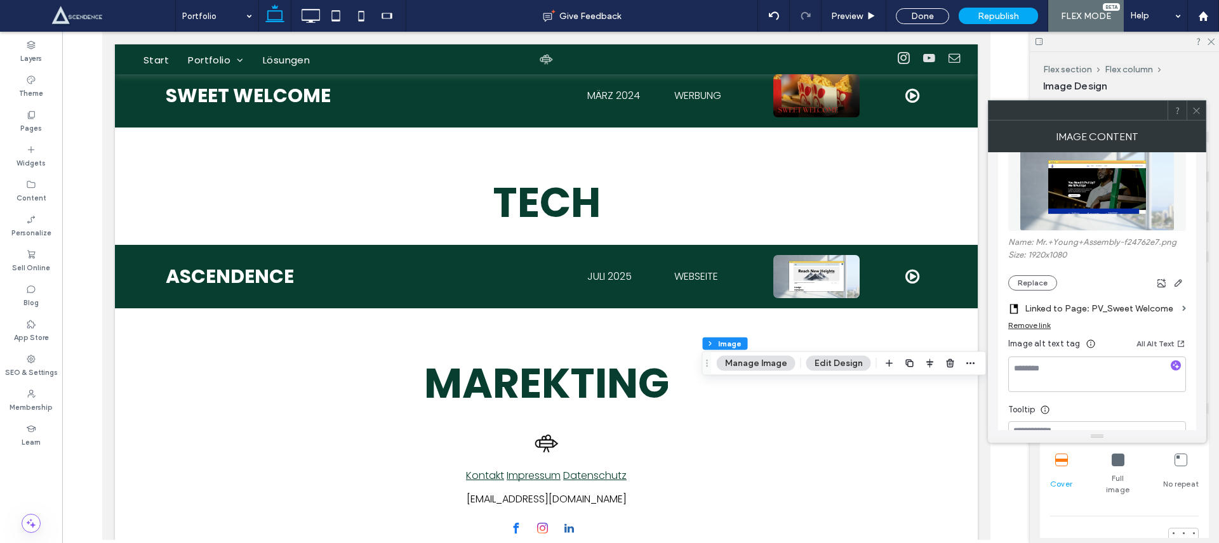
click at [1116, 314] on label "Linked to Page: PV_Sweet Welcome" at bounding box center [1101, 308] width 152 height 23
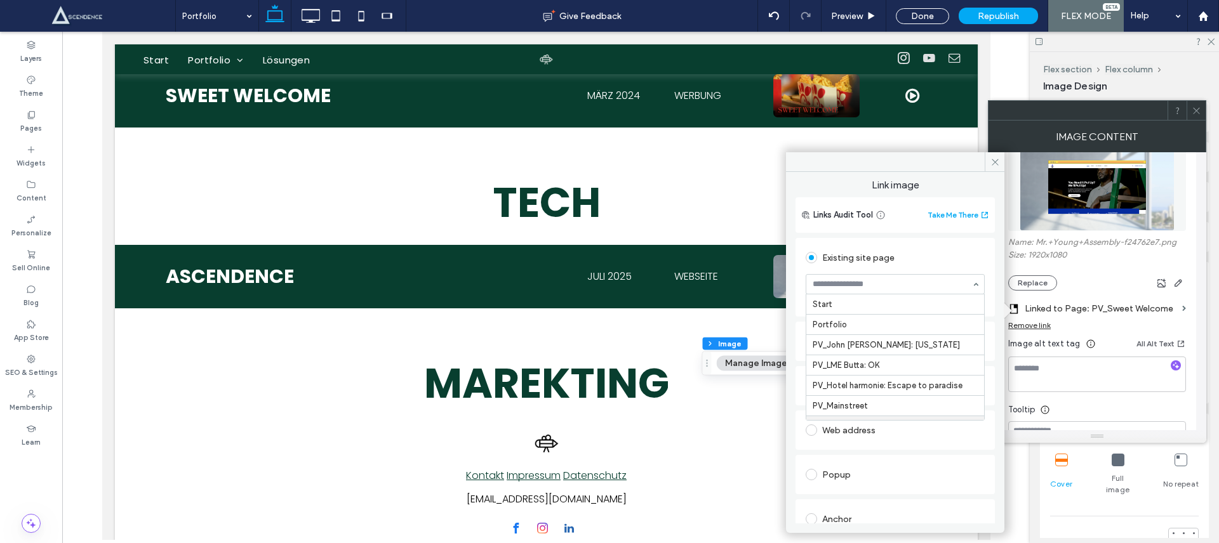
scroll to position [122, 0]
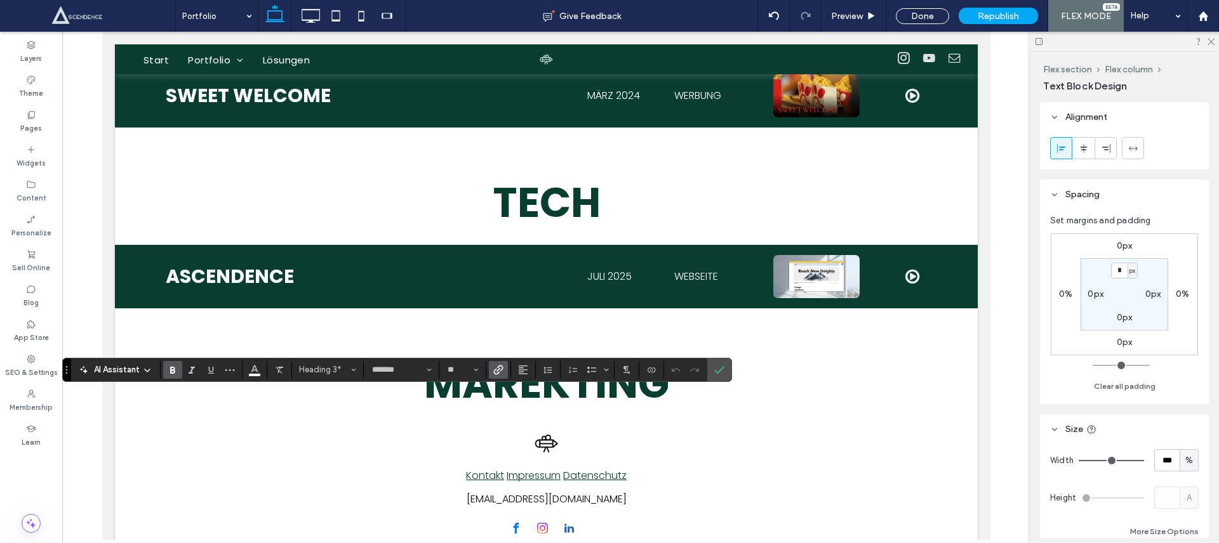
click at [505, 376] on label "Link" at bounding box center [498, 370] width 19 height 18
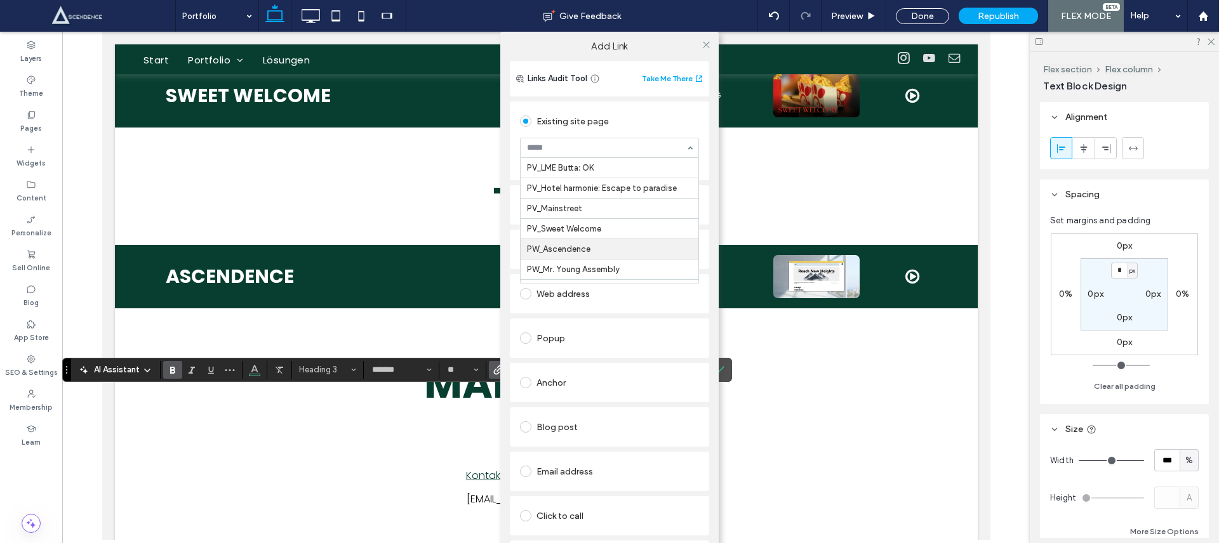
scroll to position [62, 0]
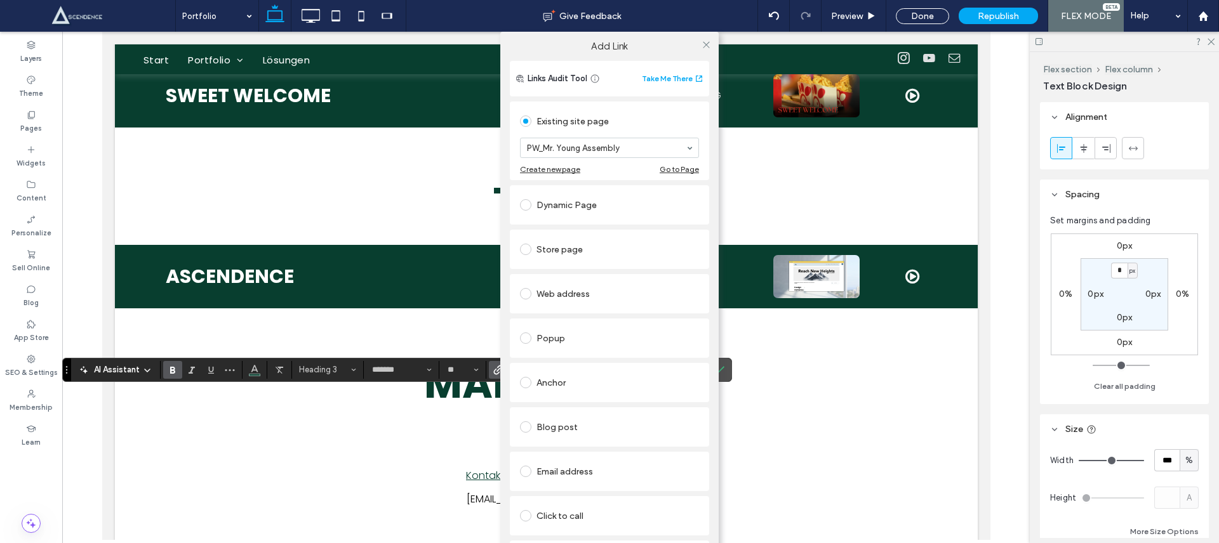
click at [250, 374] on div "Add Link Links Audit Tool Take Me There Existing site page PW_Mr. Young Assembl…" at bounding box center [609, 303] width 1219 height 543
click at [255, 372] on div "Add Link Links Audit Tool Take Me There Existing site page PW_Mr. Young Assembl…" at bounding box center [609, 303] width 1219 height 543
click at [255, 371] on div "Add Link Links Audit Tool Take Me There Existing site page PW_Mr. Young Assembl…" at bounding box center [609, 303] width 1219 height 543
click at [703, 46] on icon at bounding box center [707, 45] width 10 height 10
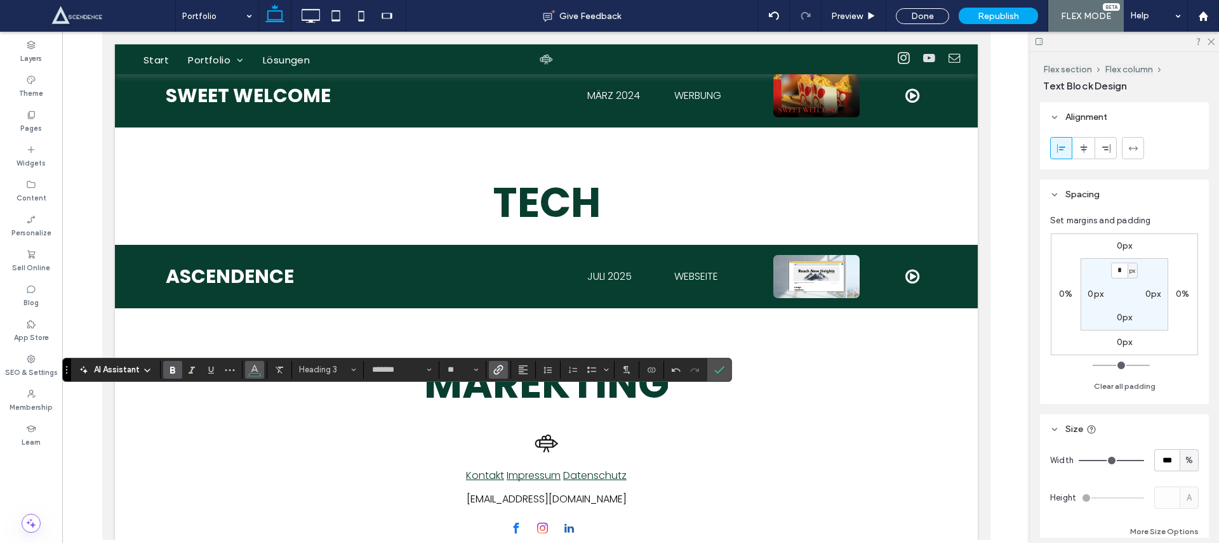
click at [256, 374] on span "Color" at bounding box center [255, 369] width 10 height 17
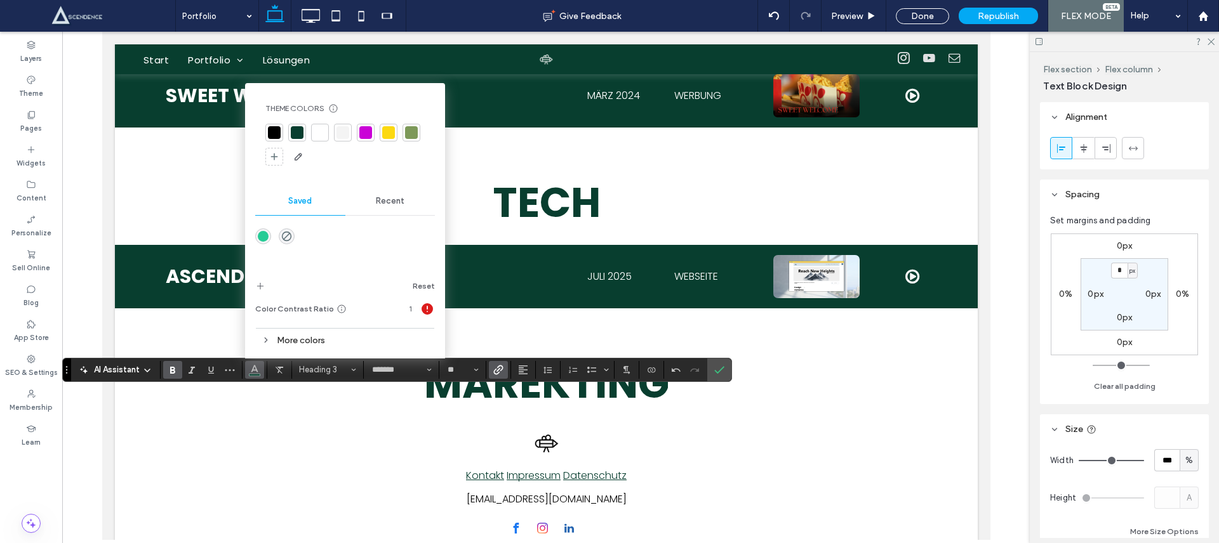
click at [324, 124] on div at bounding box center [320, 133] width 18 height 18
click at [721, 373] on icon "Confirm" at bounding box center [719, 370] width 10 height 10
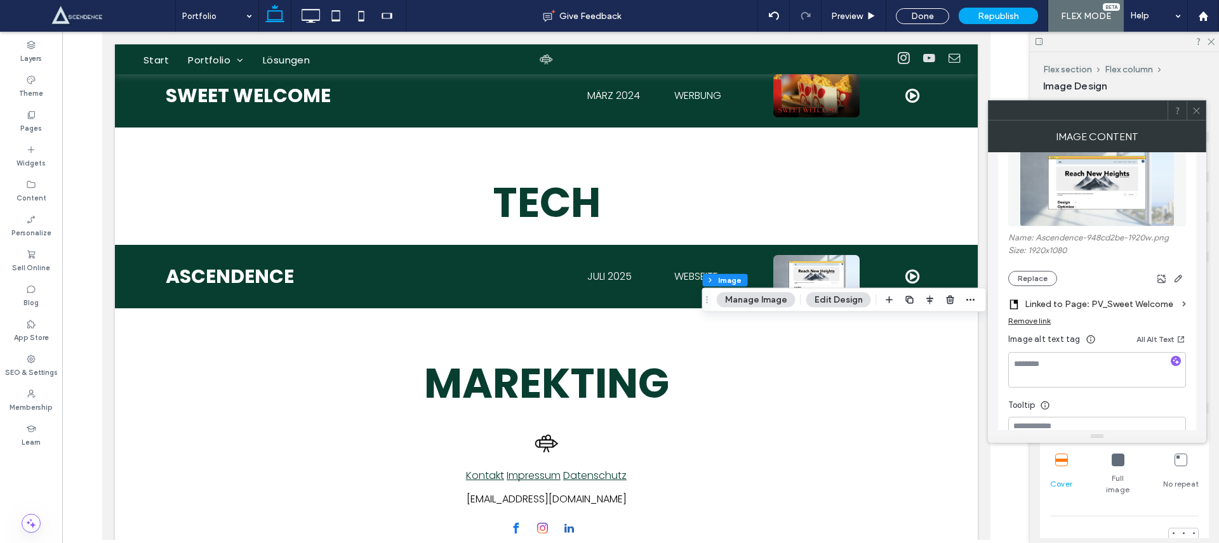
scroll to position [90, 0]
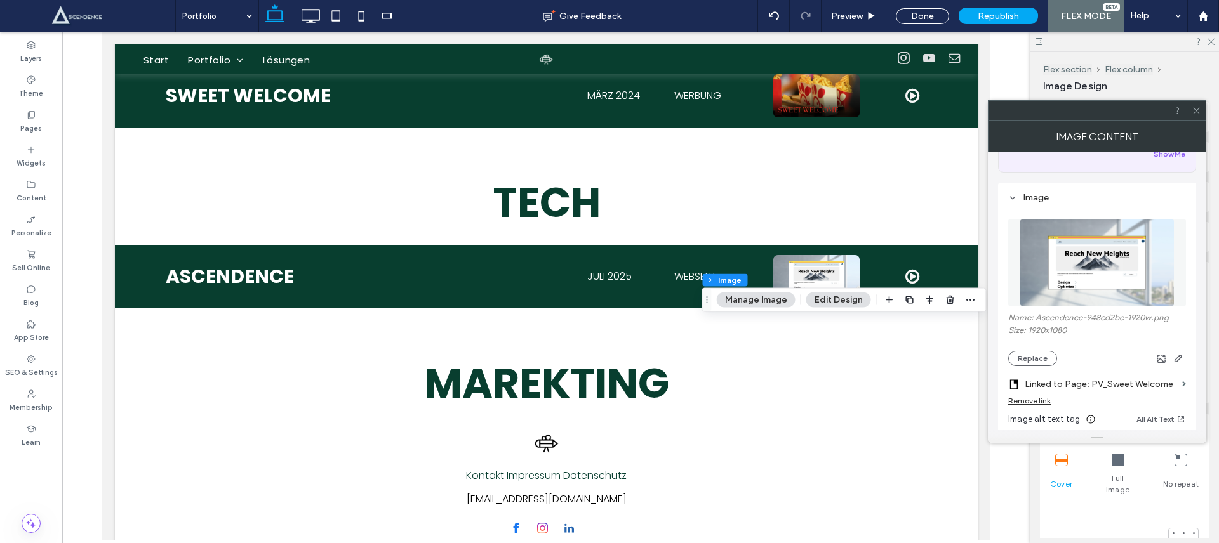
click at [1084, 384] on label "Linked to Page: PV_Sweet Welcome" at bounding box center [1101, 384] width 152 height 23
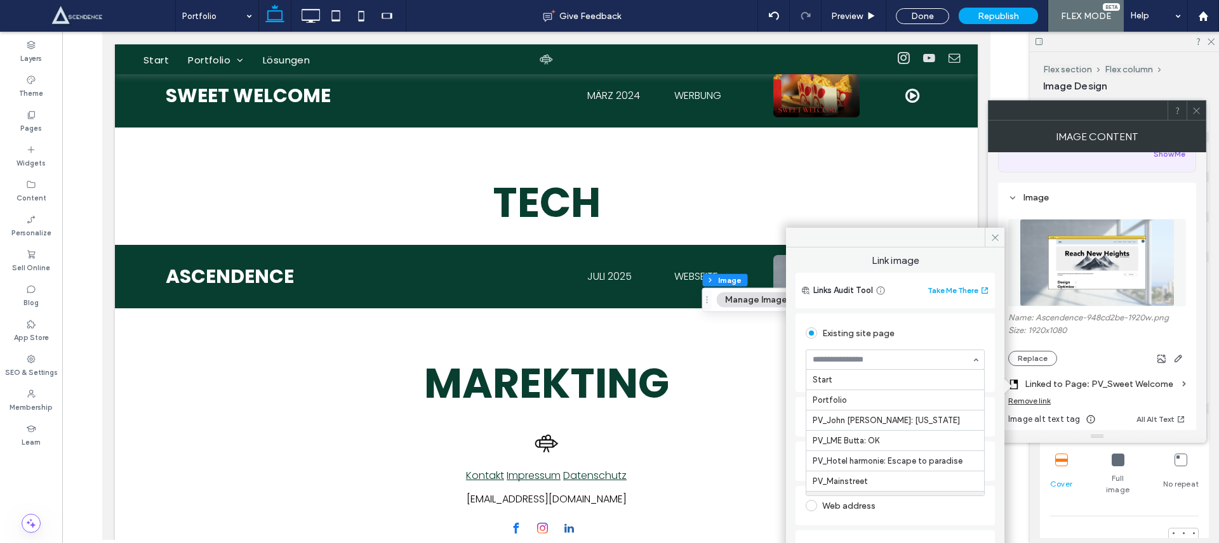
scroll to position [122, 0]
click at [990, 243] on span at bounding box center [995, 237] width 20 height 19
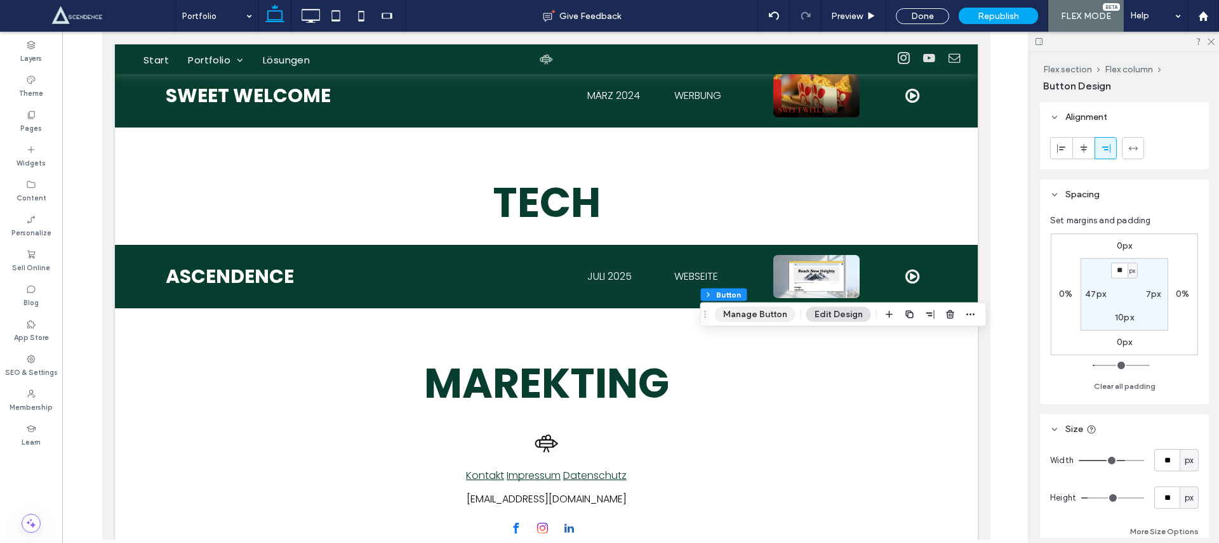
click at [776, 318] on button "Manage Button" at bounding box center [755, 314] width 81 height 15
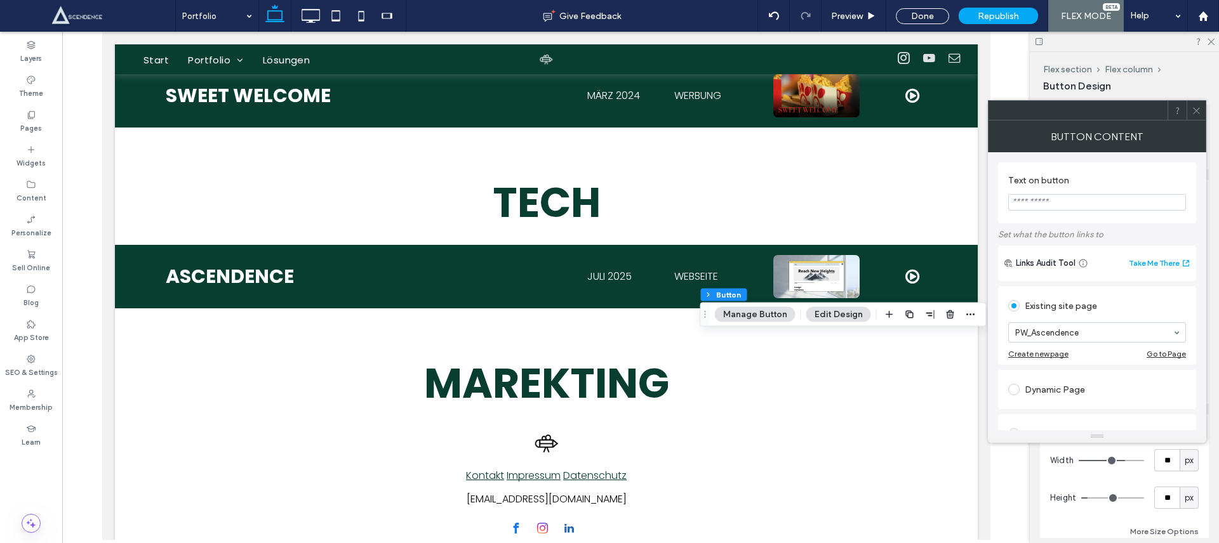
click at [776, 318] on button "Manage Button" at bounding box center [755, 314] width 81 height 15
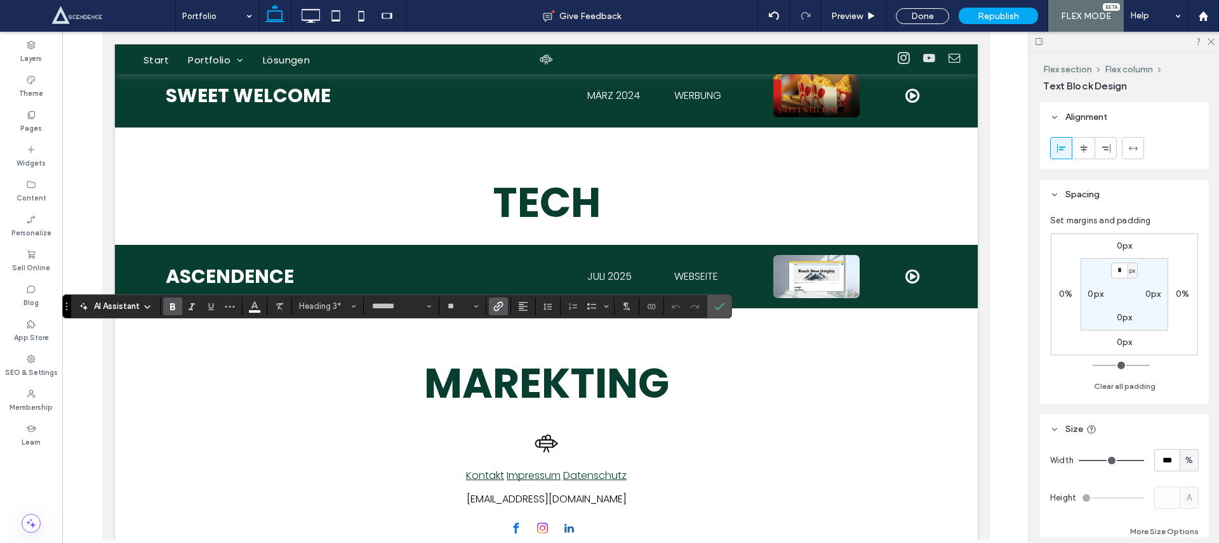
click at [499, 307] on icon "Link" at bounding box center [498, 307] width 10 height 10
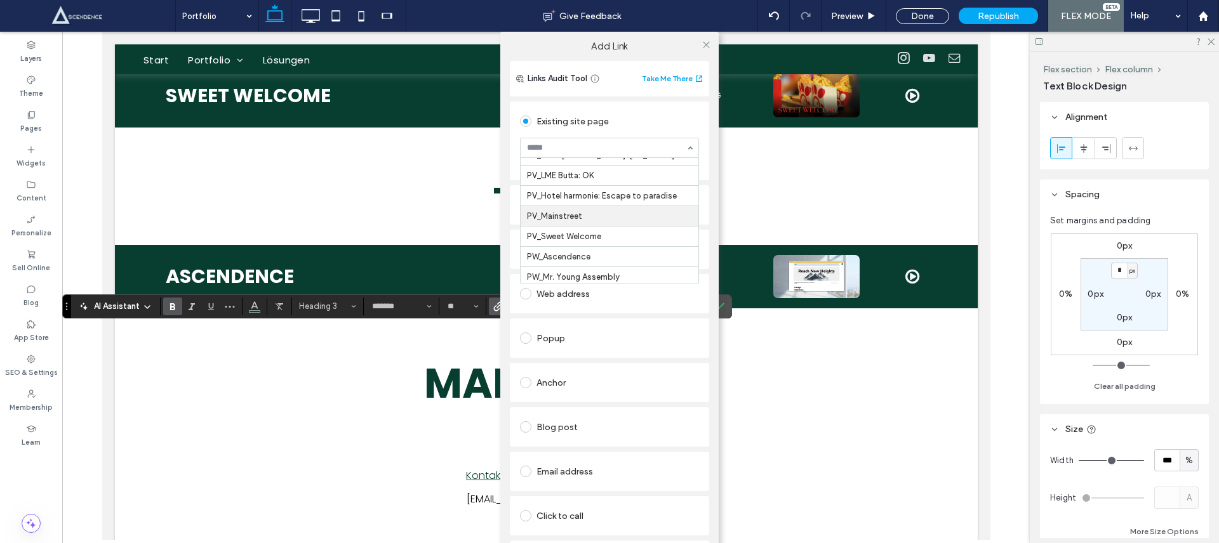
scroll to position [60, 0]
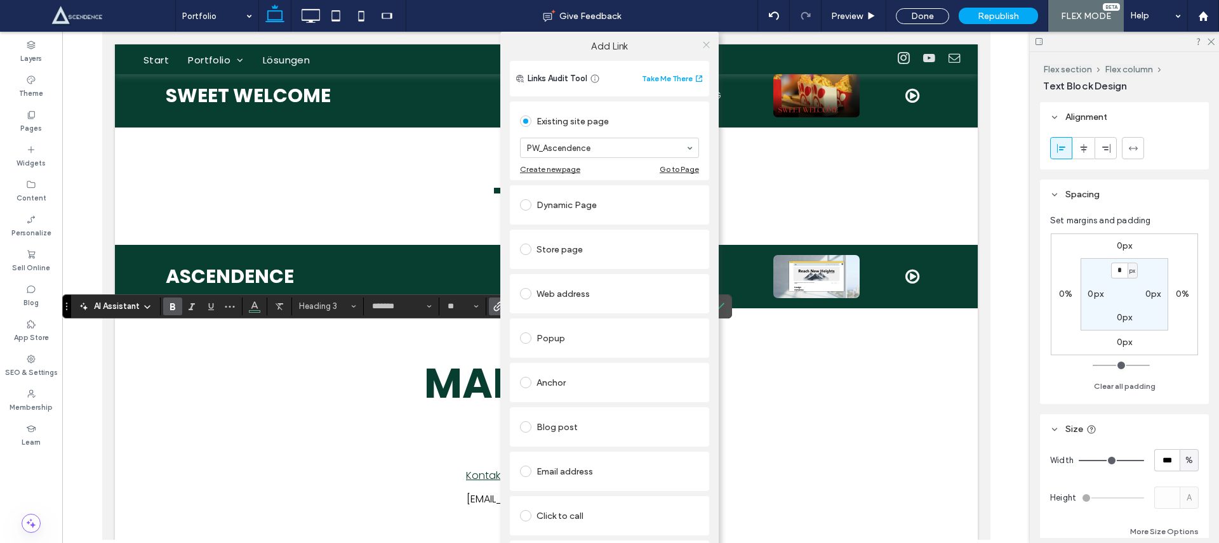
click at [706, 41] on icon at bounding box center [707, 45] width 10 height 10
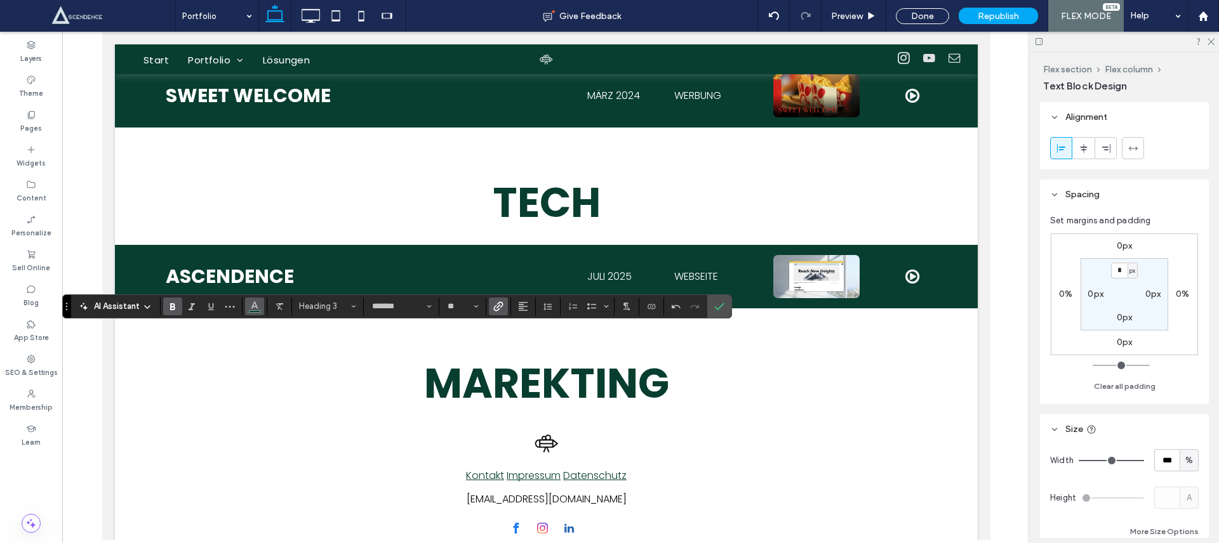
click at [259, 307] on icon "Color" at bounding box center [255, 305] width 10 height 10
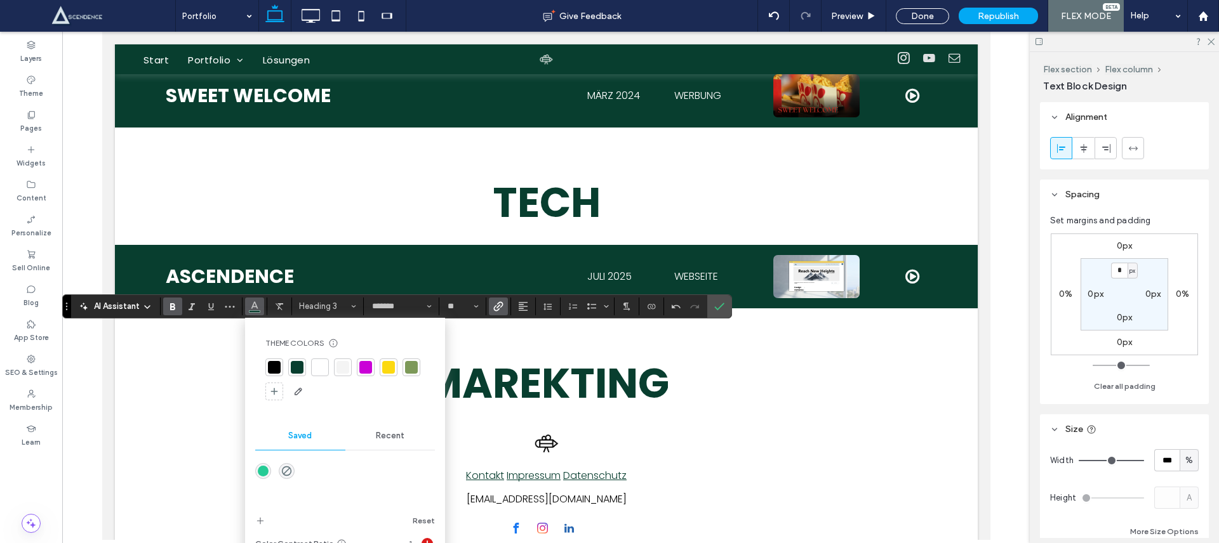
click at [327, 365] on div at bounding box center [320, 368] width 18 height 18
click at [714, 303] on icon "Confirm" at bounding box center [719, 307] width 10 height 10
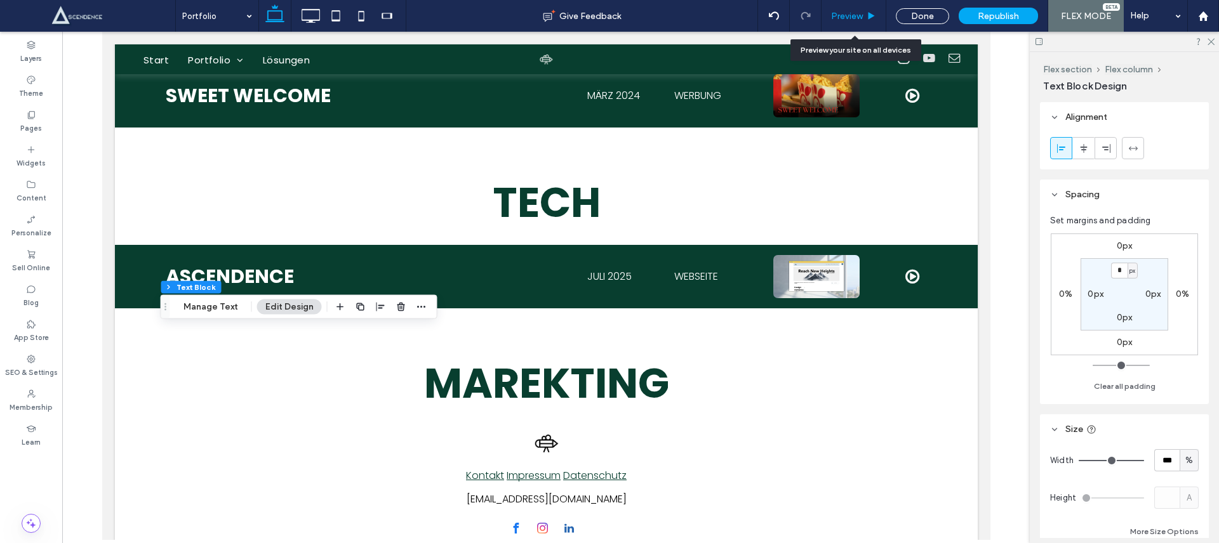
click at [858, 11] on span "Preview" at bounding box center [847, 16] width 32 height 11
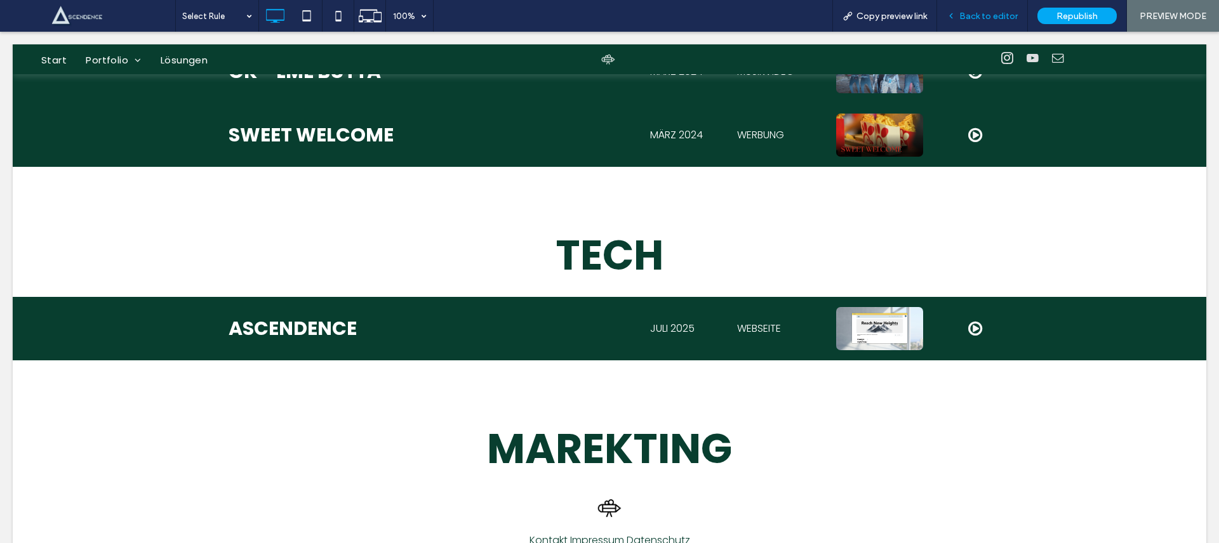
click at [975, 15] on span "Back to editor" at bounding box center [988, 16] width 58 height 11
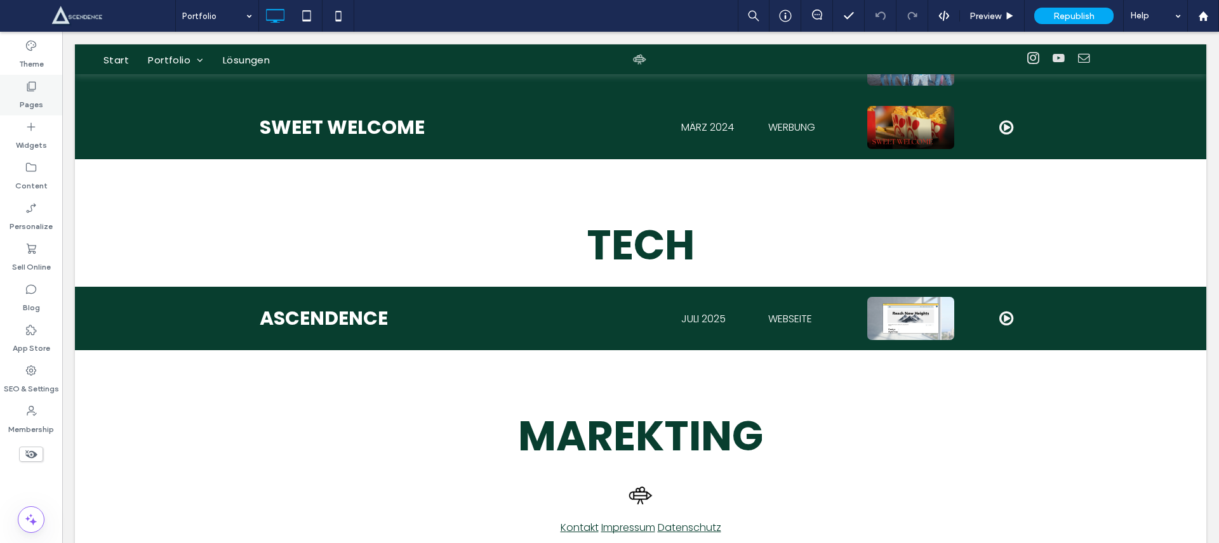
click at [59, 98] on div "Pages" at bounding box center [31, 95] width 62 height 41
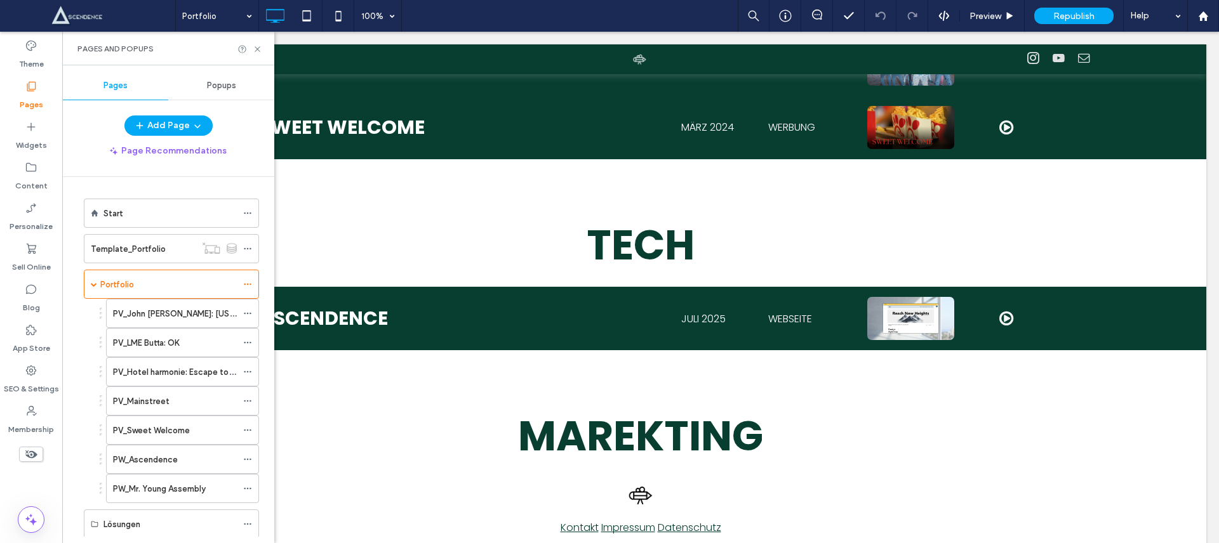
click at [58, 98] on div "Pages" at bounding box center [31, 95] width 62 height 41
click at [244, 488] on use at bounding box center [247, 489] width 7 height 2
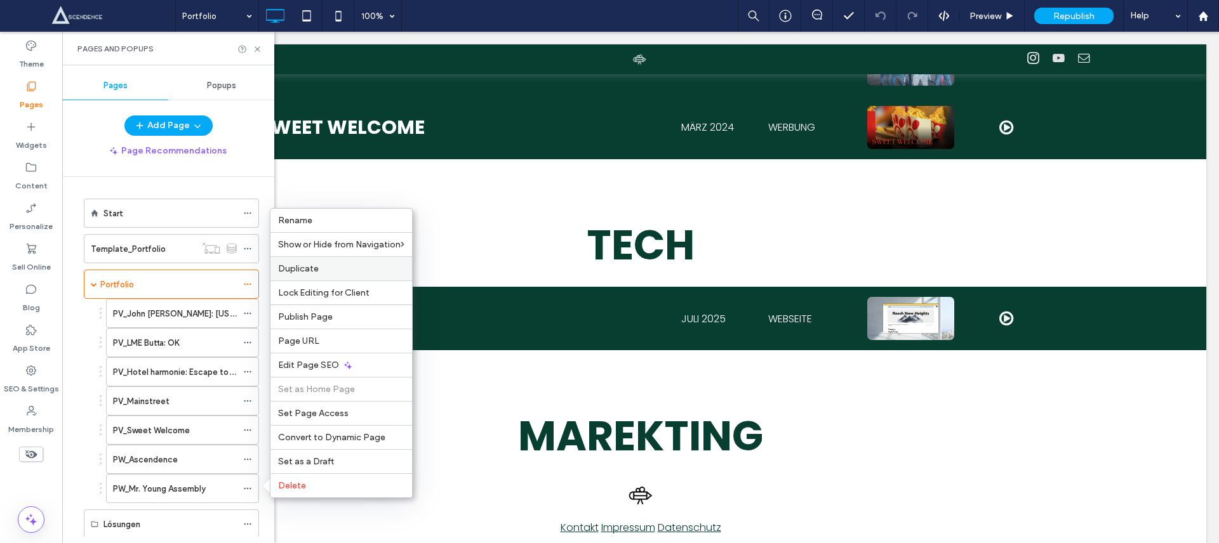
click at [312, 272] on span "Duplicate" at bounding box center [298, 268] width 41 height 11
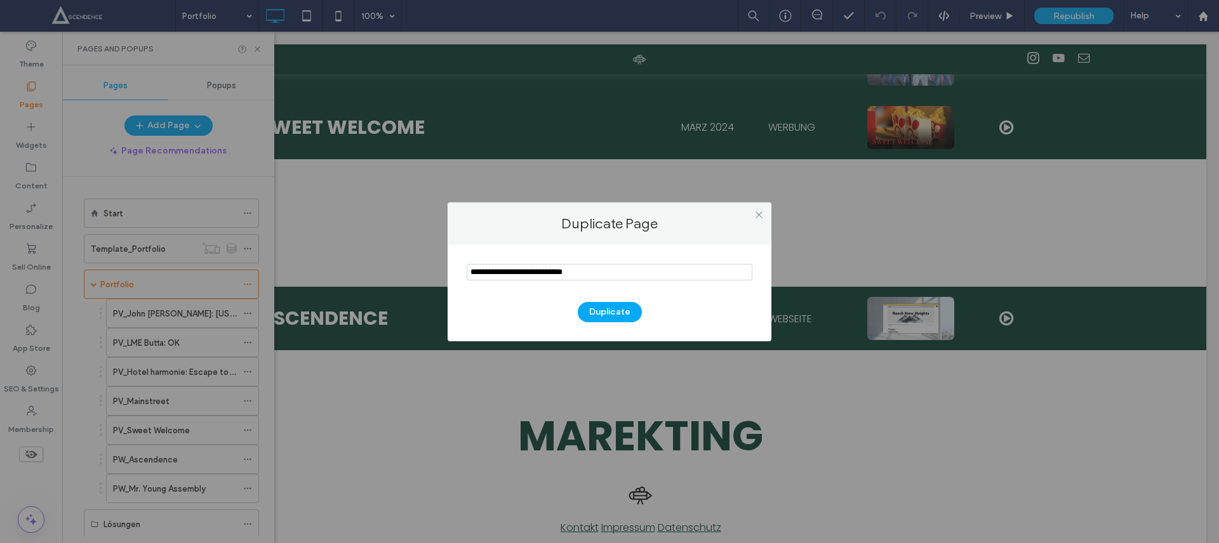
drag, startPoint x: 503, startPoint y: 273, endPoint x: 445, endPoint y: 264, distance: 58.5
click at [443, 263] on div "Duplicate Page Duplicate" at bounding box center [609, 271] width 1219 height 543
drag, startPoint x: 488, startPoint y: 269, endPoint x: 594, endPoint y: 274, distance: 106.2
click at [594, 274] on input "notEmpty" at bounding box center [610, 272] width 286 height 17
click at [484, 269] on input "notEmpty" at bounding box center [610, 272] width 286 height 17
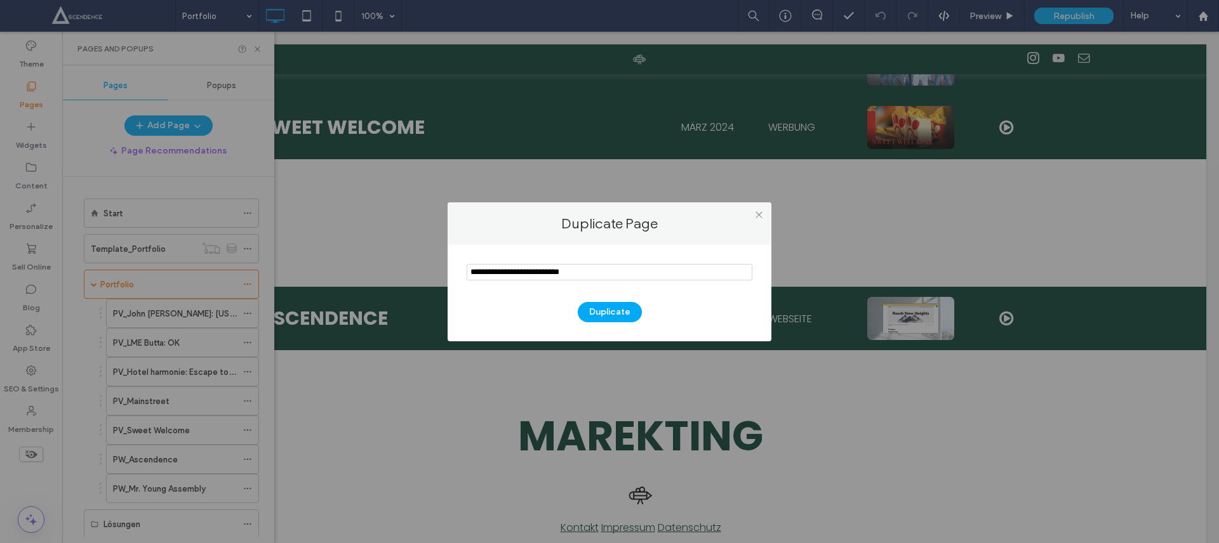
type input "**********"
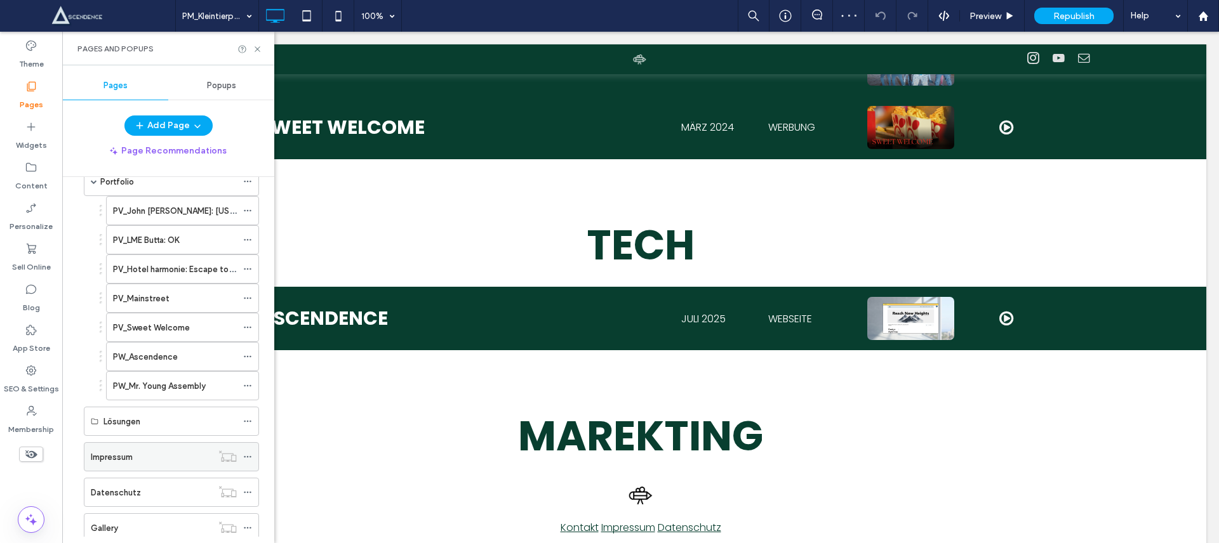
scroll to position [180, 0]
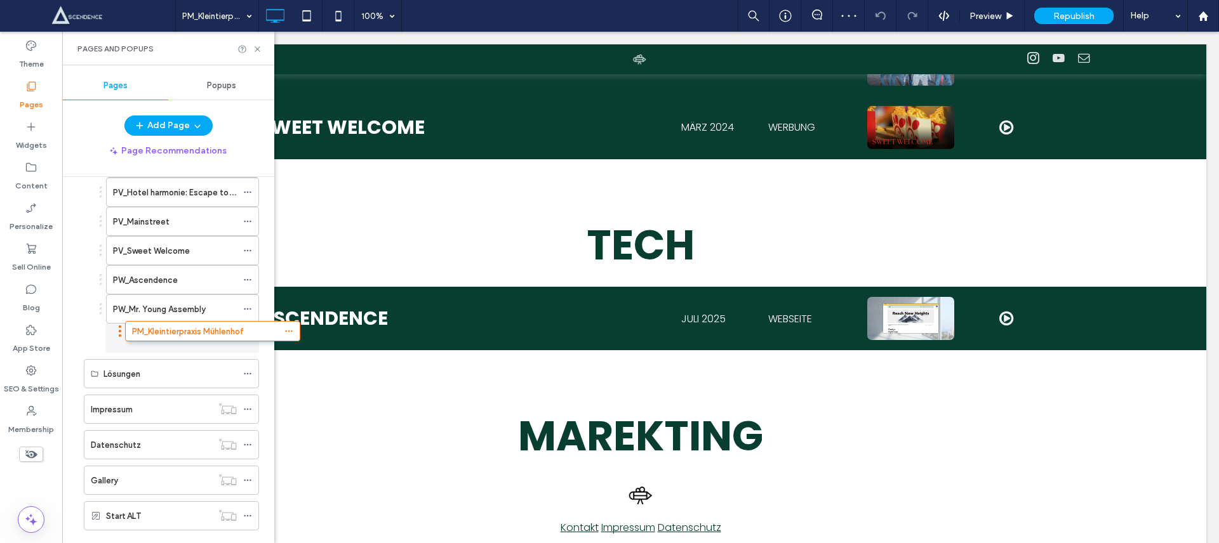
drag, startPoint x: 79, startPoint y: 519, endPoint x: 121, endPoint y: 333, distance: 191.2
click at [143, 332] on label "PM_Kleintierpraxis Mühlenhof" at bounding box center [169, 339] width 112 height 22
click at [255, 50] on icon at bounding box center [258, 49] width 10 height 10
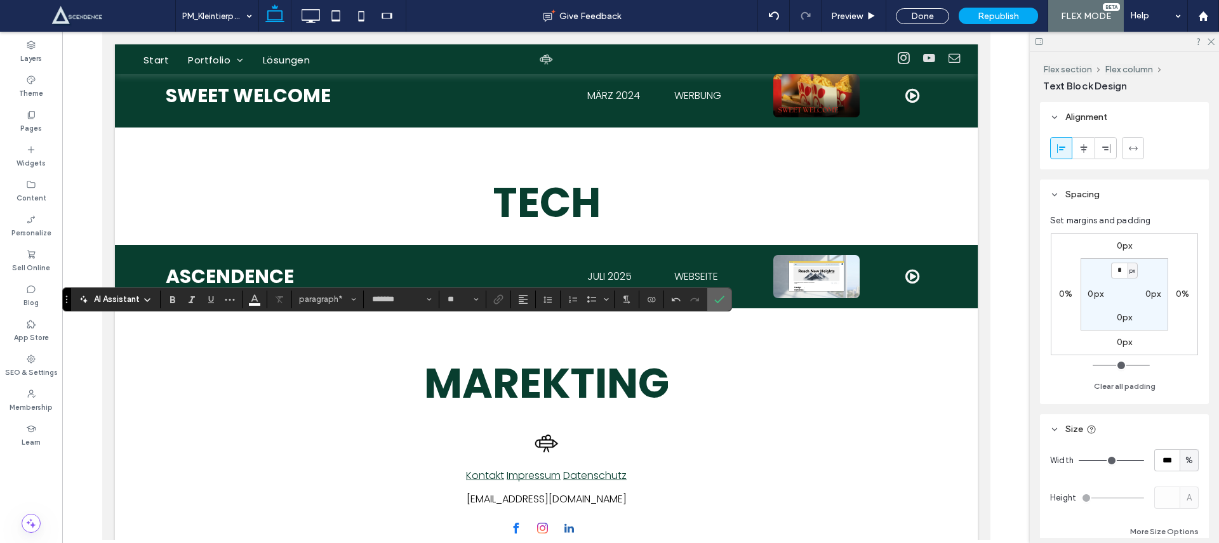
click at [719, 298] on icon "Confirm" at bounding box center [719, 300] width 10 height 10
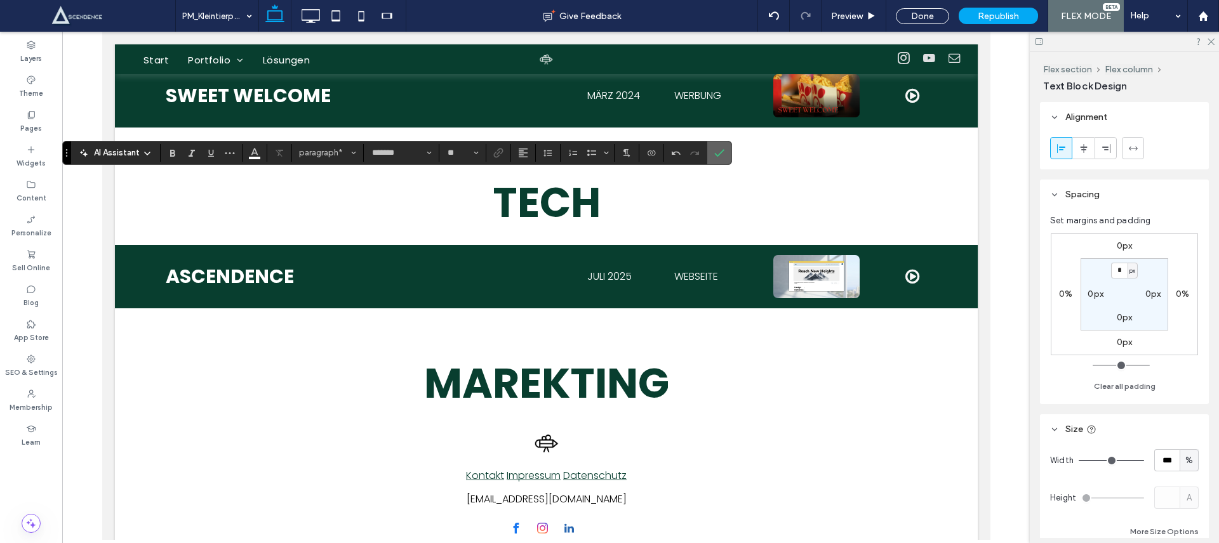
click at [717, 151] on icon "Confirm" at bounding box center [719, 153] width 10 height 10
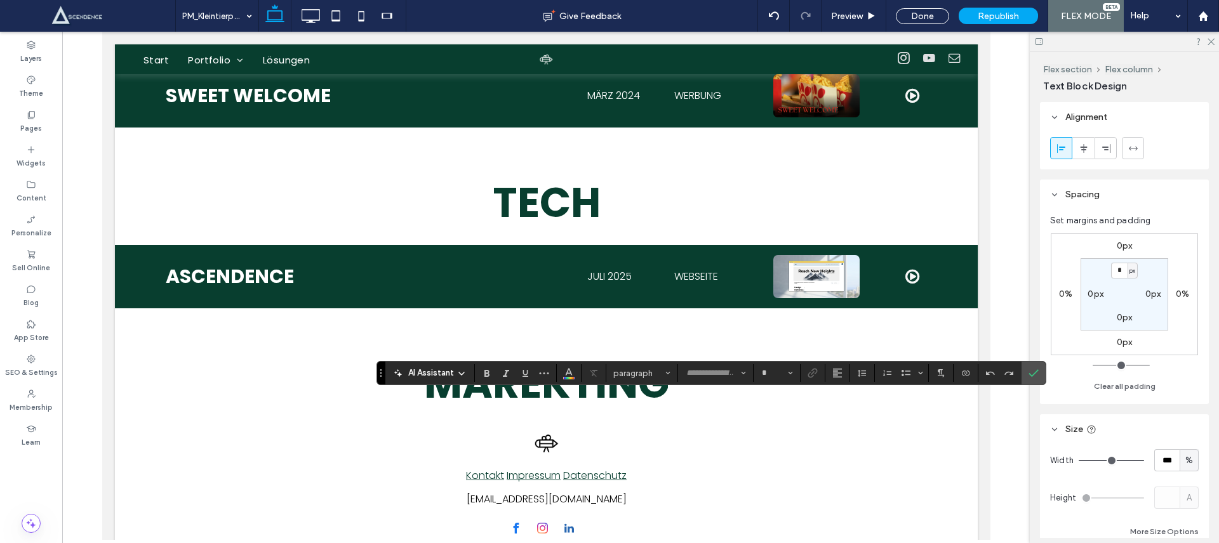
type input "*******"
type input "**"
click at [1030, 366] on span "Confirm" at bounding box center [1032, 373] width 6 height 23
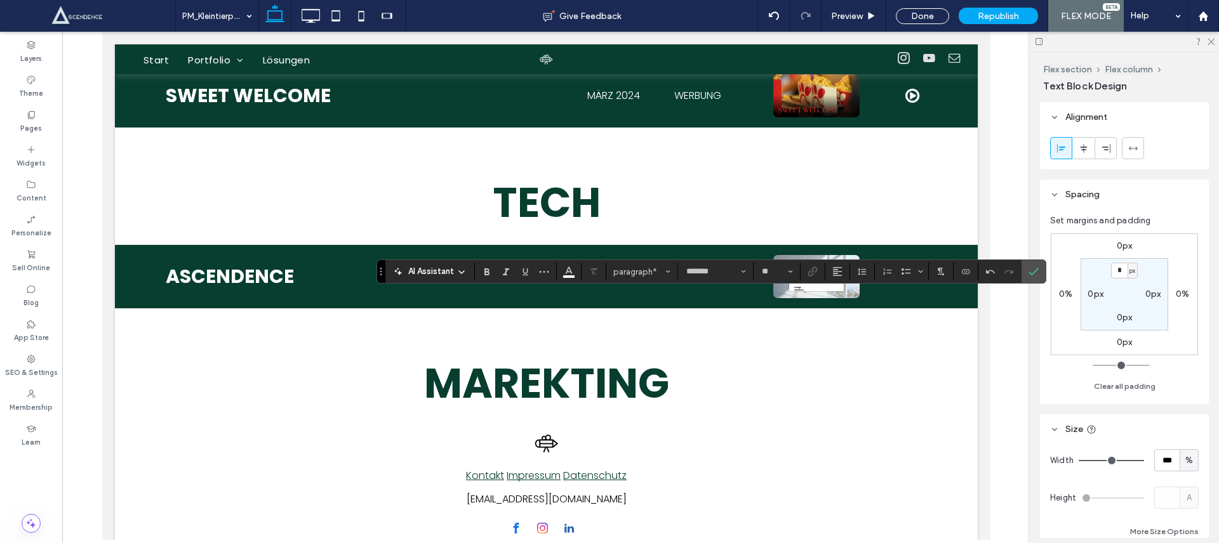
click at [1020, 265] on section at bounding box center [999, 272] width 43 height 18
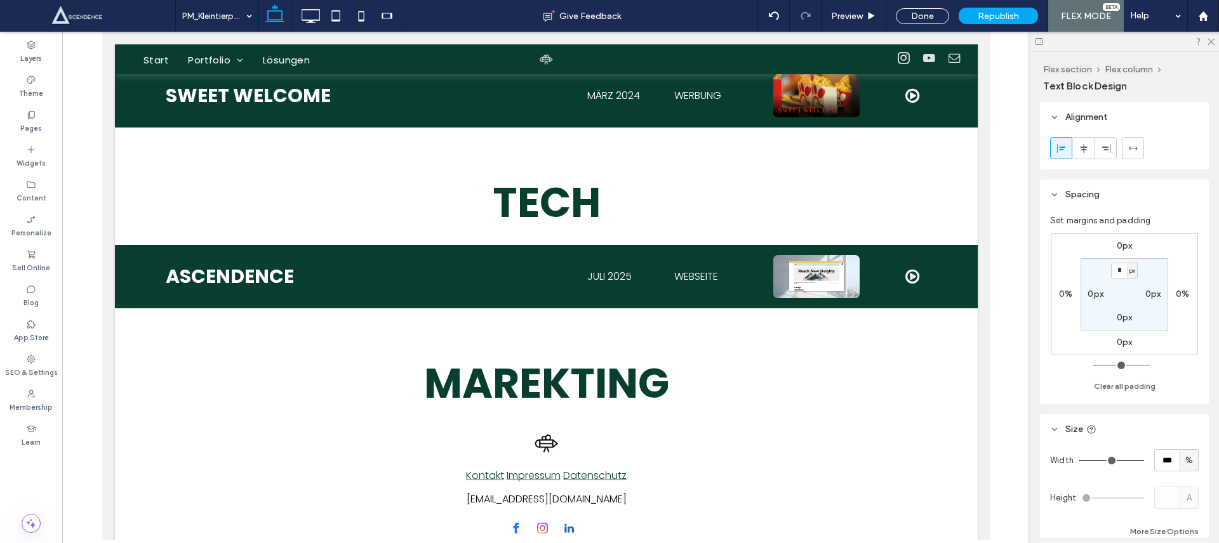
type input "*******"
type input "**"
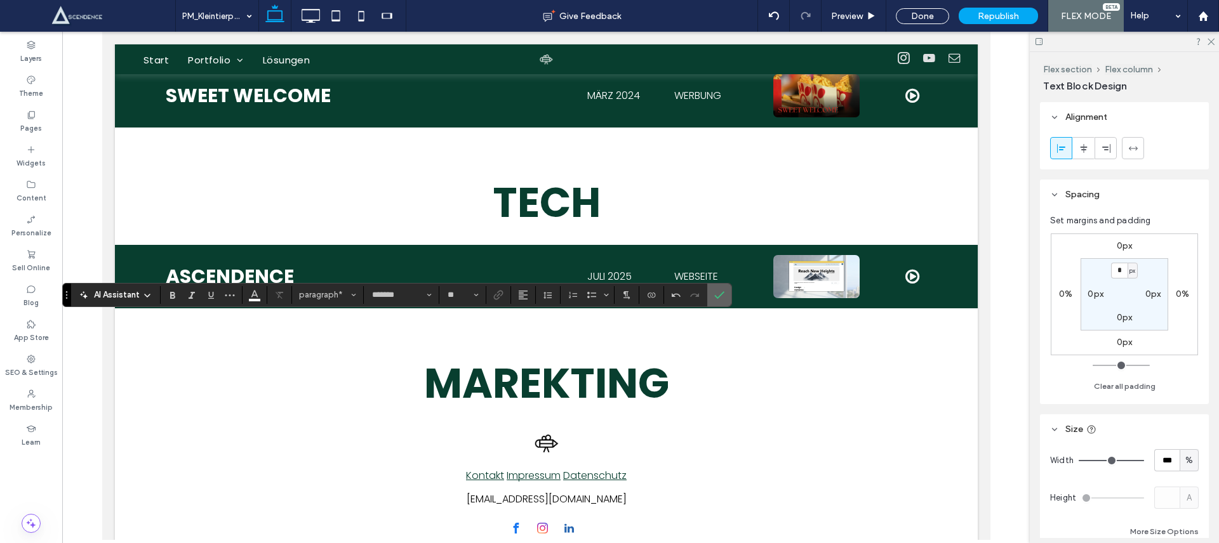
click at [720, 300] on icon "Confirm" at bounding box center [719, 295] width 10 height 10
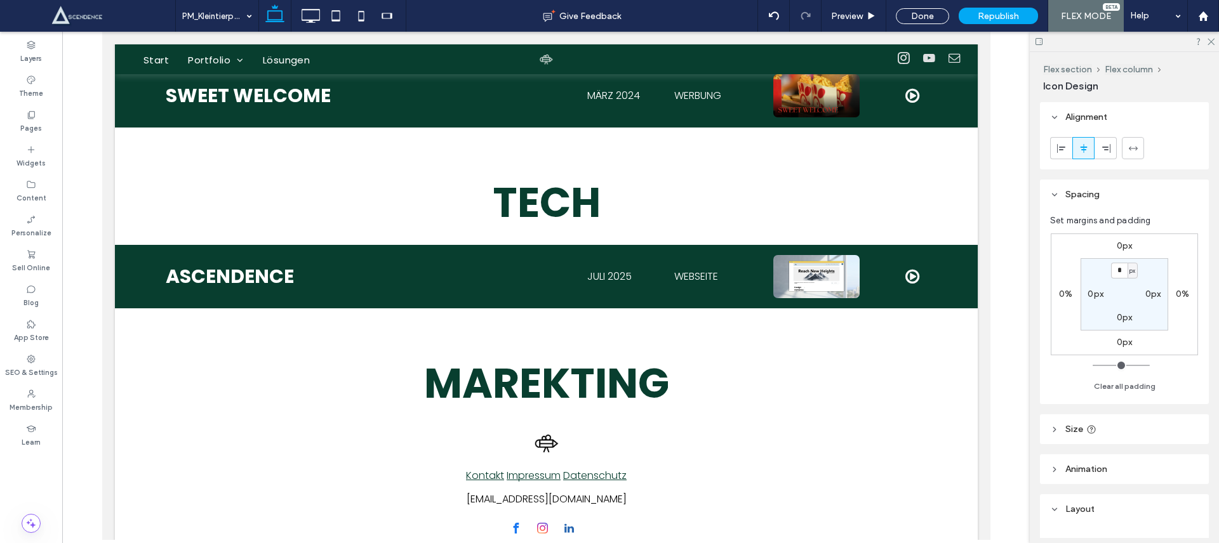
type input "***"
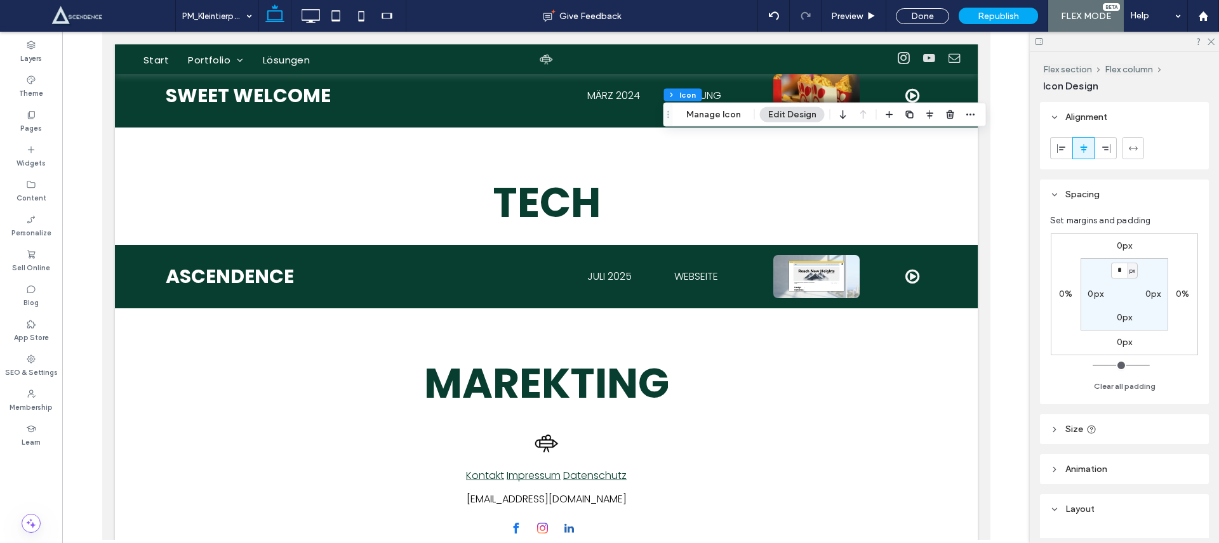
click at [905, 112] on use "button" at bounding box center [909, 114] width 8 height 8
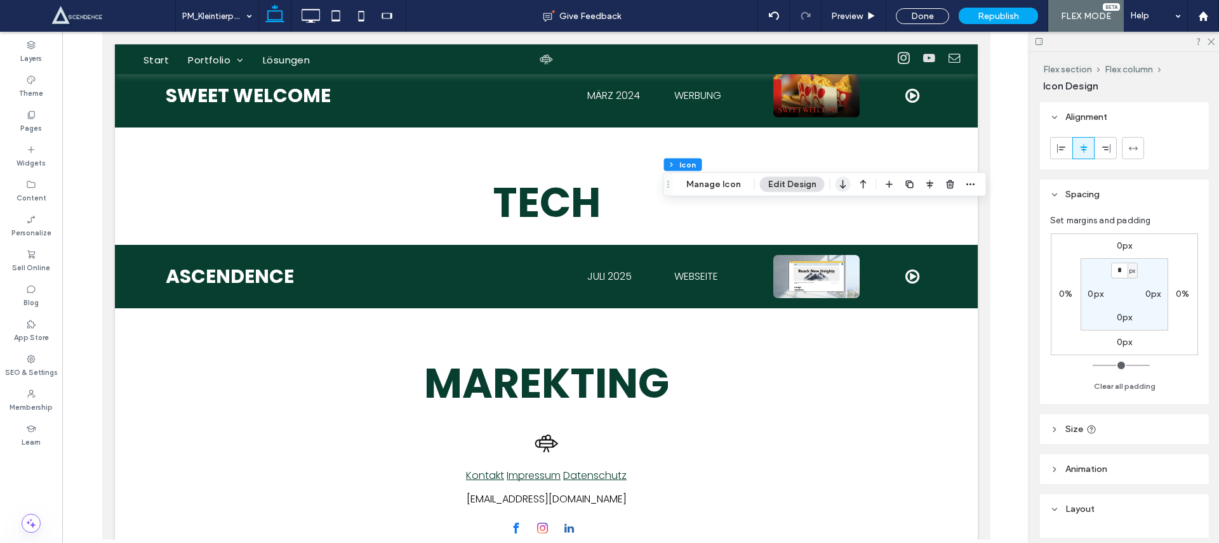
click at [845, 187] on icon "button" at bounding box center [843, 184] width 15 height 23
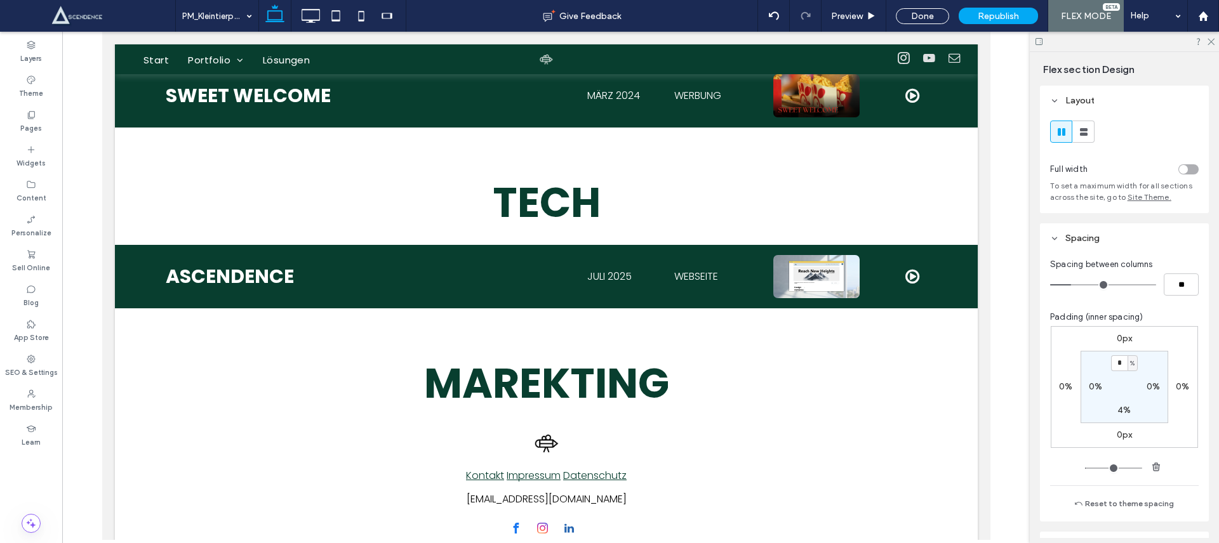
type input "***"
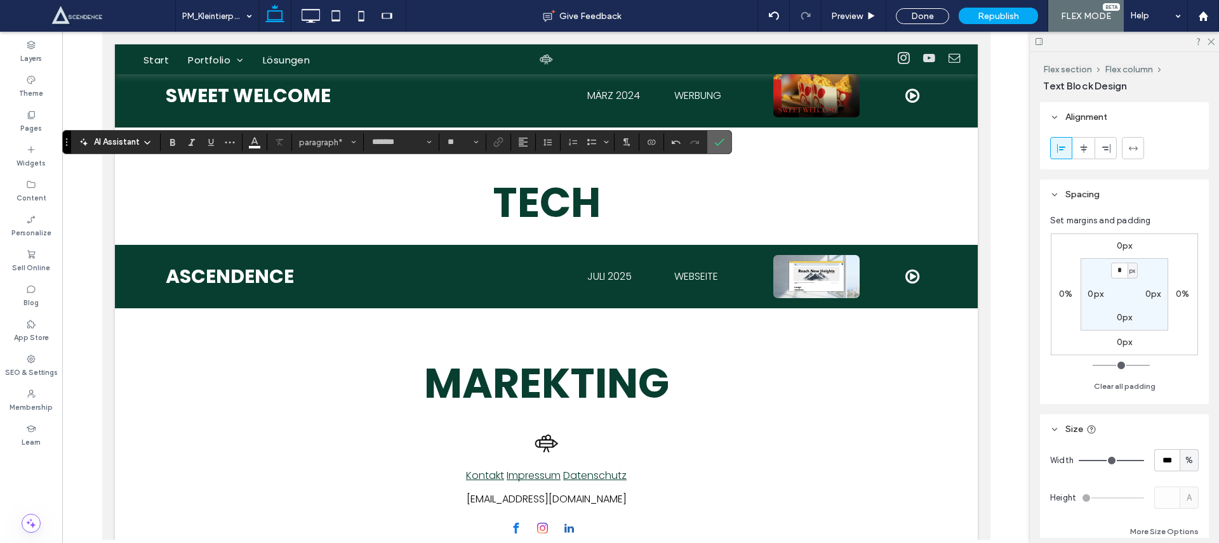
click at [717, 144] on use "Confirm" at bounding box center [720, 142] width 10 height 8
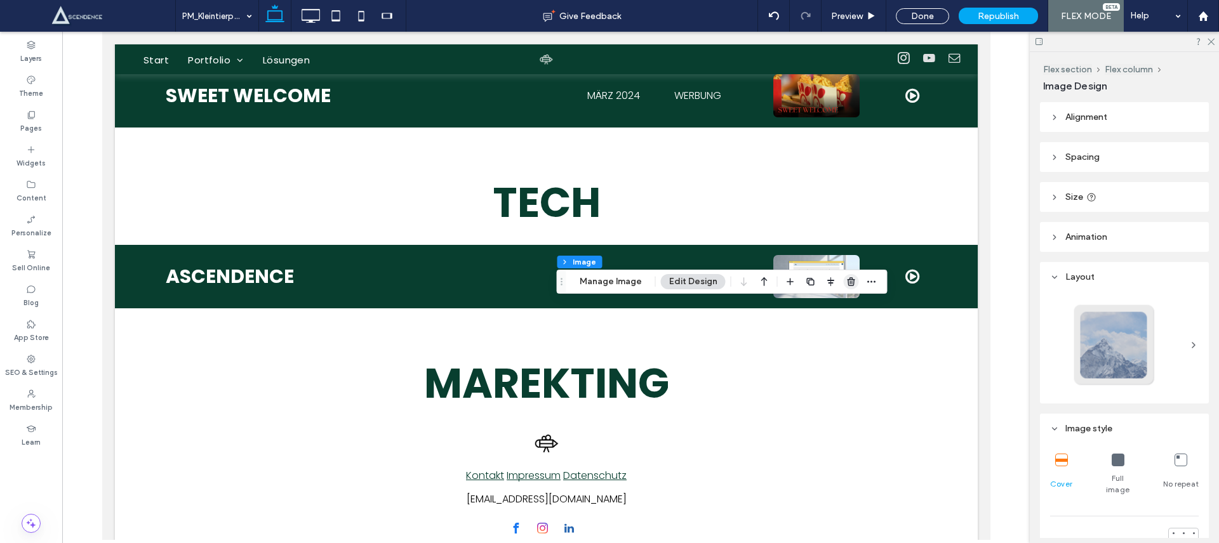
click at [850, 280] on use "button" at bounding box center [851, 281] width 8 height 8
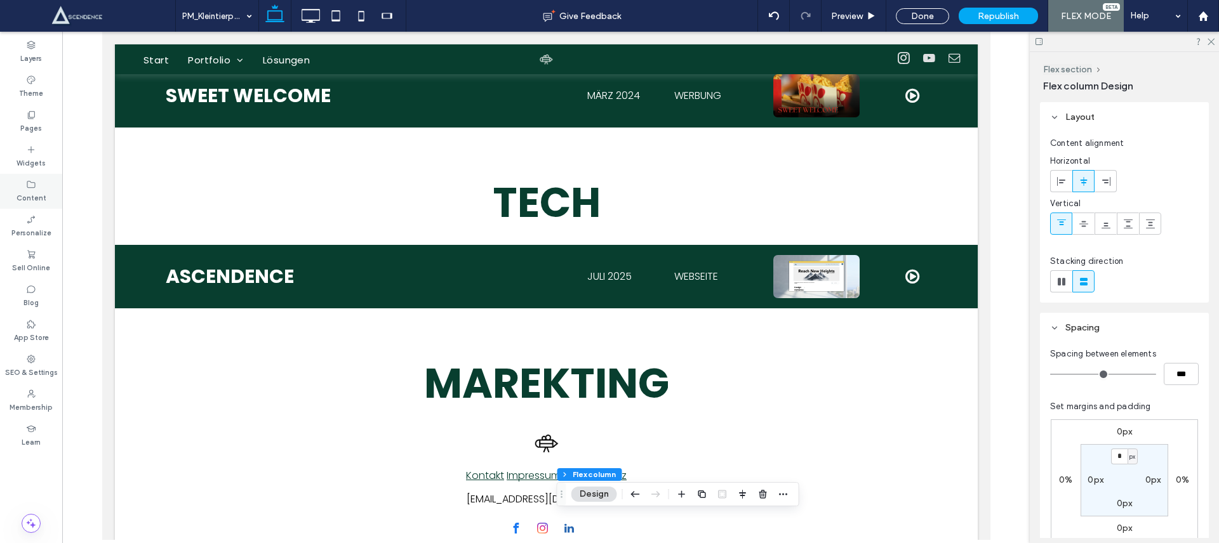
click at [26, 192] on label "Content" at bounding box center [32, 197] width 30 height 14
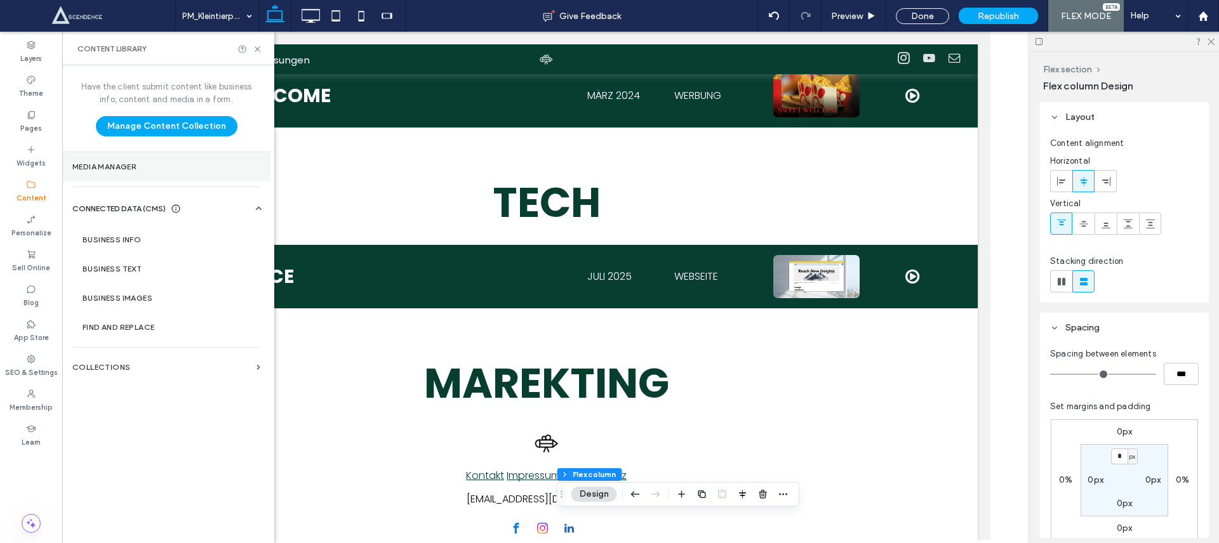
click at [122, 157] on section "Media Manager" at bounding box center [166, 166] width 208 height 29
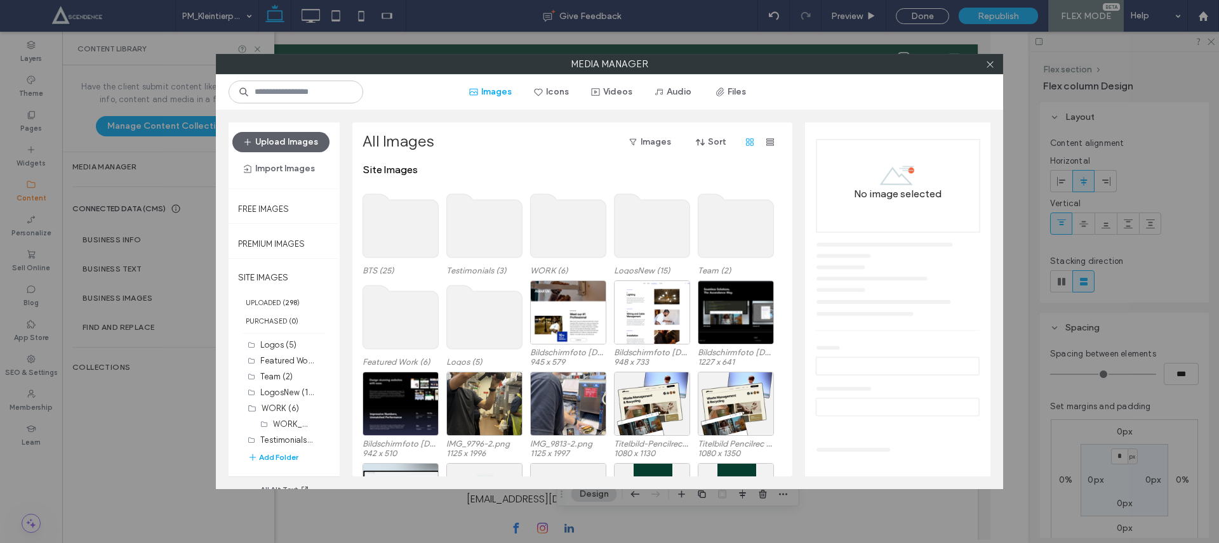
click at [568, 221] on use at bounding box center [569, 225] width 76 height 63
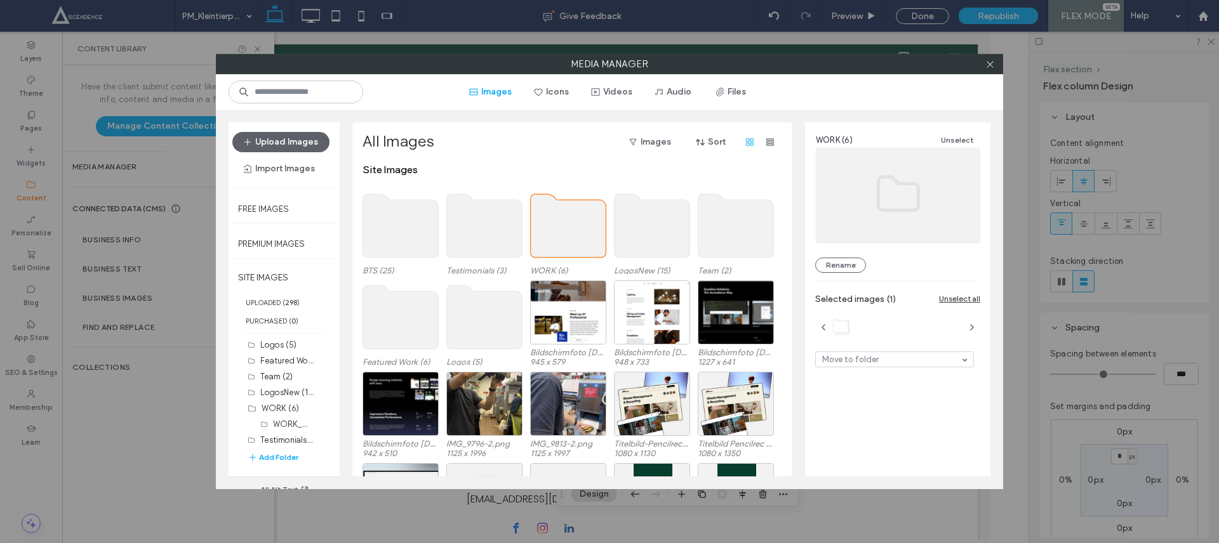
click at [568, 221] on use at bounding box center [569, 225] width 76 height 63
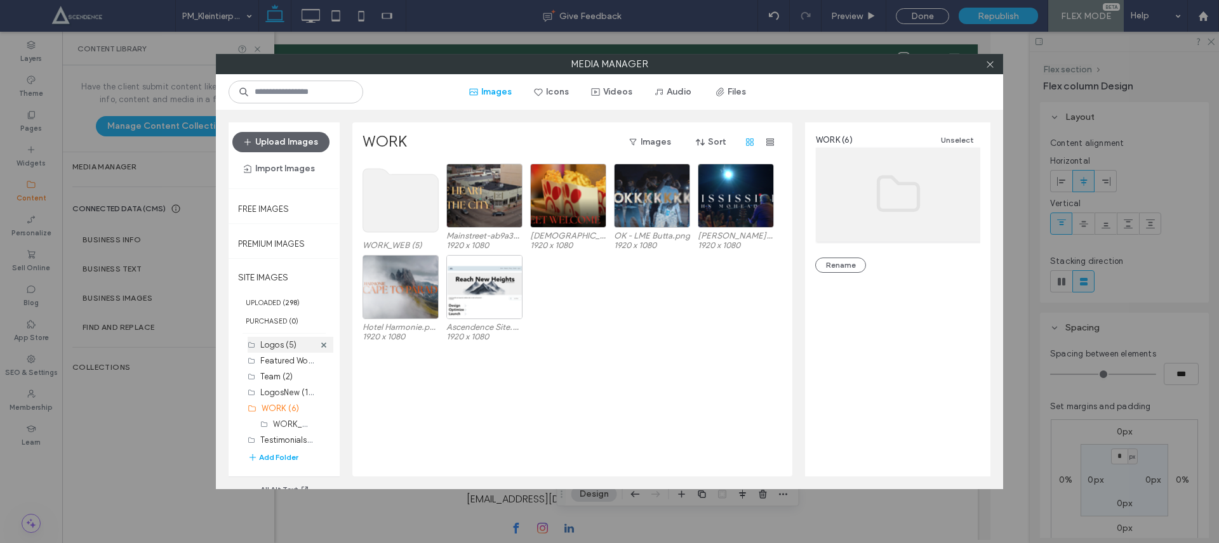
scroll to position [20, 0]
click at [270, 460] on button "Add Folder" at bounding box center [273, 457] width 51 height 13
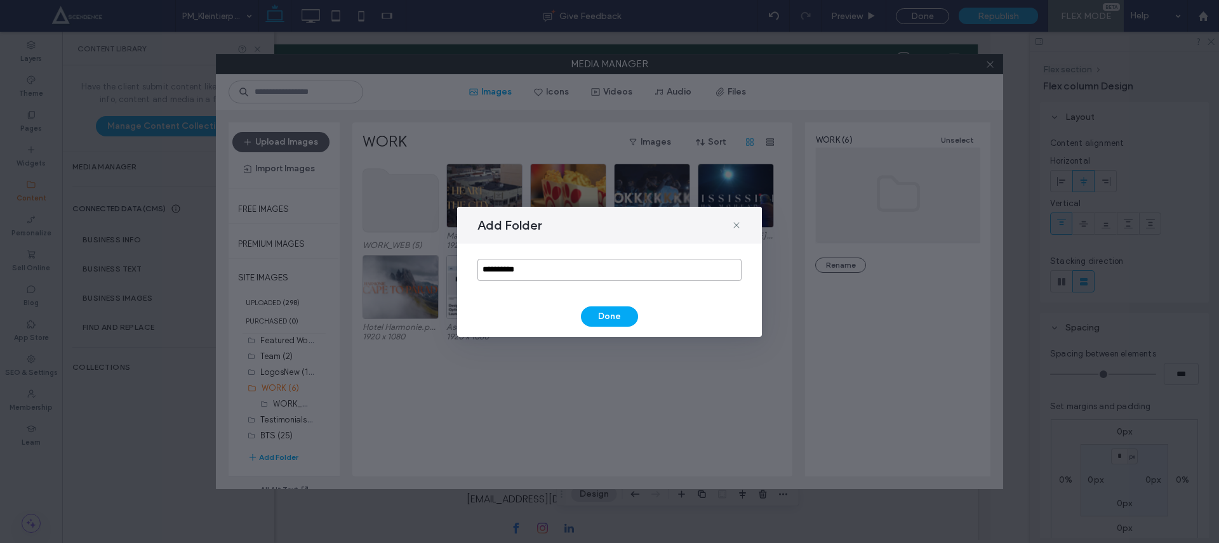
click at [514, 270] on input "**********" at bounding box center [609, 270] width 264 height 22
click at [531, 269] on input "**********" at bounding box center [609, 270] width 264 height 22
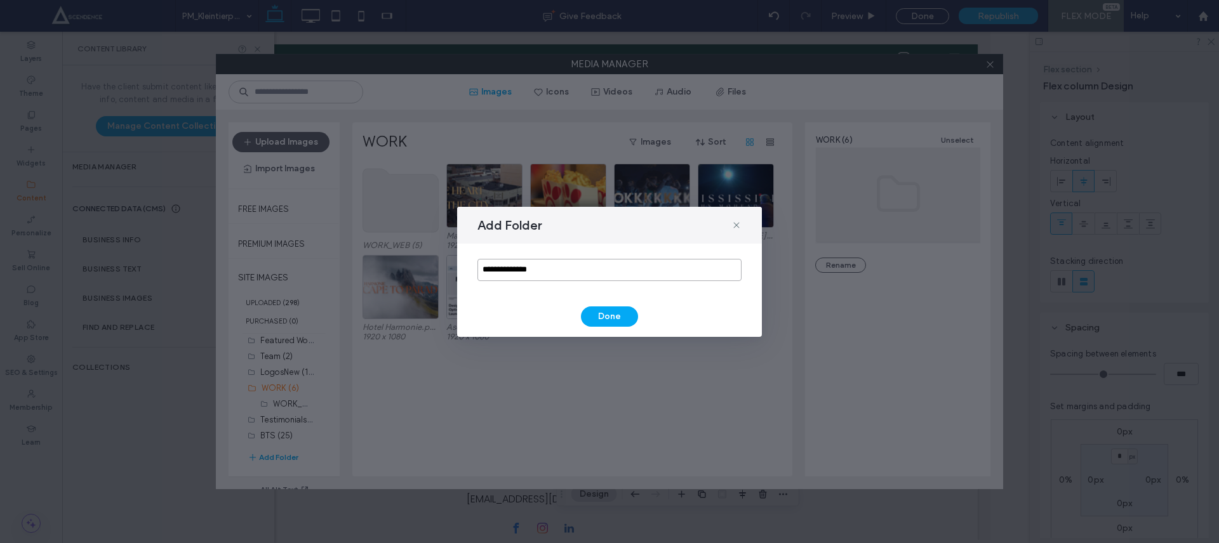
click at [530, 270] on input "**********" at bounding box center [609, 270] width 264 height 22
drag, startPoint x: 521, startPoint y: 270, endPoint x: 575, endPoint y: 273, distance: 53.4
click at [572, 273] on input "**********" at bounding box center [609, 270] width 264 height 22
type input "**********"
click at [603, 314] on button "Done" at bounding box center [609, 317] width 57 height 20
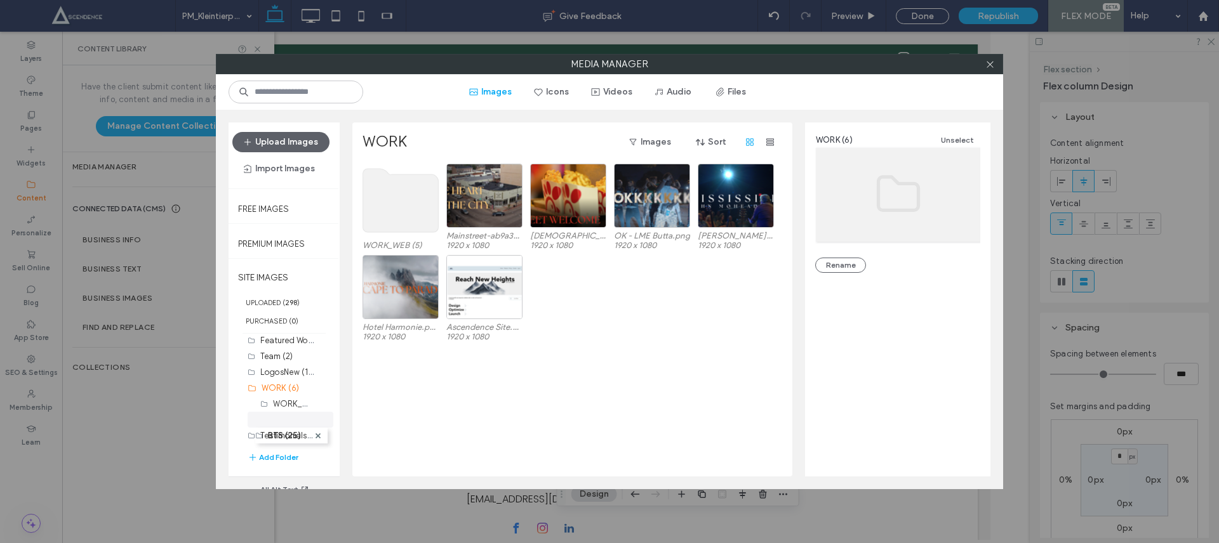
drag, startPoint x: 279, startPoint y: 437, endPoint x: 270, endPoint y: 430, distance: 10.4
drag, startPoint x: 272, startPoint y: 436, endPoint x: 286, endPoint y: 397, distance: 41.0
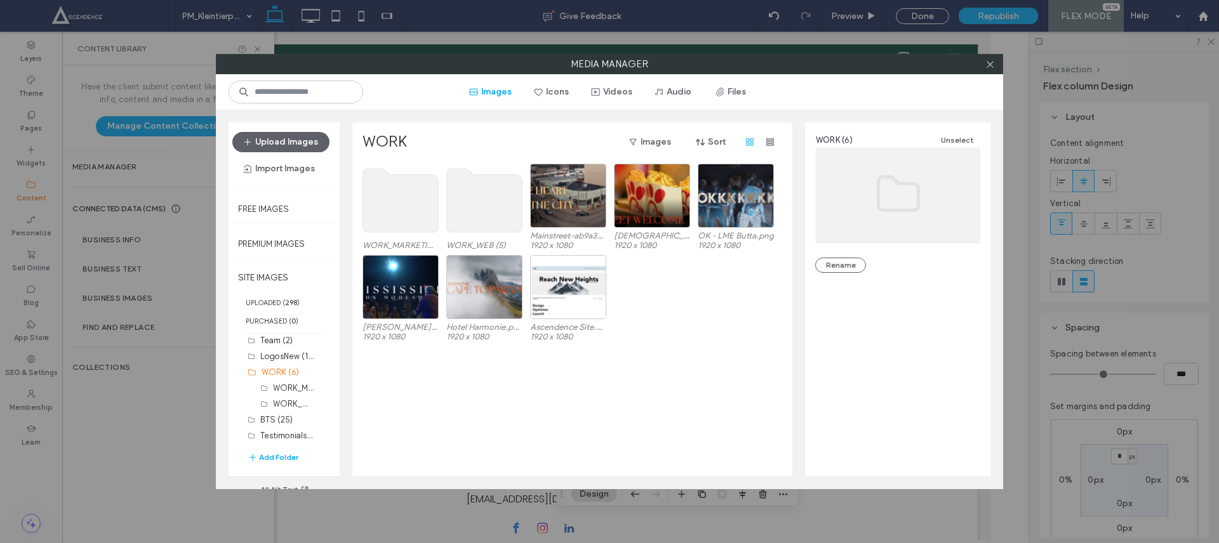
click at [389, 190] on use at bounding box center [401, 200] width 76 height 63
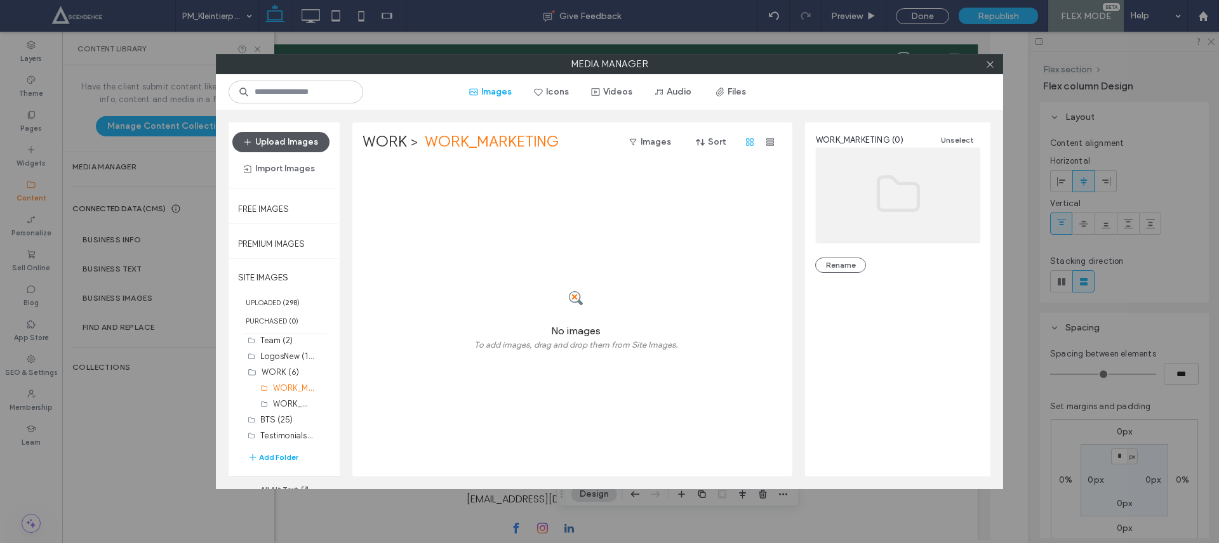
click at [283, 146] on button "Upload Images" at bounding box center [280, 142] width 97 height 20
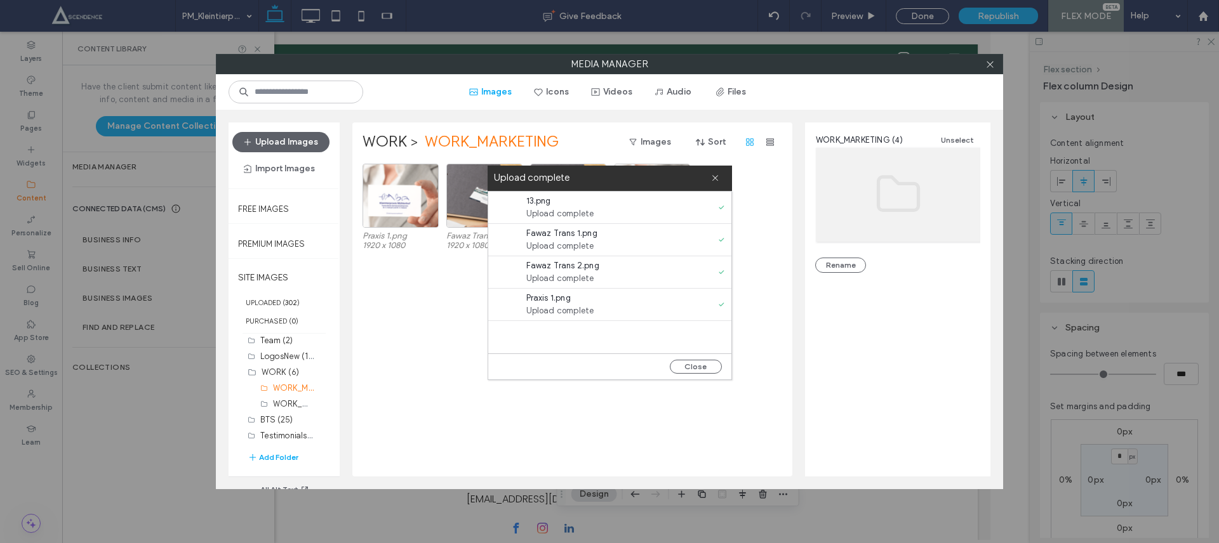
click at [720, 182] on div "Upload complete" at bounding box center [610, 178] width 244 height 25
click at [717, 172] on span at bounding box center [715, 178] width 8 height 25
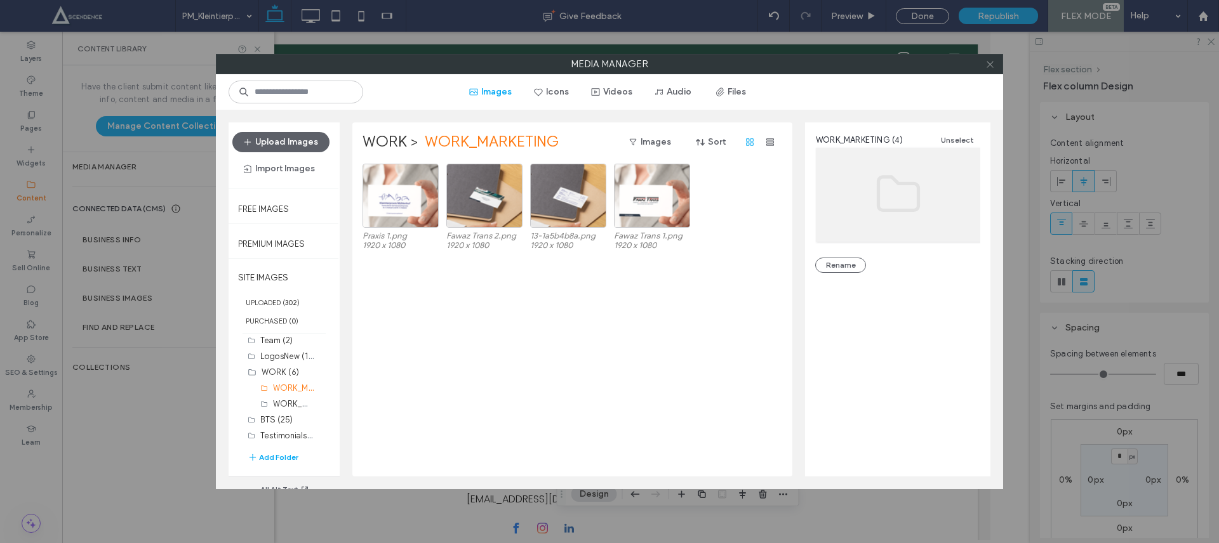
click at [990, 64] on icon at bounding box center [990, 65] width 10 height 10
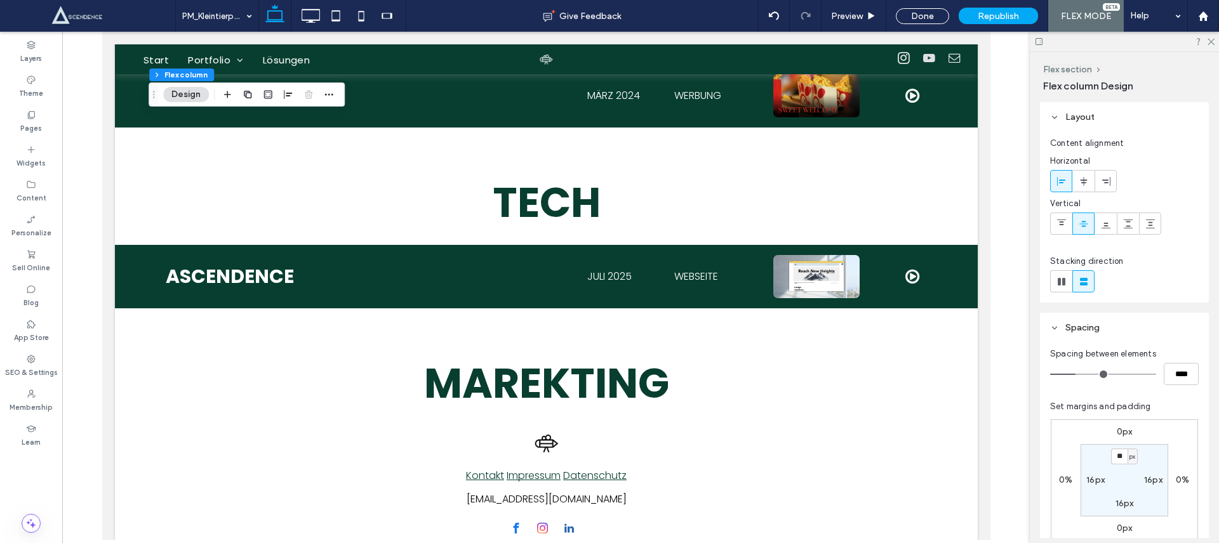
scroll to position [608, 0]
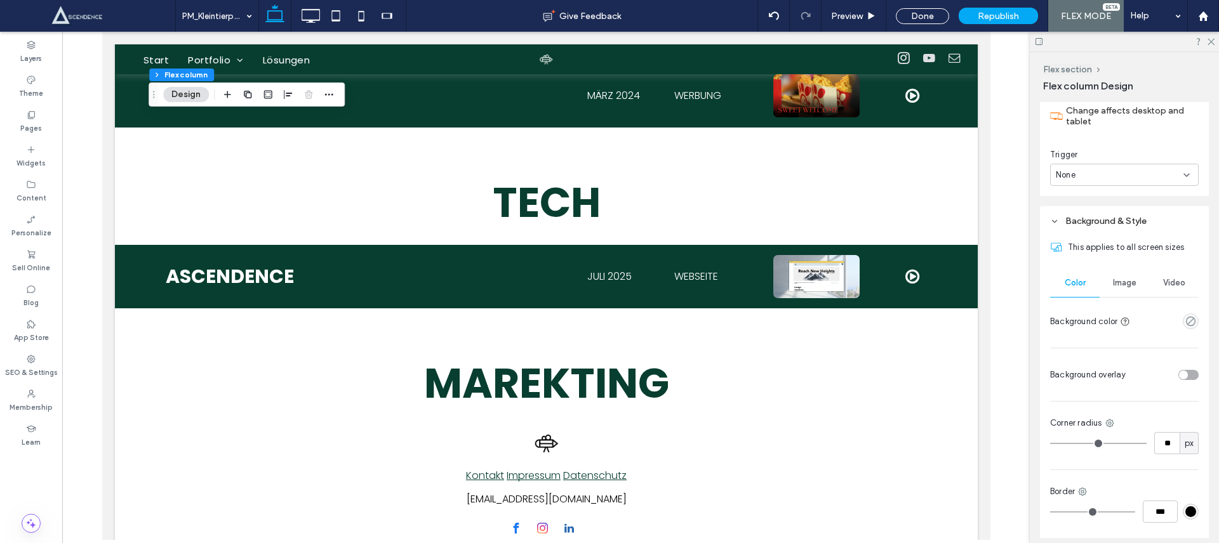
click at [1123, 283] on span "Image" at bounding box center [1124, 283] width 23 height 10
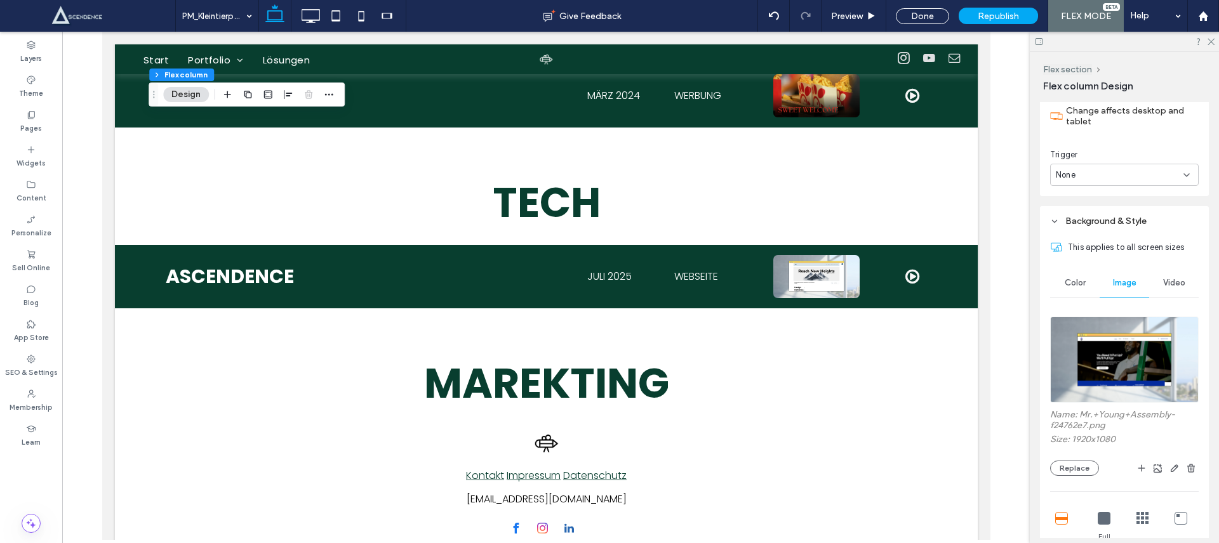
click at [1136, 364] on img at bounding box center [1124, 360] width 149 height 86
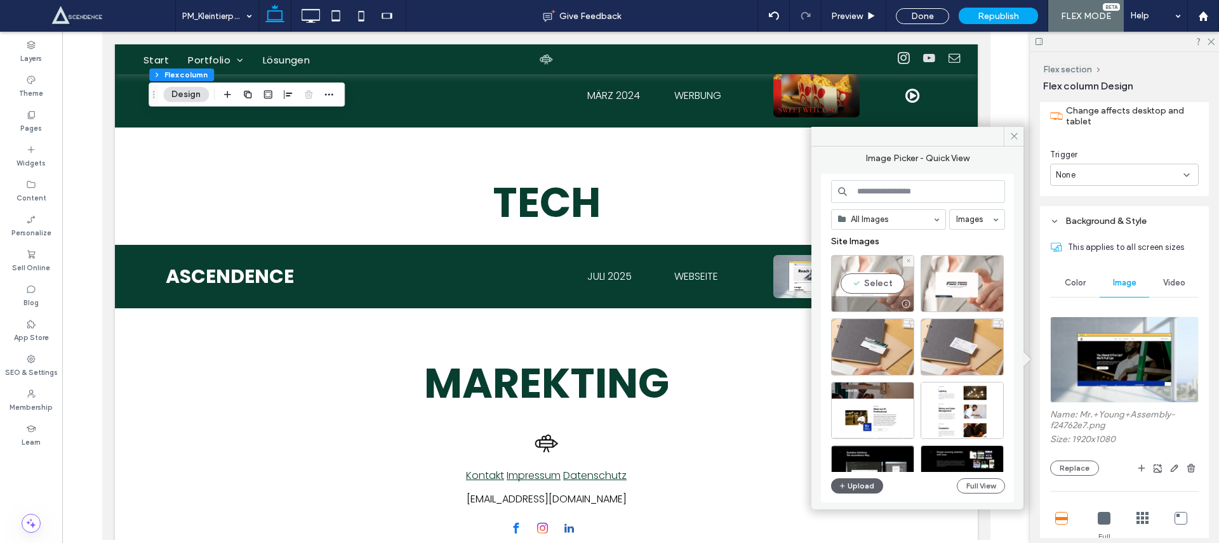
click at [888, 279] on div "Select" at bounding box center [872, 283] width 83 height 57
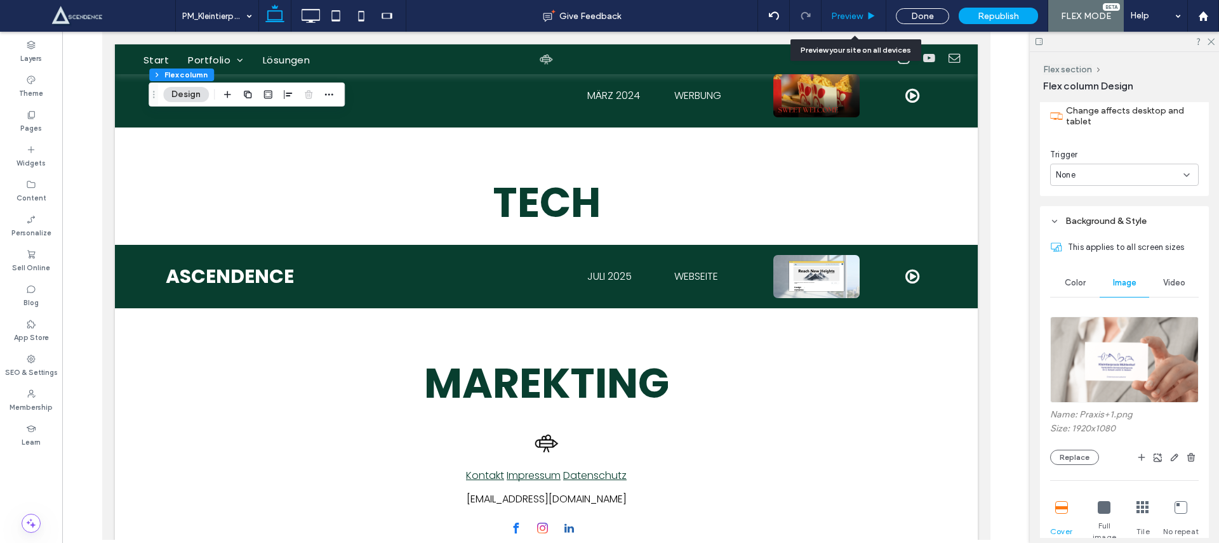
click at [855, 15] on span "Preview" at bounding box center [847, 16] width 32 height 11
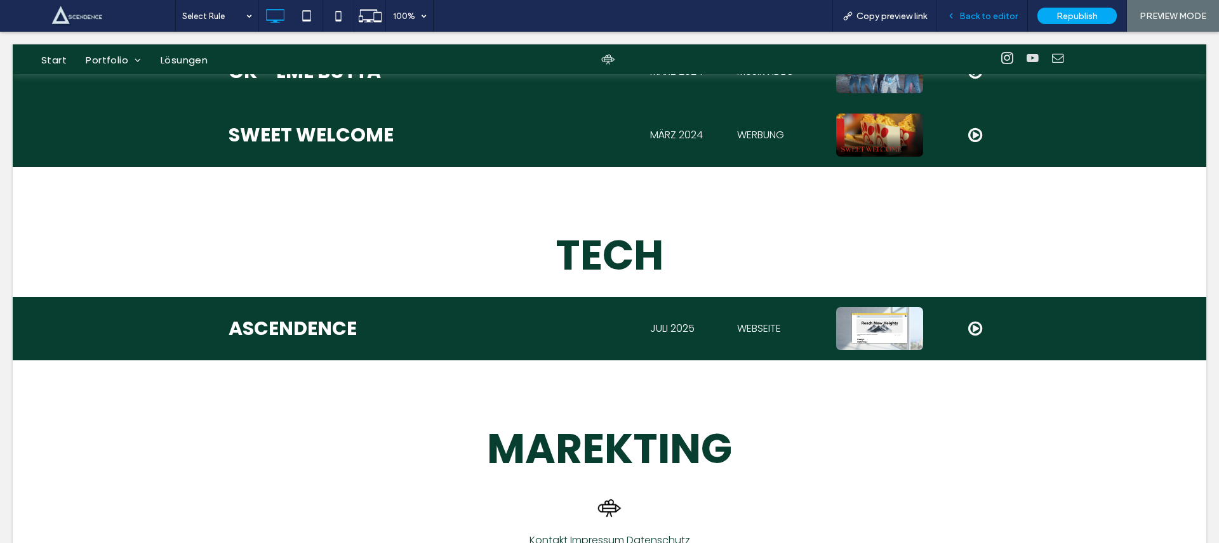
click at [982, 18] on span "Back to editor" at bounding box center [988, 16] width 58 height 11
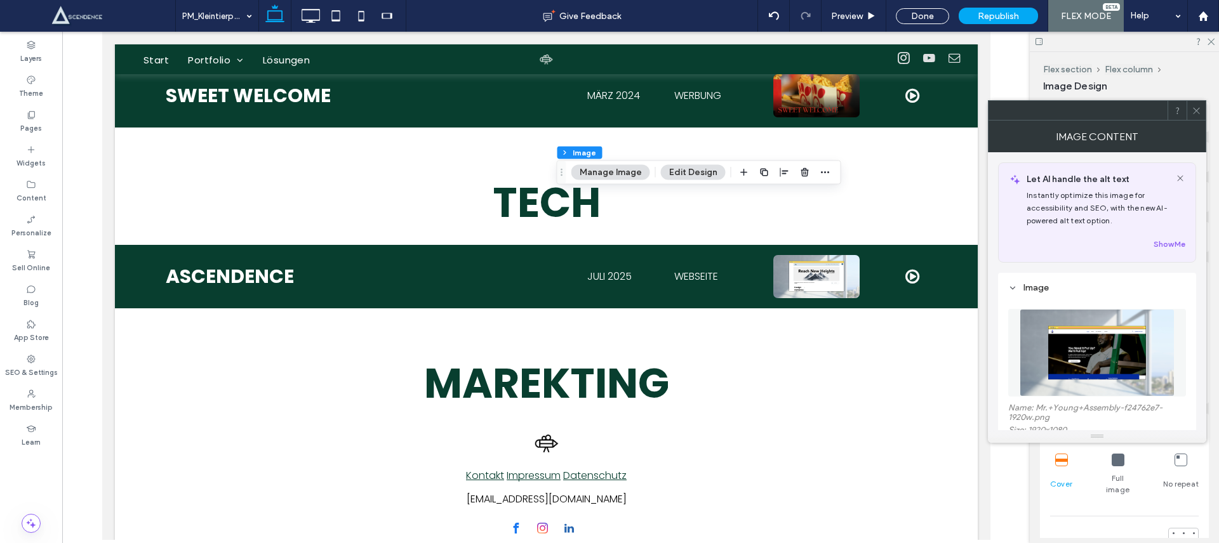
click at [1049, 323] on figure at bounding box center [1097, 353] width 178 height 88
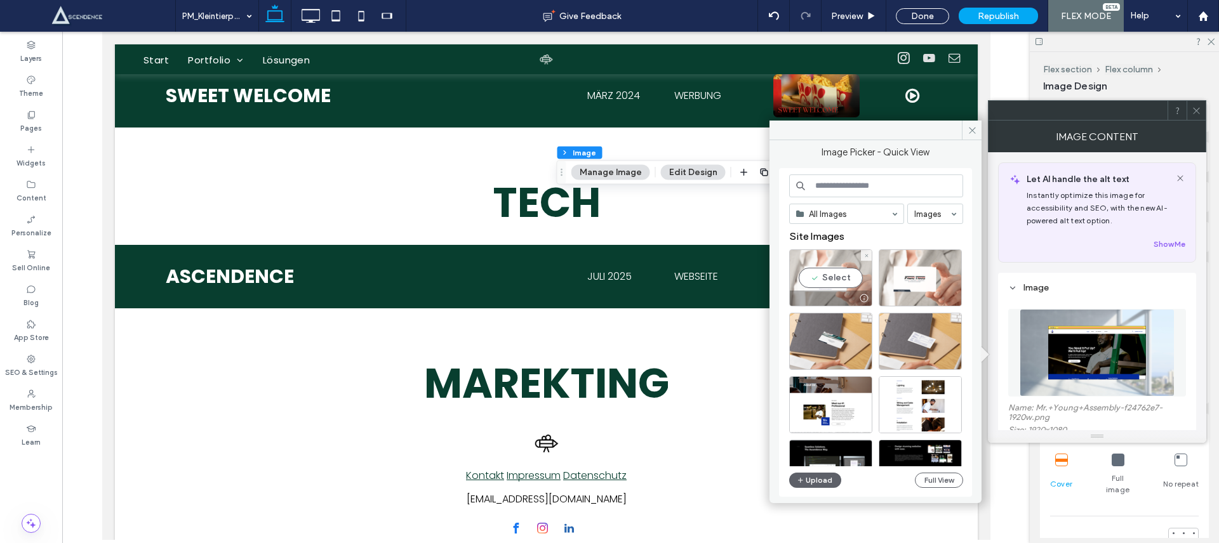
click at [830, 279] on div "Select" at bounding box center [830, 278] width 83 height 57
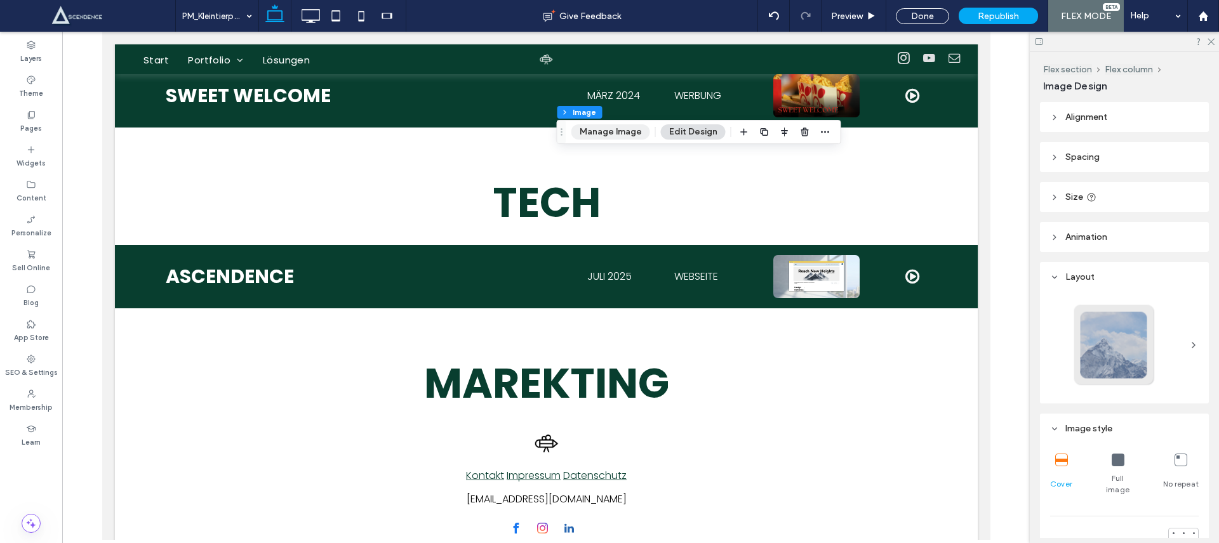
click at [625, 132] on button "Manage Image" at bounding box center [610, 131] width 79 height 15
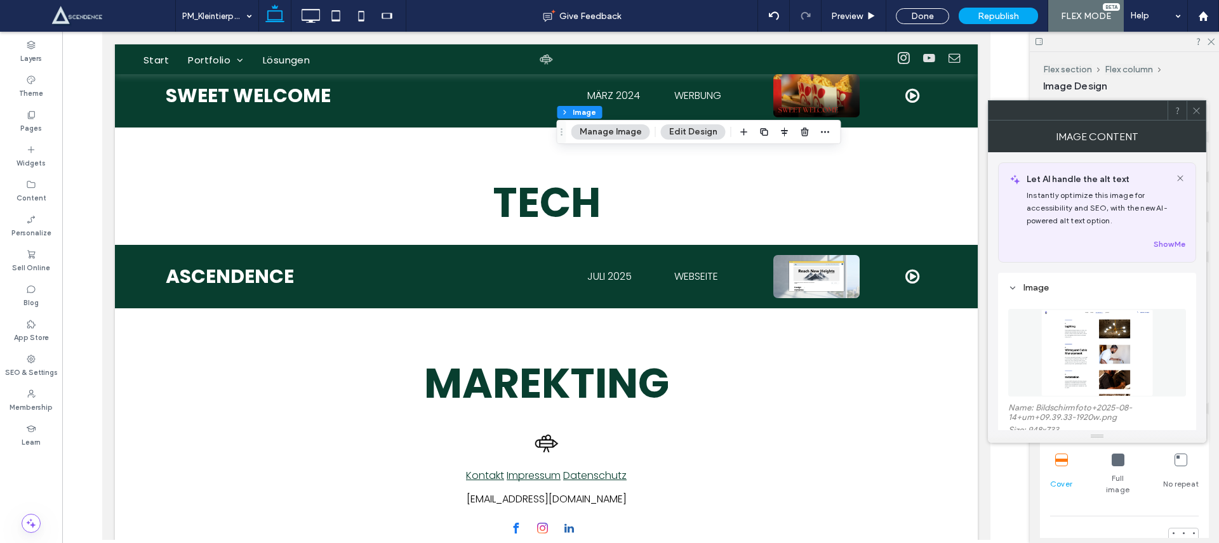
click at [1072, 376] on img at bounding box center [1097, 353] width 113 height 88
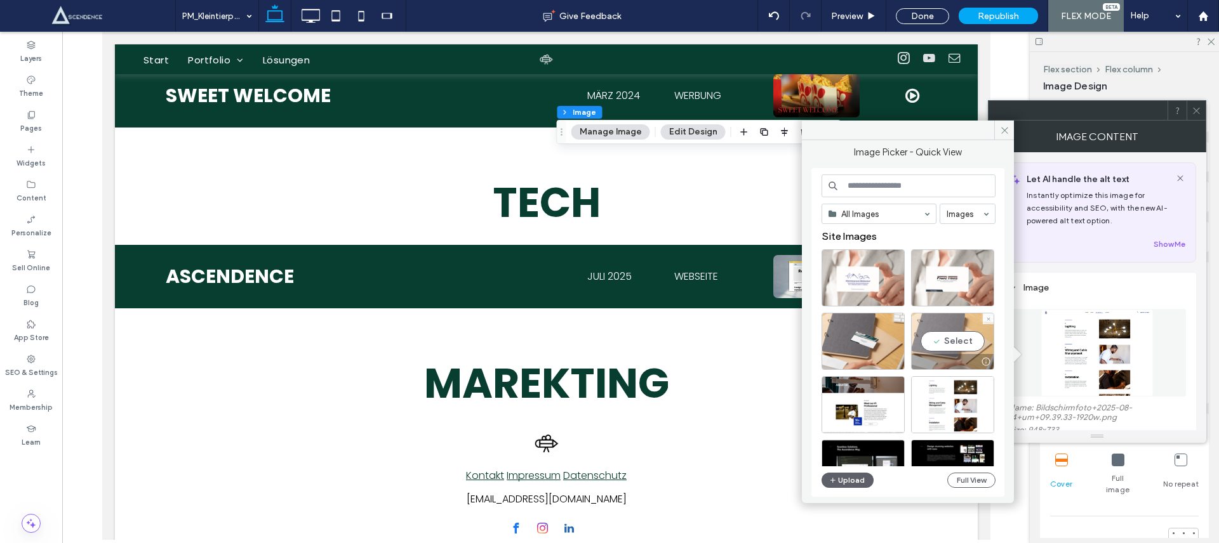
click at [943, 329] on div "Select" at bounding box center [952, 341] width 83 height 57
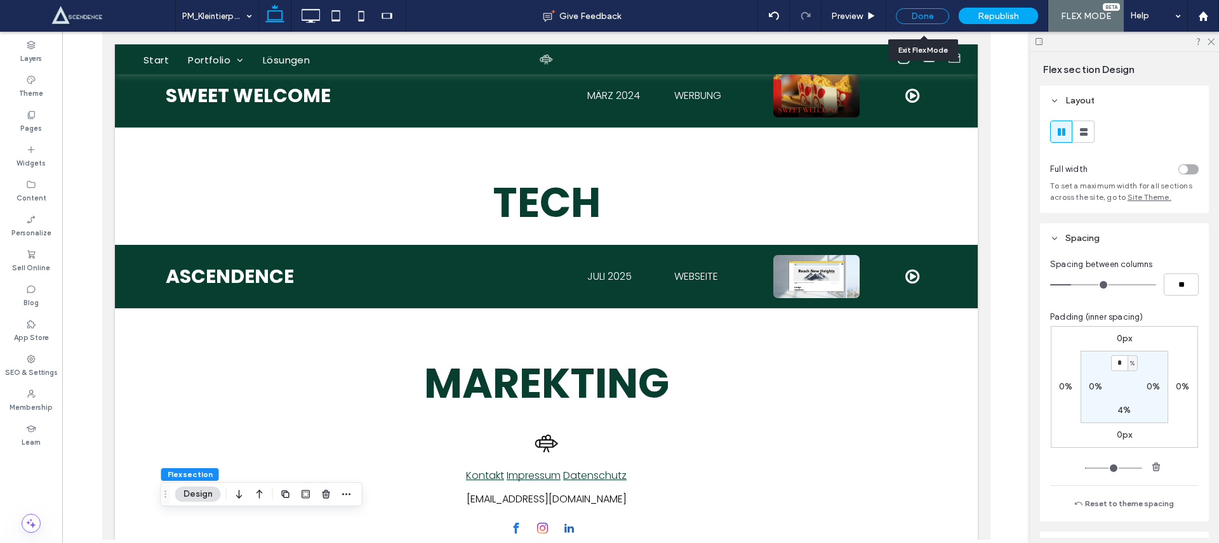
click at [917, 17] on div "Done" at bounding box center [922, 16] width 53 height 16
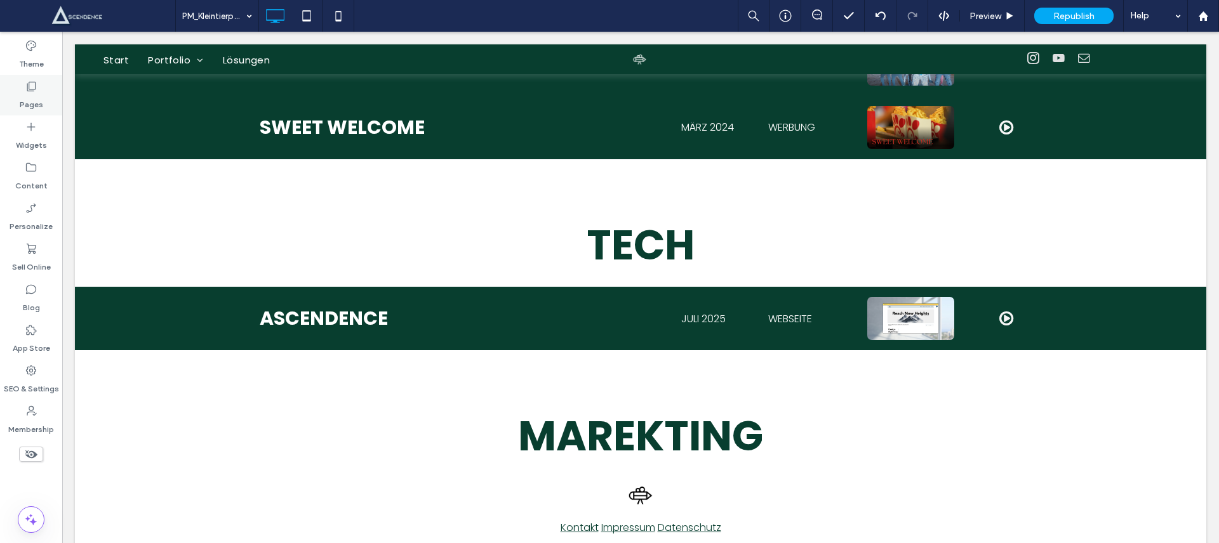
click at [51, 102] on div "Pages" at bounding box center [31, 95] width 62 height 41
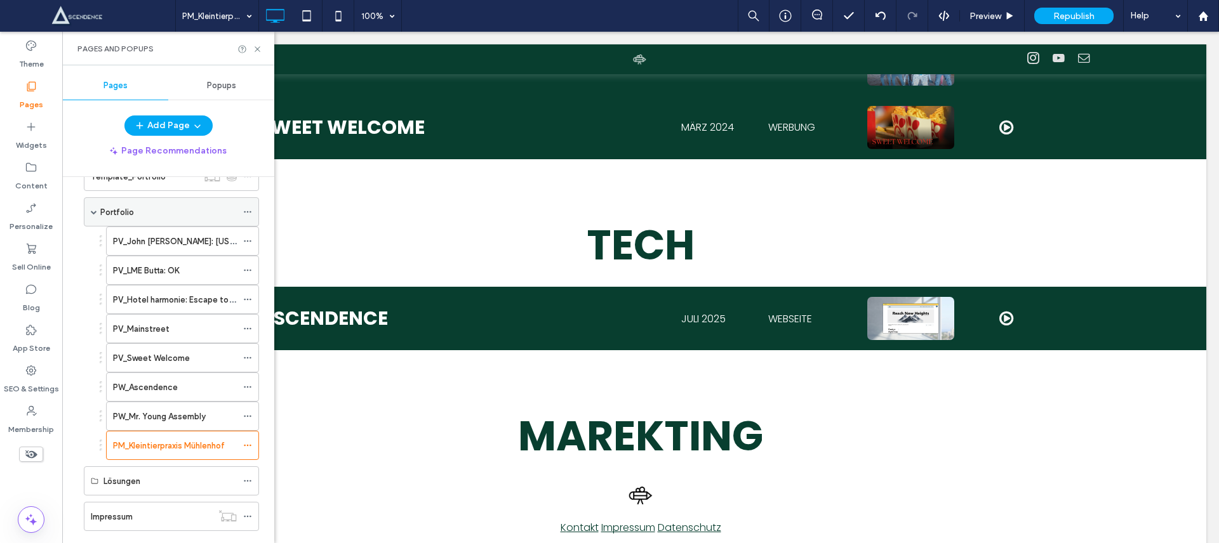
scroll to position [3, 0]
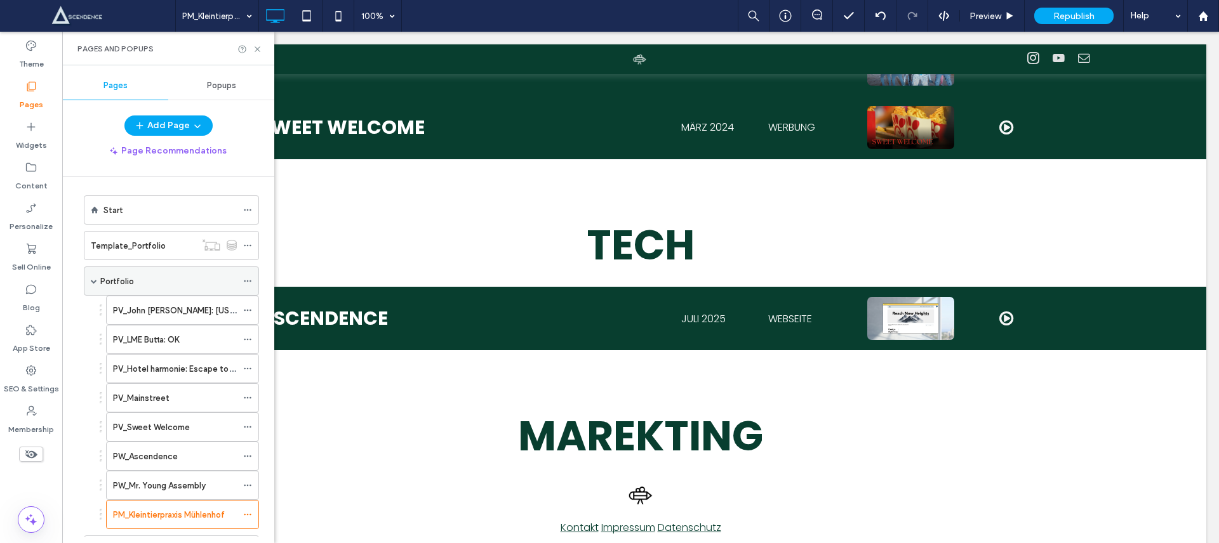
click at [170, 284] on div "Portfolio" at bounding box center [168, 281] width 137 height 13
click at [258, 44] on icon at bounding box center [258, 49] width 10 height 10
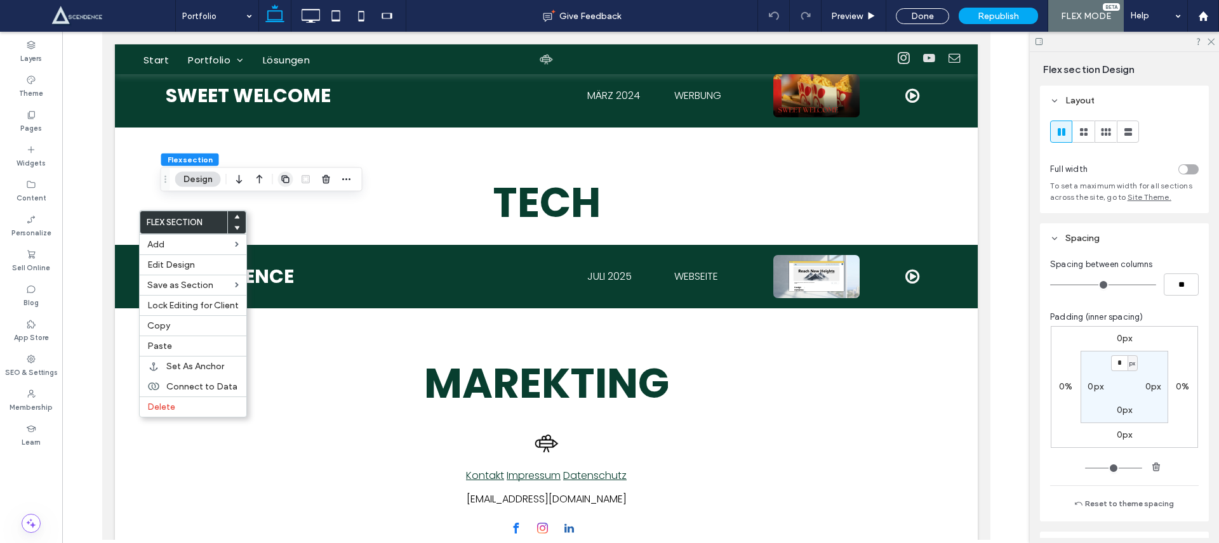
click at [287, 180] on icon "button" at bounding box center [286, 180] width 10 height 10
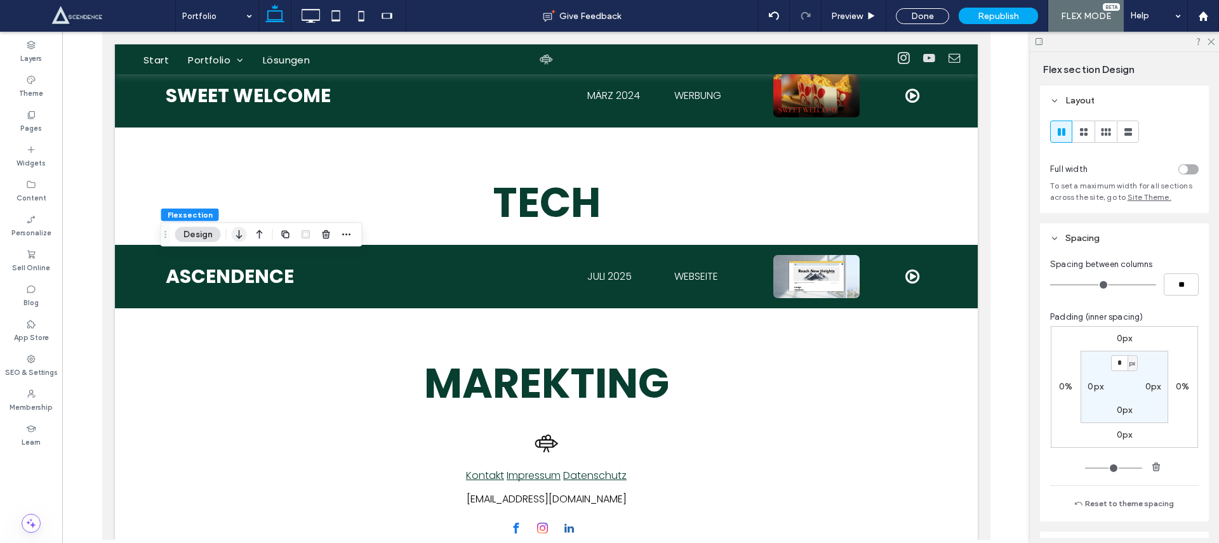
click at [243, 232] on icon "button" at bounding box center [239, 234] width 15 height 23
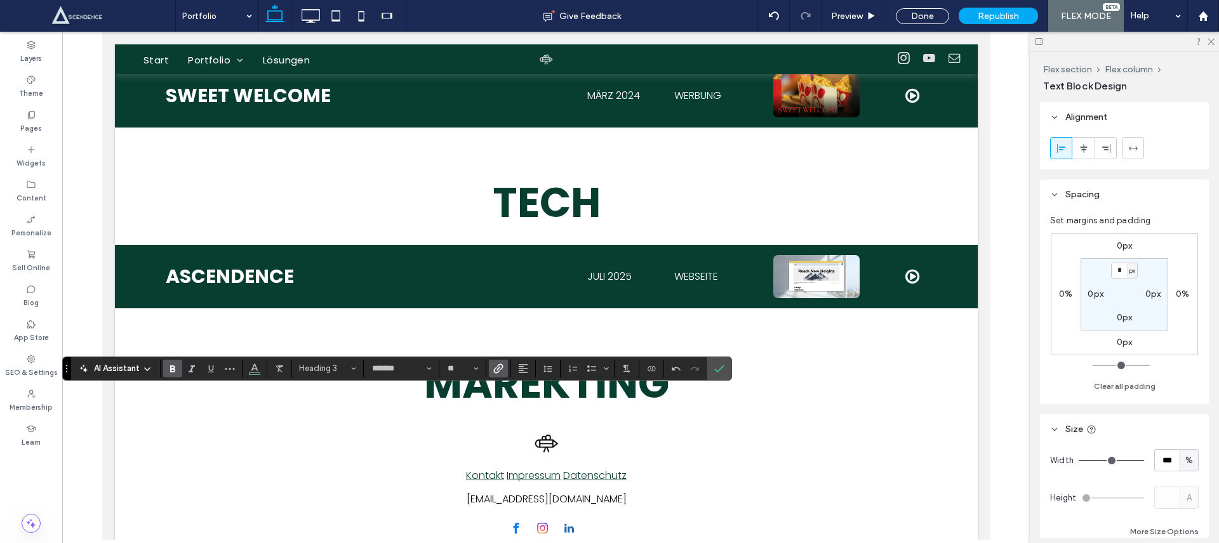
click at [503, 370] on icon "Link" at bounding box center [498, 369] width 10 height 10
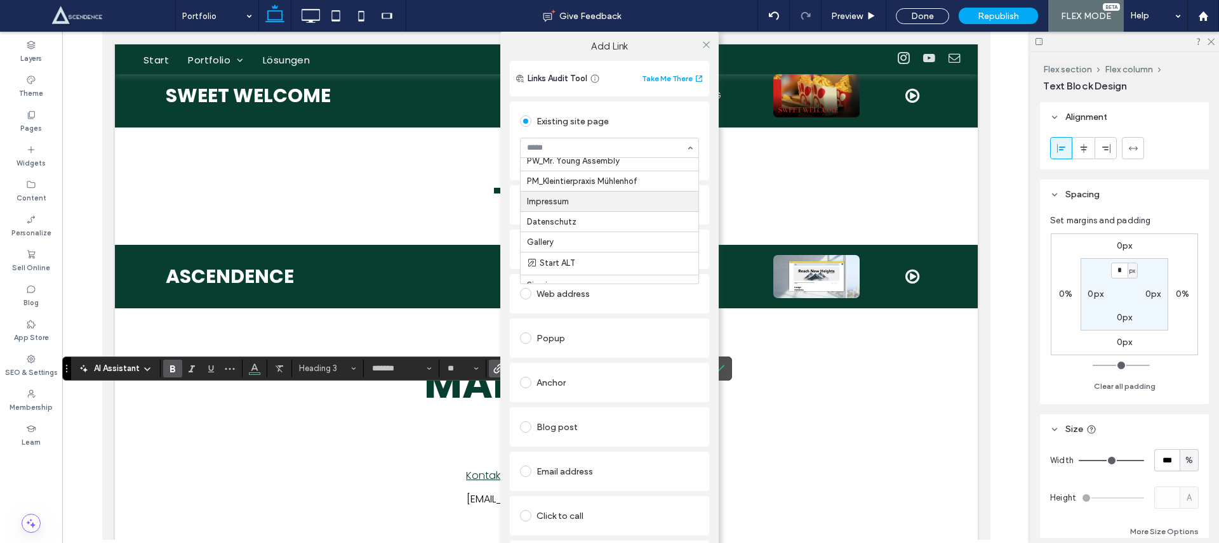
scroll to position [168, 0]
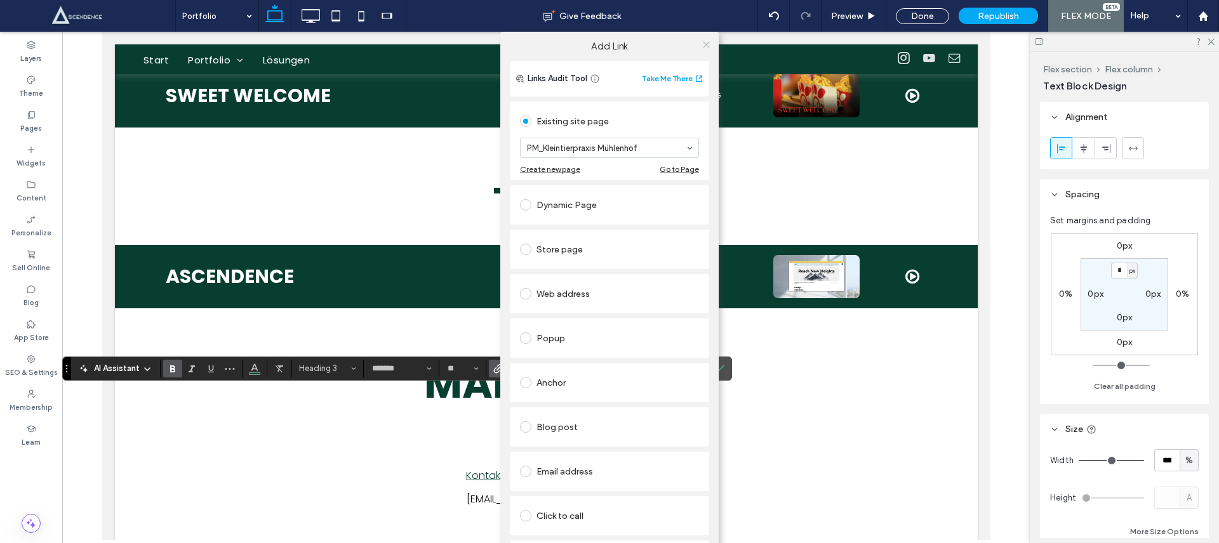
click at [706, 41] on icon at bounding box center [707, 45] width 10 height 10
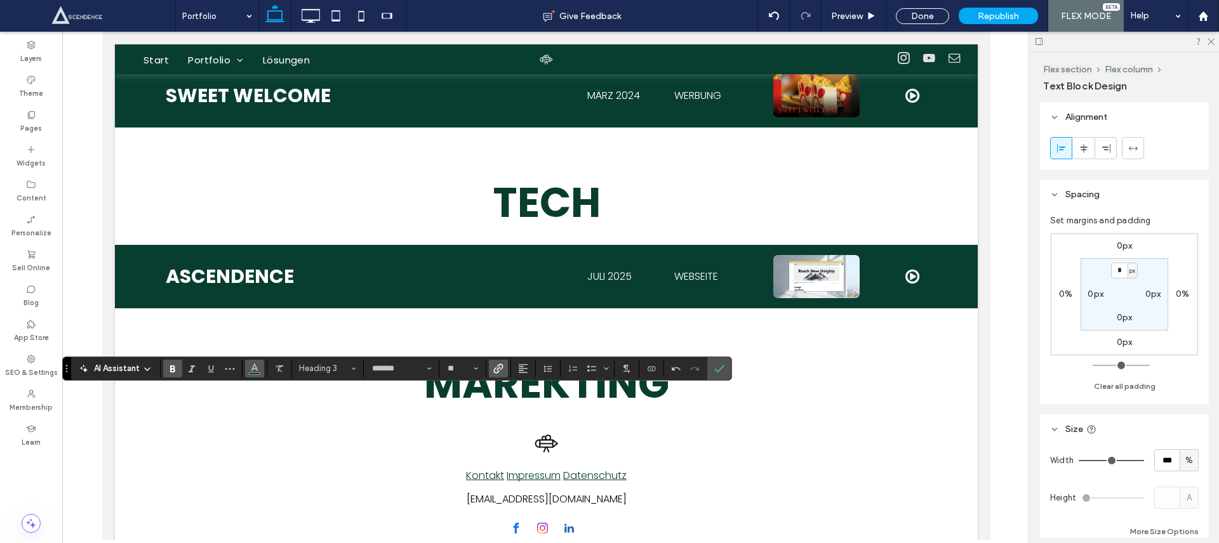
click at [251, 371] on icon "Color" at bounding box center [255, 368] width 10 height 10
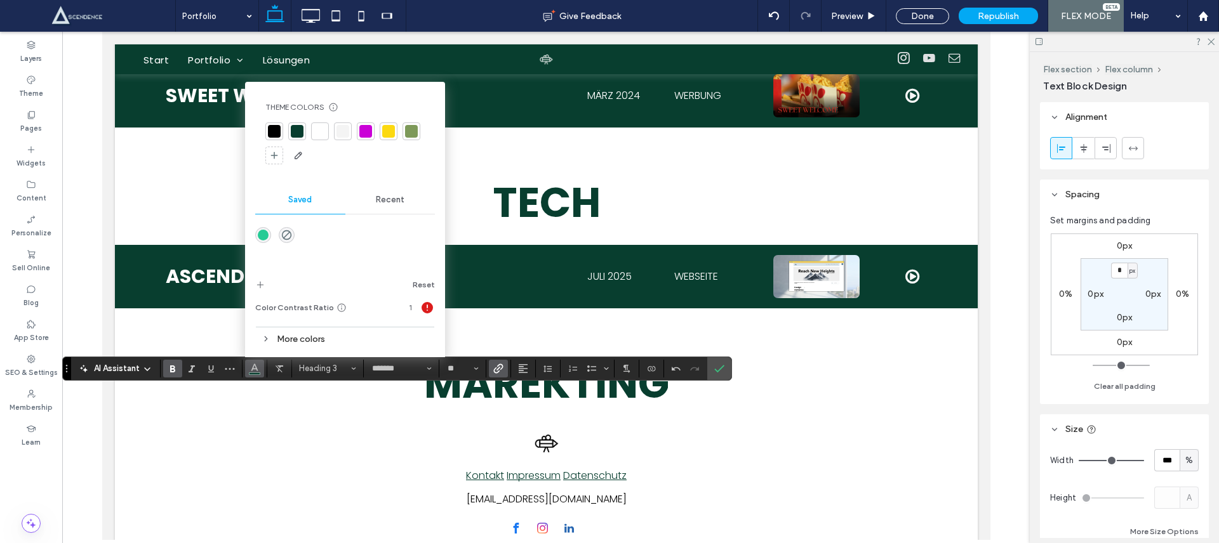
click at [321, 119] on div "Theme Colors Save time with Theme Colors Create a color palette to instantly ad…" at bounding box center [345, 134] width 180 height 84
click at [321, 128] on div at bounding box center [320, 131] width 13 height 13
click at [234, 373] on icon "More" at bounding box center [230, 369] width 10 height 10
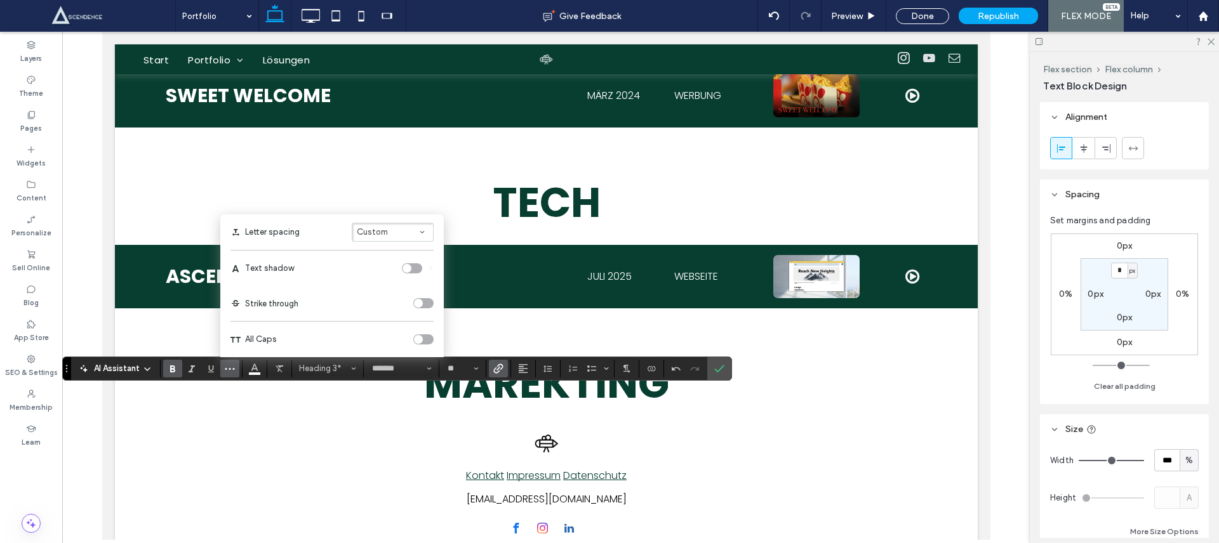
click at [425, 337] on div "toggle" at bounding box center [423, 340] width 20 height 10
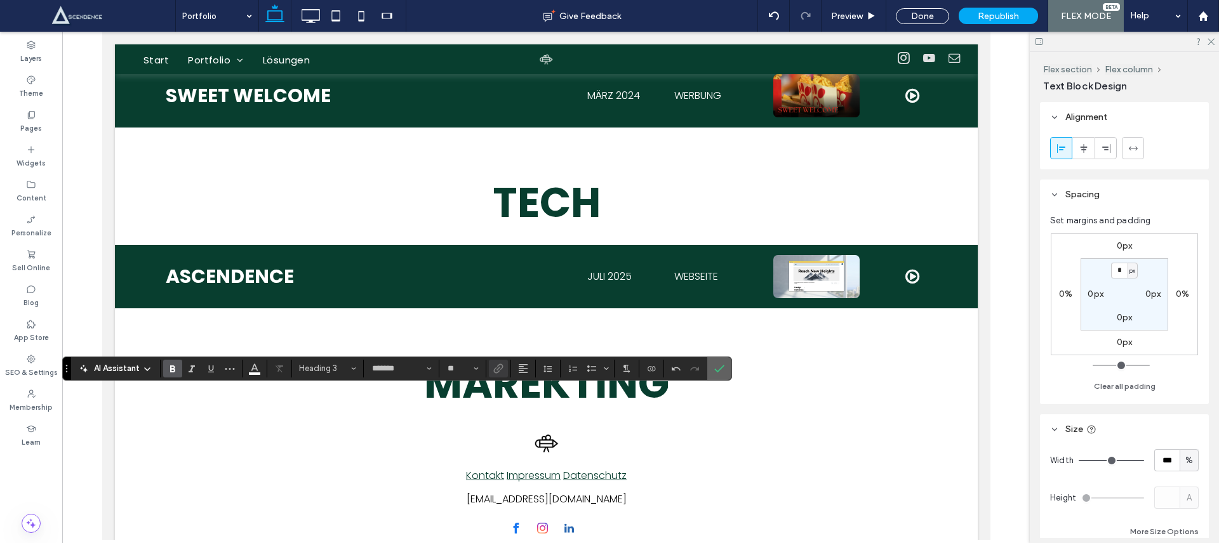
click at [714, 371] on icon "Confirm" at bounding box center [719, 369] width 10 height 10
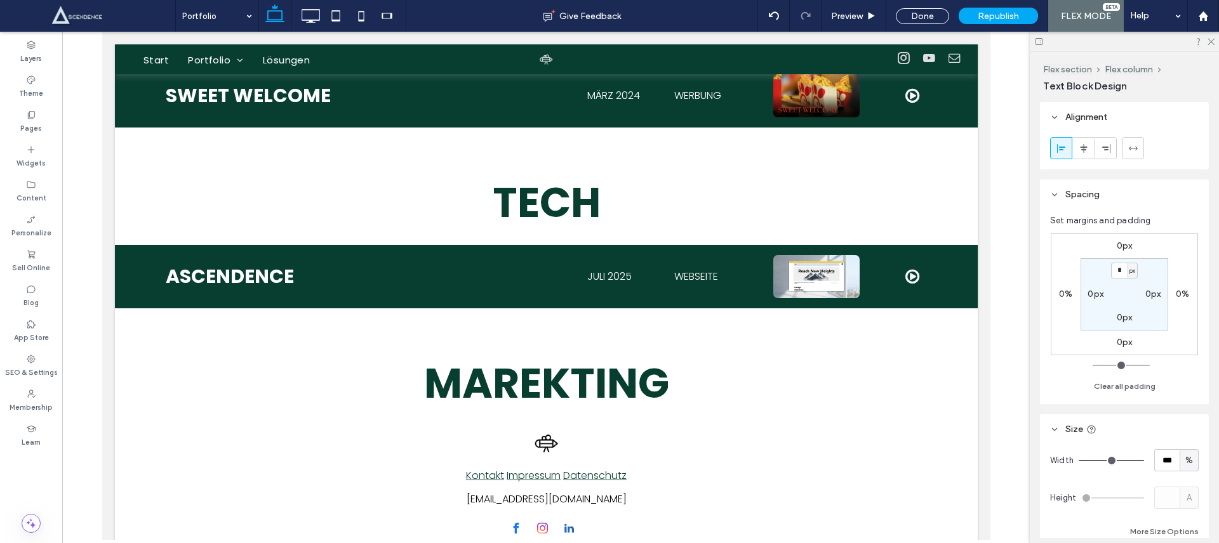
type input "*******"
type input "**"
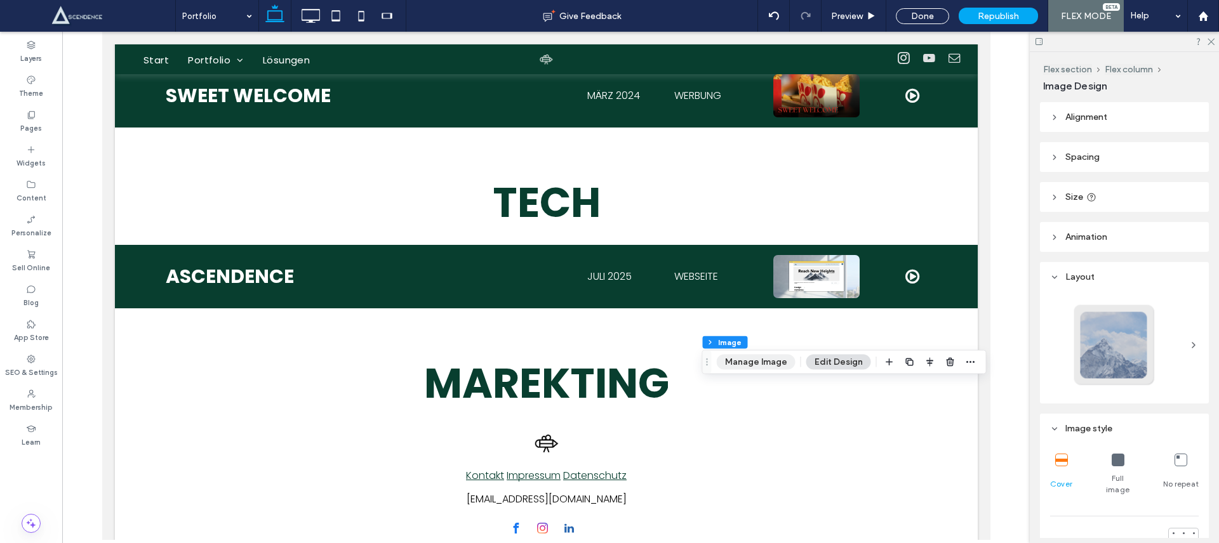
click at [761, 364] on button "Manage Image" at bounding box center [756, 362] width 79 height 15
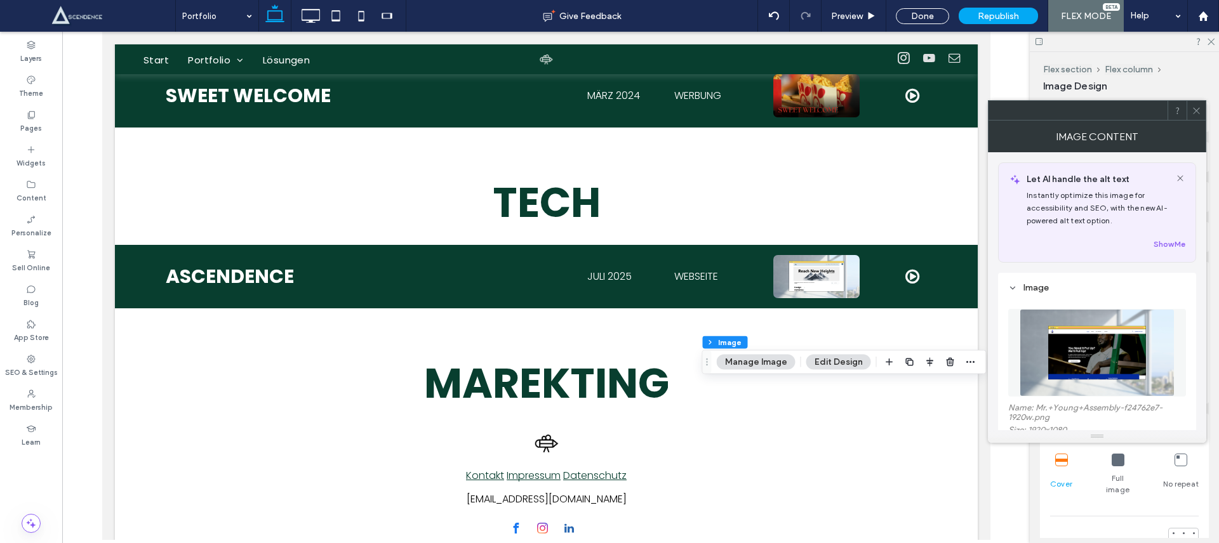
click at [1114, 340] on img at bounding box center [1097, 353] width 155 height 88
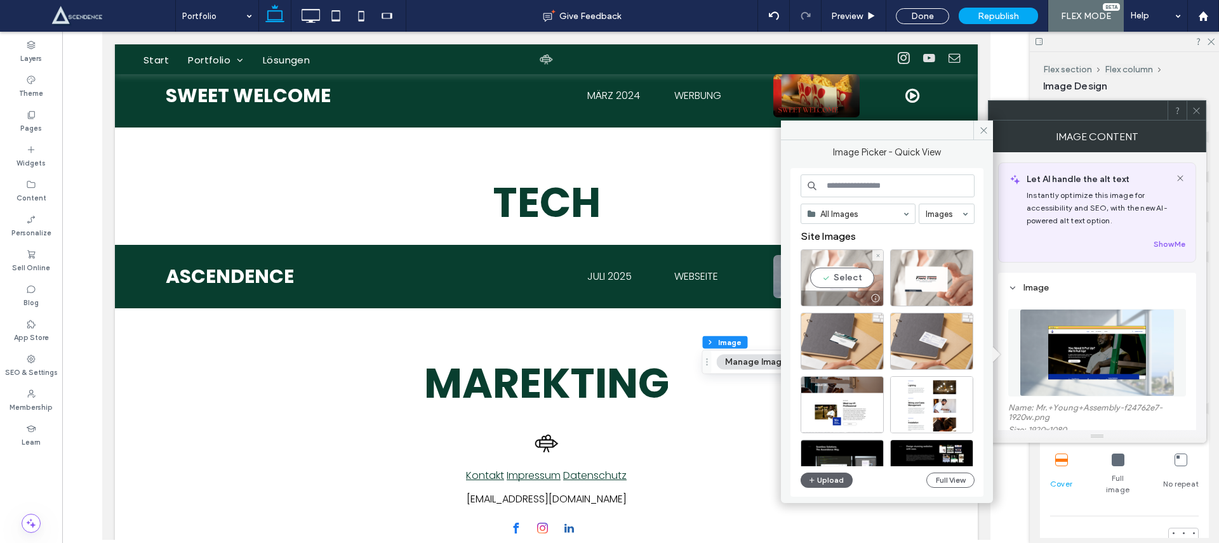
click at [848, 280] on div "Select" at bounding box center [842, 278] width 83 height 57
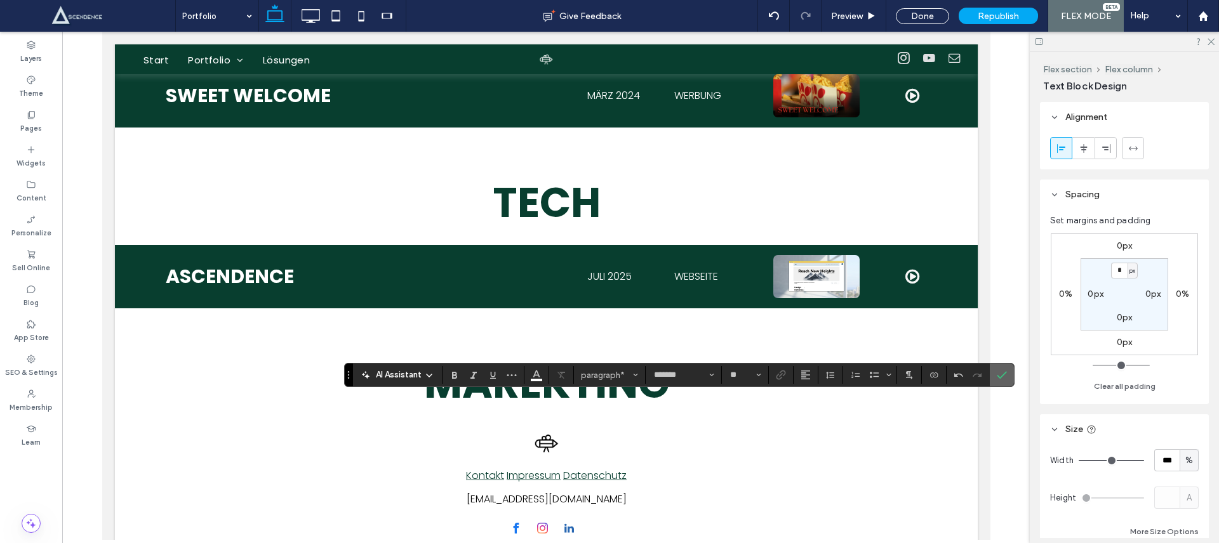
click at [1006, 378] on label "Confirm" at bounding box center [1001, 375] width 19 height 23
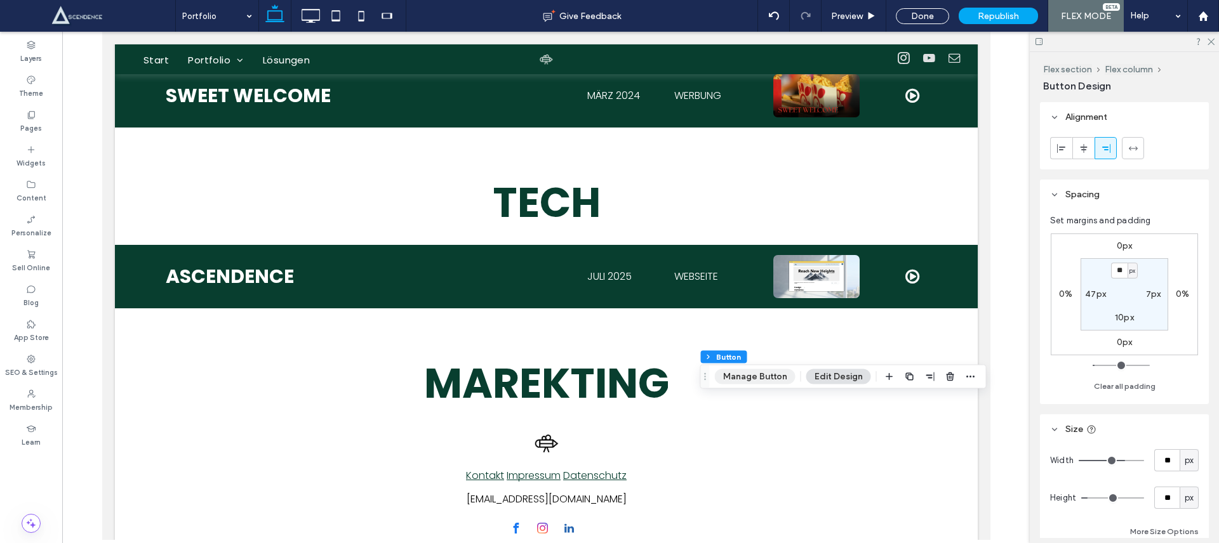
click at [772, 382] on button "Manage Button" at bounding box center [755, 377] width 81 height 15
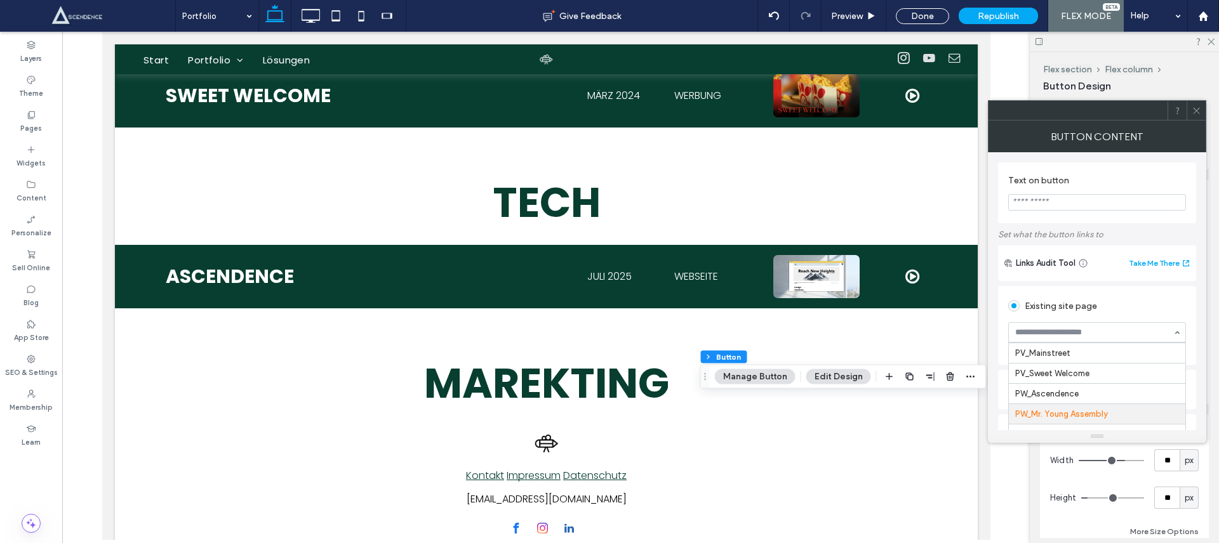
scroll to position [111, 0]
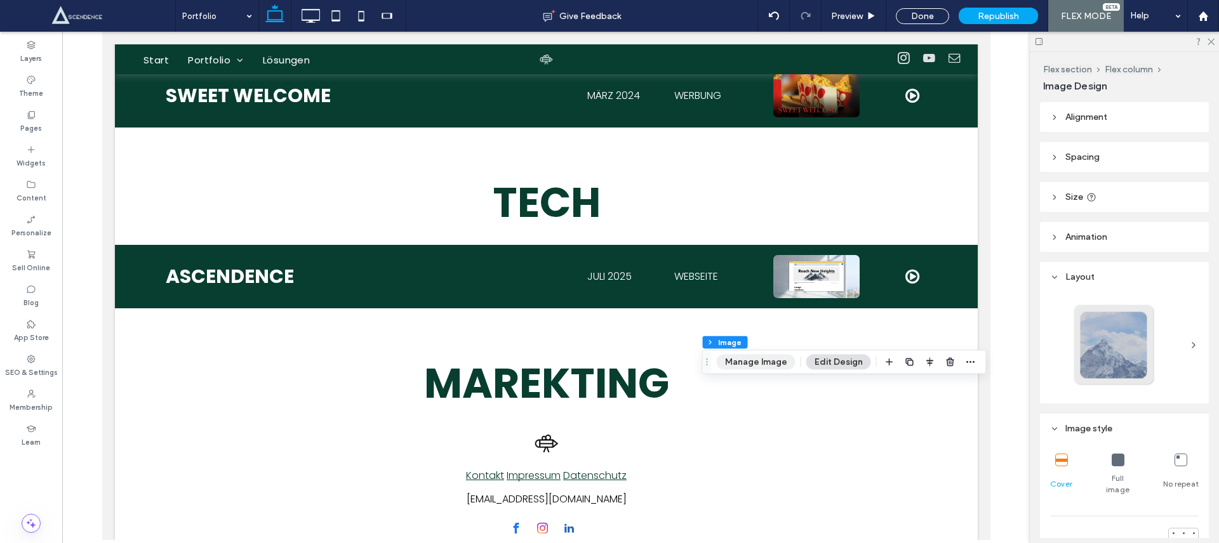
click at [760, 368] on button "Manage Image" at bounding box center [756, 362] width 79 height 15
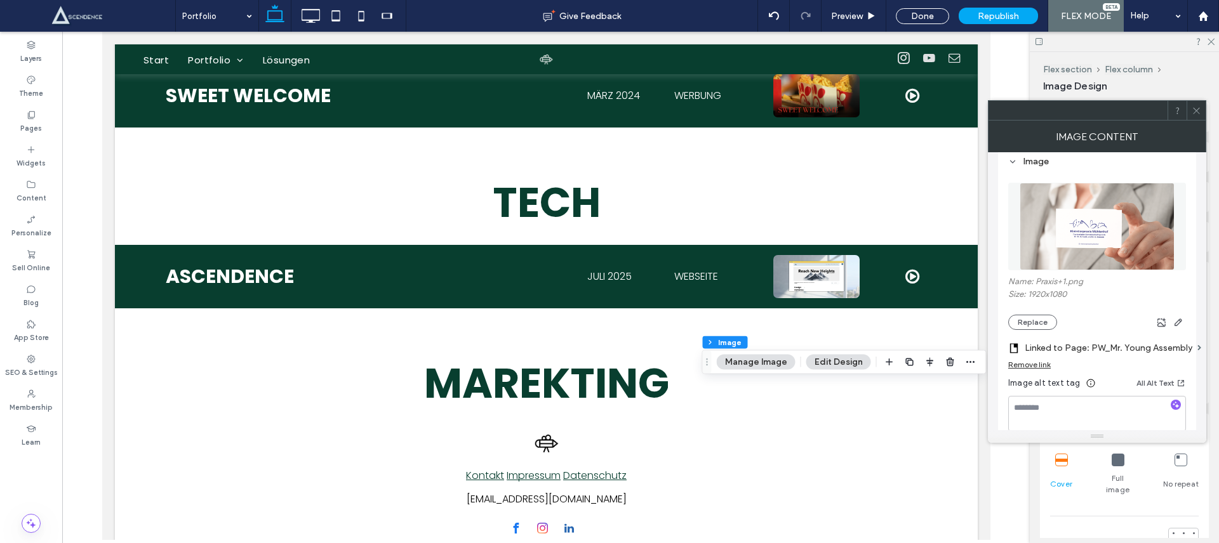
scroll to position [243, 0]
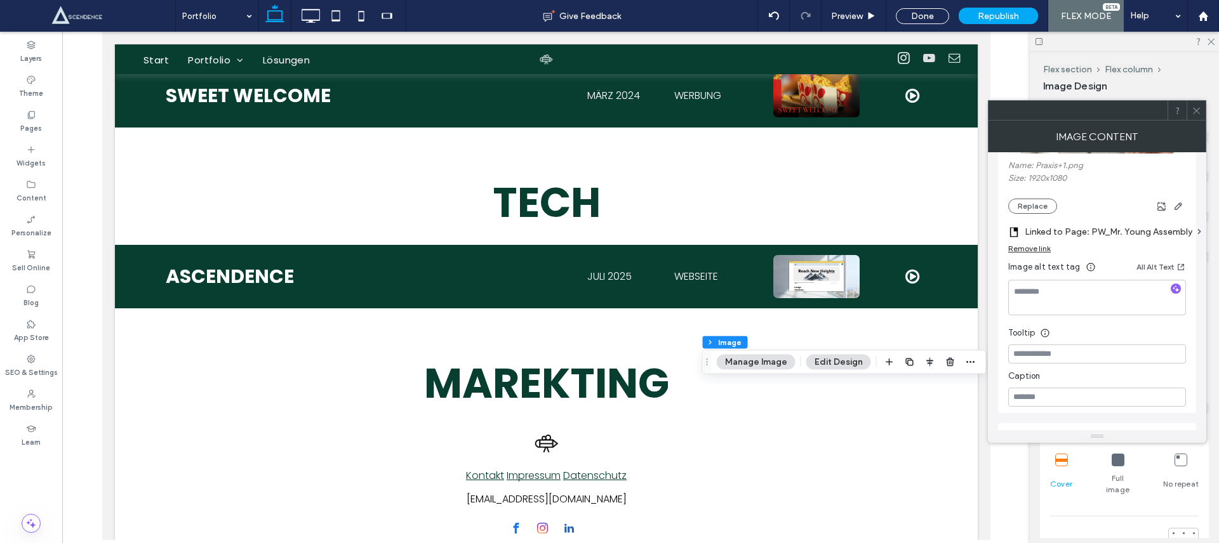
click at [1121, 238] on label "Linked to Page: PW_Mr. Young Assembly" at bounding box center [1109, 231] width 168 height 23
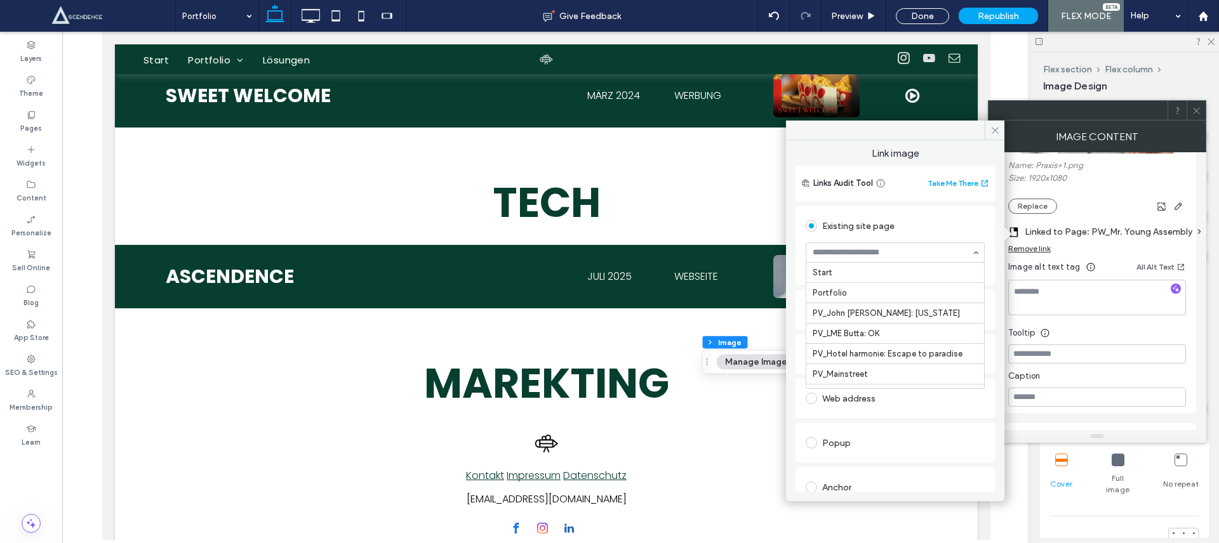
scroll to position [163, 0]
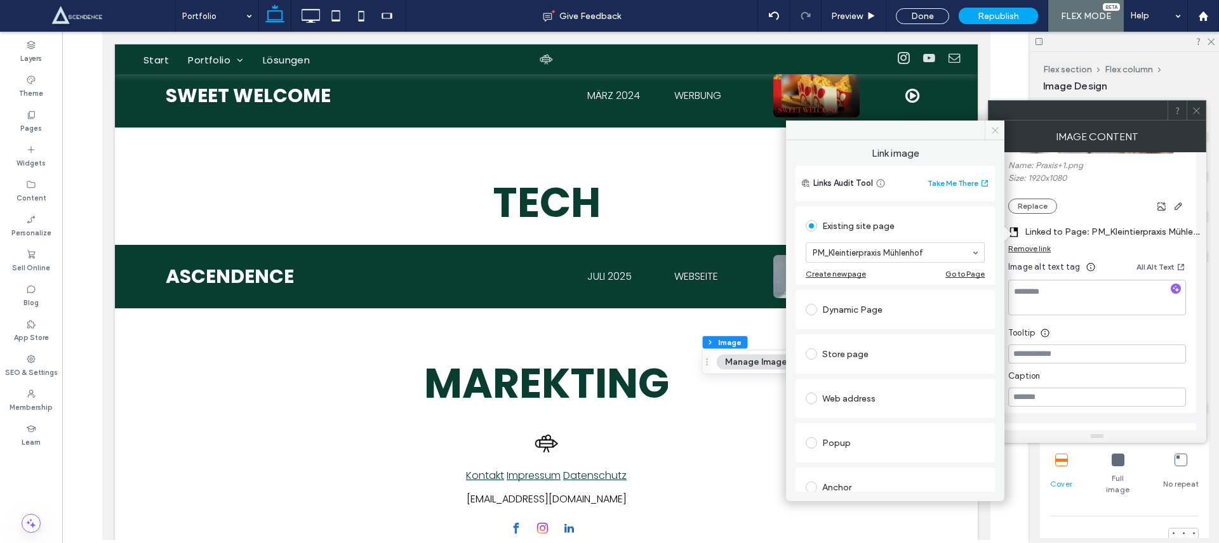
click at [996, 139] on span at bounding box center [995, 130] width 20 height 19
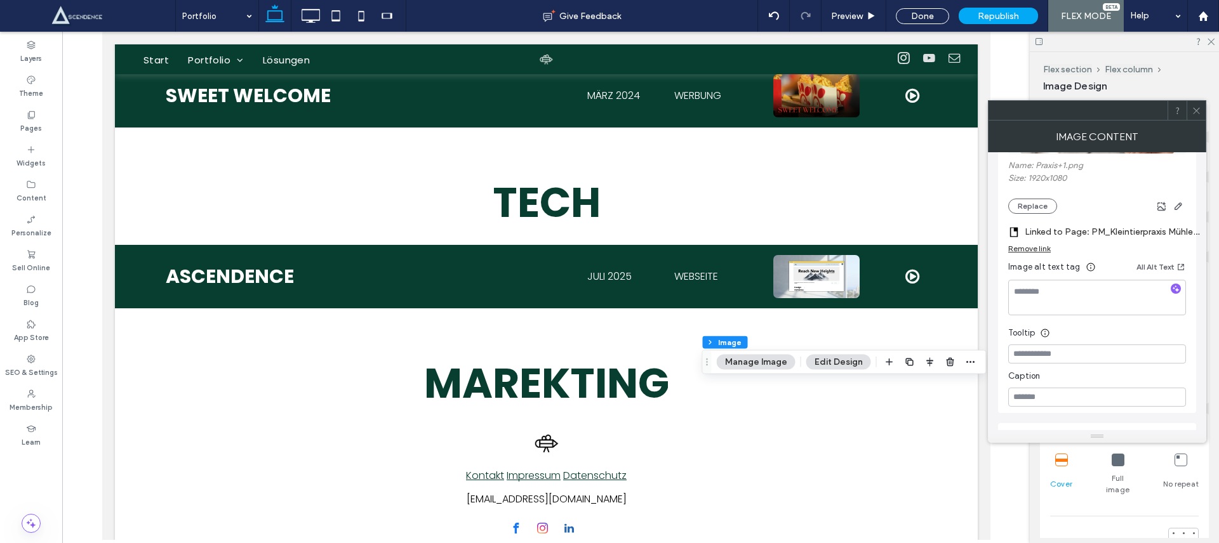
click at [1204, 114] on div at bounding box center [1196, 110] width 19 height 19
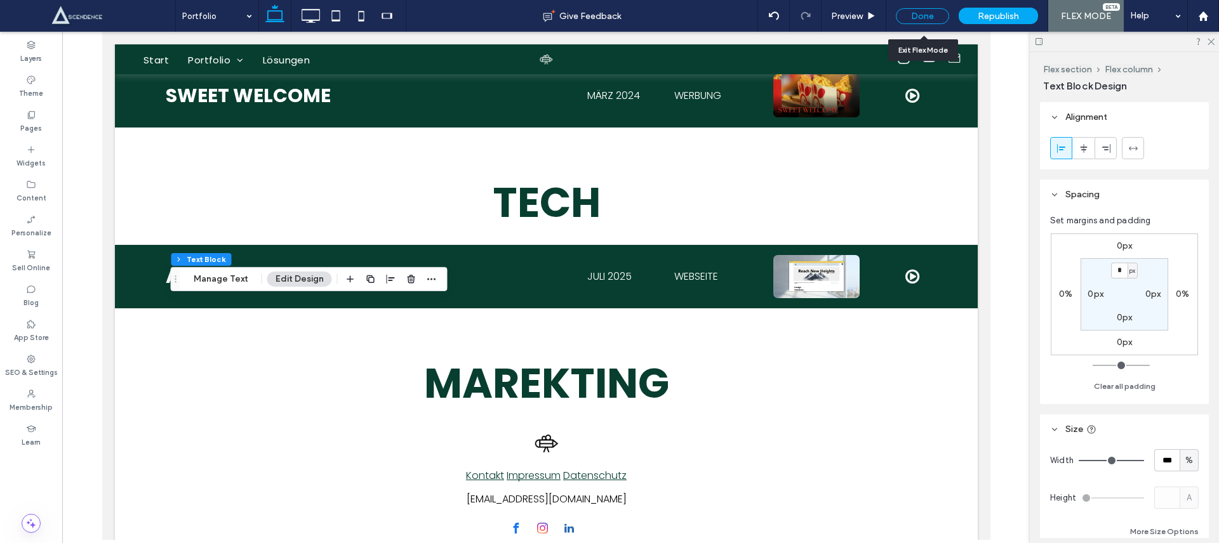
click at [924, 13] on div "Done" at bounding box center [922, 16] width 53 height 16
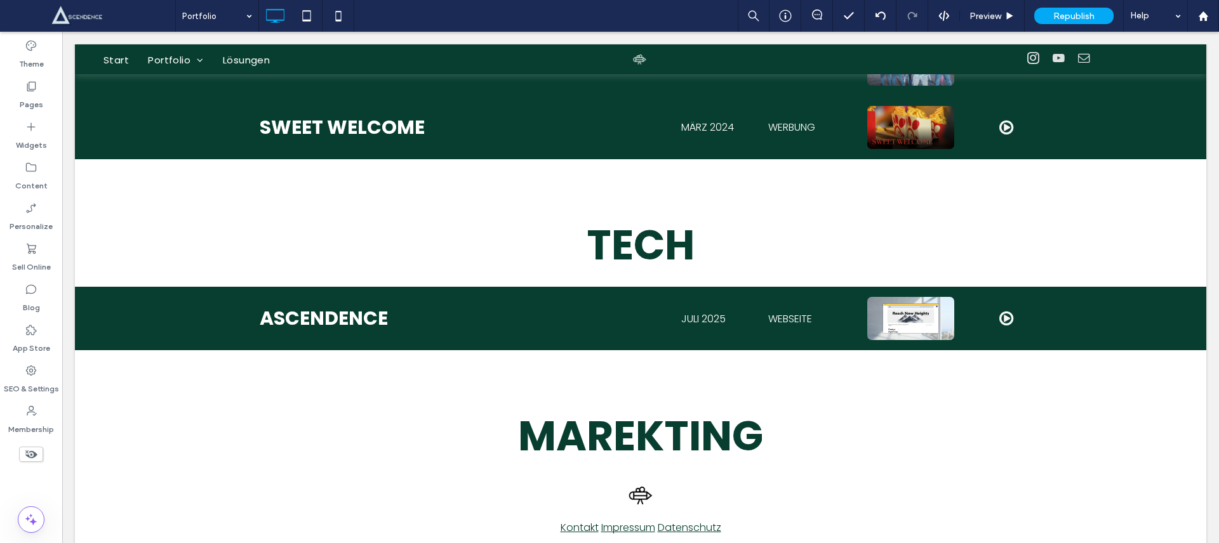
click at [923, 13] on div at bounding box center [911, 16] width 31 height 10
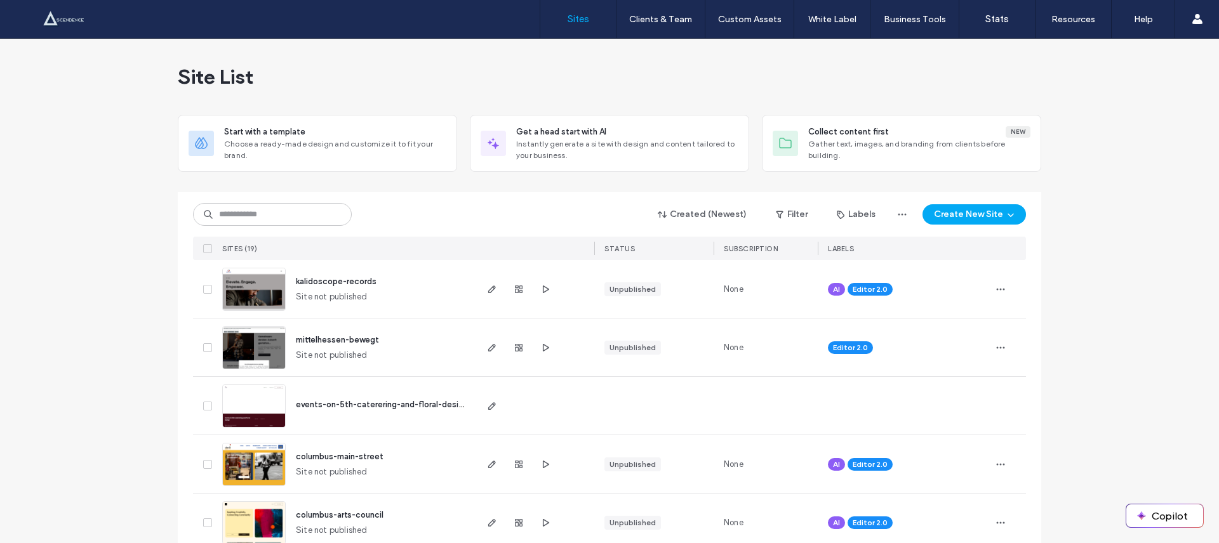
scroll to position [842, 0]
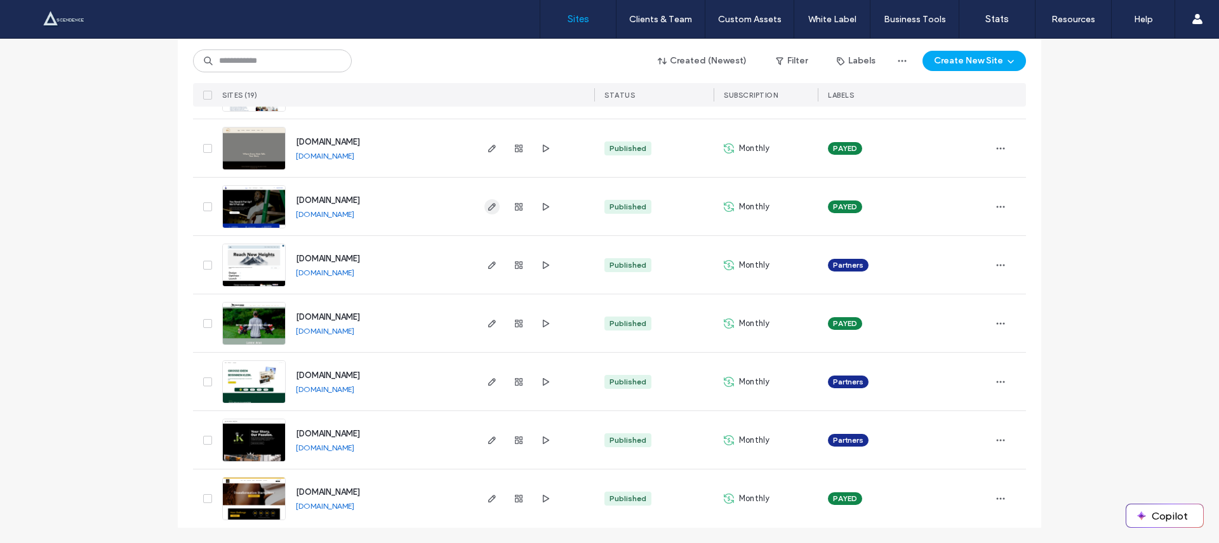
click at [488, 208] on icon "button" at bounding box center [492, 207] width 10 height 10
click at [764, 96] on span "SUBSCRIPTION" at bounding box center [751, 95] width 54 height 9
click at [745, 147] on span "Monthly" at bounding box center [754, 148] width 30 height 13
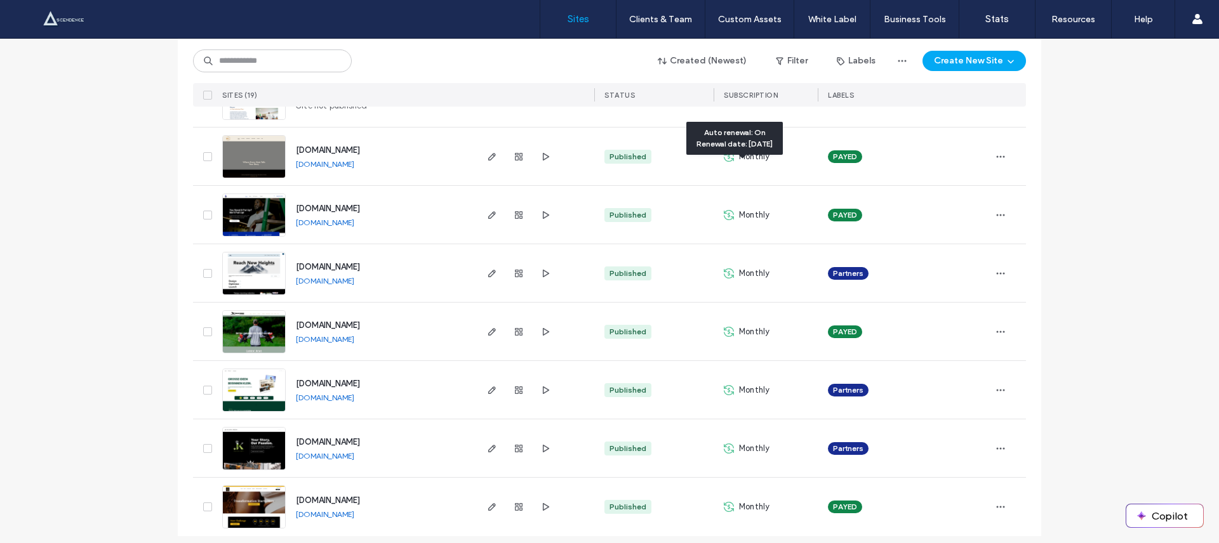
scroll to position [821, 0]
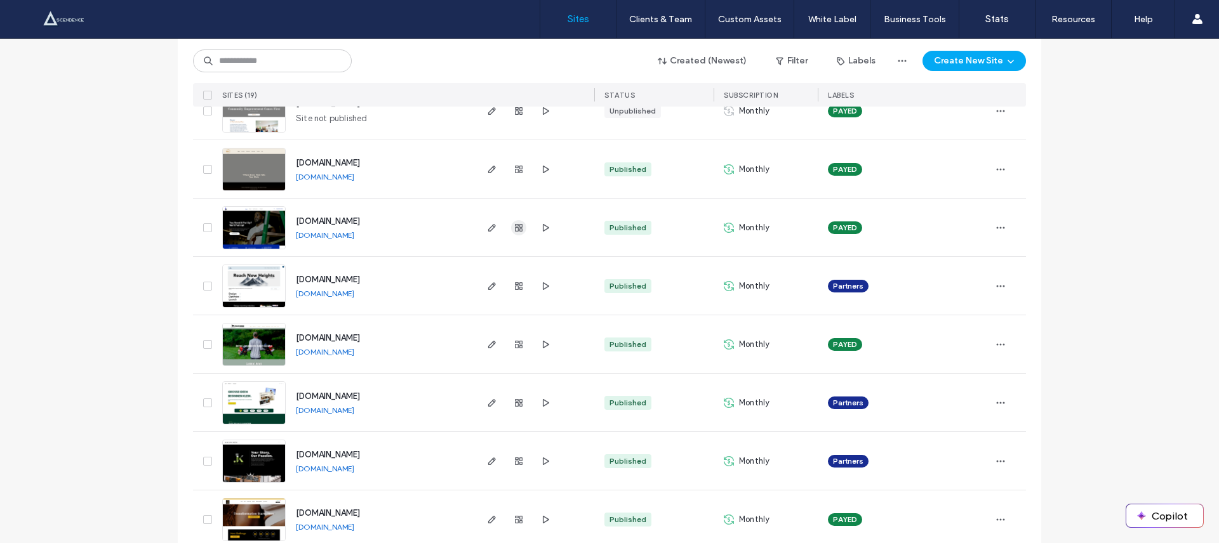
click at [515, 228] on icon "button" at bounding box center [519, 228] width 10 height 10
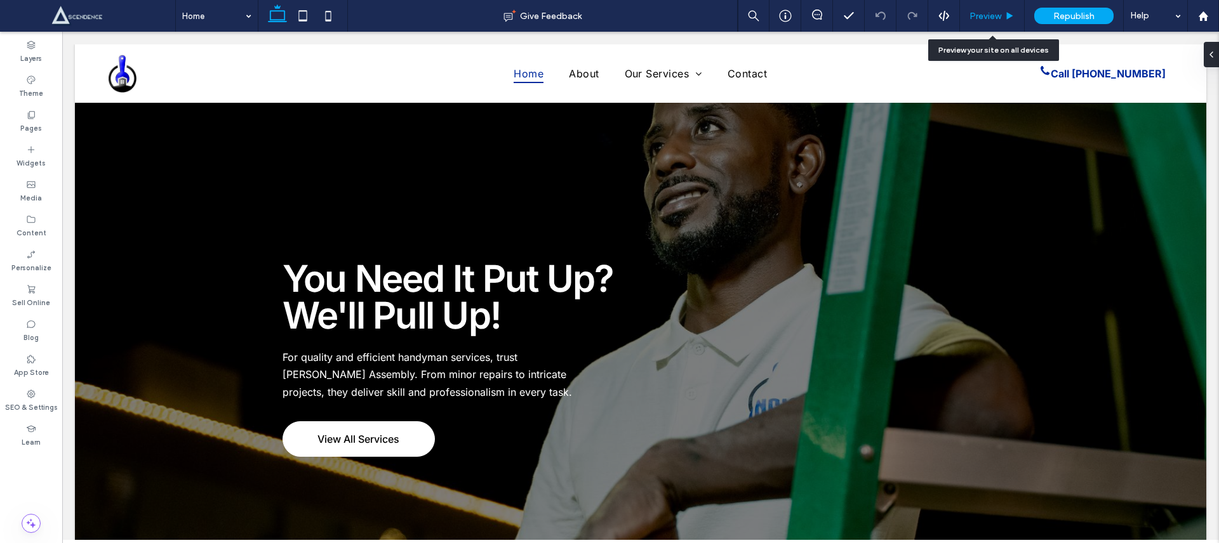
click at [992, 13] on span "Preview" at bounding box center [986, 16] width 32 height 11
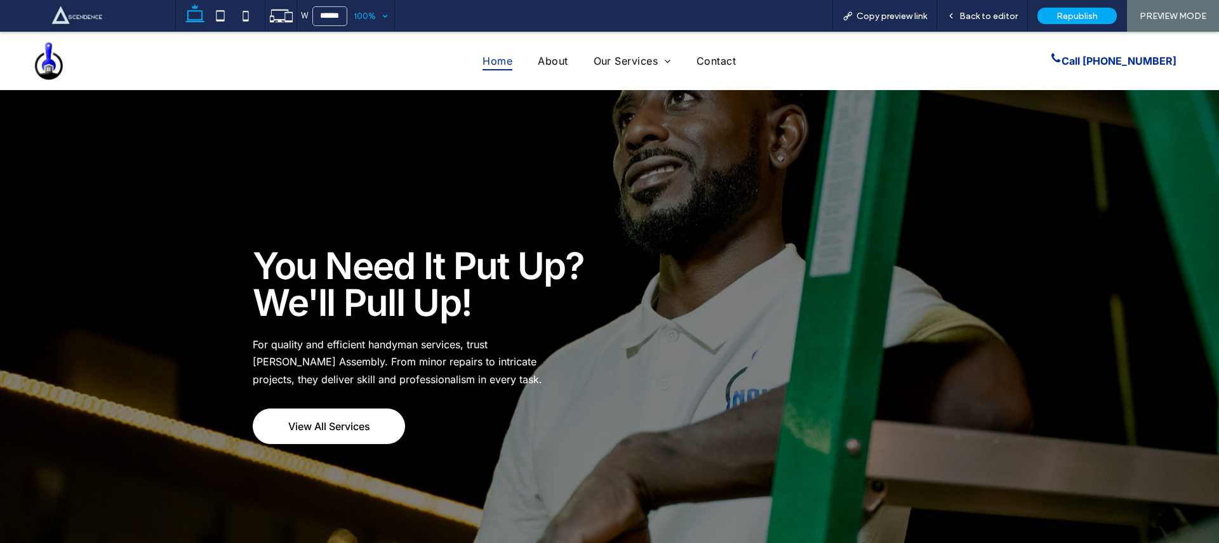
click at [357, 13] on div "100%" at bounding box center [365, 16] width 36 height 32
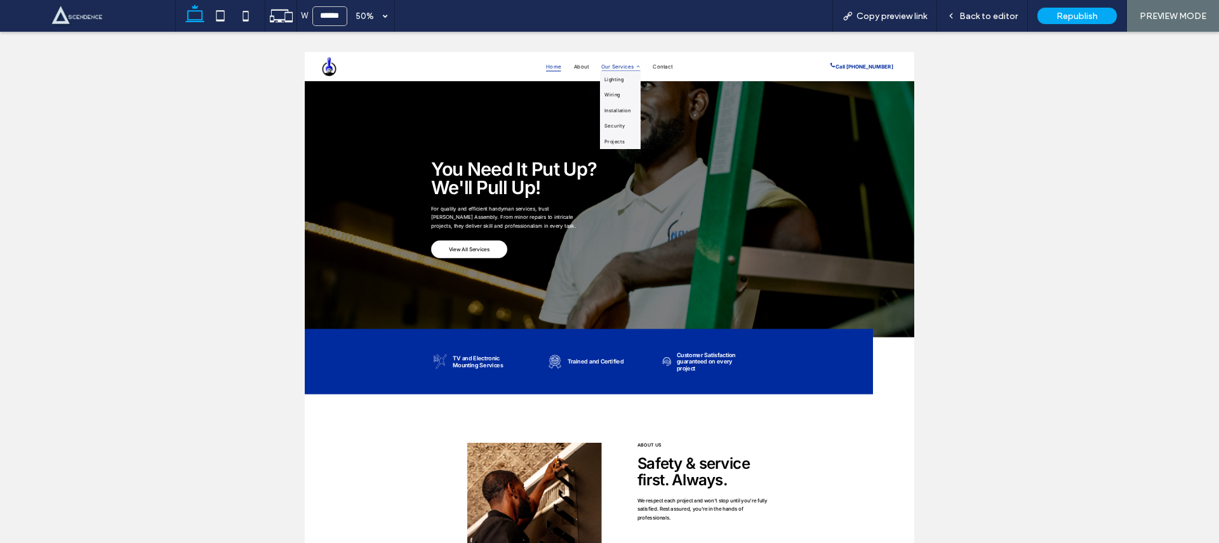
click at [898, 84] on span "Our Services" at bounding box center [936, 81] width 77 height 19
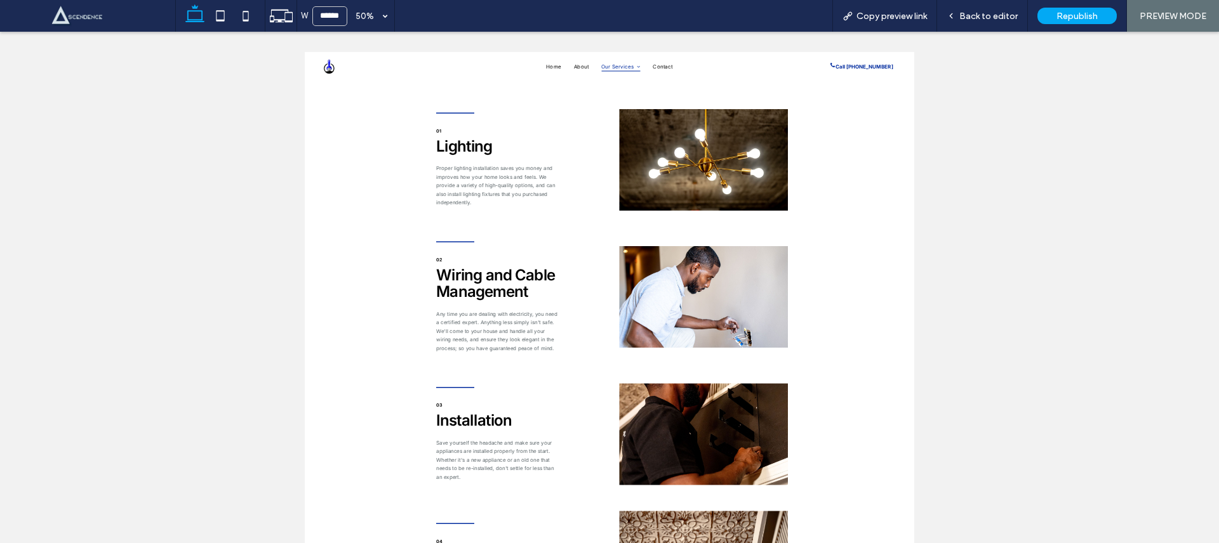
scroll to position [1238, 0]
click at [1008, 83] on span "Contact" at bounding box center [1020, 81] width 39 height 19
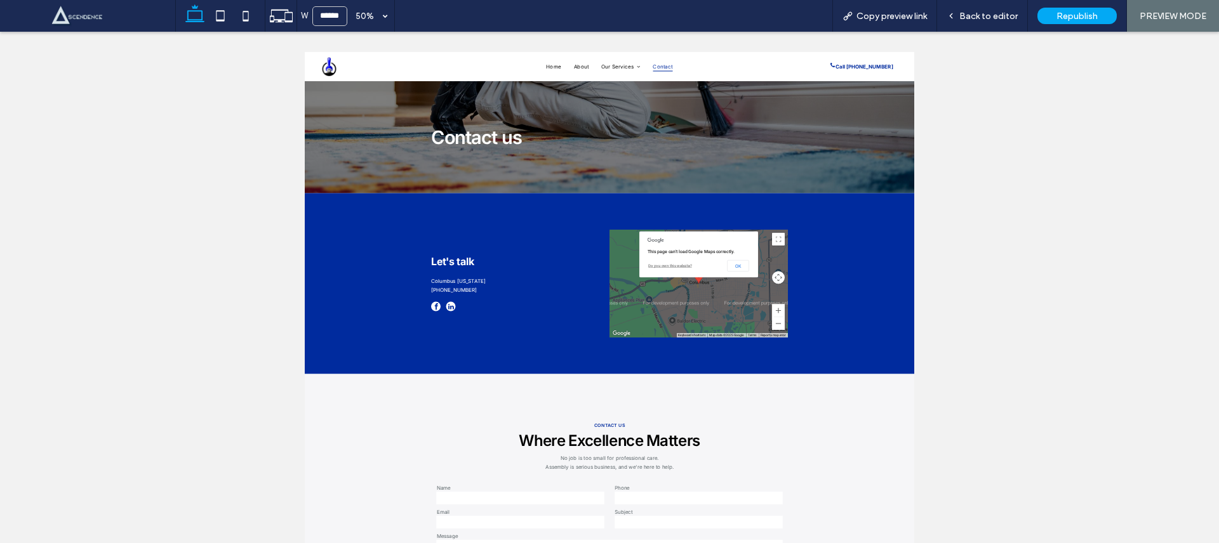
click at [860, 79] on span "About" at bounding box center [858, 81] width 30 height 19
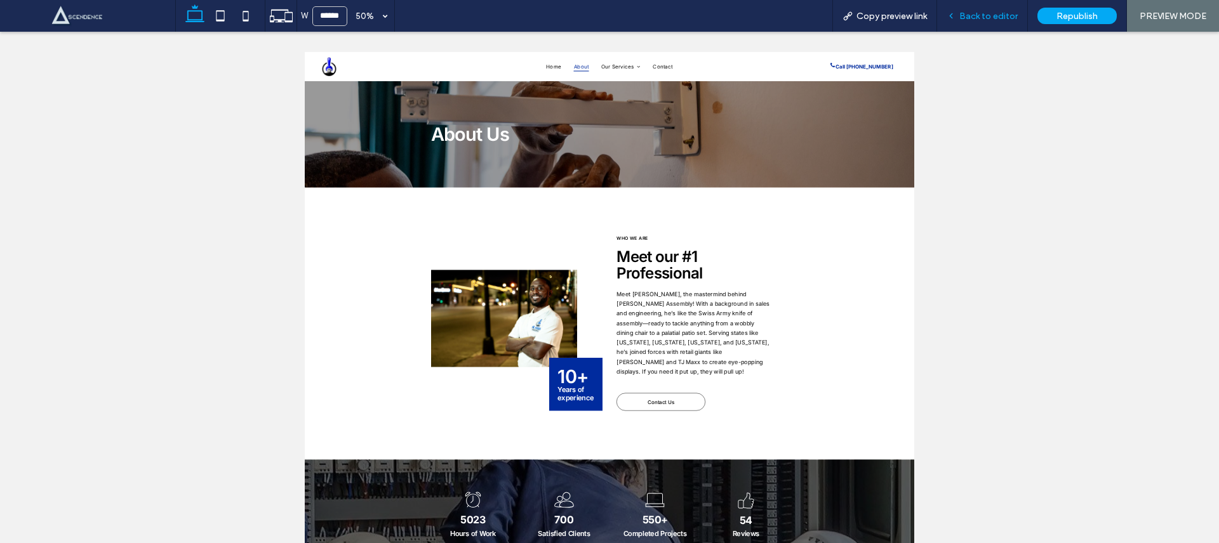
click at [987, 9] on div "Back to editor" at bounding box center [982, 16] width 91 height 32
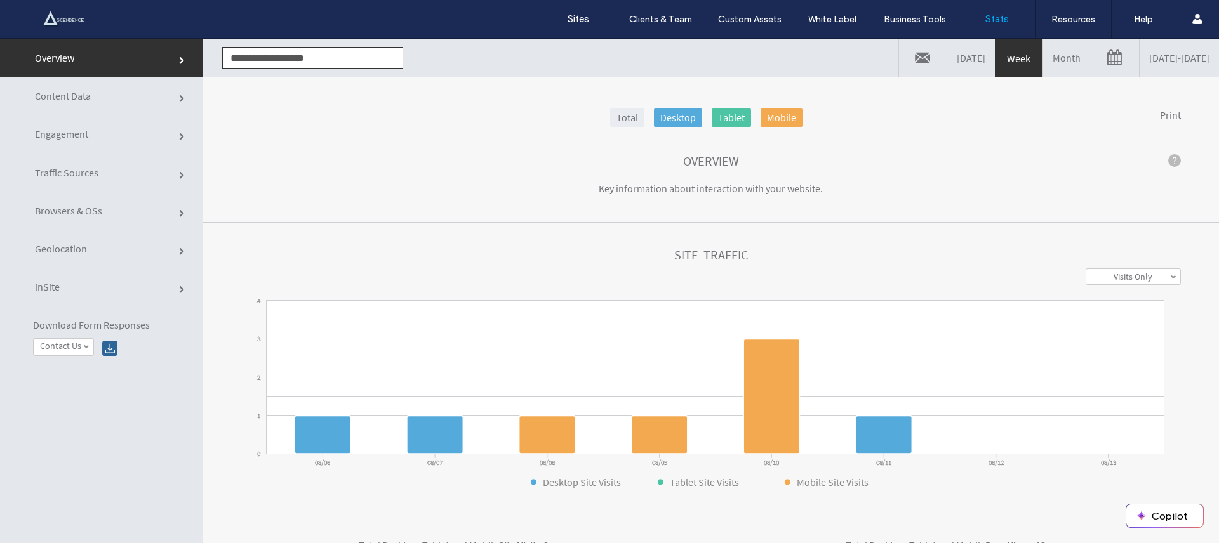
click at [1043, 57] on link "Month" at bounding box center [1067, 58] width 48 height 38
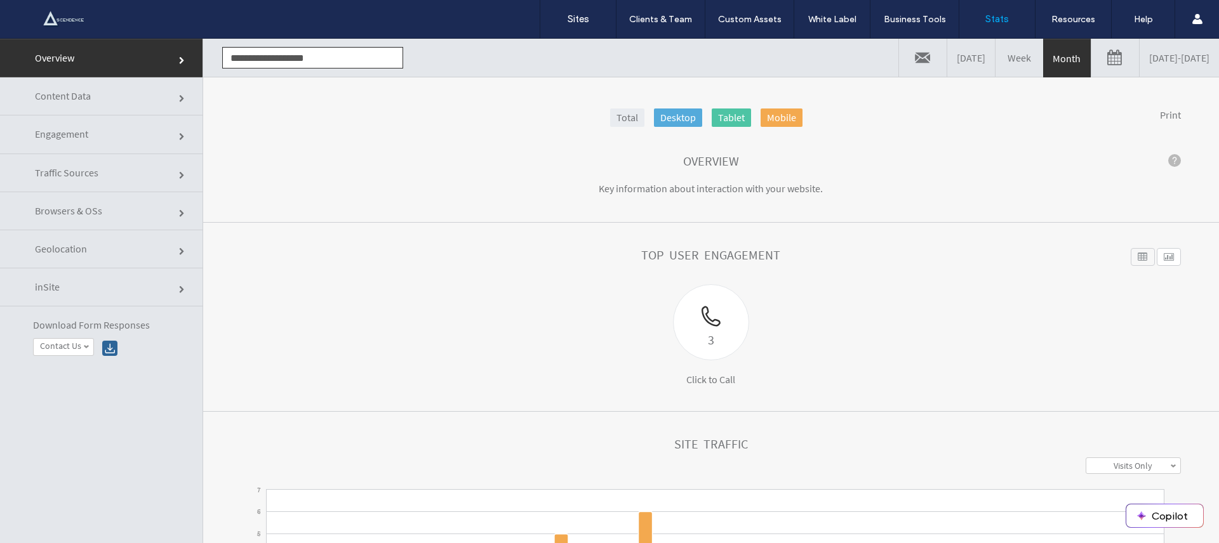
click link "Content Data"
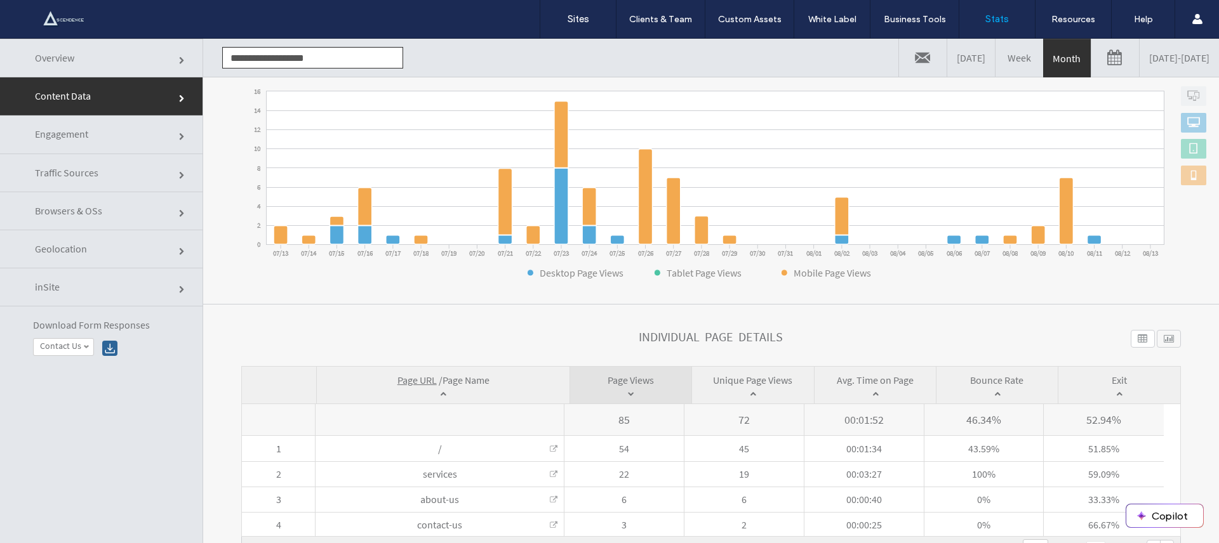
scroll to position [199, 0]
click at [179, 176] on span "Traffic Sources" at bounding box center [183, 176] width 8 height 8
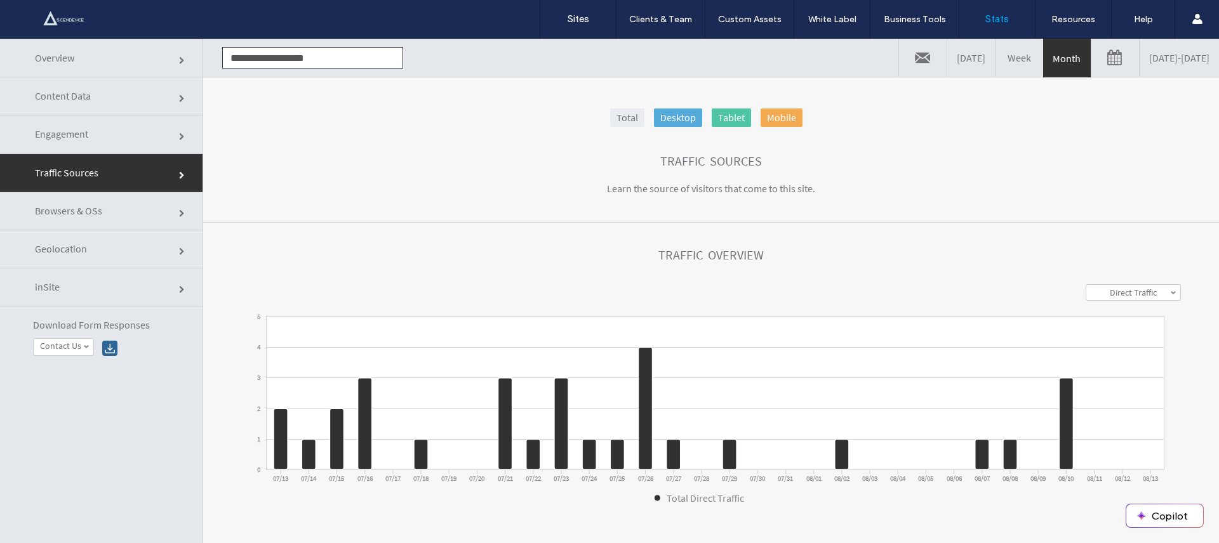
click link "Geolocation"
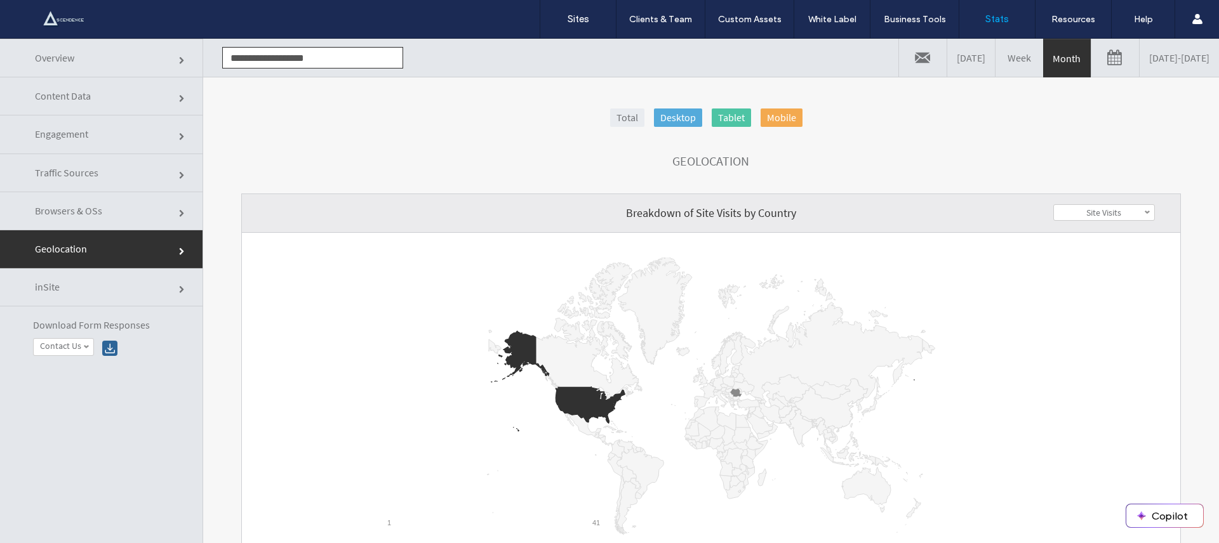
click link "Browsers & OSs"
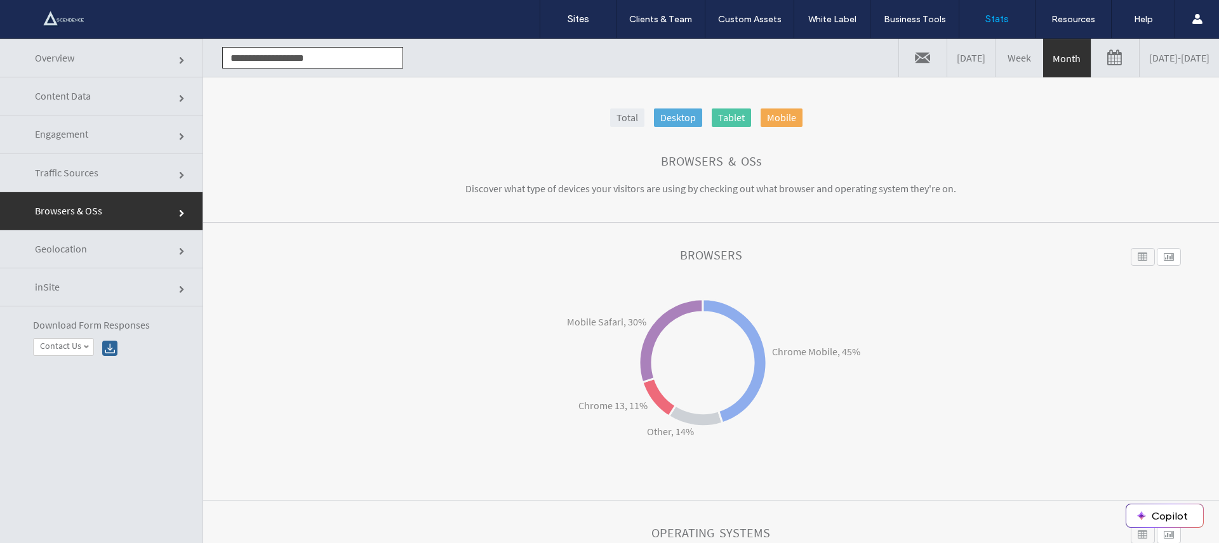
click link "inSite"
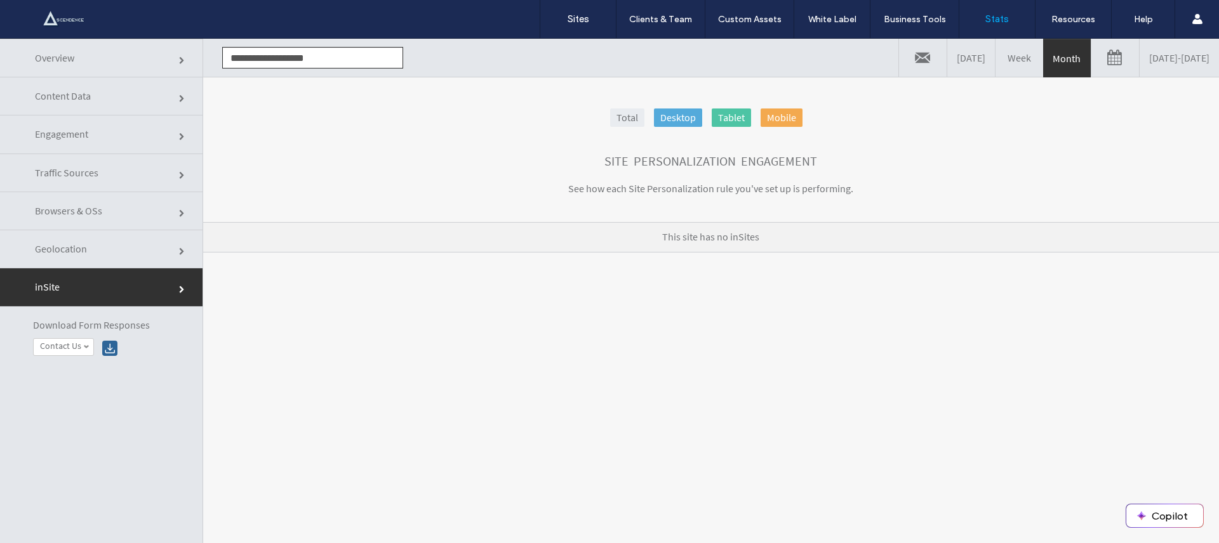
click input "**********"
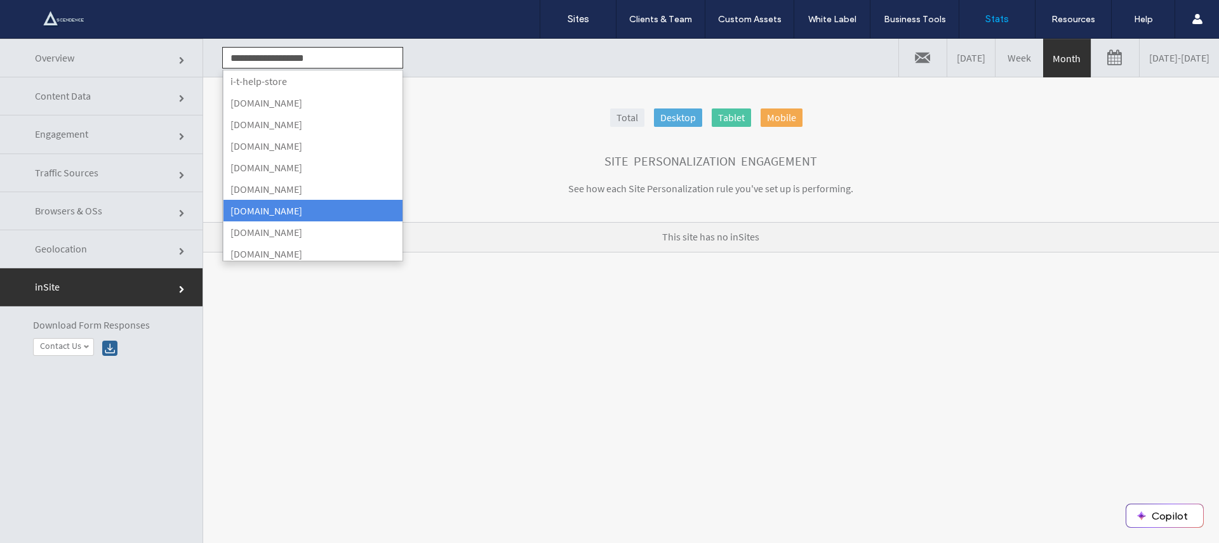
click at [331, 203] on li "www.pencilrec.de" at bounding box center [313, 211] width 180 height 22
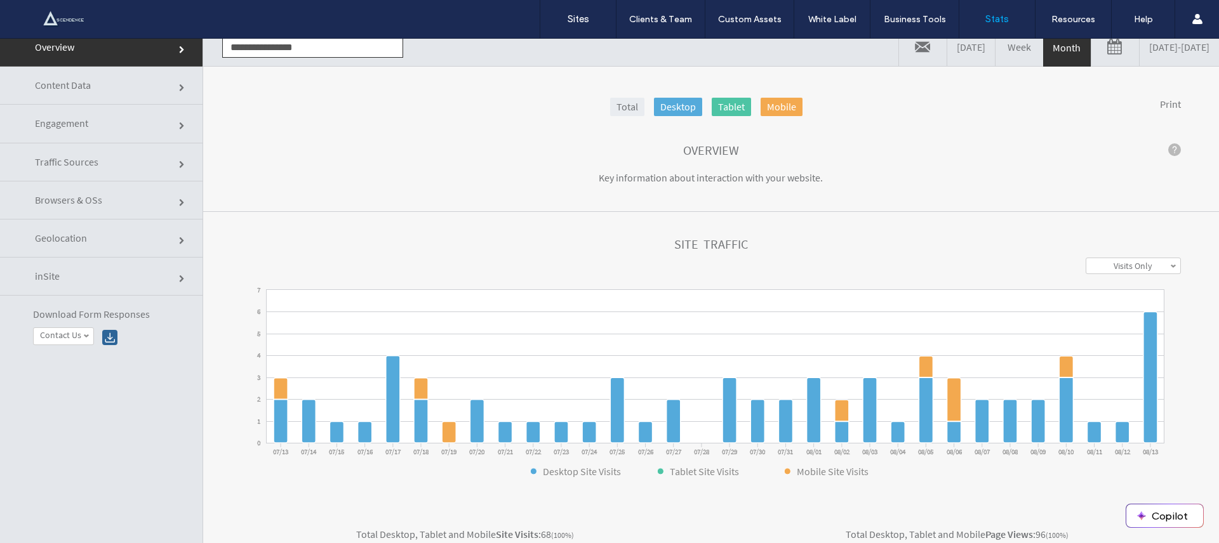
scroll to position [0, 0]
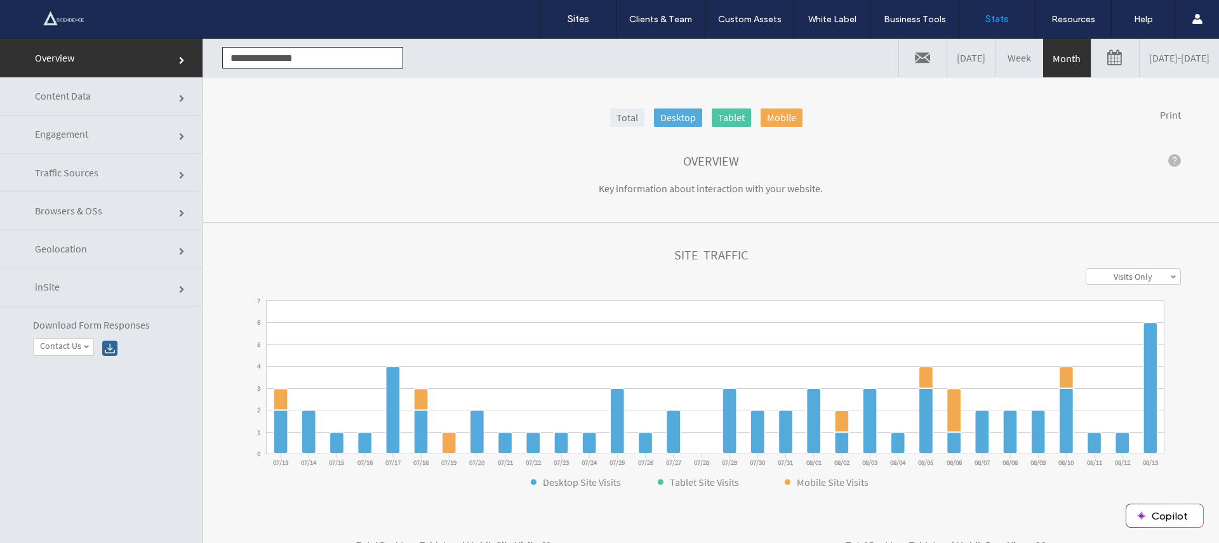
click link "Content Data"
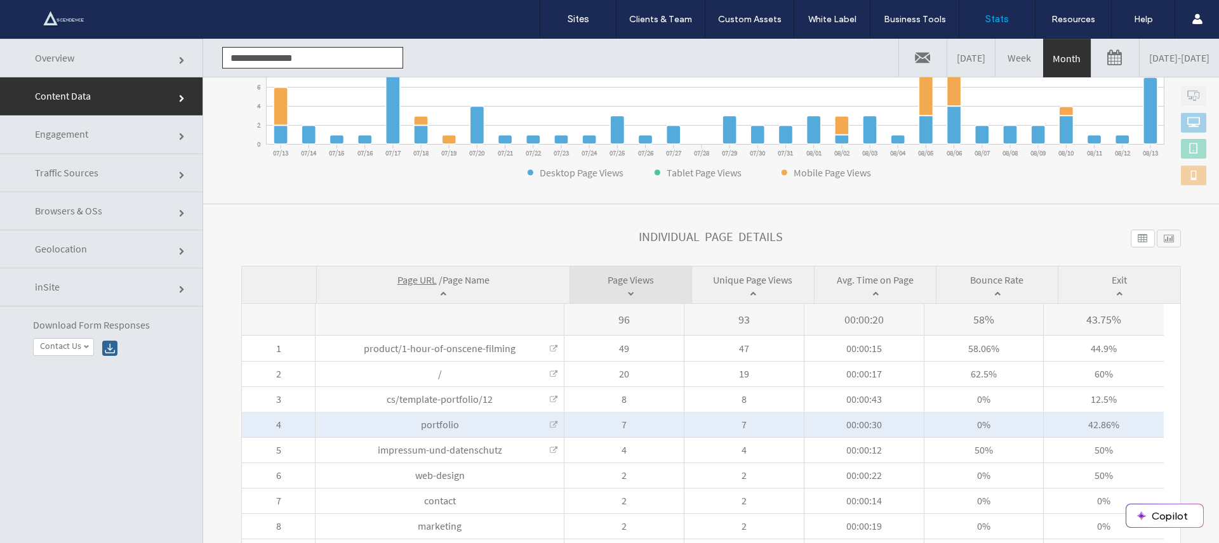
scroll to position [351, 0]
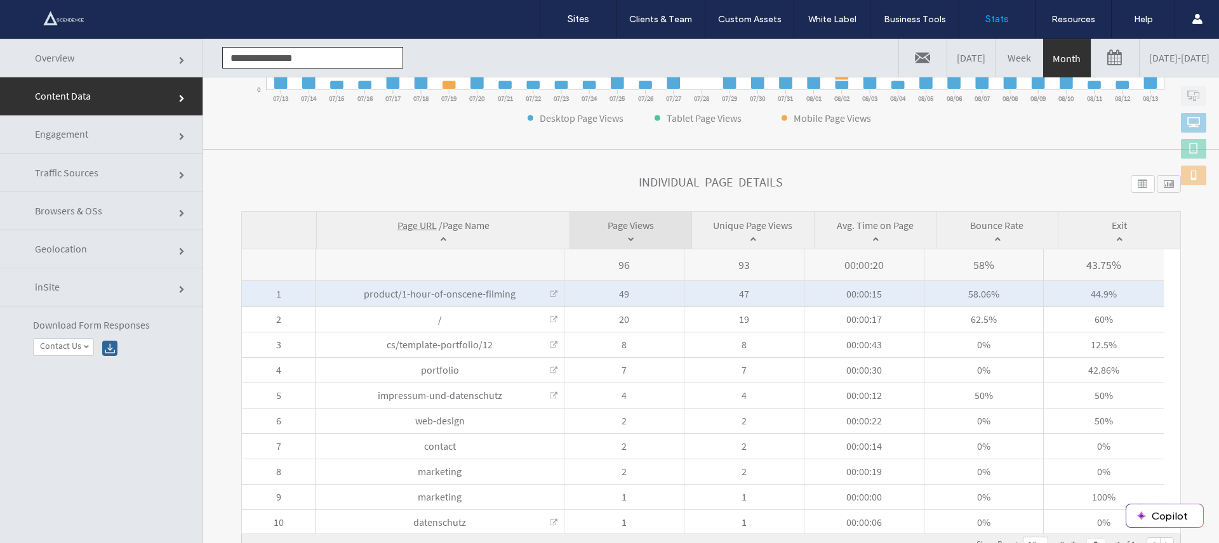
click link
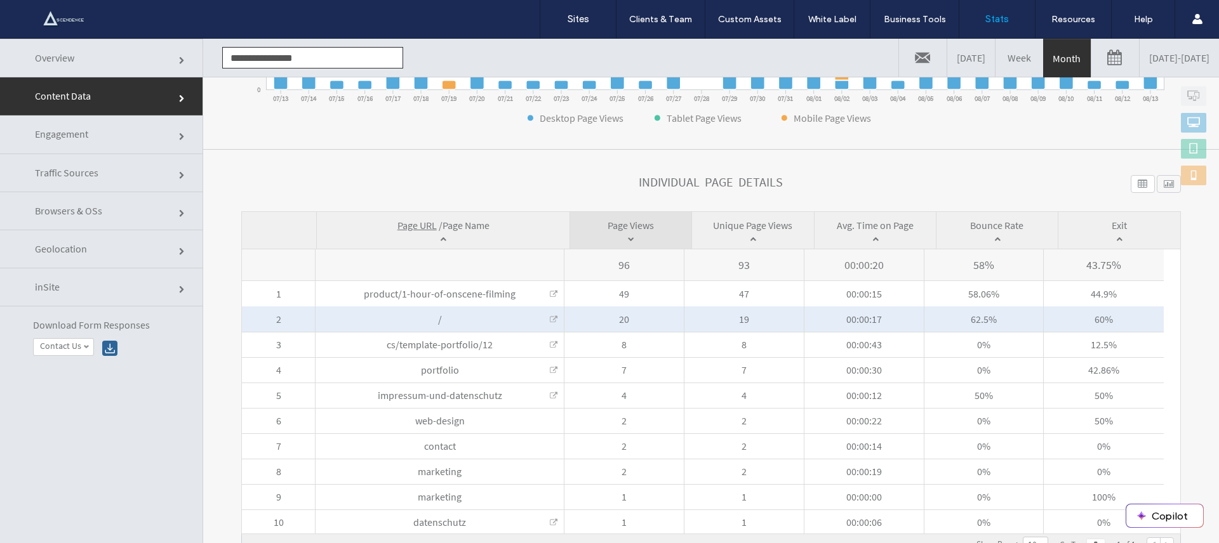
click link
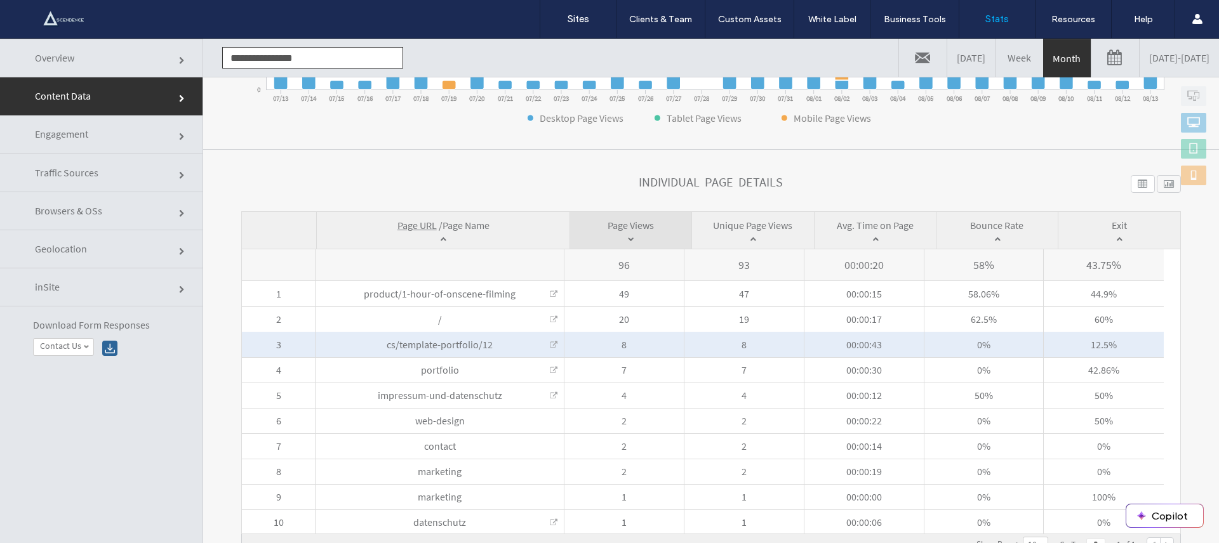
click link
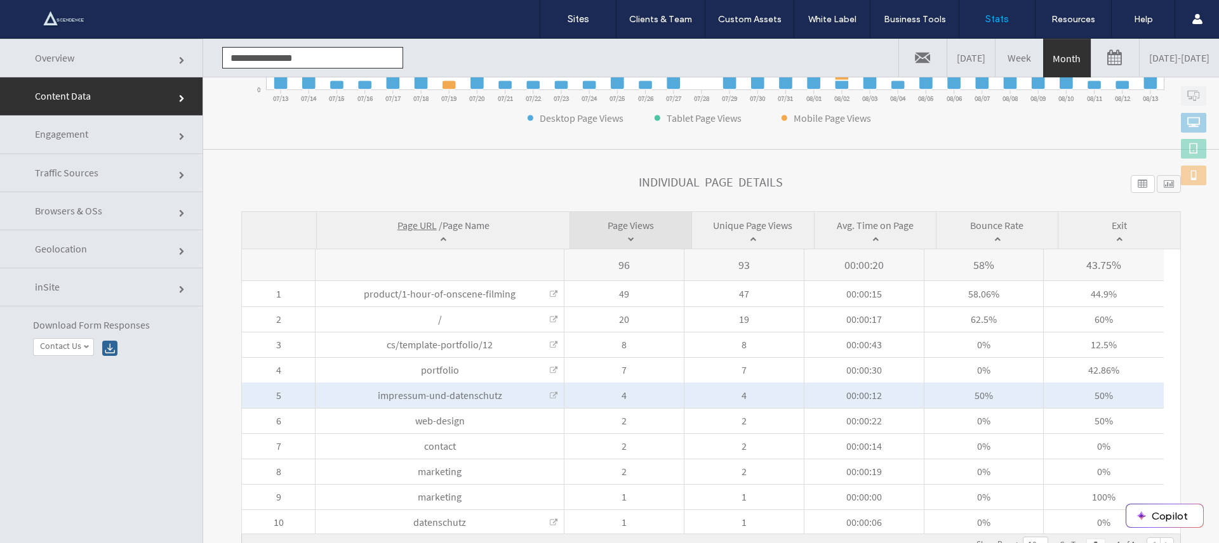
click link
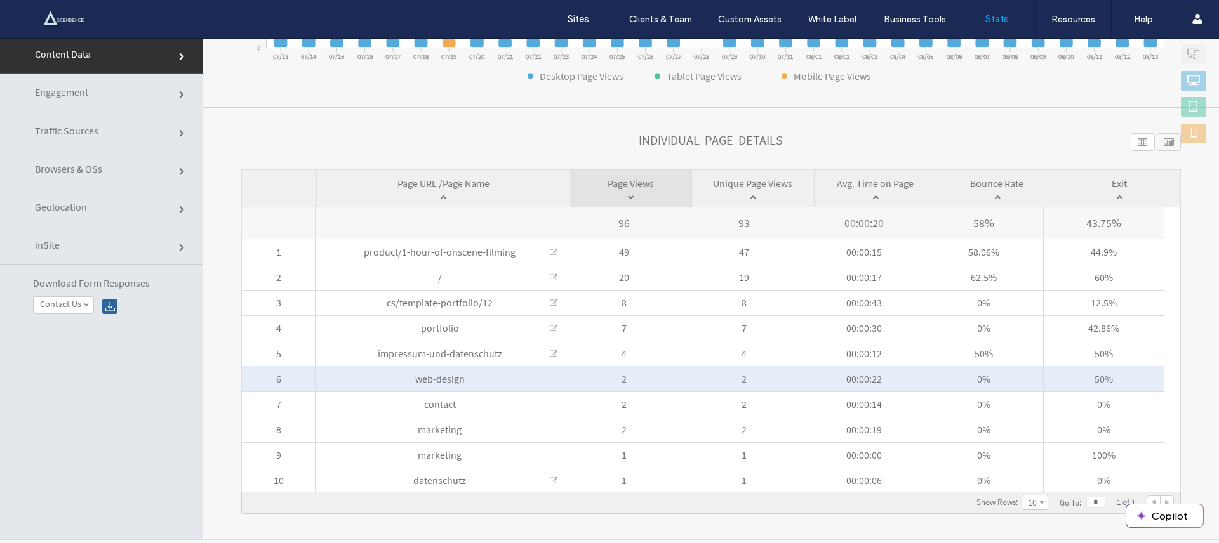
scroll to position [44, 0]
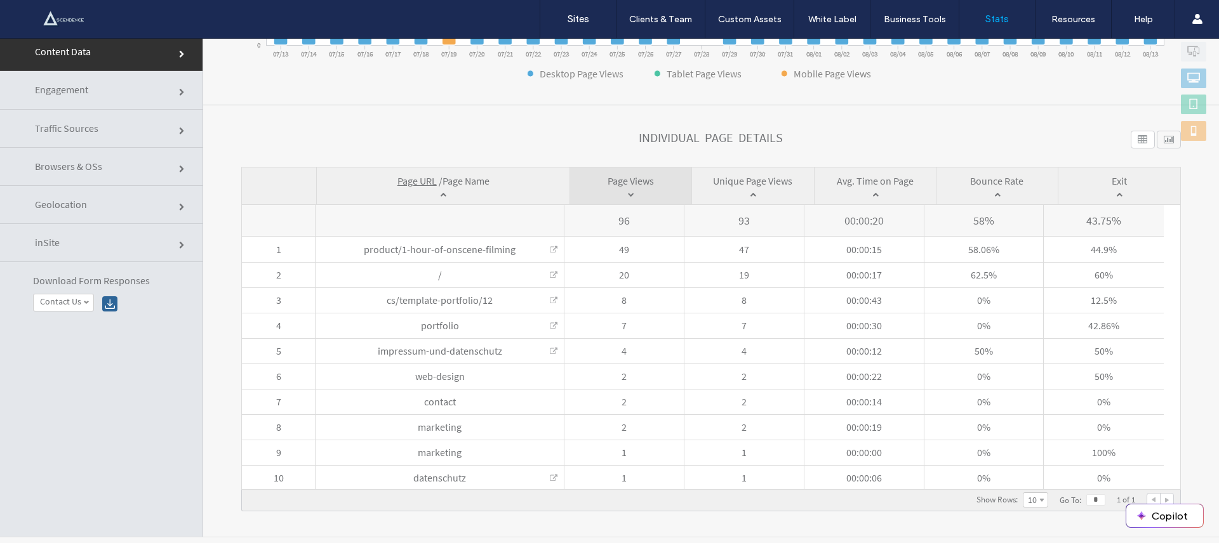
click link "Geolocation"
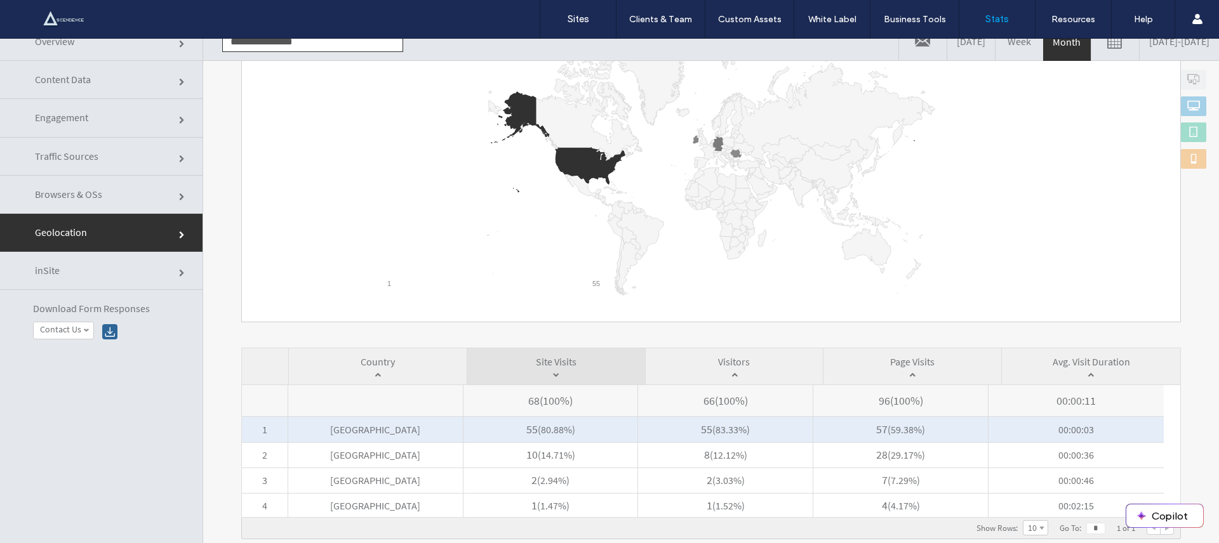
scroll to position [19, 0]
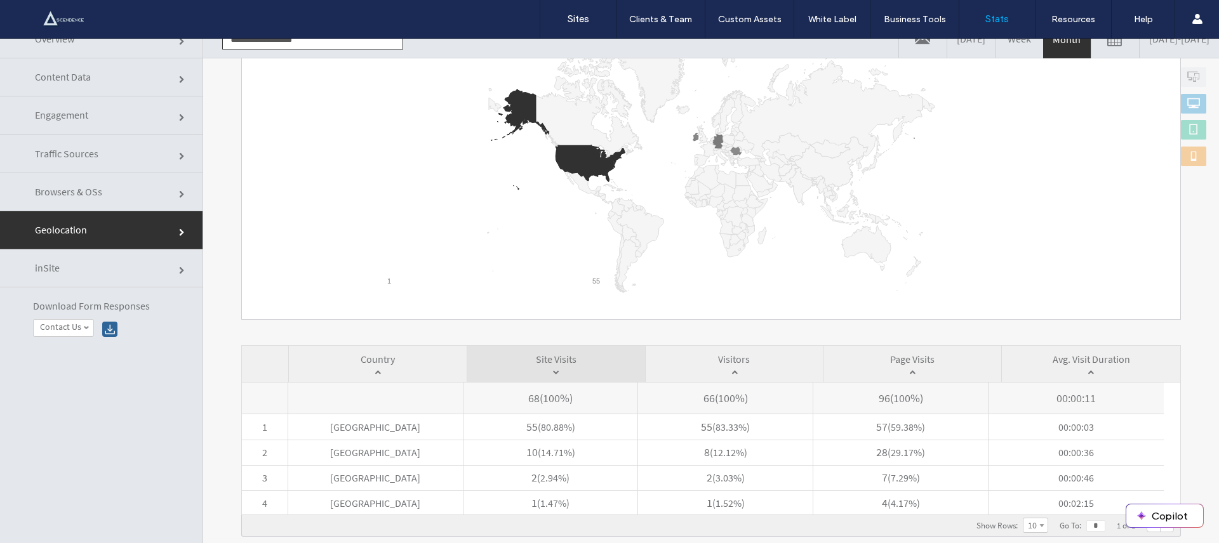
click link "inSite"
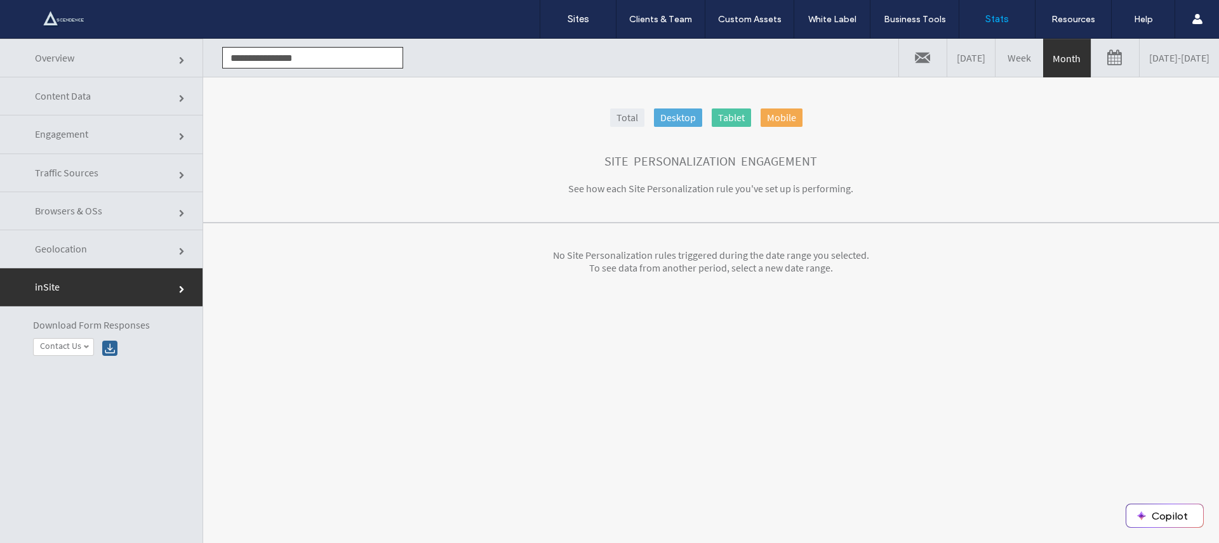
click link "Overview"
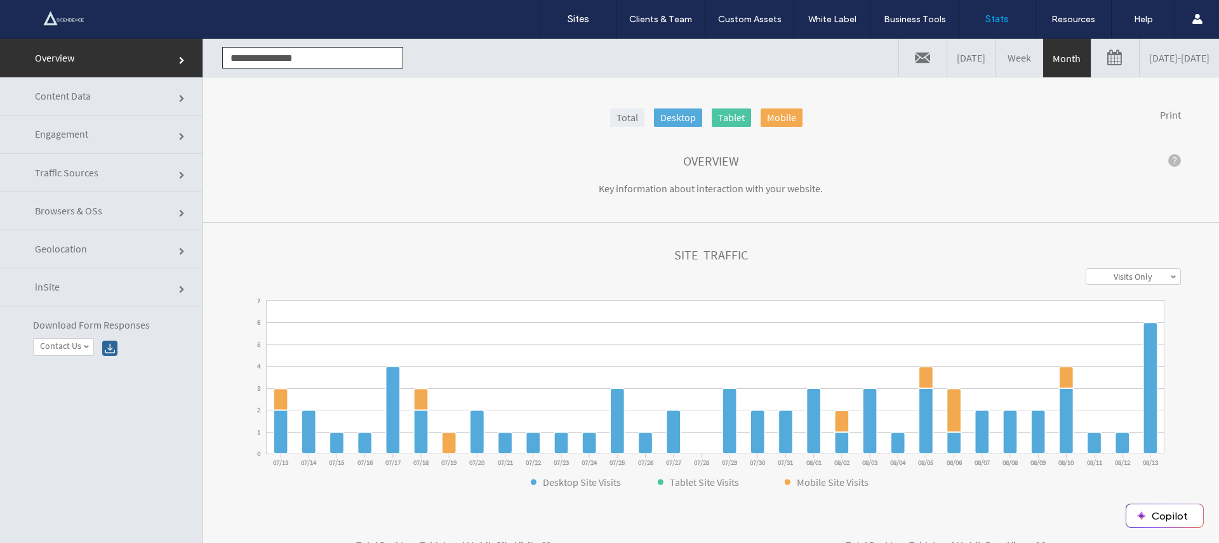
click input "**********"
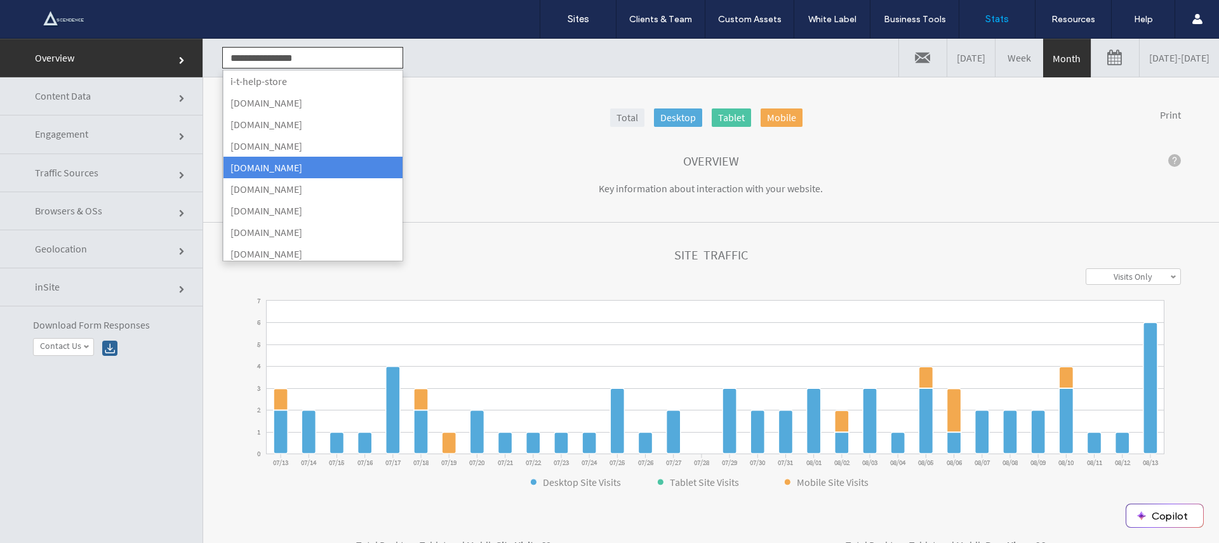
click at [328, 168] on li "[DOMAIN_NAME]" at bounding box center [313, 168] width 180 height 22
type input "**********"
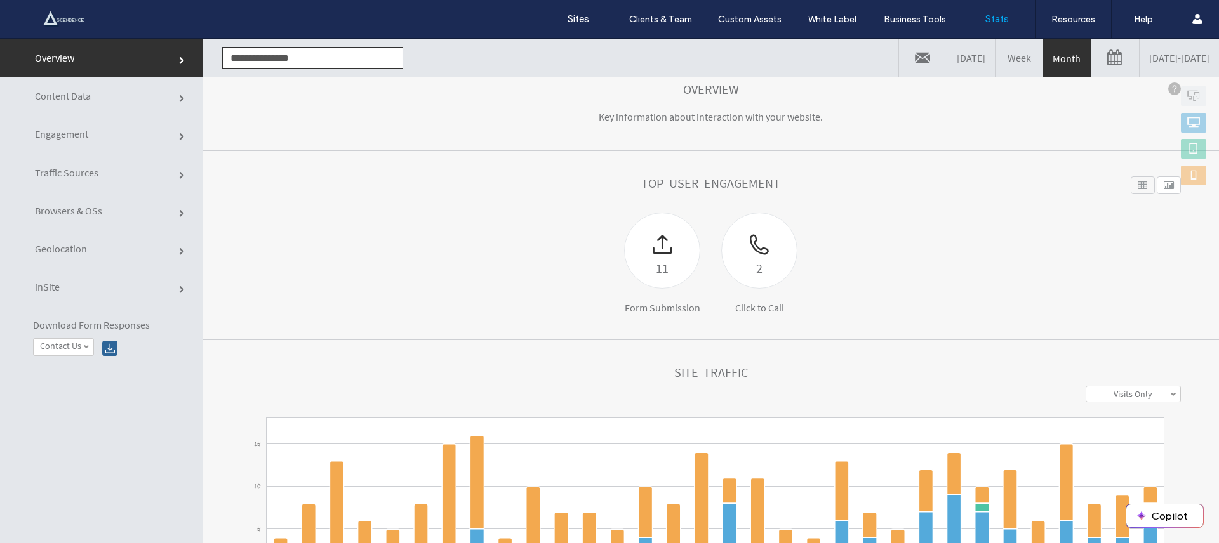
scroll to position [88, 0]
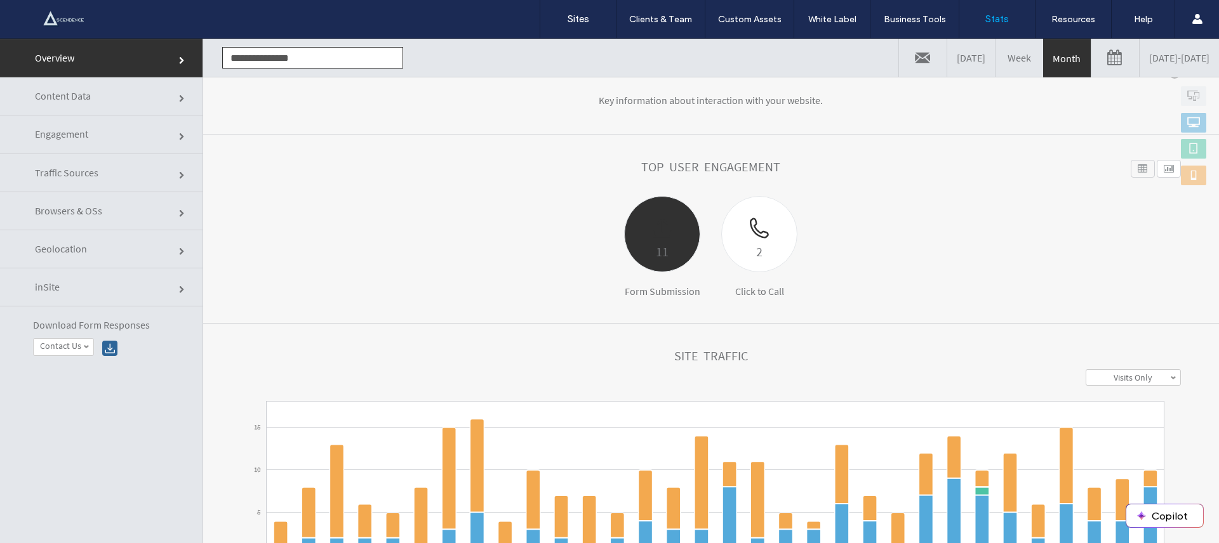
click at [629, 230] on div at bounding box center [662, 219] width 75 height 44
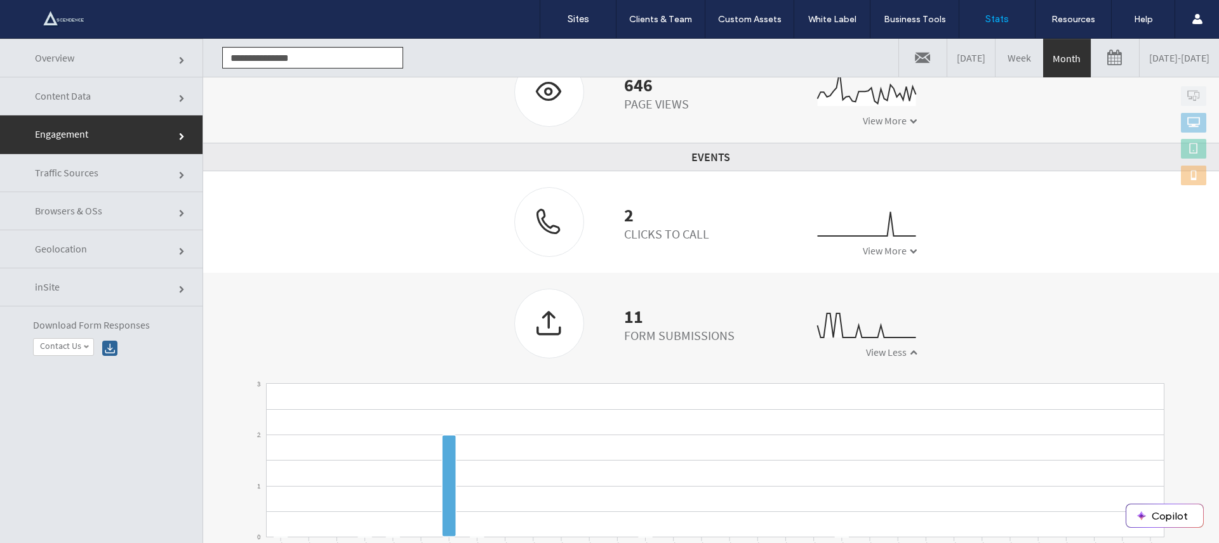
scroll to position [326, 0]
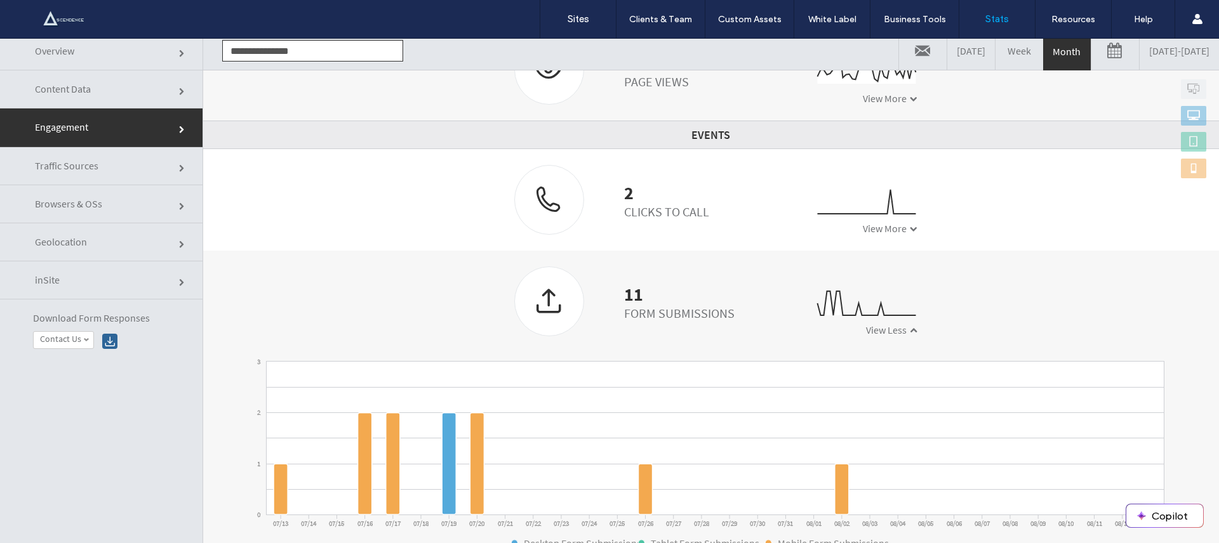
click at [624, 294] on div "11" at bounding box center [679, 294] width 110 height 13
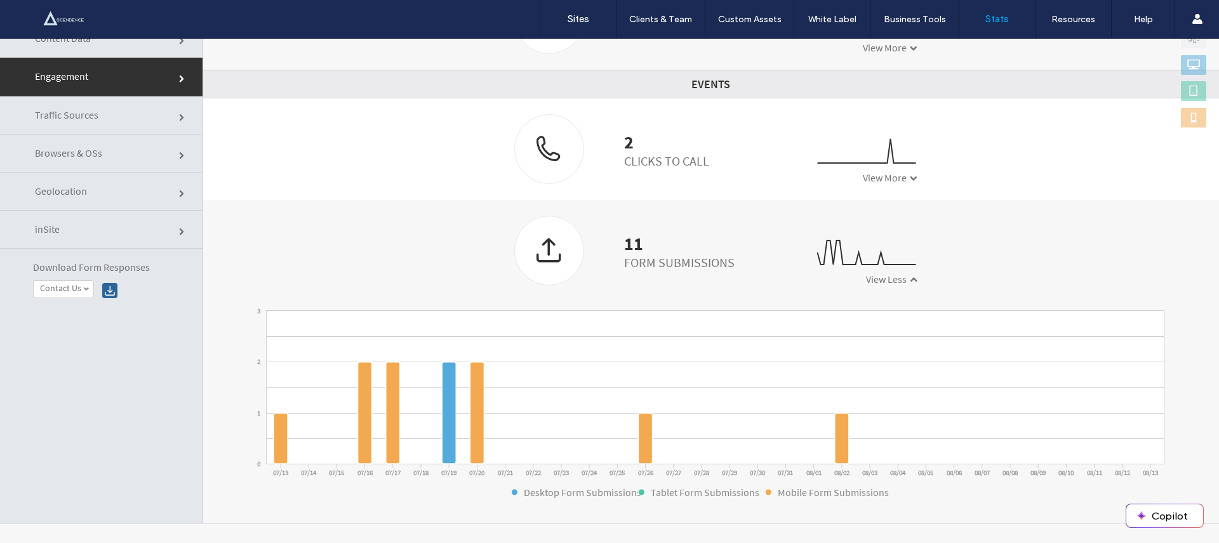
scroll to position [64, 0]
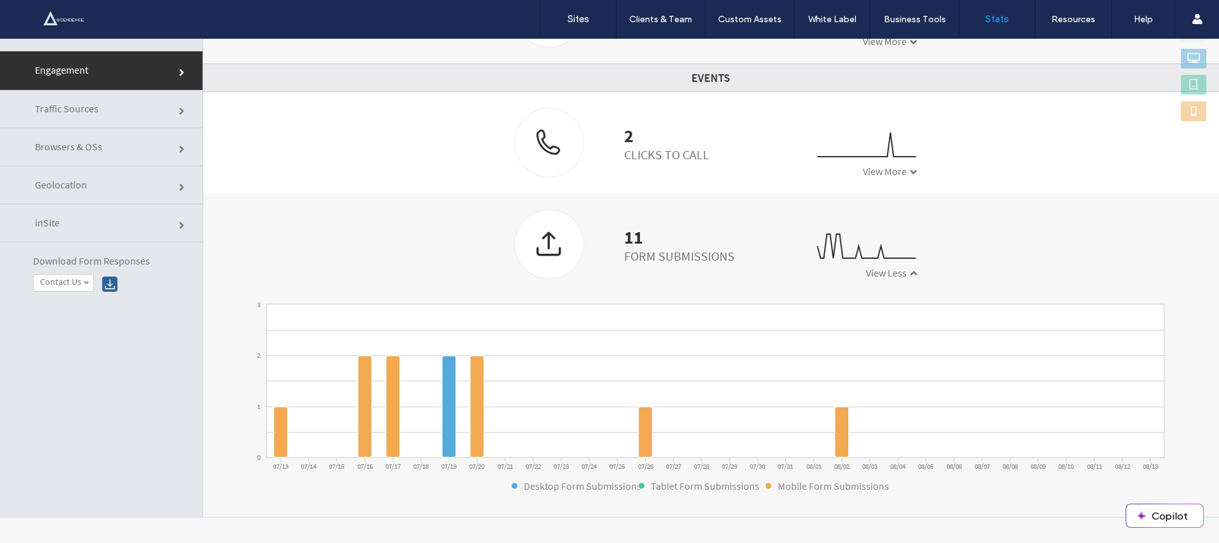
click at [644, 252] on div "Form Submissions" at bounding box center [679, 256] width 110 height 16
click at [179, 222] on span "inSite" at bounding box center [183, 226] width 8 height 8
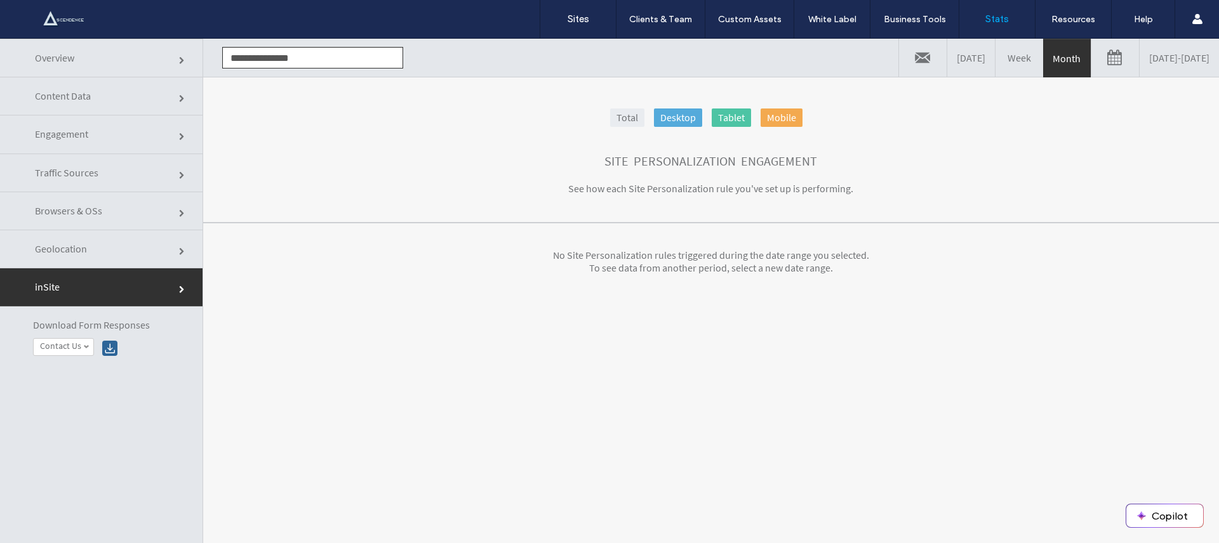
click at [179, 172] on span "Traffic Sources" at bounding box center [183, 176] width 8 height 8
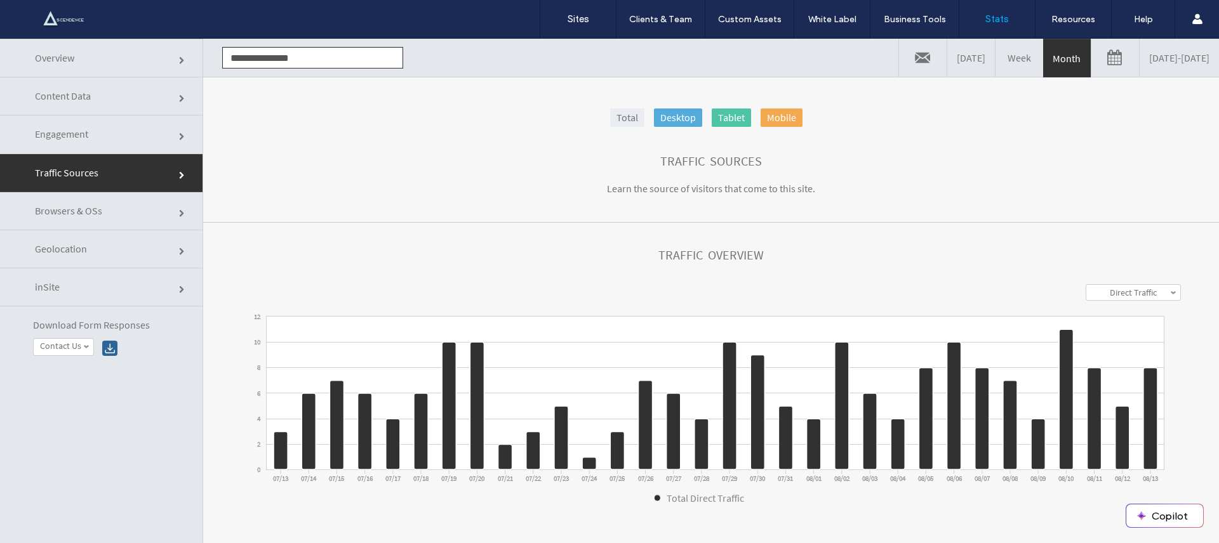
click at [179, 138] on span "Engagement" at bounding box center [183, 137] width 8 height 8
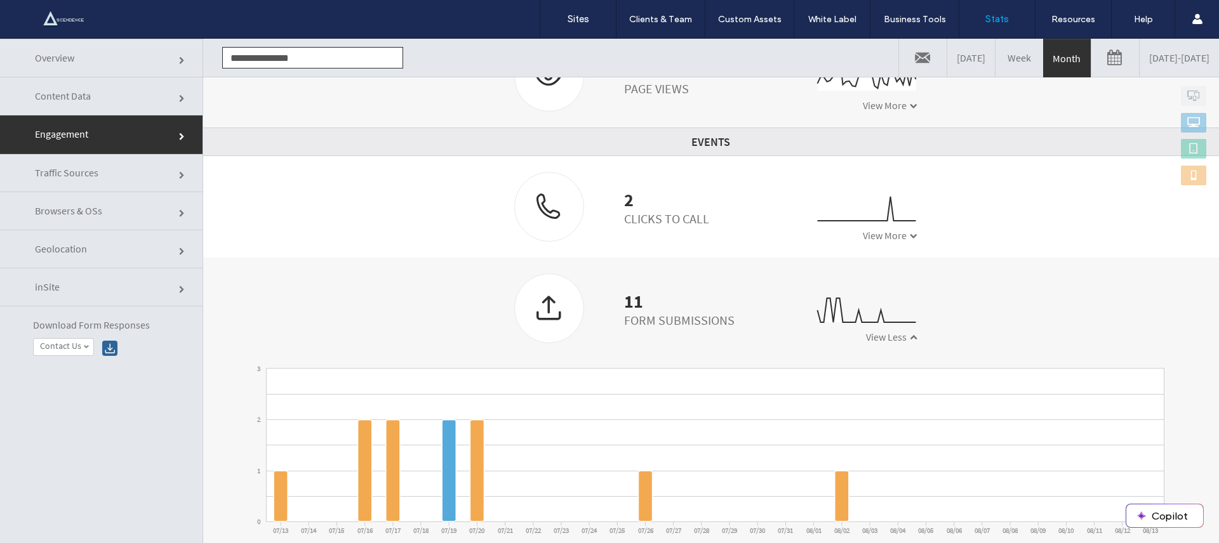
click div "11 Form Submissions"
click at [562, 298] on div at bounding box center [549, 307] width 69 height 67
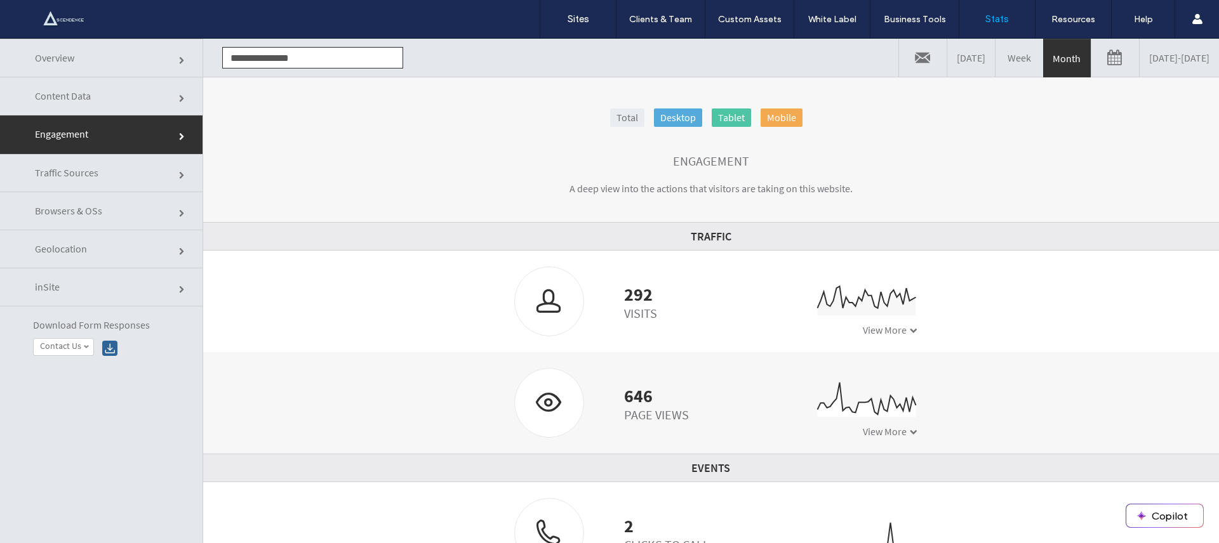
click link "Content Data"
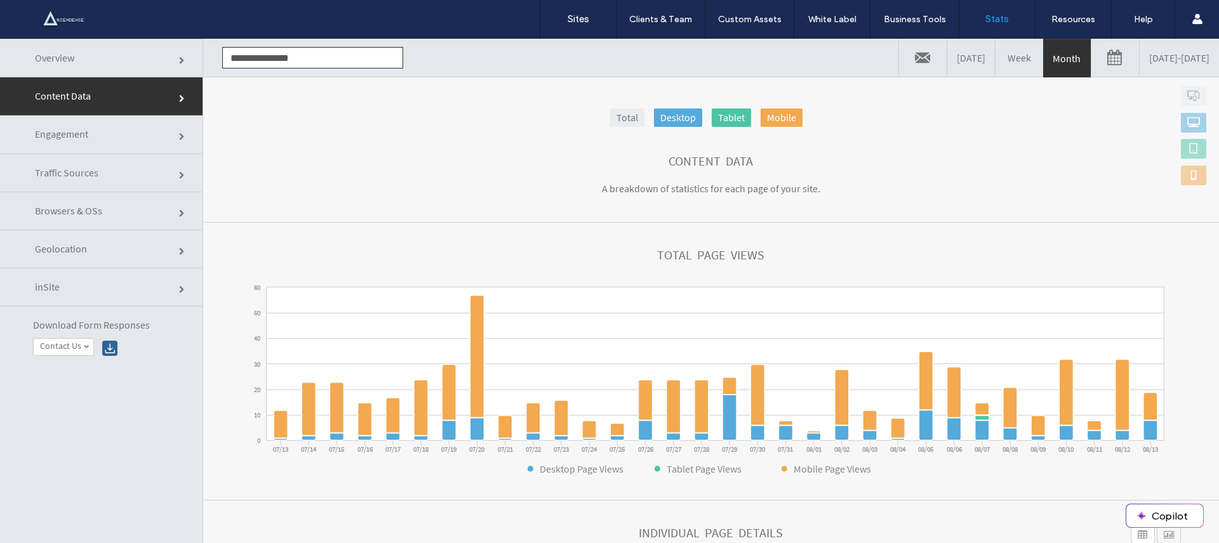
scroll to position [351, 0]
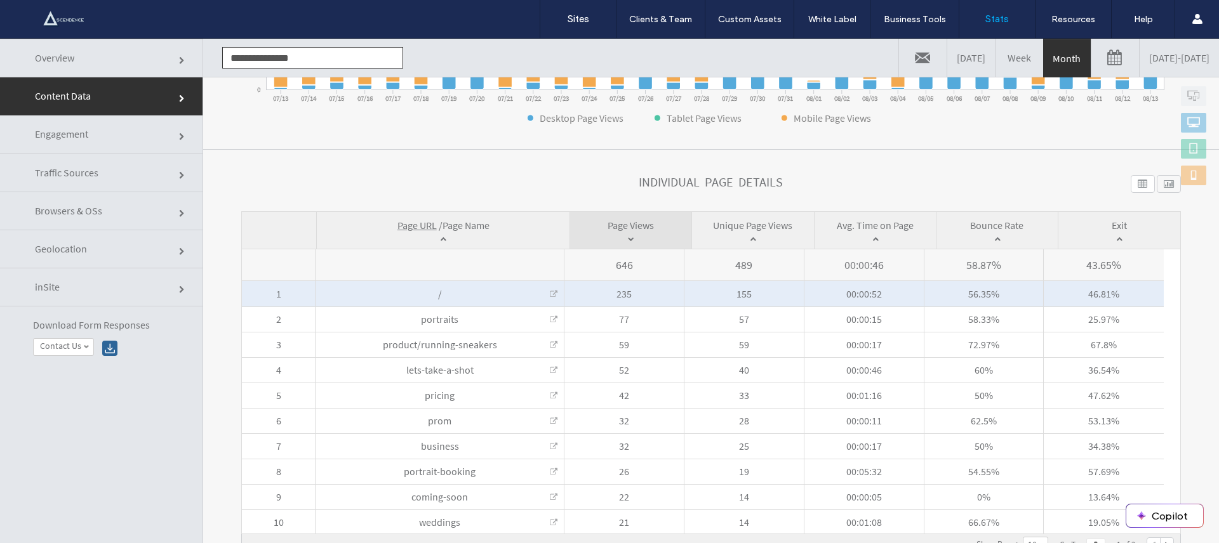
click link
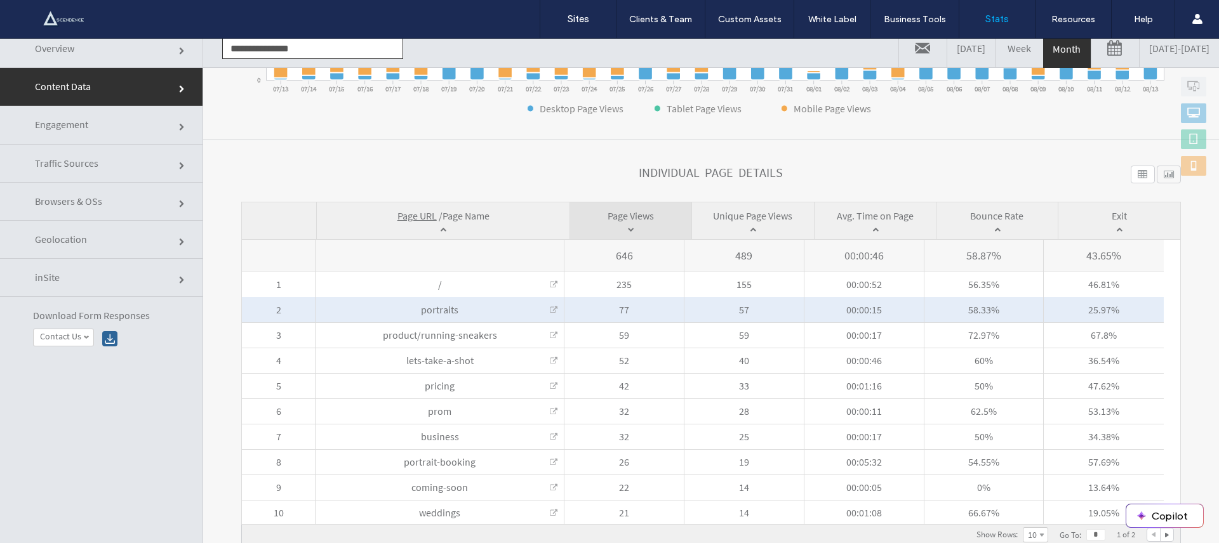
scroll to position [0, 0]
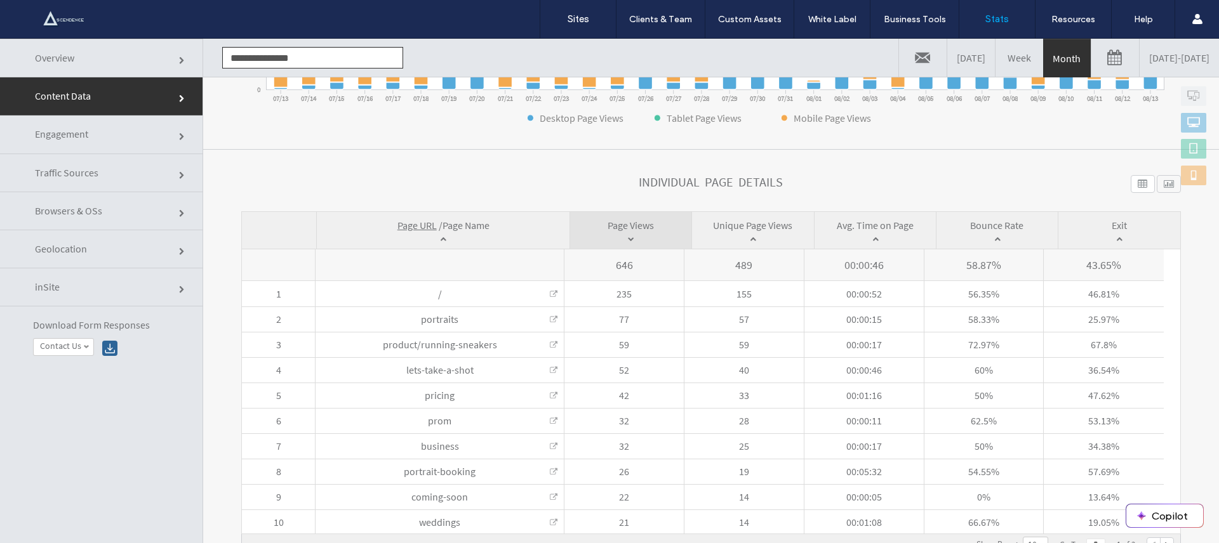
click link "Geolocation"
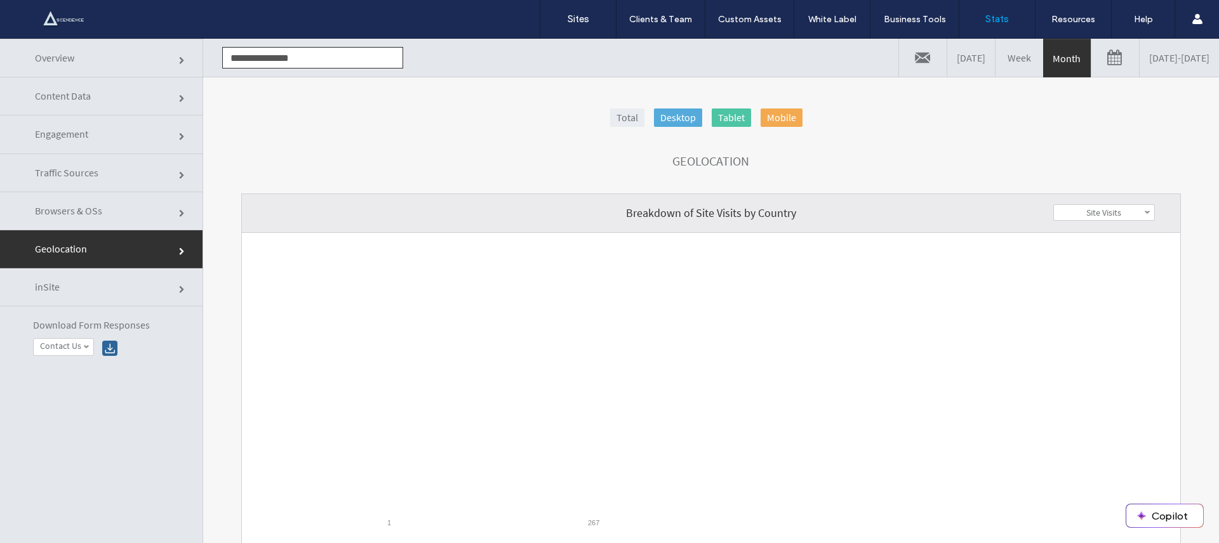
click at [996, 69] on link "Week" at bounding box center [1020, 58] width 48 height 38
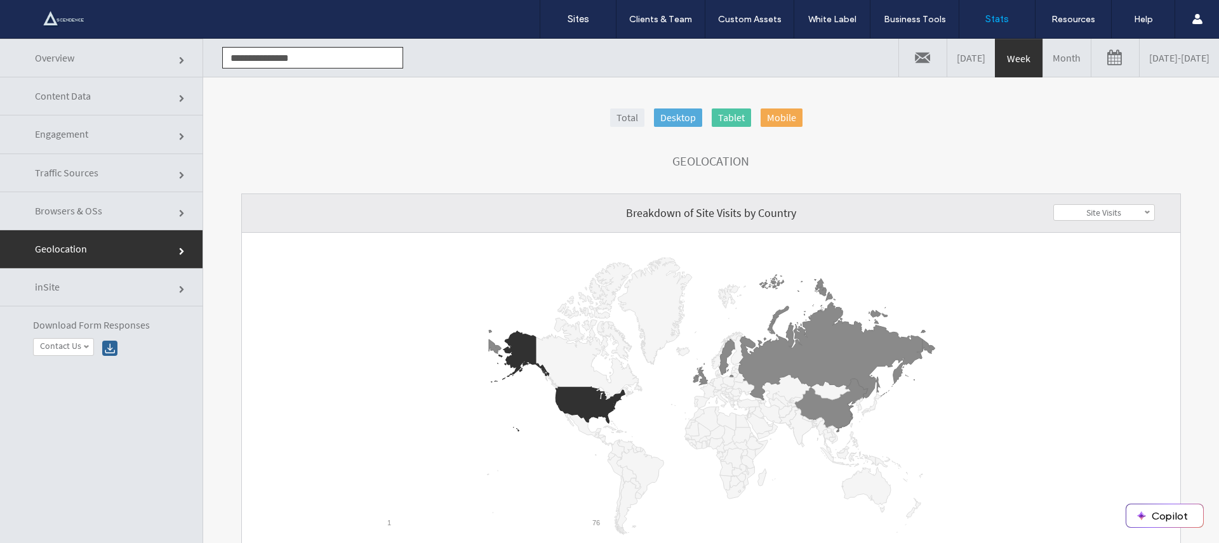
click at [62, 26] on div at bounding box center [82, 19] width 144 height 20
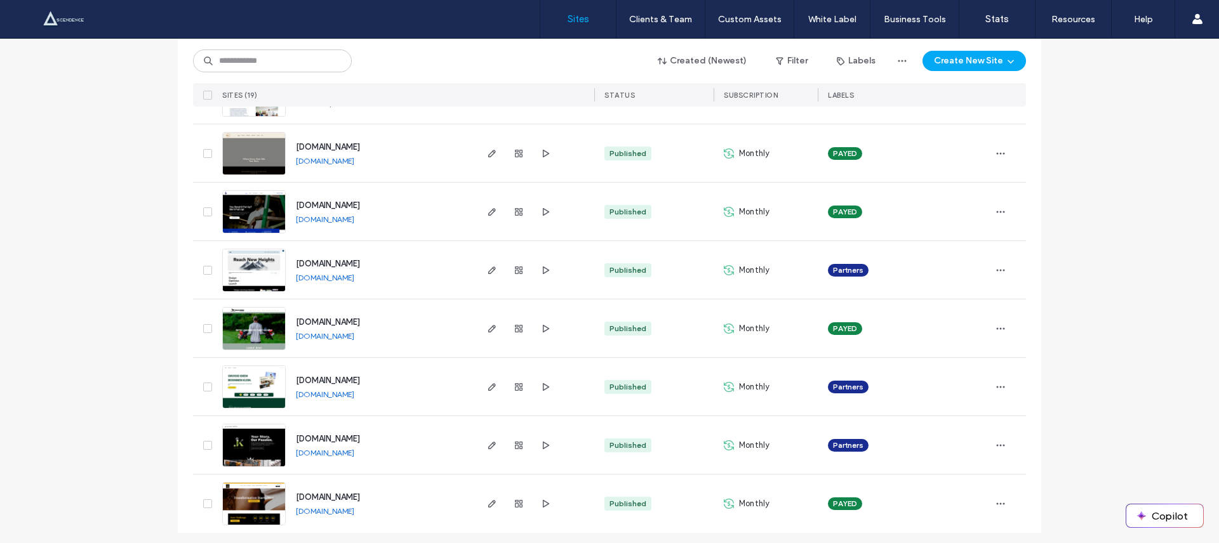
scroll to position [842, 0]
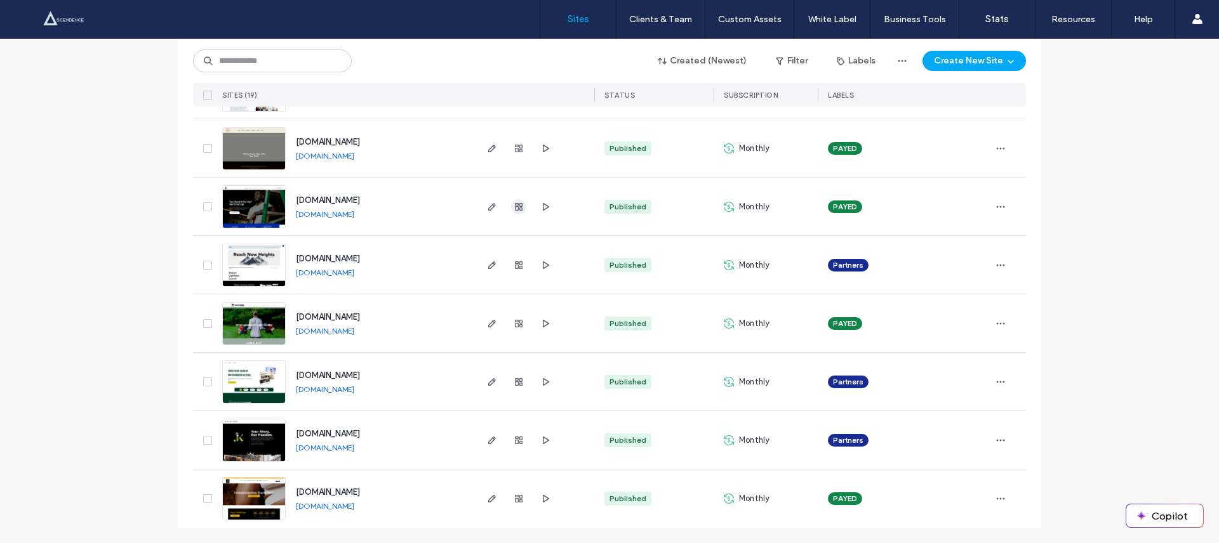
click at [521, 211] on span "button" at bounding box center [518, 206] width 15 height 15
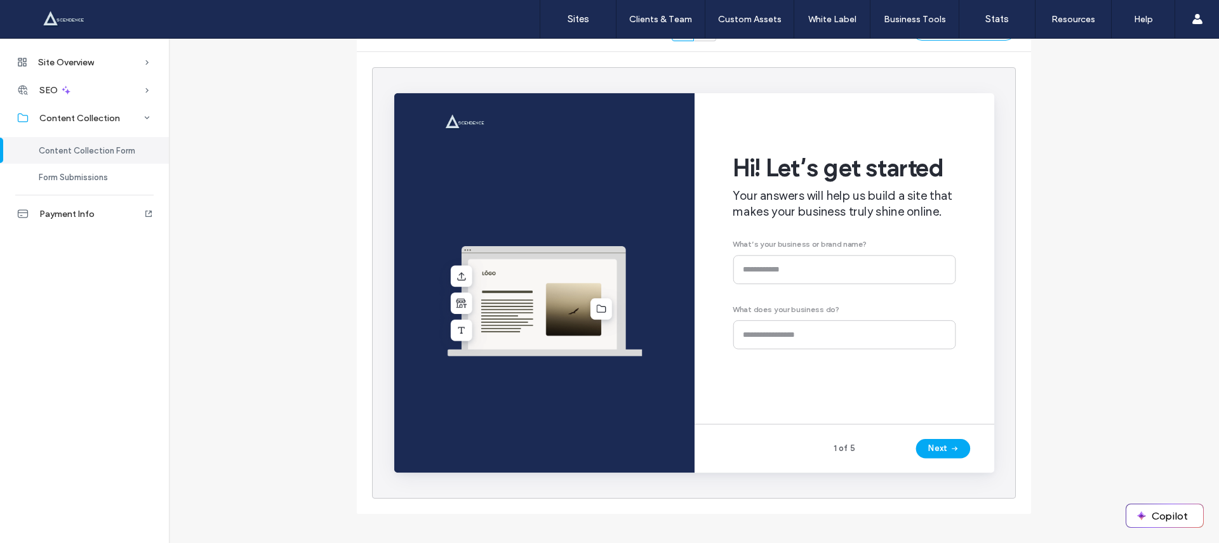
scroll to position [119, 0]
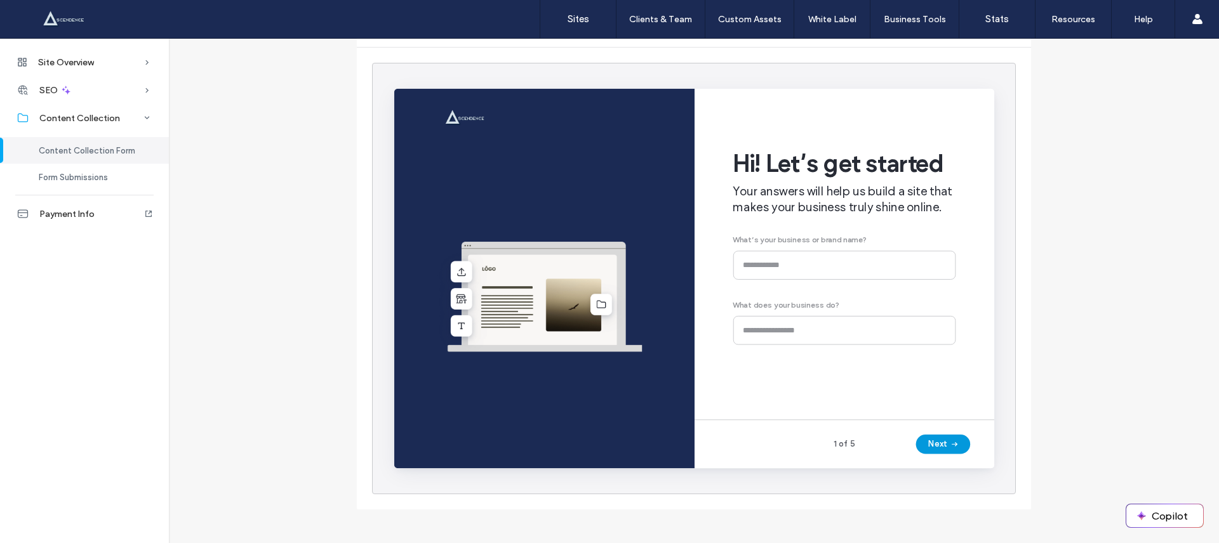
click at [973, 462] on button "Next" at bounding box center [971, 463] width 57 height 20
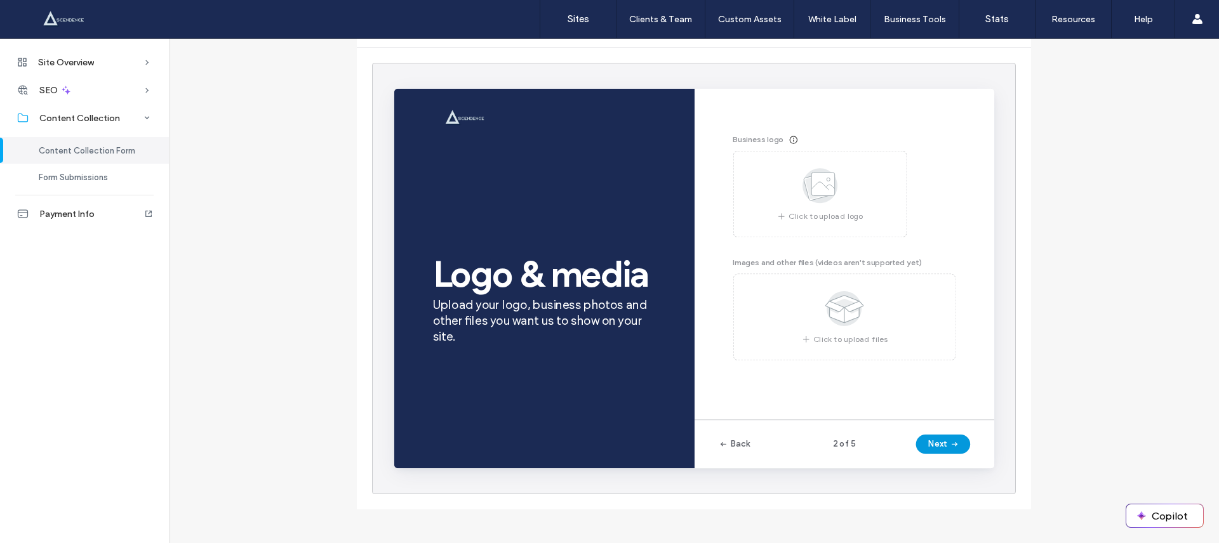
click at [973, 462] on button "Next" at bounding box center [971, 463] width 57 height 20
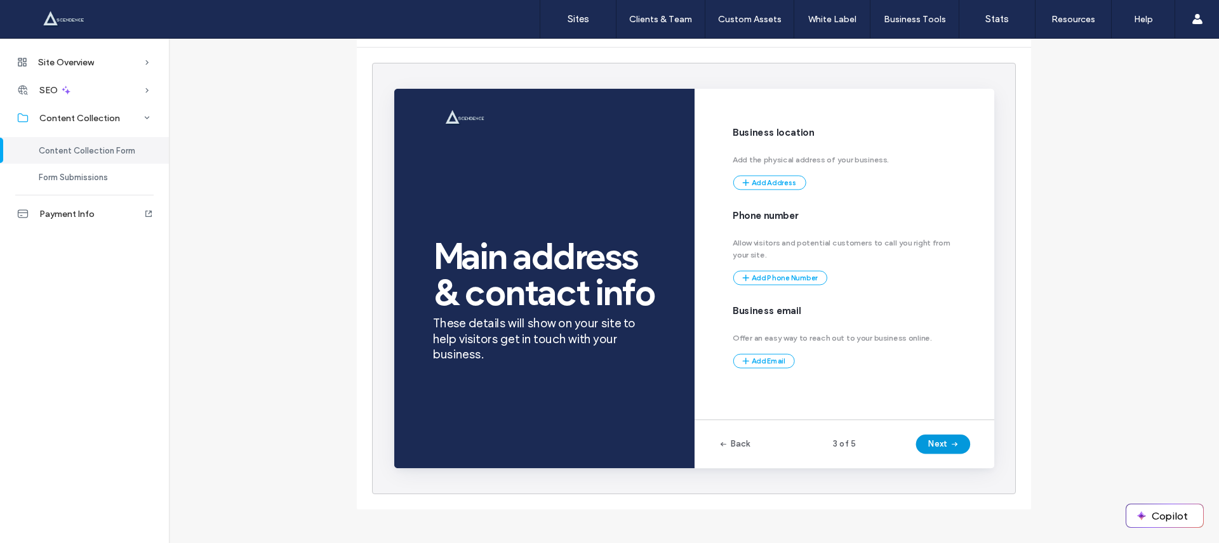
click at [973, 462] on button "Next" at bounding box center [971, 463] width 57 height 20
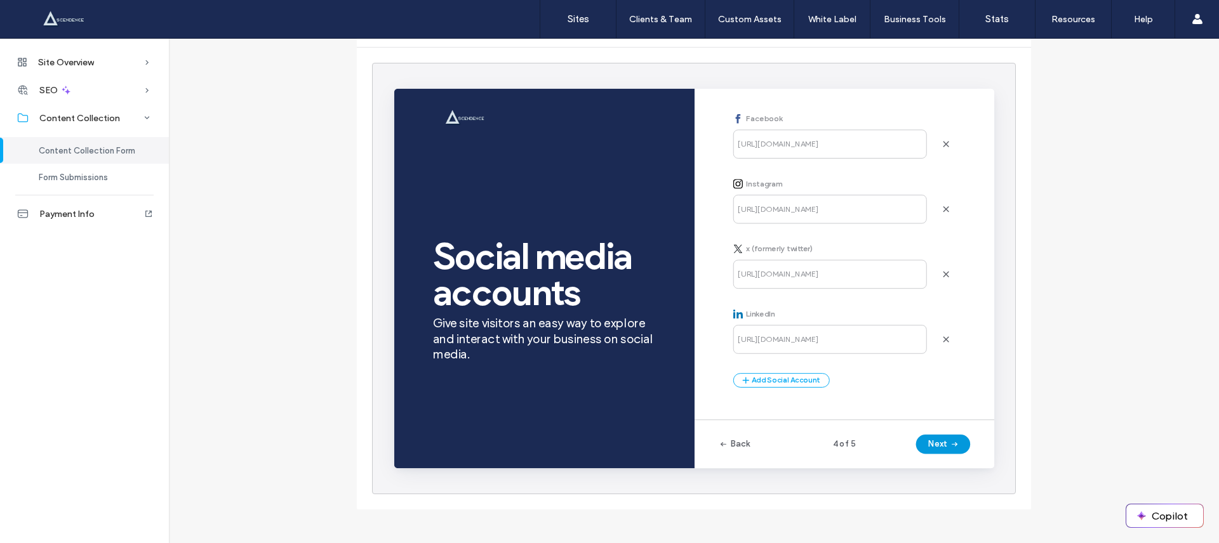
click at [973, 462] on button "Next" at bounding box center [971, 463] width 57 height 20
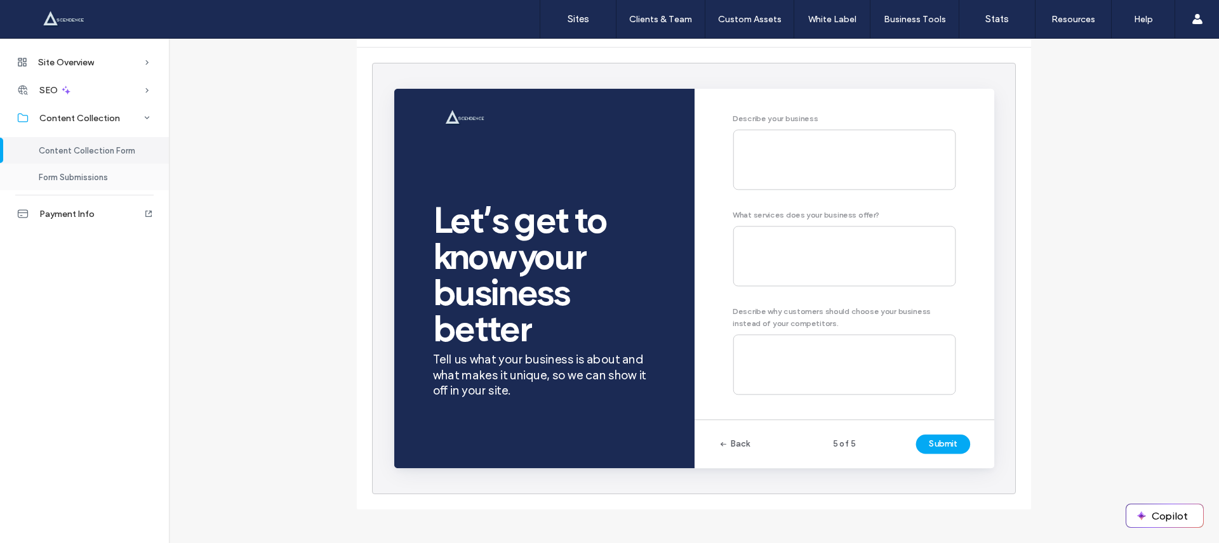
click at [111, 188] on div "Form Submissions" at bounding box center [84, 177] width 169 height 27
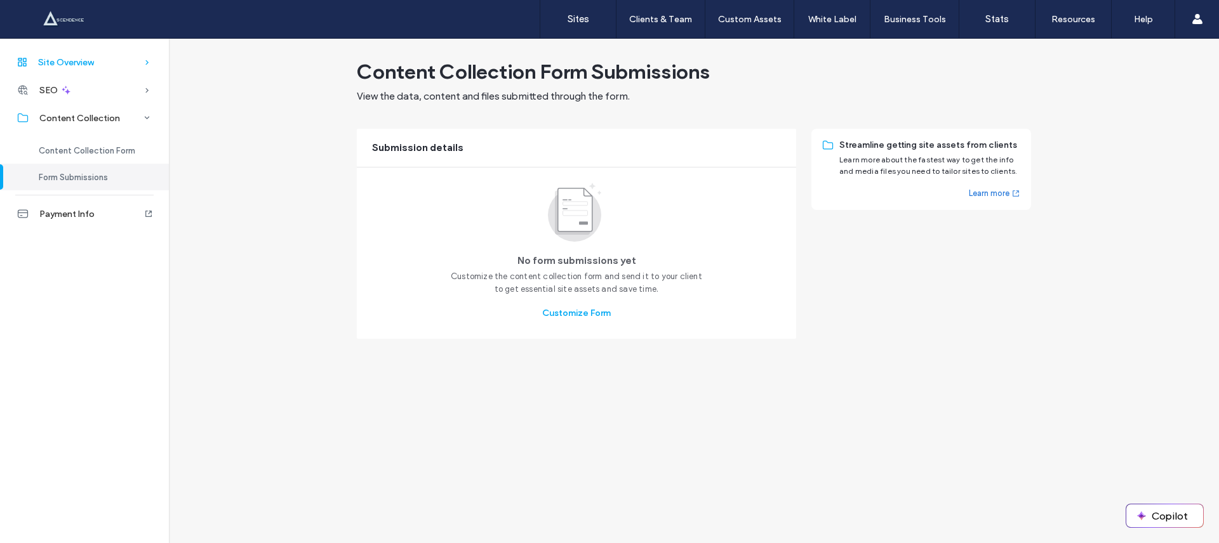
click at [73, 74] on div "Site Overview" at bounding box center [84, 62] width 169 height 28
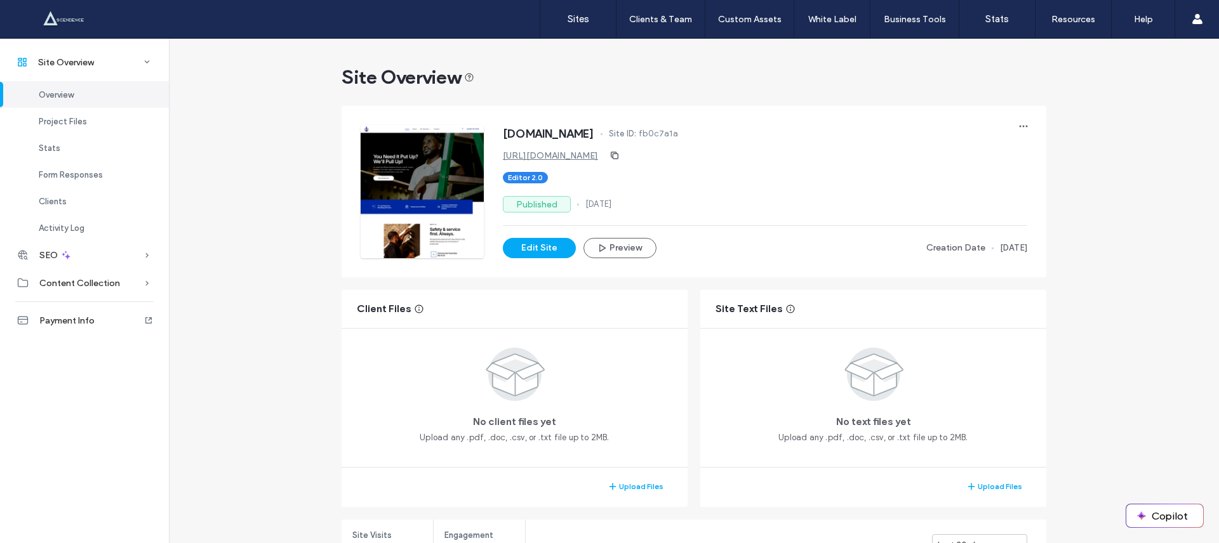
click at [81, 17] on div at bounding box center [82, 19] width 144 height 20
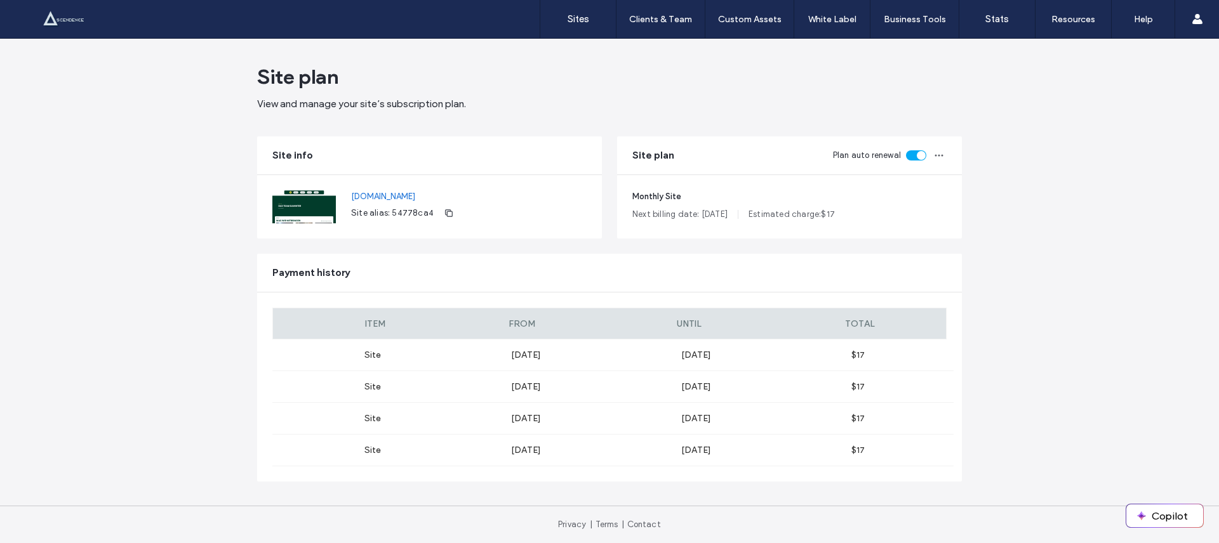
click at [83, 15] on div at bounding box center [82, 19] width 144 height 20
click at [60, 27] on div at bounding box center [82, 19] width 144 height 20
click at [55, 21] on div at bounding box center [82, 19] width 144 height 20
